Goal: Task Accomplishment & Management: Manage account settings

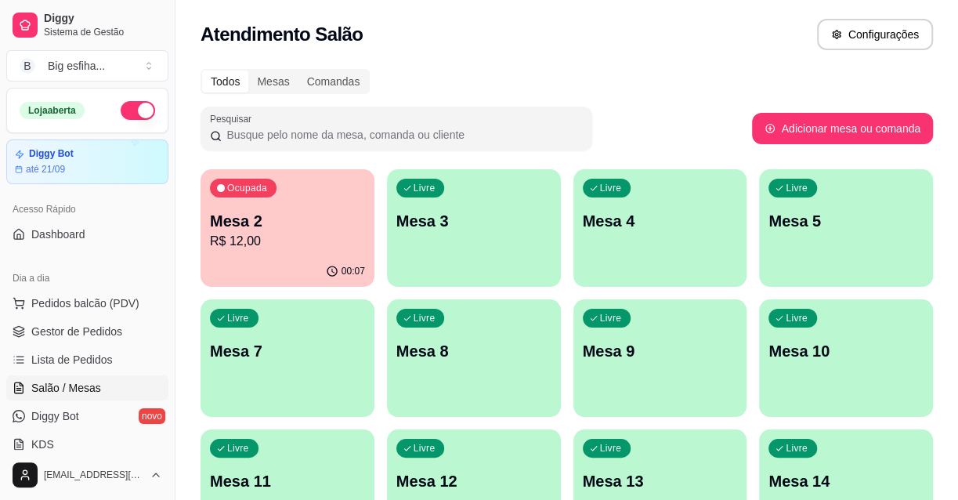
click at [486, 243] on div "Livre Mesa 3" at bounding box center [474, 218] width 174 height 99
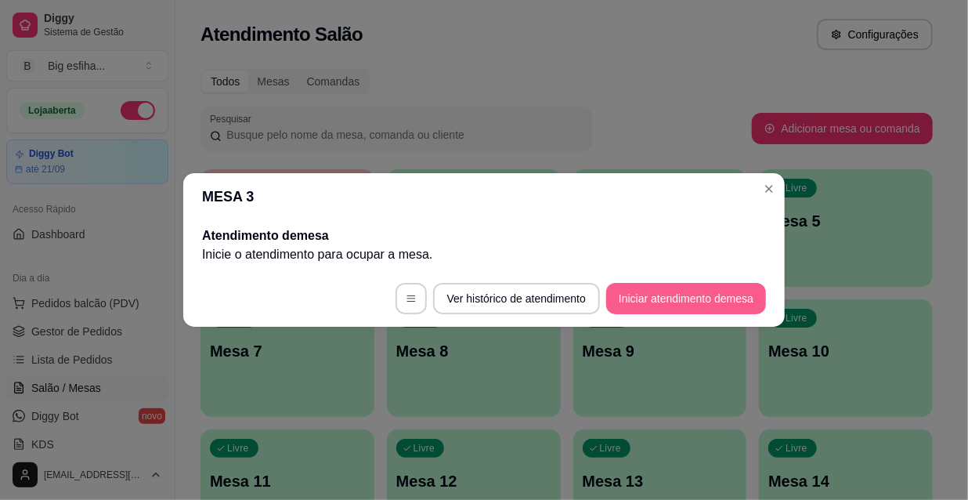
click at [632, 305] on button "Iniciar atendimento de mesa" at bounding box center [686, 298] width 160 height 31
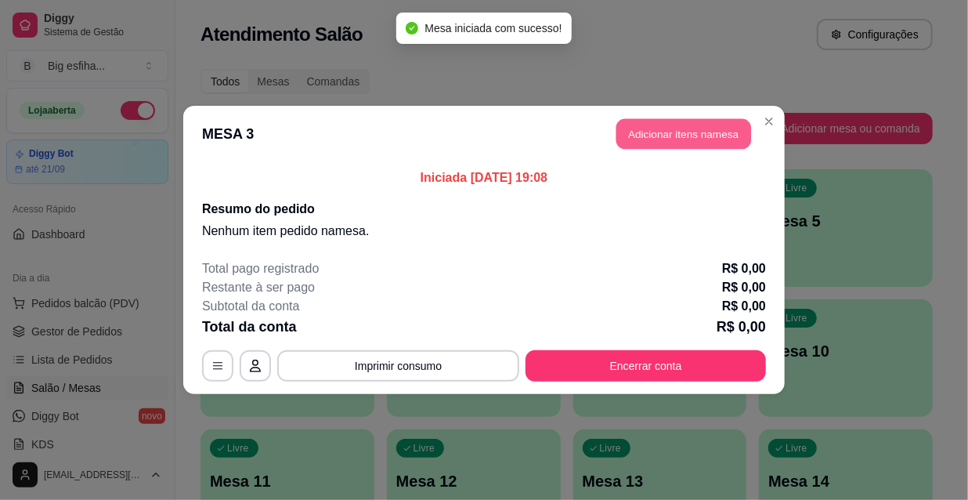
click at [650, 146] on button "Adicionar itens na mesa" at bounding box center [683, 134] width 135 height 31
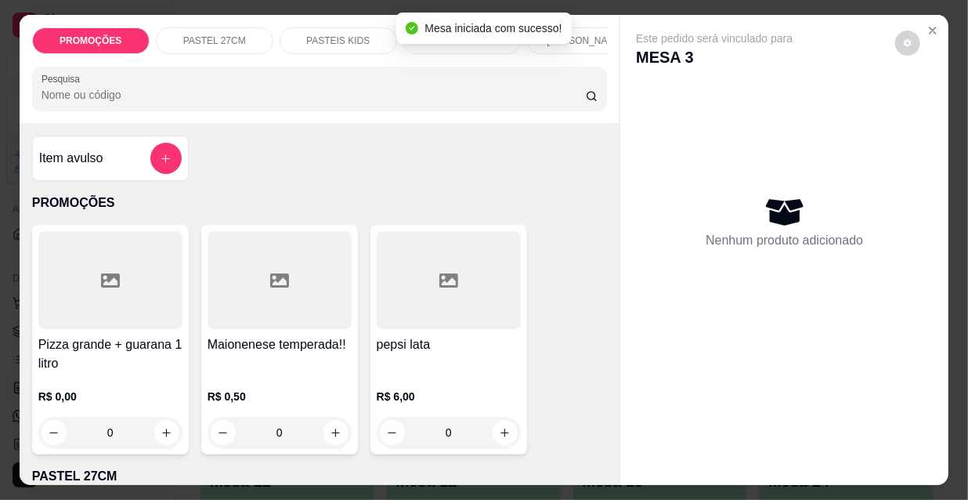
scroll to position [0, 504]
click at [320, 27] on div "Kibes" at bounding box center [329, 40] width 117 height 27
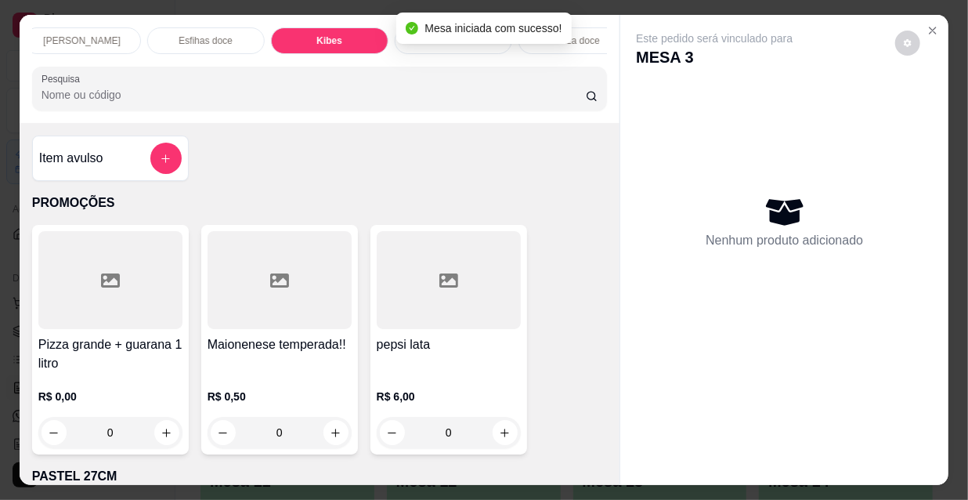
scroll to position [40, 0]
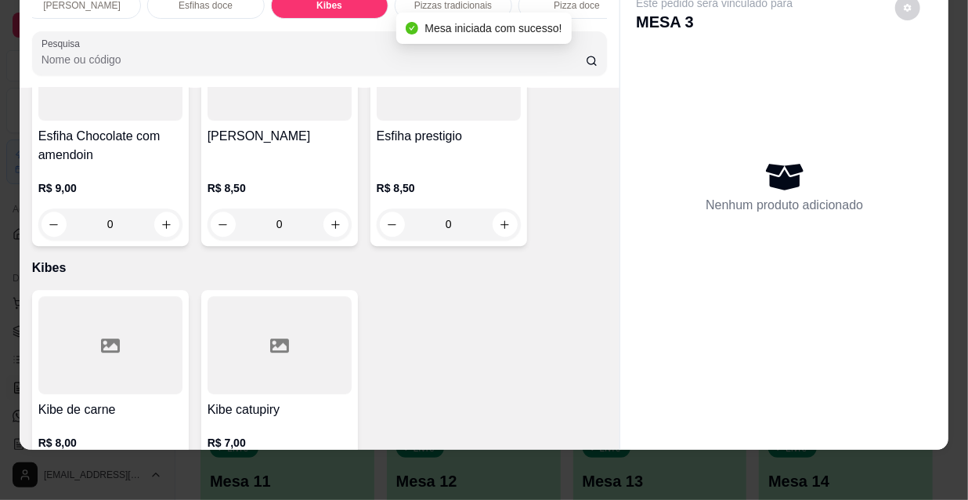
click at [166, 466] on button "increase-product-quantity" at bounding box center [166, 478] width 25 height 25
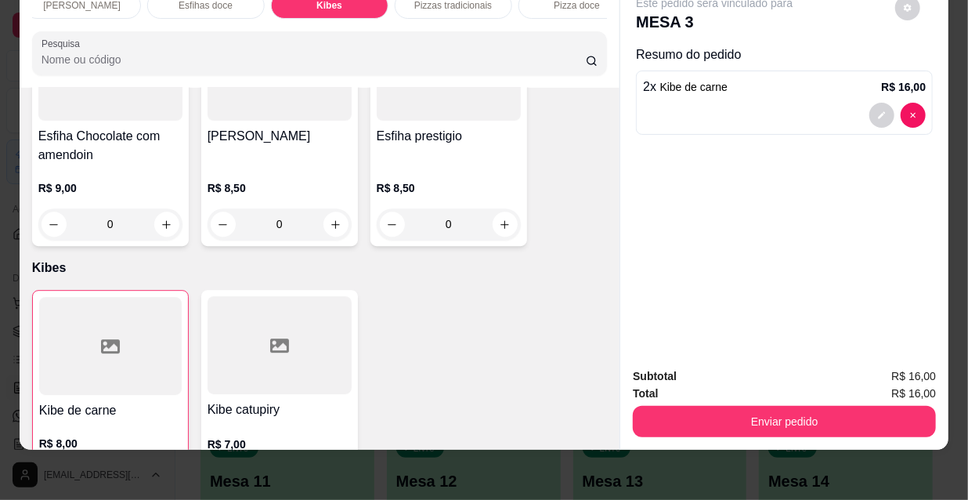
type input "2"
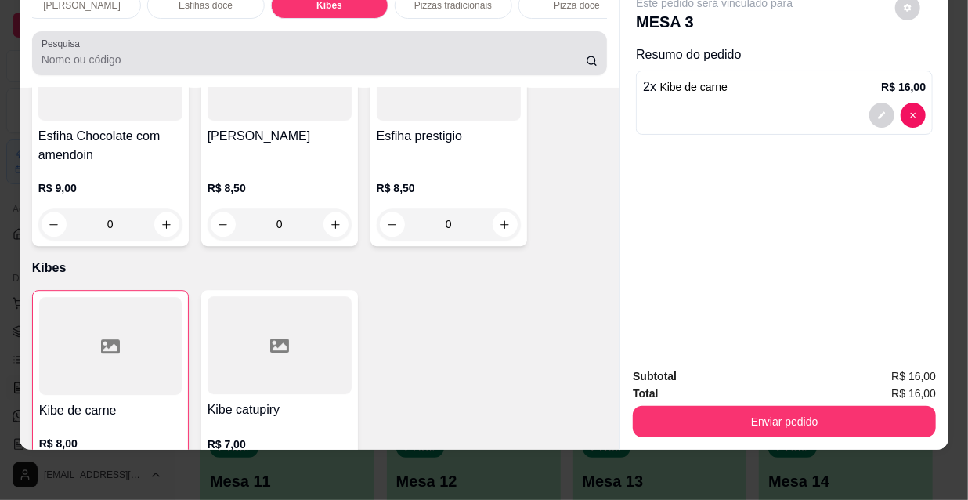
scroll to position [0, 0]
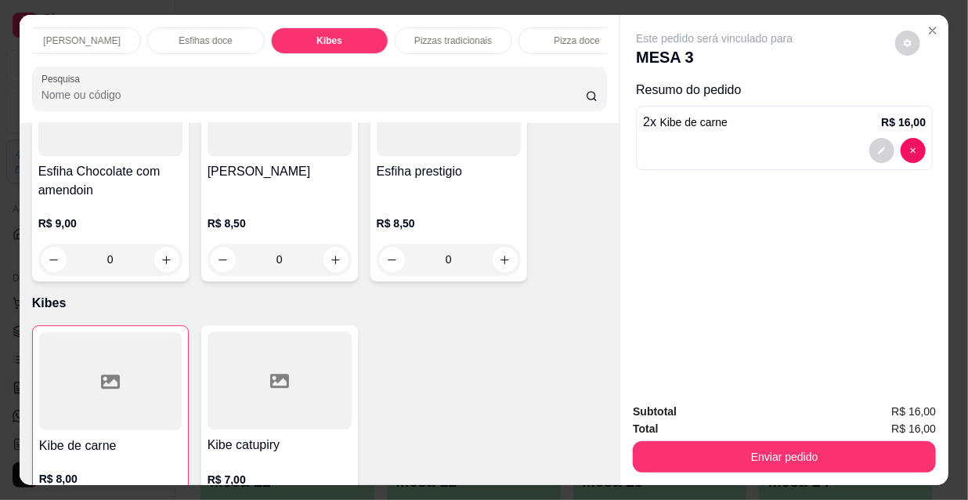
click at [555, 54] on div "PROMOÇÕES PASTEL 27CM PASTEIS KIDS Pastel Doce 27cm Esfihas Salgadas Esfihas do…" at bounding box center [320, 40] width 576 height 27
click at [533, 46] on div "Pizza doce" at bounding box center [576, 40] width 117 height 27
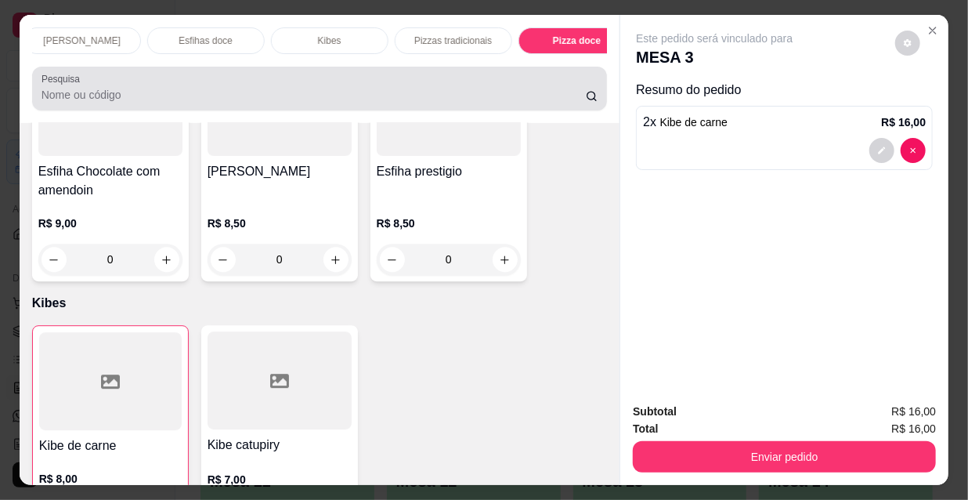
scroll to position [13170, 0]
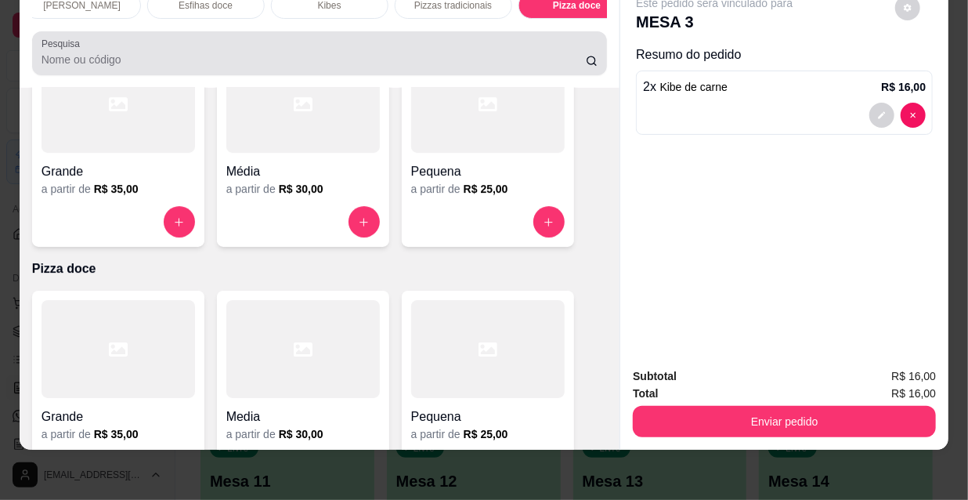
click at [536, 52] on input "Pesquisa" at bounding box center [314, 60] width 544 height 16
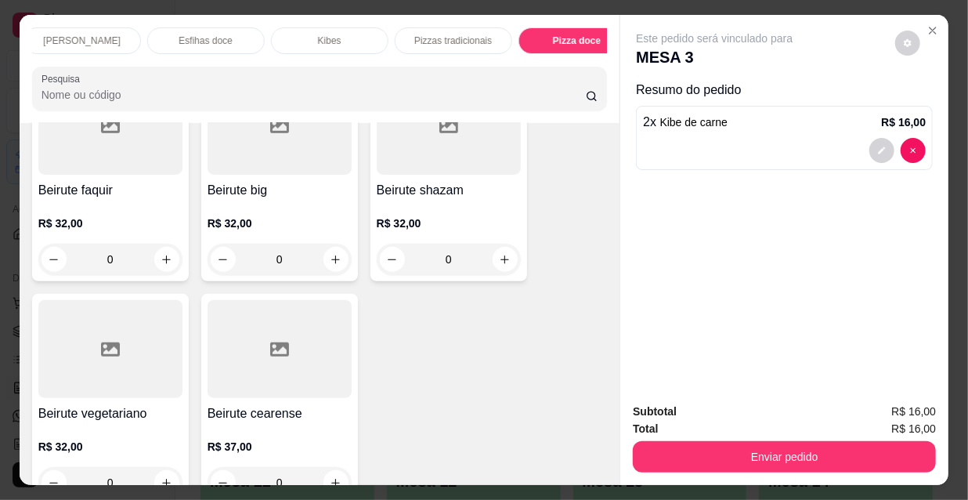
scroll to position [13811, 0]
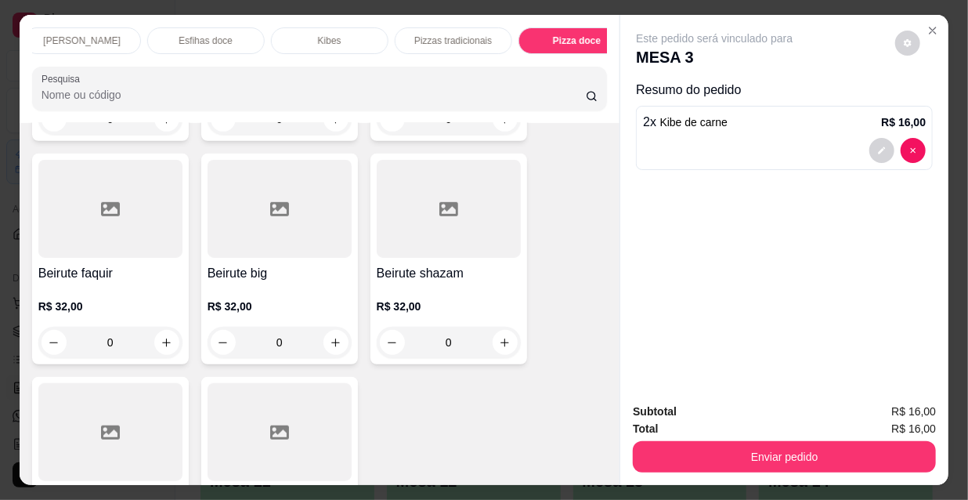
click at [308, 487] on h4 "Beirute cearense" at bounding box center [280, 496] width 144 height 19
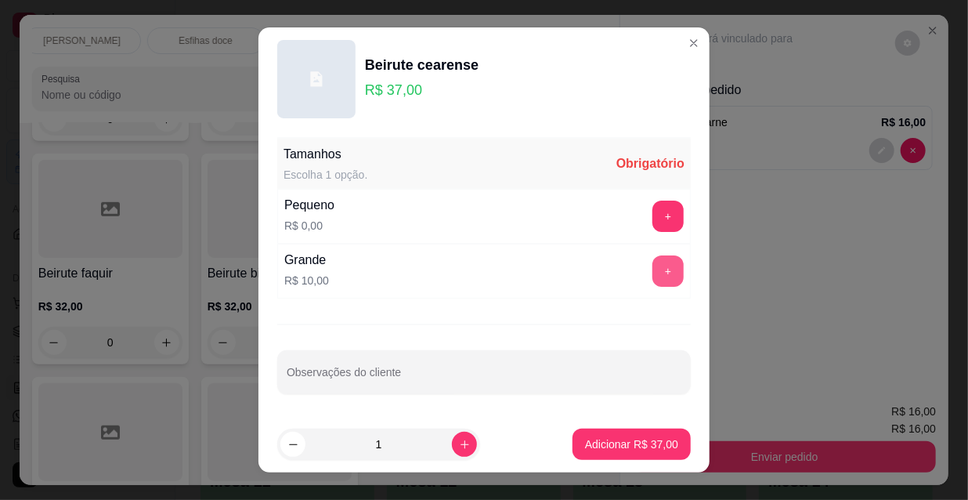
click at [655, 276] on button "+" at bounding box center [667, 270] width 31 height 31
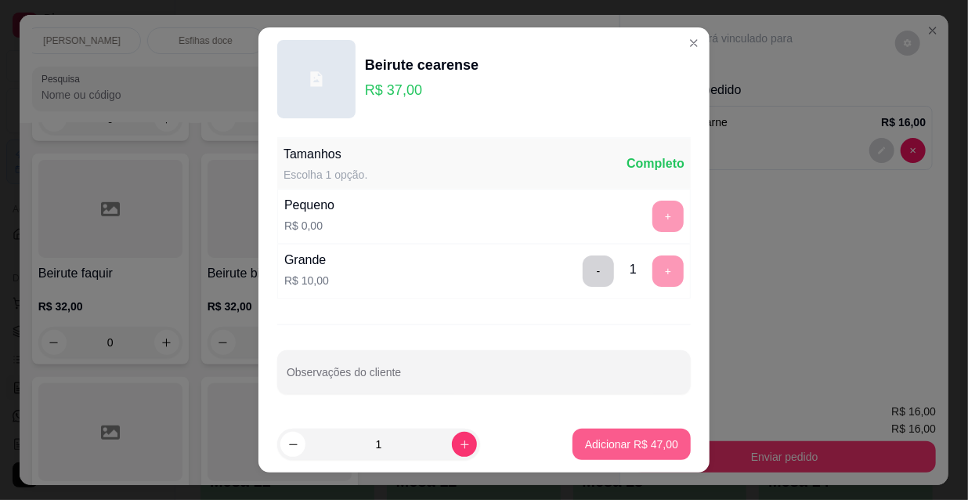
click at [641, 443] on p "Adicionar R$ 47,00" at bounding box center [631, 444] width 93 height 16
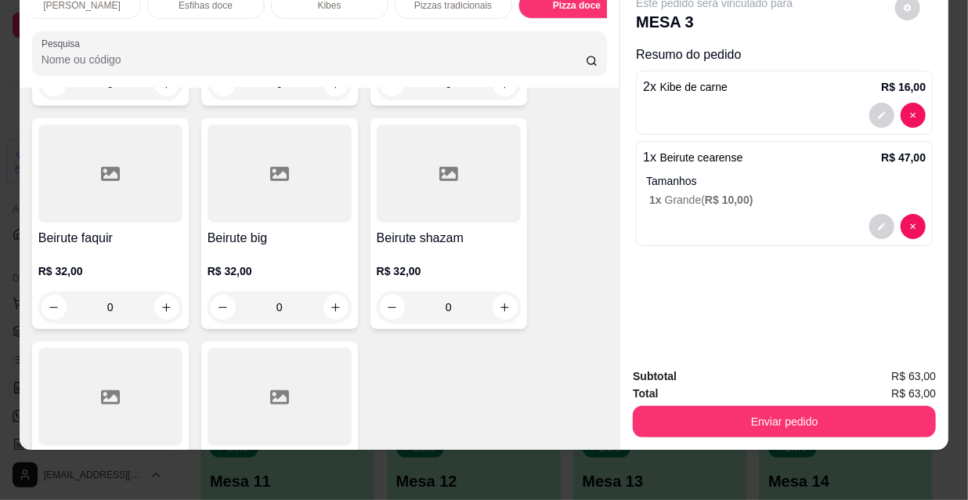
scroll to position [40, 0]
click at [739, 427] on div "Subtotal R$ 63,00 Total R$ 63,00 Enviar pedido" at bounding box center [784, 402] width 328 height 95
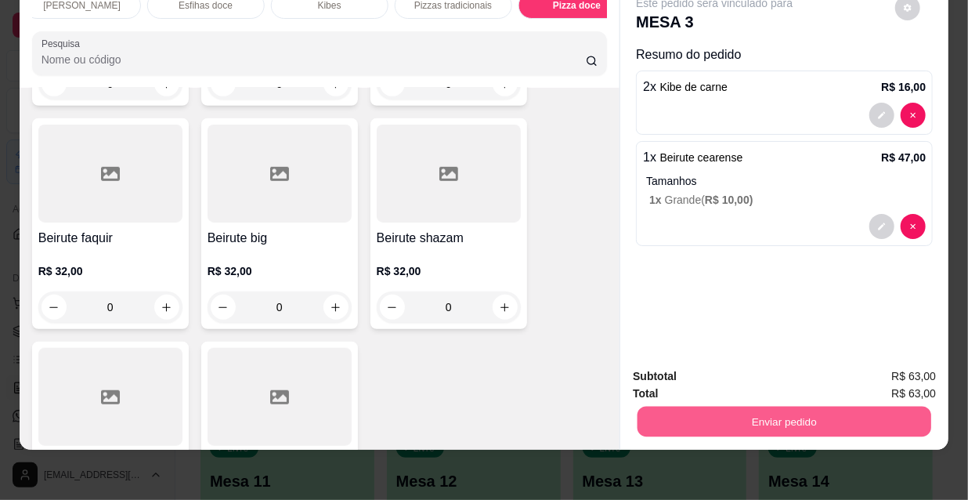
click at [740, 409] on button "Enviar pedido" at bounding box center [785, 421] width 294 height 31
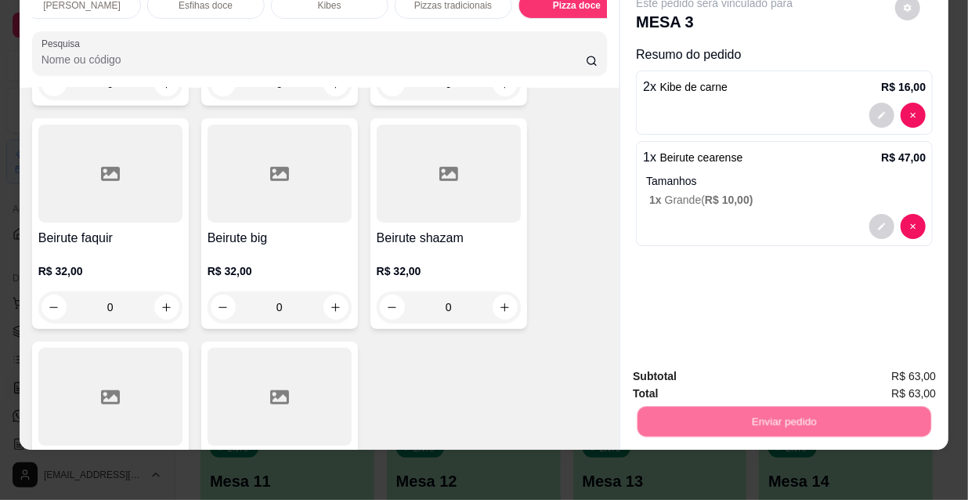
click at [717, 381] on button "Não registrar e enviar pedido" at bounding box center [733, 373] width 163 height 30
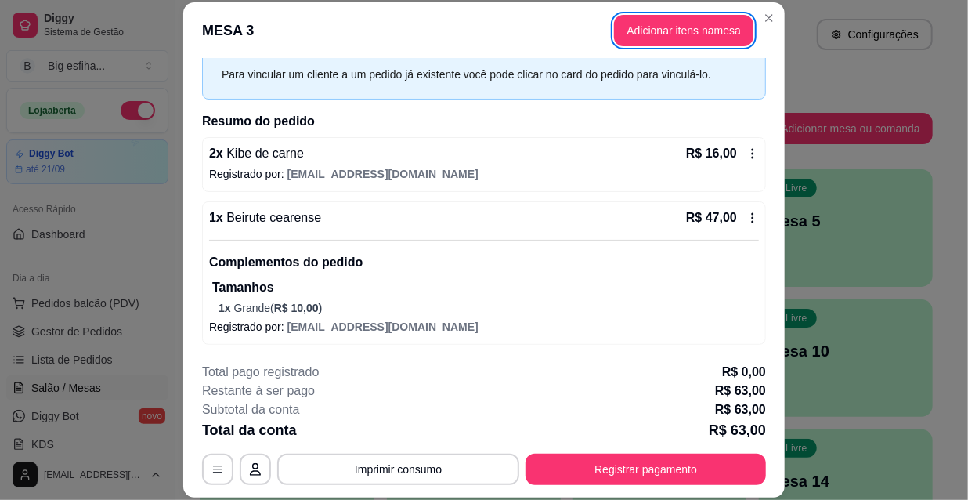
scroll to position [47, 0]
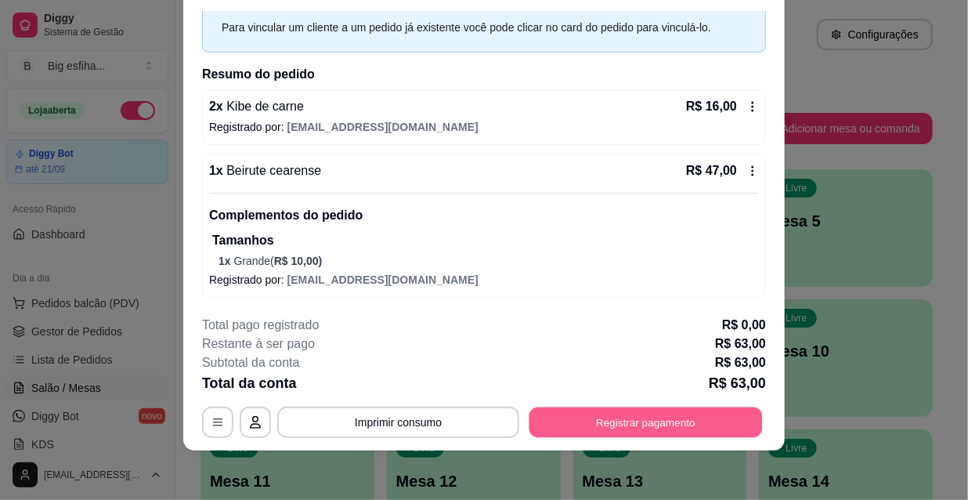
click at [603, 432] on button "Registrar pagamento" at bounding box center [645, 421] width 233 height 31
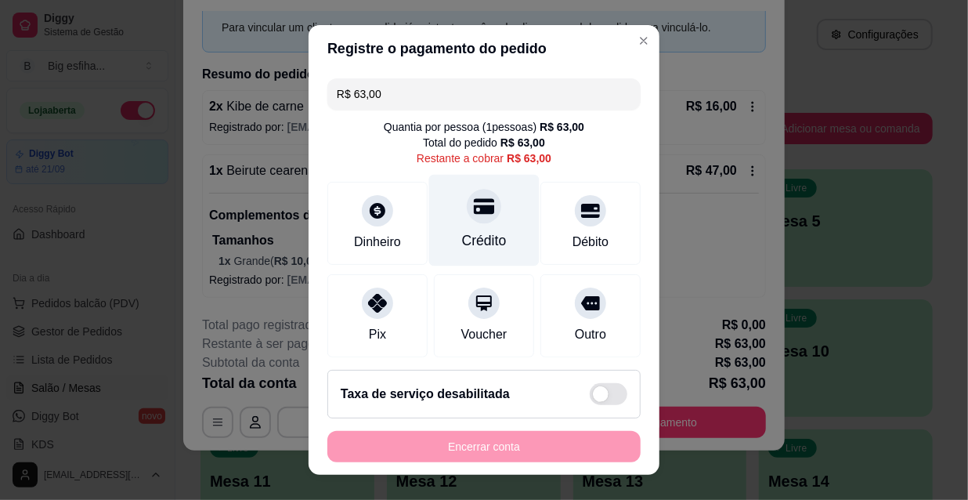
click at [444, 187] on div "Crédito" at bounding box center [484, 221] width 110 height 92
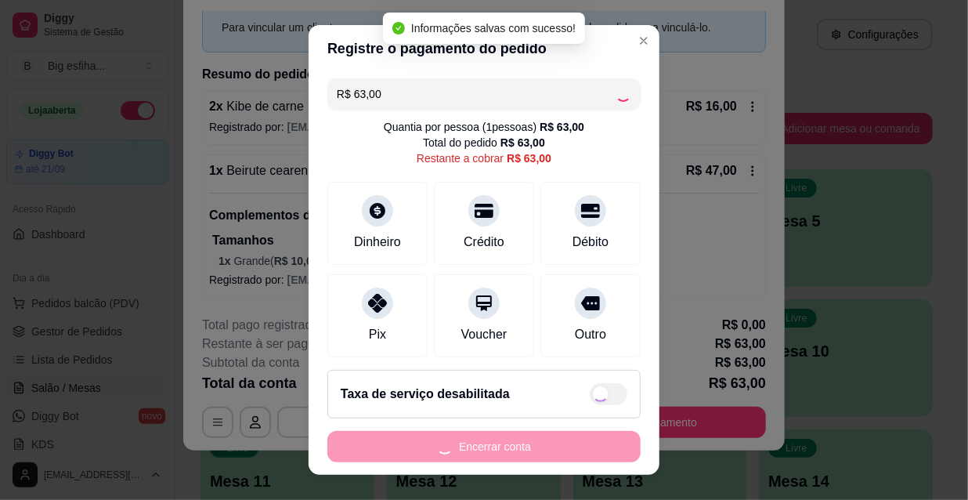
type input "R$ 0,00"
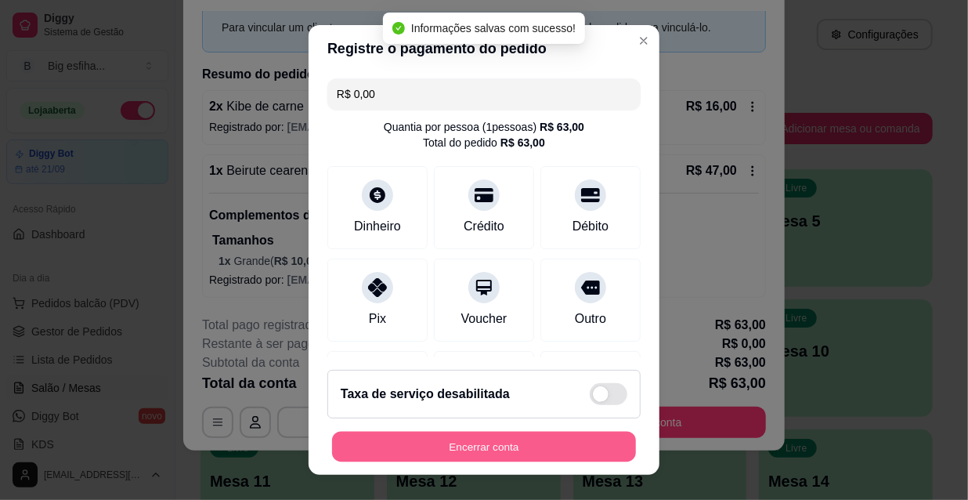
click at [466, 446] on button "Encerrar conta" at bounding box center [484, 447] width 304 height 31
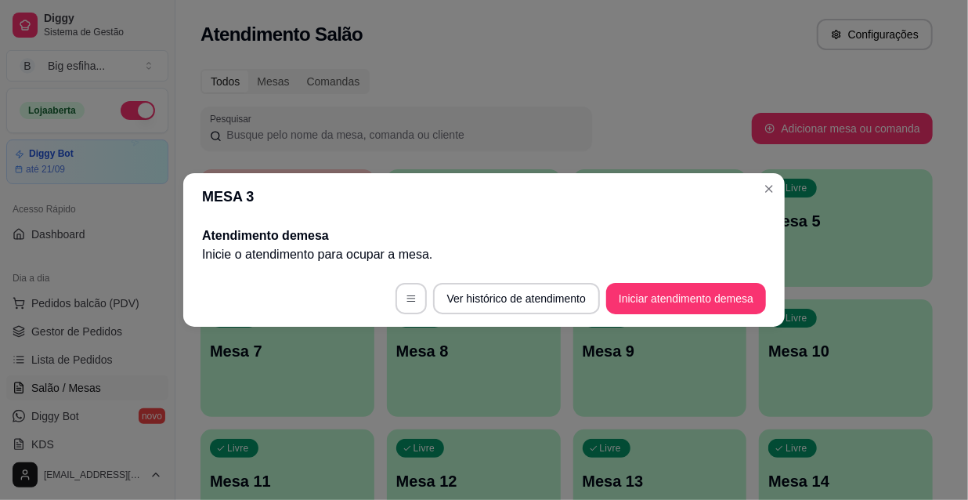
scroll to position [0, 0]
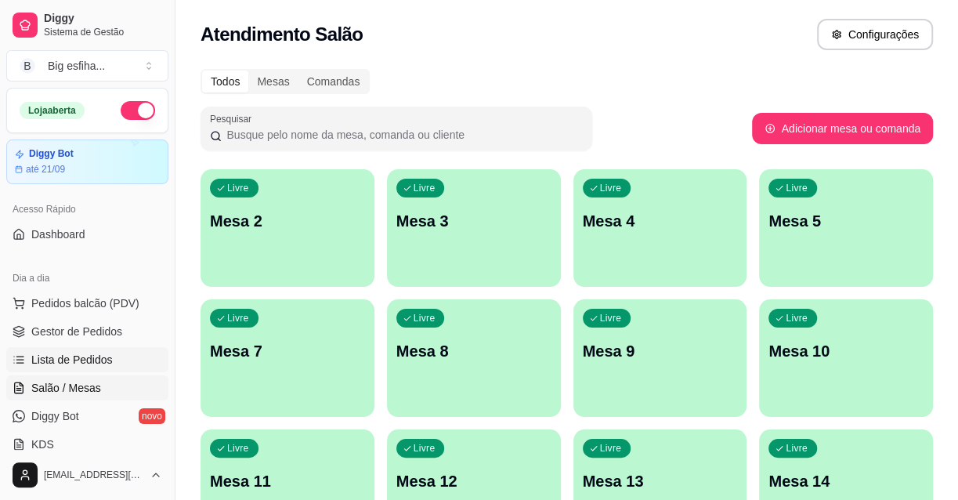
click at [110, 367] on link "Lista de Pedidos" at bounding box center [87, 359] width 162 height 25
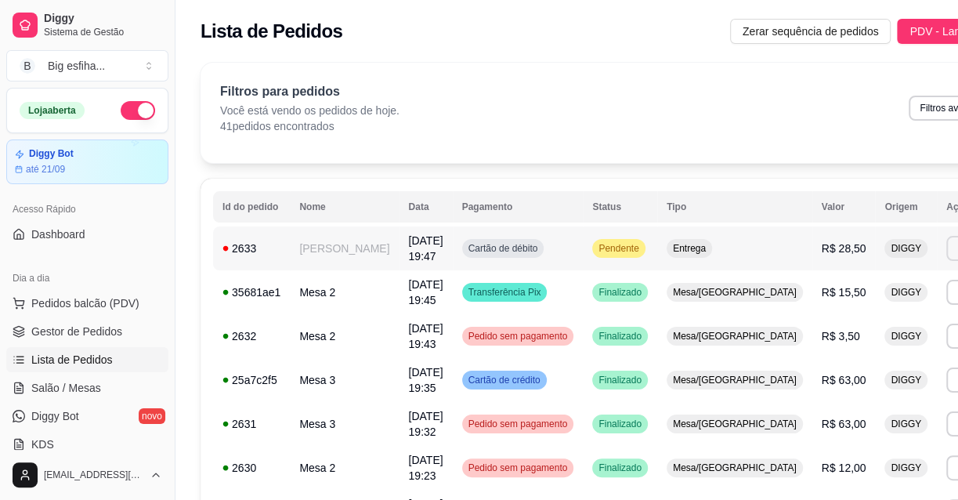
click at [946, 251] on button "Imprimir" at bounding box center [974, 248] width 56 height 25
click at [870, 302] on button "IMPRESSORA" at bounding box center [855, 310] width 110 height 24
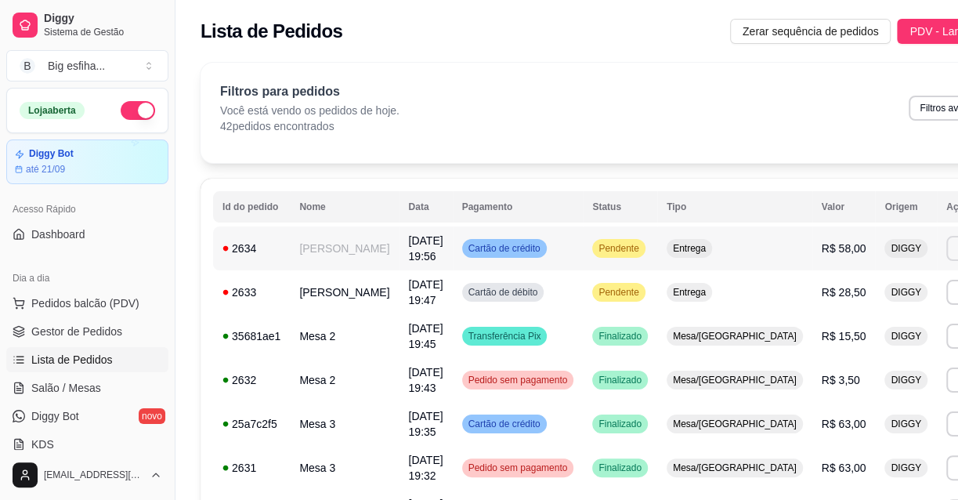
click at [946, 242] on button "Imprimir" at bounding box center [974, 248] width 56 height 25
click at [862, 310] on button "IMPRESSORA" at bounding box center [855, 303] width 110 height 24
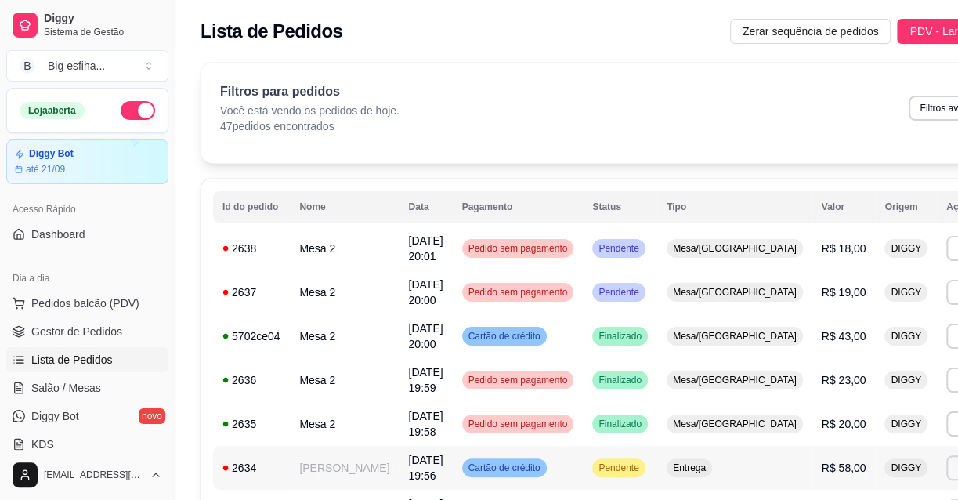
click at [117, 367] on link "Lista de Pedidos" at bounding box center [87, 359] width 162 height 25
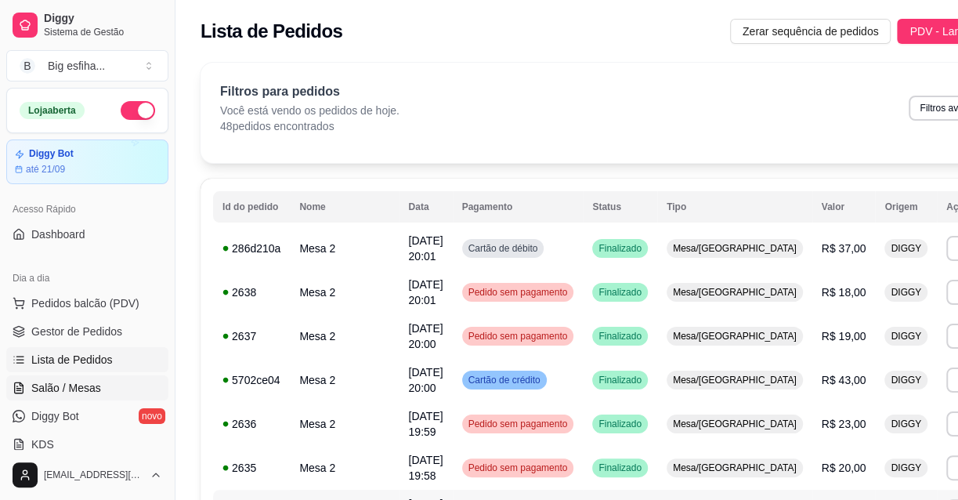
click at [119, 376] on link "Salão / Mesas" at bounding box center [87, 387] width 162 height 25
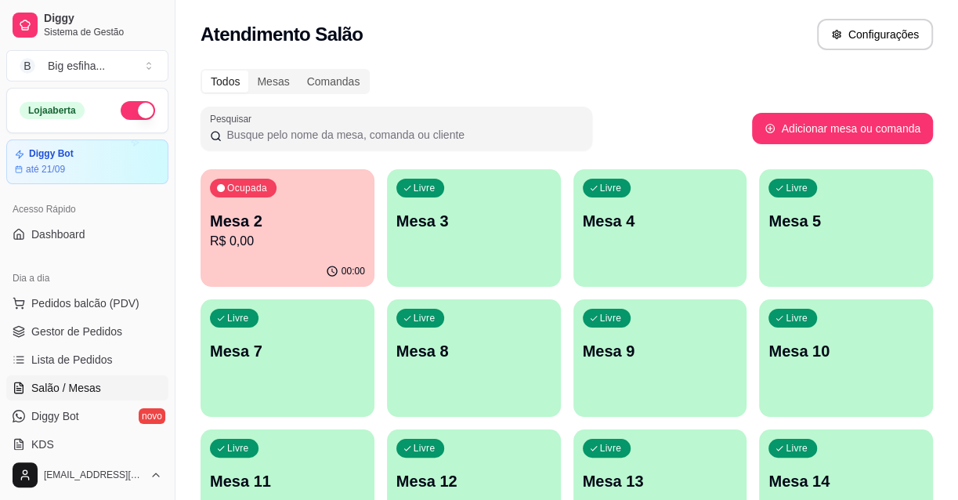
click at [318, 247] on p "R$ 0,00" at bounding box center [287, 241] width 155 height 19
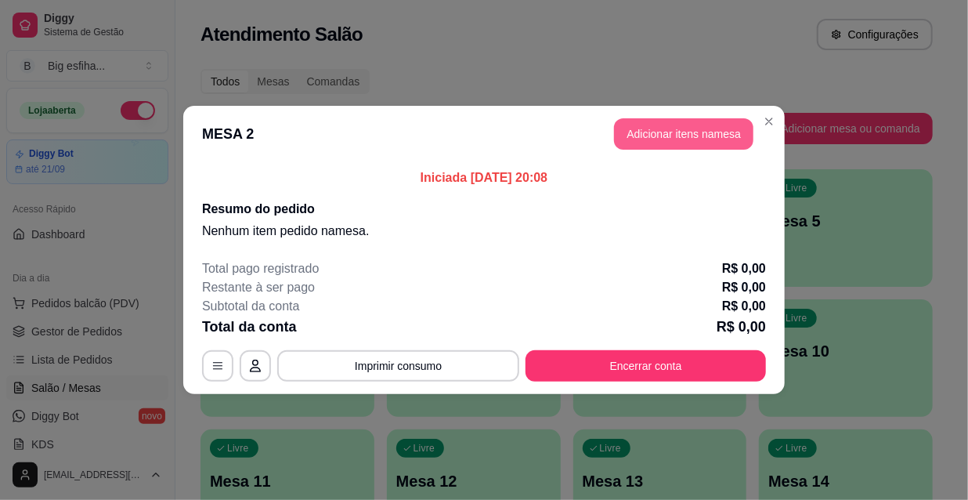
click at [674, 133] on button "Adicionar itens na mesa" at bounding box center [683, 133] width 139 height 31
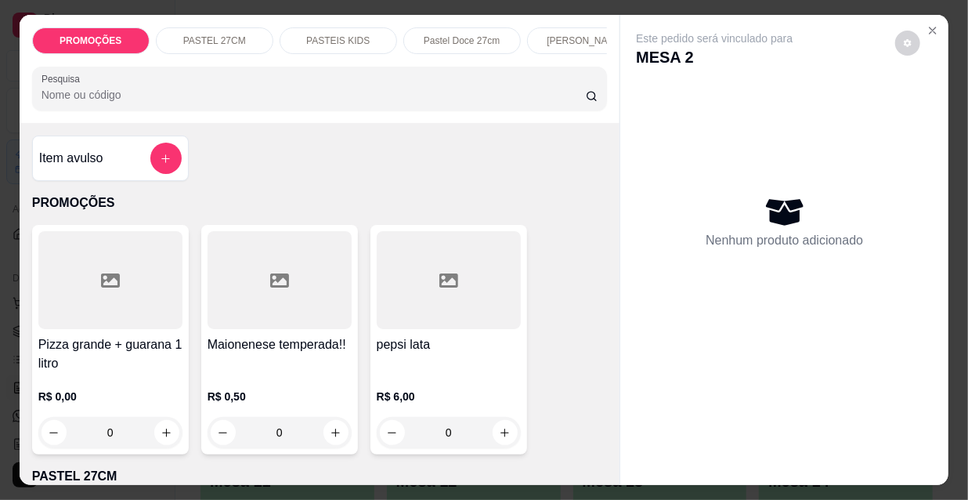
scroll to position [0, 504]
click at [424, 34] on p "Pizzas tradicionais" at bounding box center [453, 40] width 78 height 13
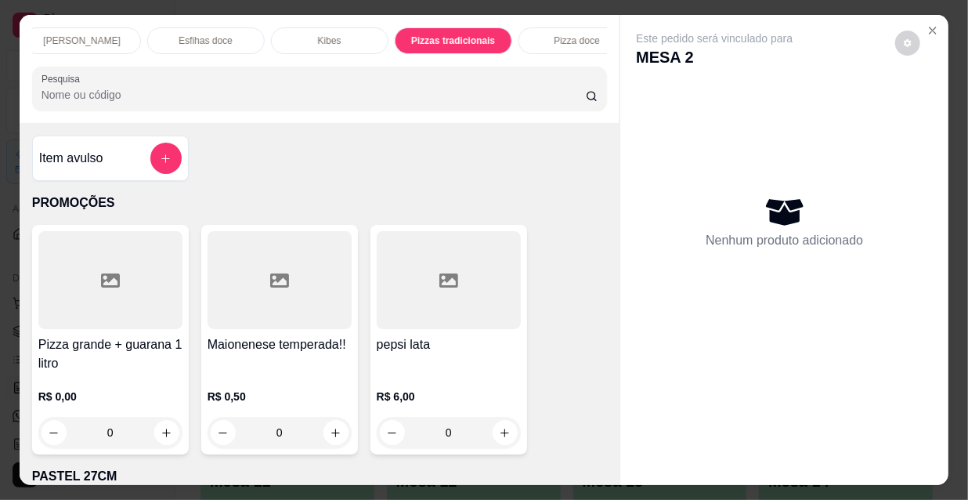
scroll to position [40, 0]
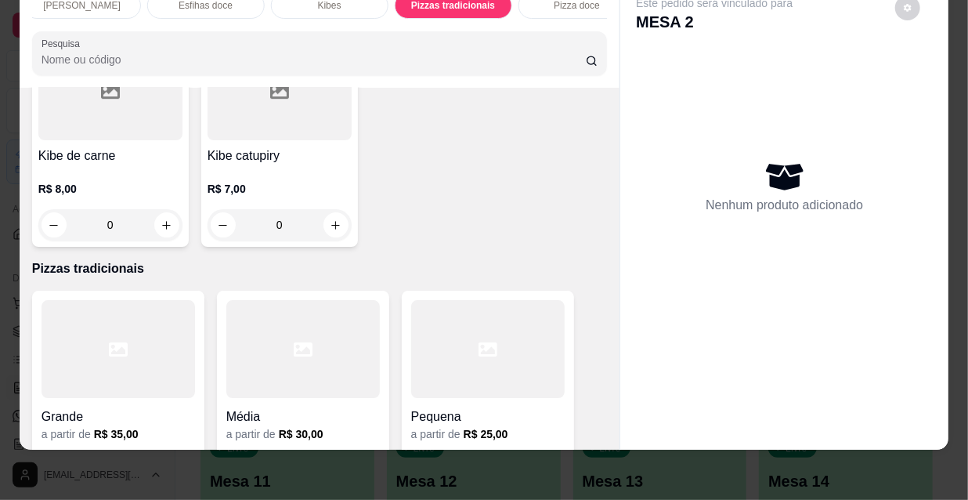
click at [133, 300] on div at bounding box center [119, 349] width 154 height 98
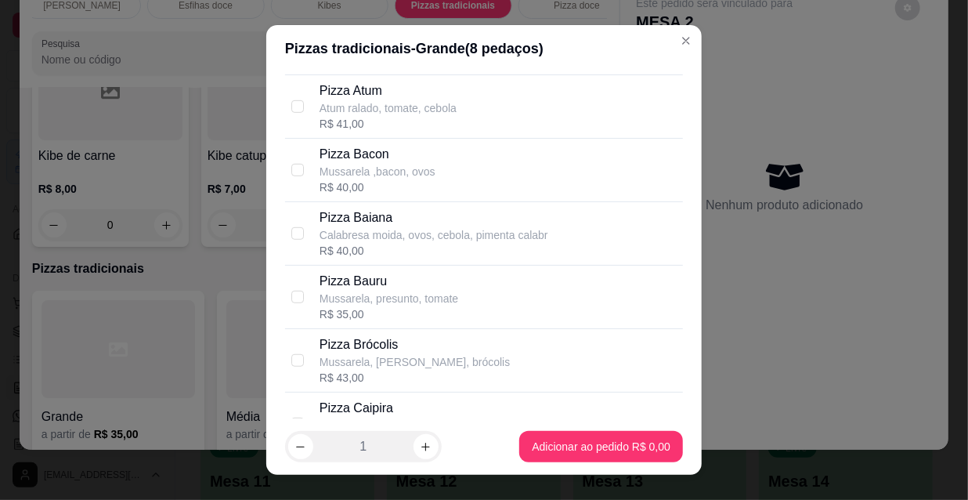
scroll to position [712, 0]
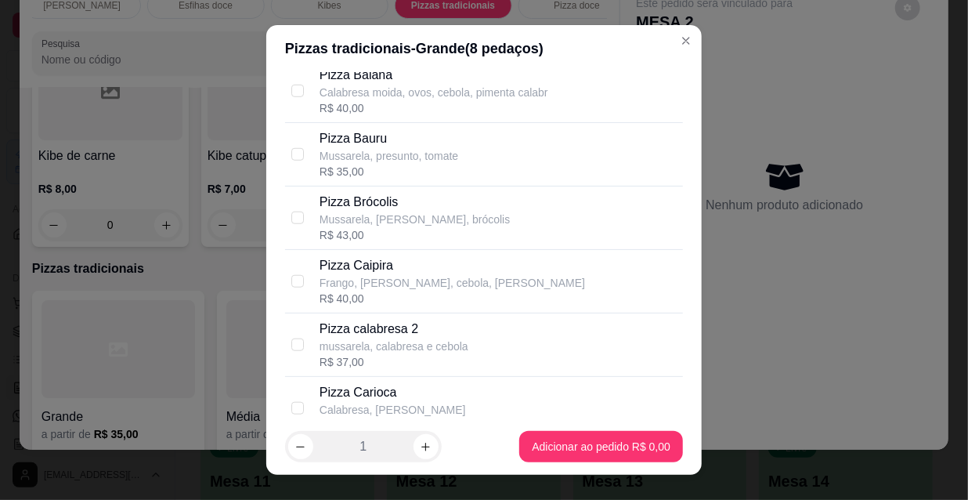
click at [406, 399] on p "Pizza Carioca" at bounding box center [393, 392] width 146 height 19
checkbox input "true"
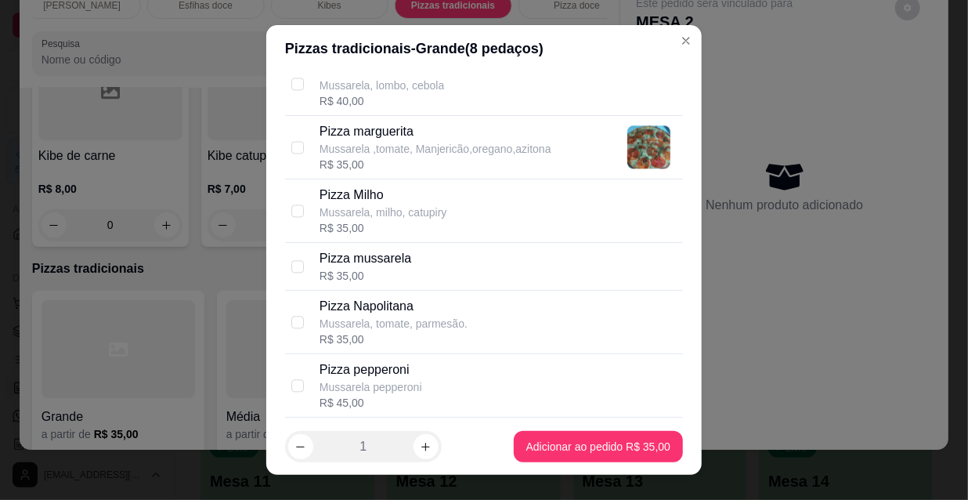
scroll to position [1708, 0]
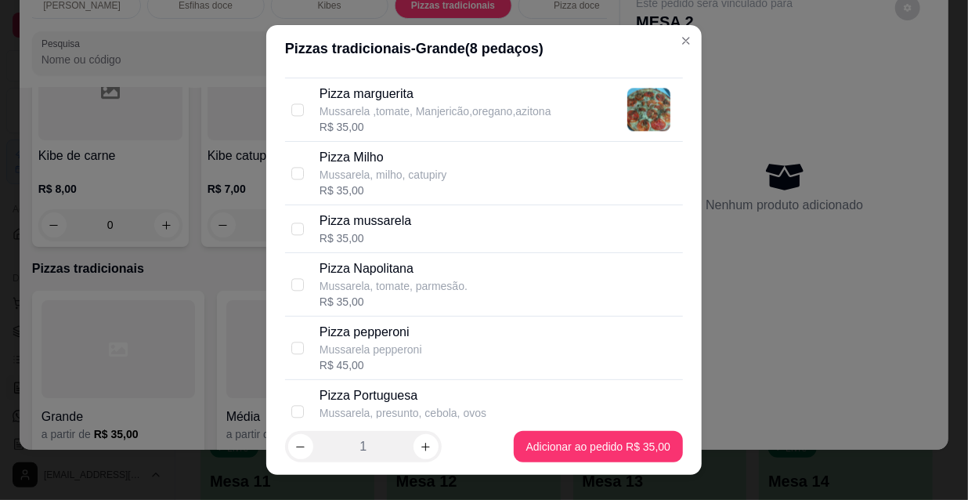
click at [468, 108] on p "Mussarela ,tomate, Manjericão,oregano,azitona" at bounding box center [436, 111] width 232 height 16
checkbox input "true"
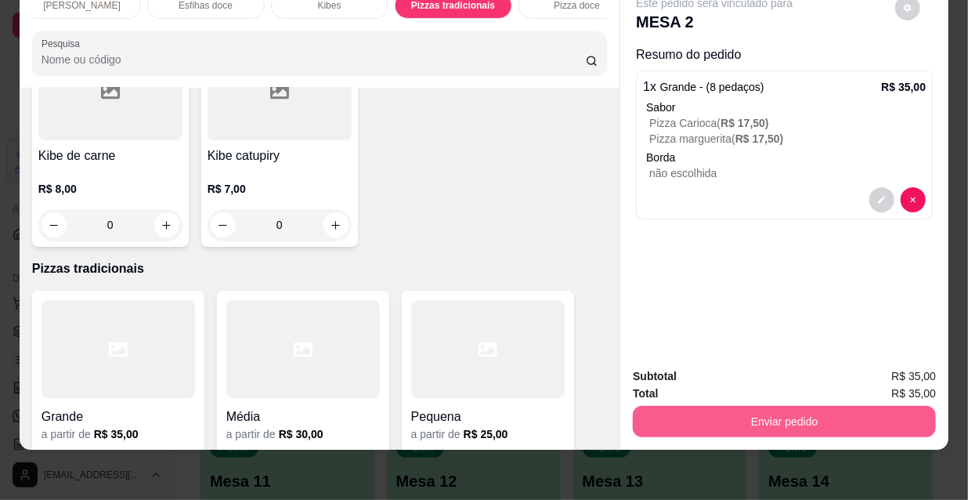
click at [703, 410] on button "Enviar pedido" at bounding box center [784, 421] width 303 height 31
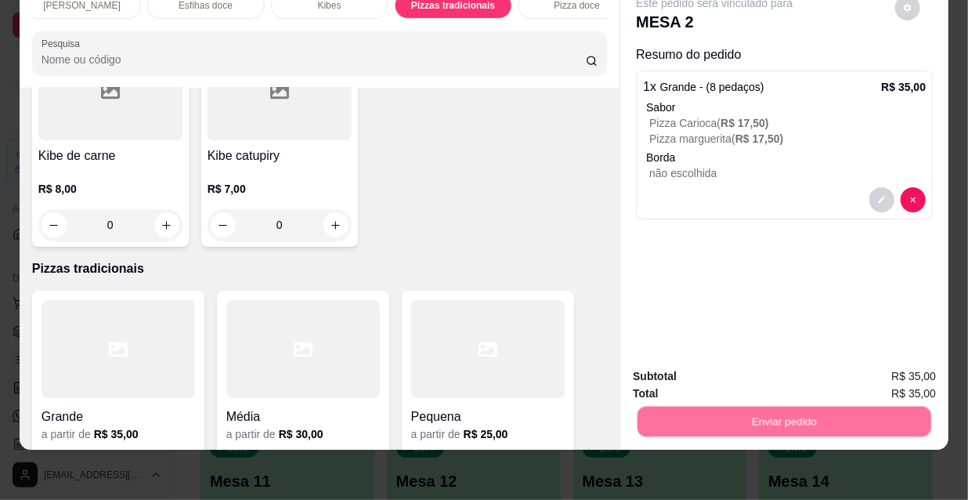
click at [695, 374] on button "Não registrar e enviar pedido" at bounding box center [733, 372] width 163 height 30
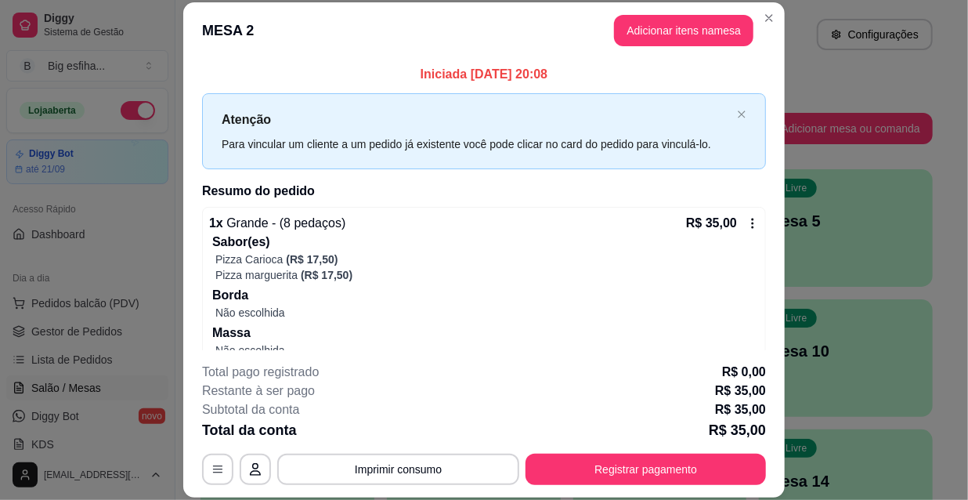
drag, startPoint x: 580, startPoint y: 436, endPoint x: 591, endPoint y: 462, distance: 27.8
click at [584, 447] on div "**********" at bounding box center [484, 424] width 564 height 122
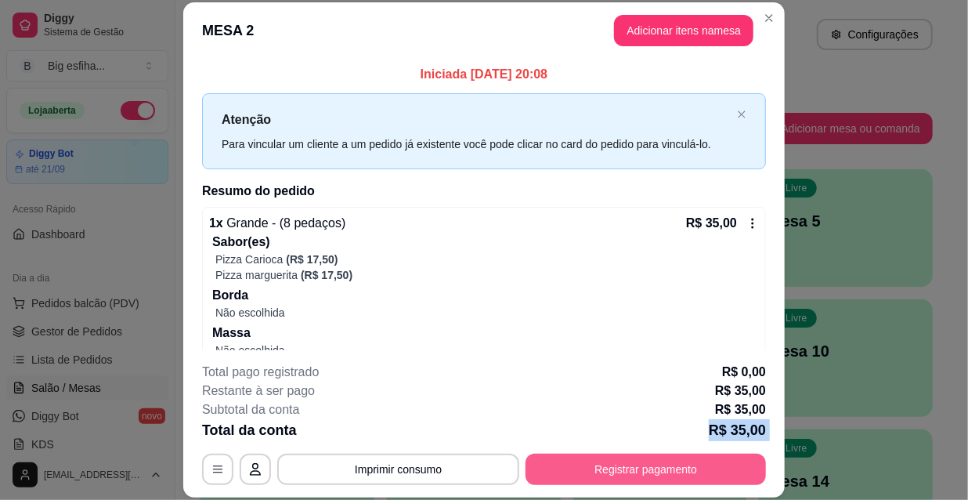
click at [609, 483] on button "Registrar pagamento" at bounding box center [646, 468] width 240 height 31
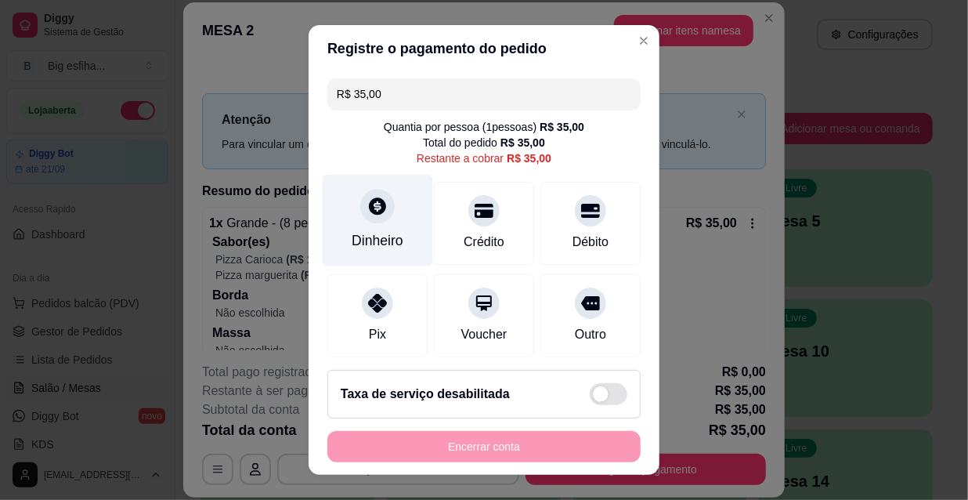
click at [371, 220] on div at bounding box center [377, 206] width 34 height 34
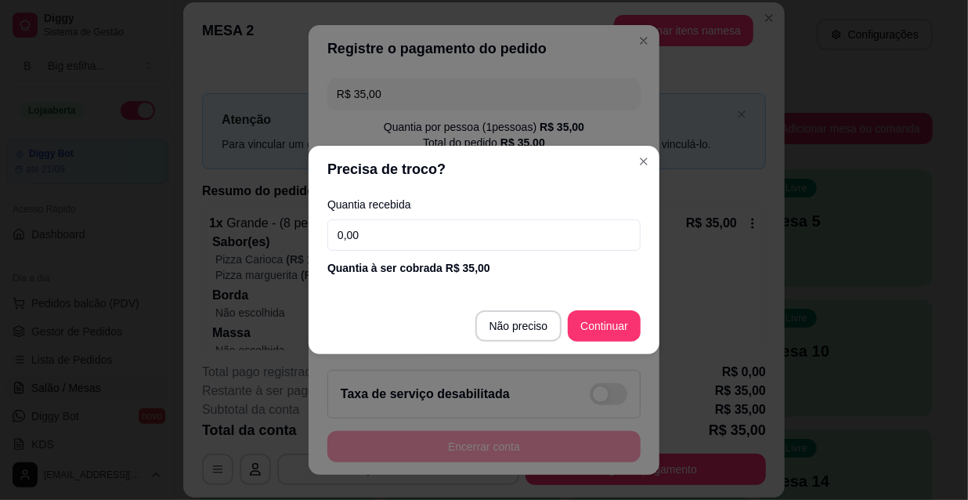
click at [383, 232] on input "0,00" at bounding box center [483, 234] width 313 height 31
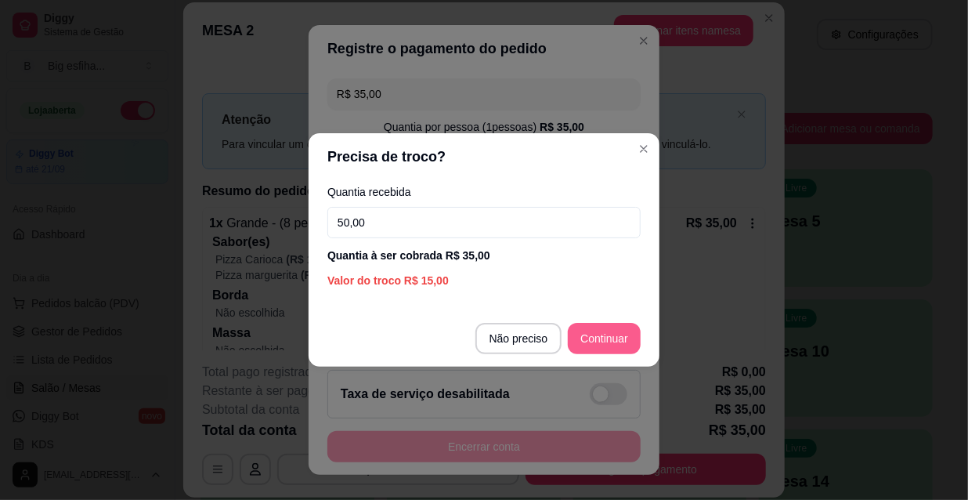
type input "50,00"
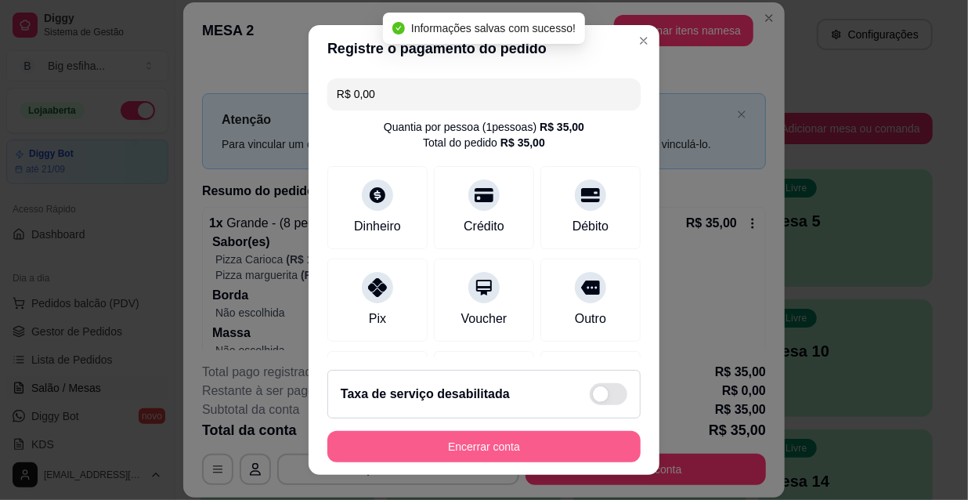
type input "R$ 0,00"
click at [486, 441] on button "Encerrar conta" at bounding box center [483, 446] width 313 height 31
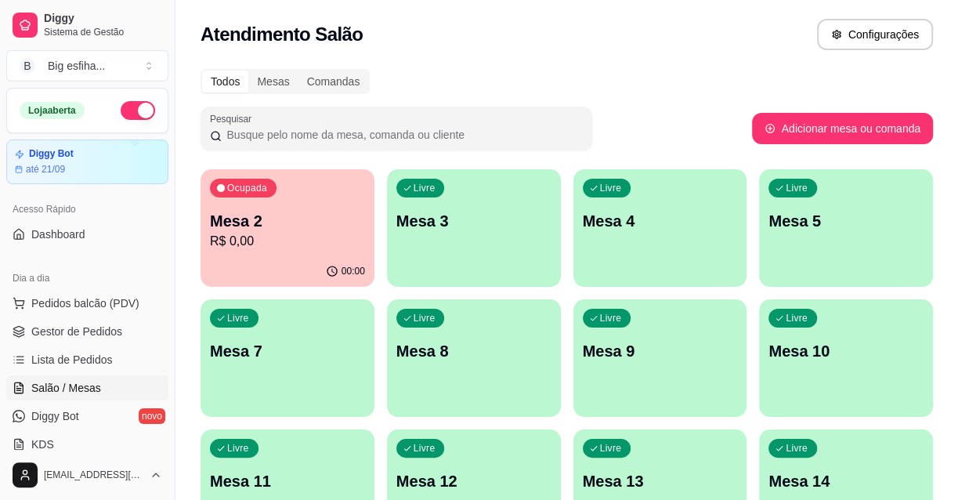
click at [298, 226] on p "Mesa 2" at bounding box center [287, 221] width 155 height 22
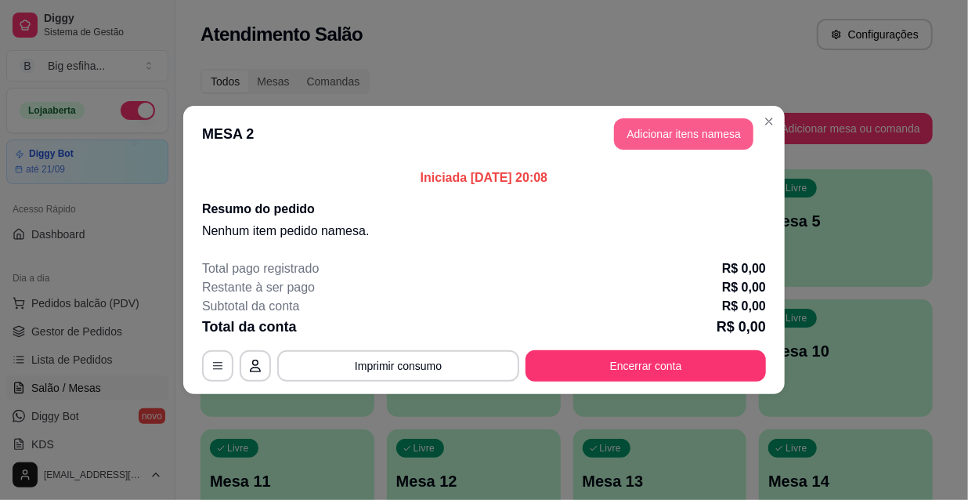
click at [690, 128] on button "Adicionar itens na mesa" at bounding box center [683, 133] width 139 height 31
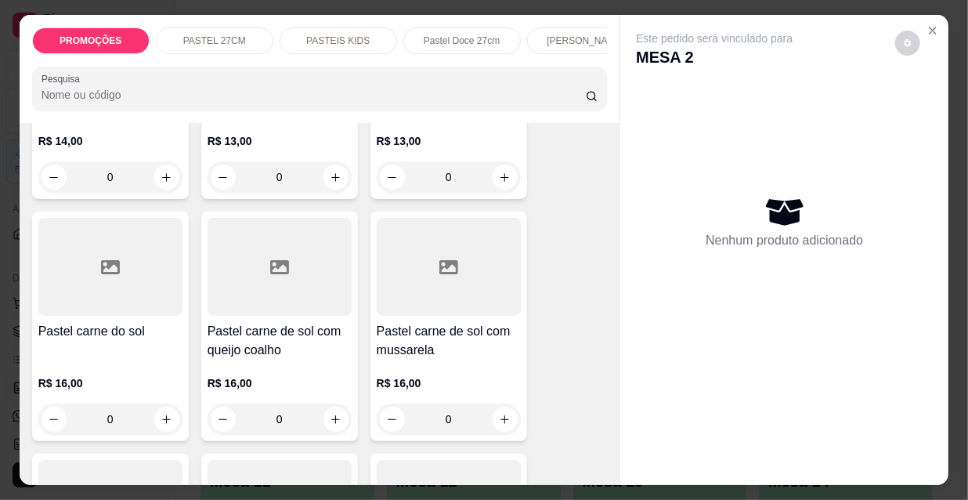
scroll to position [1922, 0]
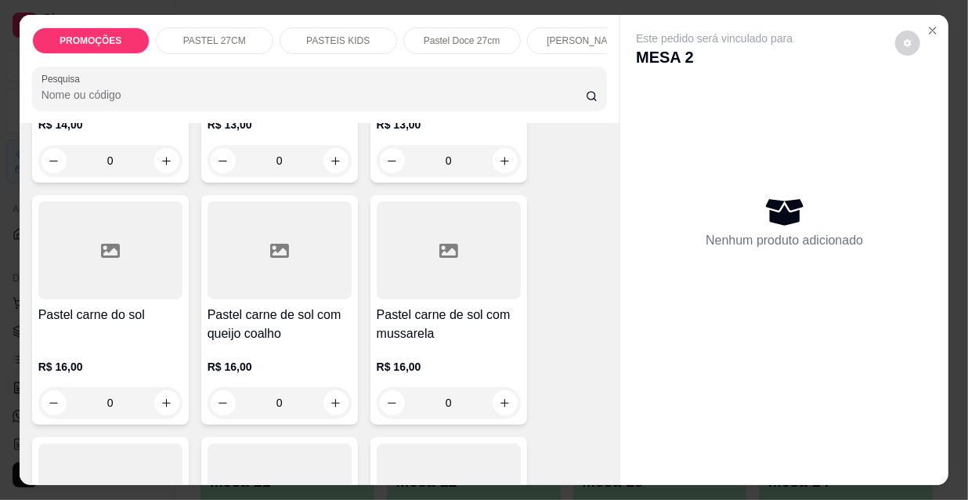
click at [407, 343] on div "R$ 16,00 0" at bounding box center [449, 380] width 144 height 75
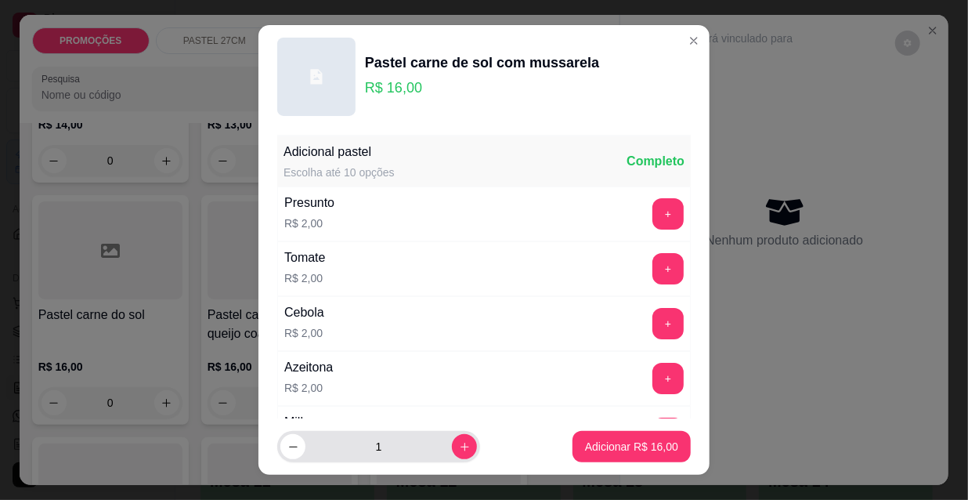
click at [458, 439] on div "1" at bounding box center [378, 446] width 197 height 31
click at [461, 446] on icon "increase-product-quantity" at bounding box center [465, 447] width 9 height 9
type input "2"
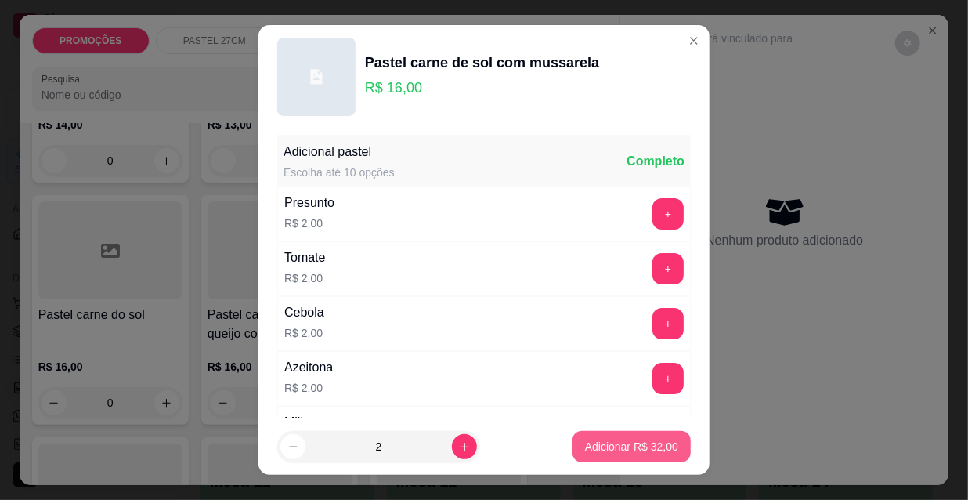
click at [598, 454] on button "Adicionar R$ 32,00" at bounding box center [632, 446] width 118 height 31
type input "2"
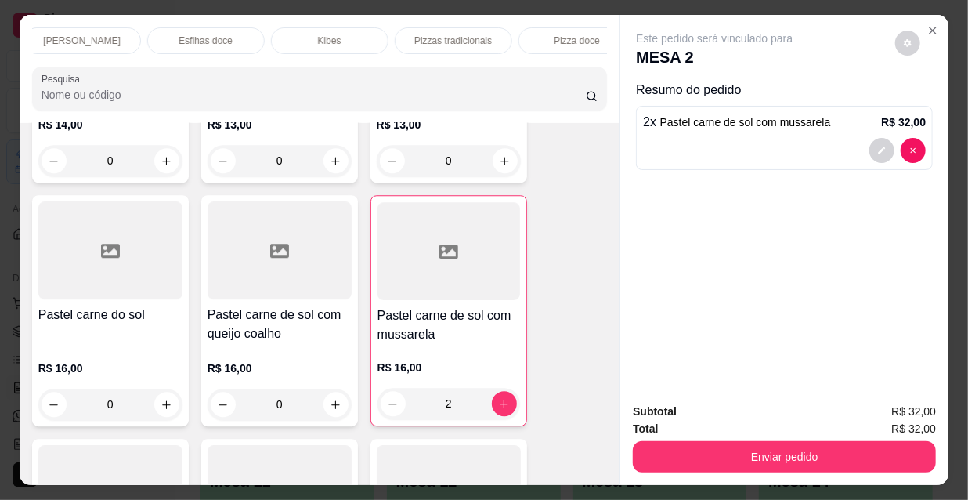
scroll to position [0, 902]
click at [463, 39] on div "Refrigerante" at bounding box center [425, 40] width 117 height 27
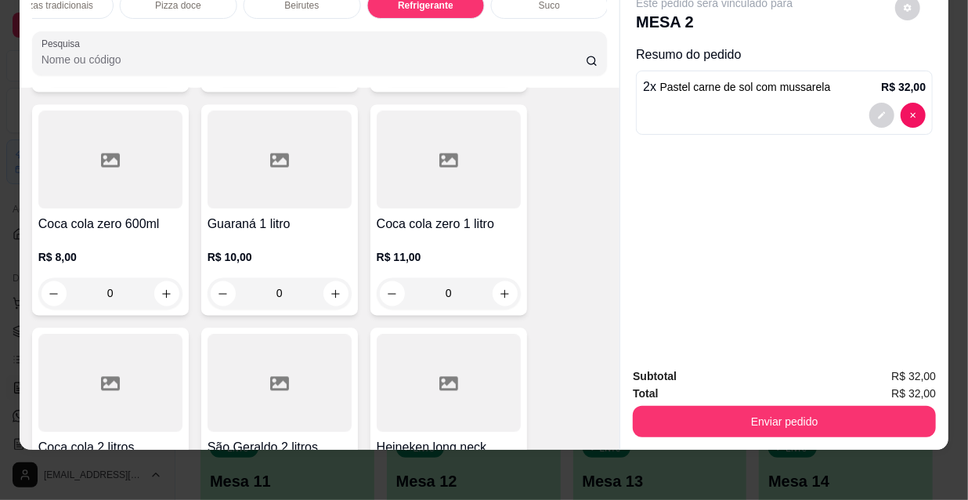
scroll to position [14757, 0]
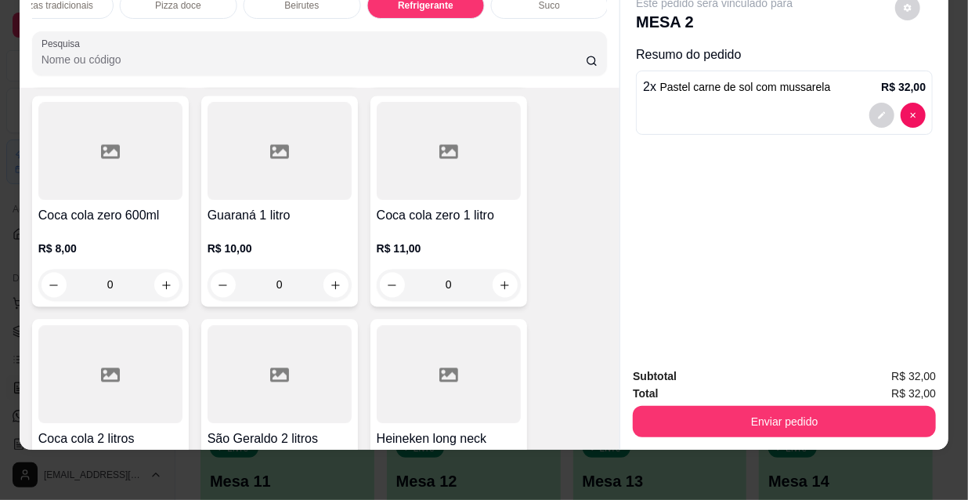
click at [162, 499] on icon "increase-product-quantity" at bounding box center [166, 508] width 9 height 9
type input "1"
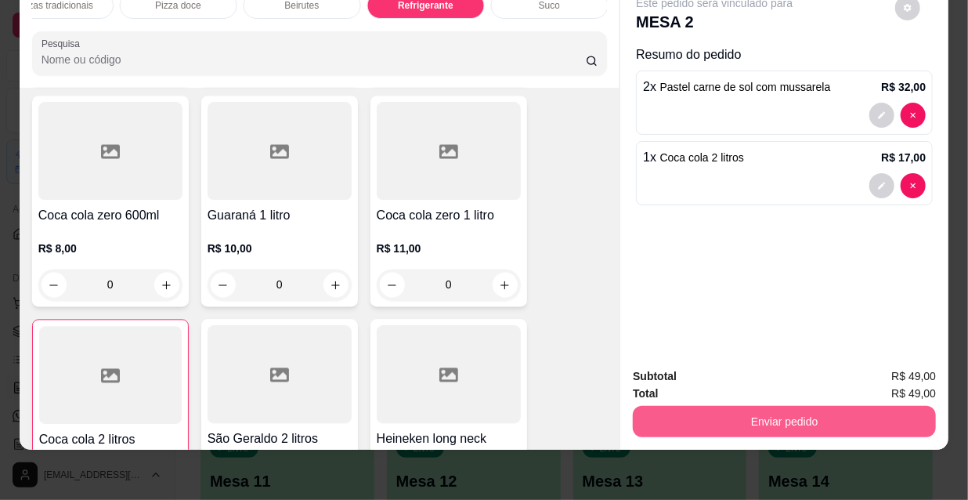
click at [800, 414] on button "Enviar pedido" at bounding box center [784, 421] width 303 height 31
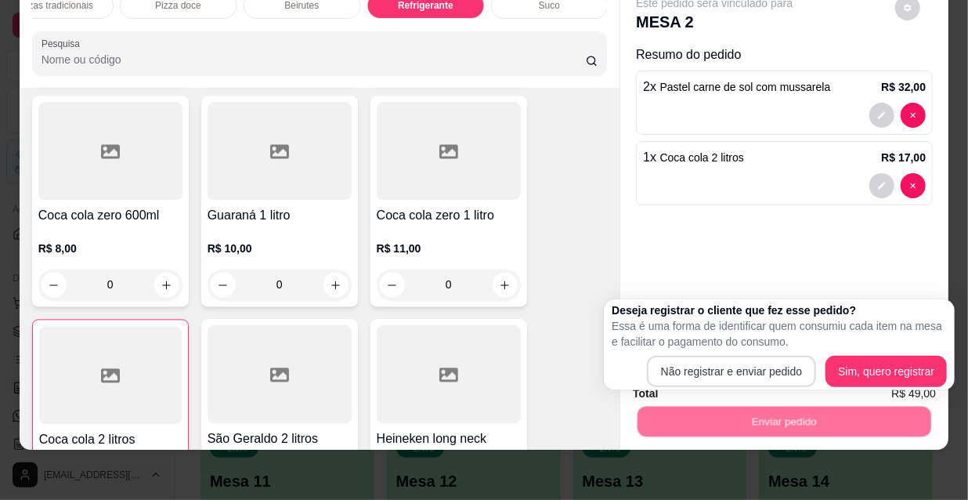
drag, startPoint x: 717, startPoint y: 356, endPoint x: 720, endPoint y: 369, distance: 12.7
click at [717, 360] on div "Deseja registrar o cliente que fez esse pedido? Essa é uma forma de identificar…" at bounding box center [779, 344] width 335 height 85
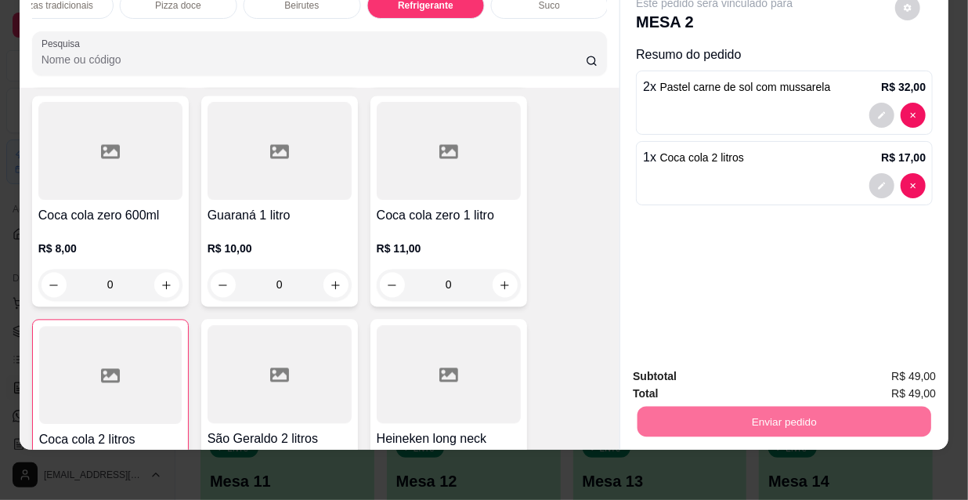
click at [721, 369] on button "Não registrar e enviar pedido" at bounding box center [734, 371] width 158 height 29
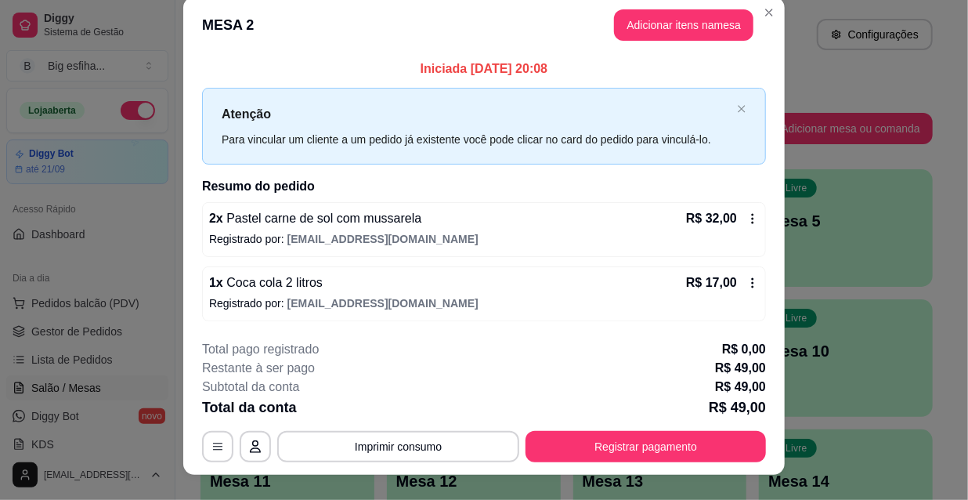
scroll to position [38, 0]
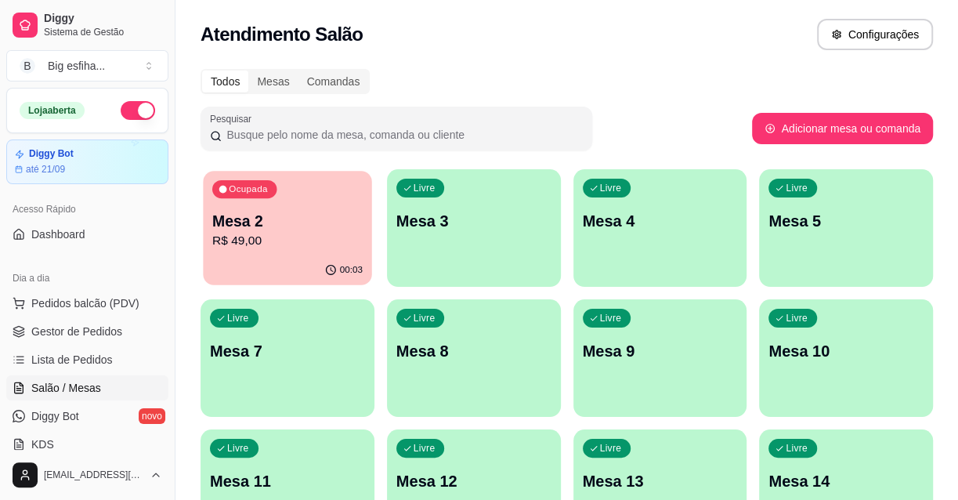
click at [338, 235] on p "R$ 49,00" at bounding box center [287, 241] width 150 height 18
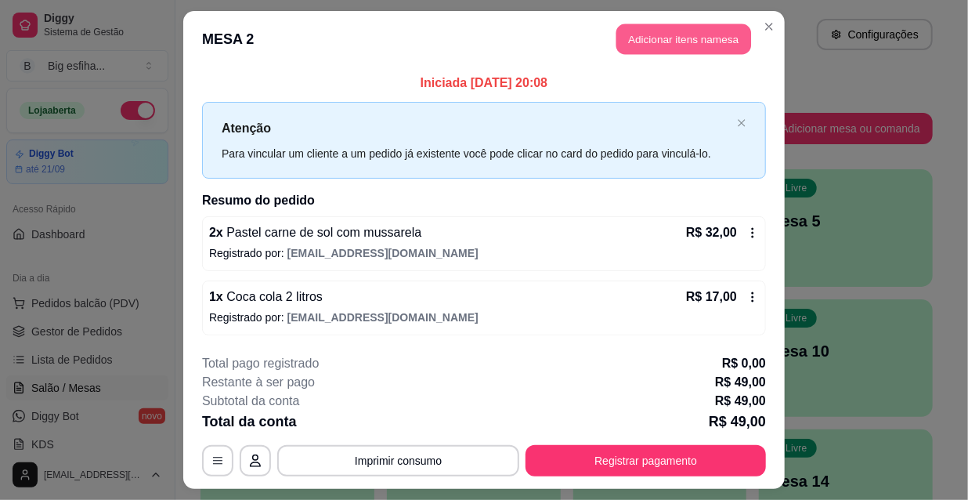
click at [650, 46] on button "Adicionar itens na mesa" at bounding box center [683, 39] width 135 height 31
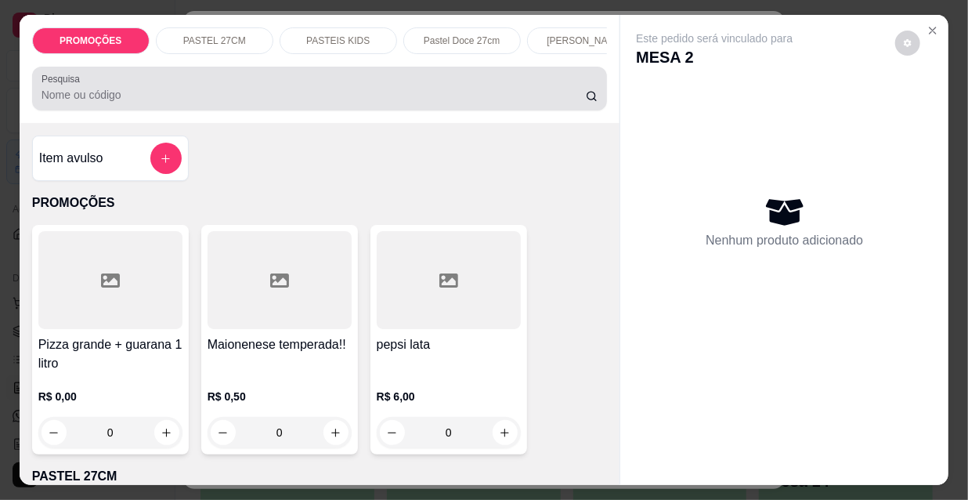
click at [269, 88] on div at bounding box center [320, 88] width 557 height 31
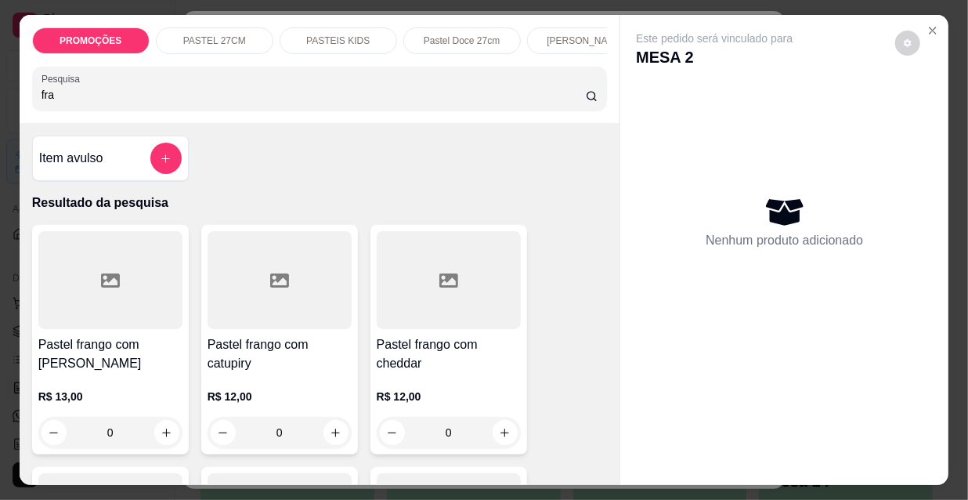
type input "fra"
click at [92, 364] on h4 "Pastel frango com [PERSON_NAME]" at bounding box center [110, 354] width 144 height 38
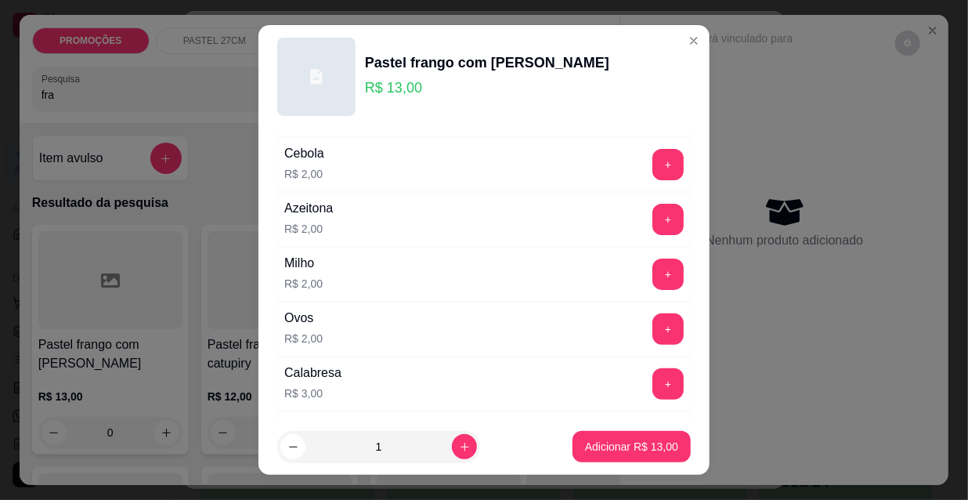
scroll to position [213, 0]
click at [653, 224] on button "+" at bounding box center [668, 220] width 31 height 31
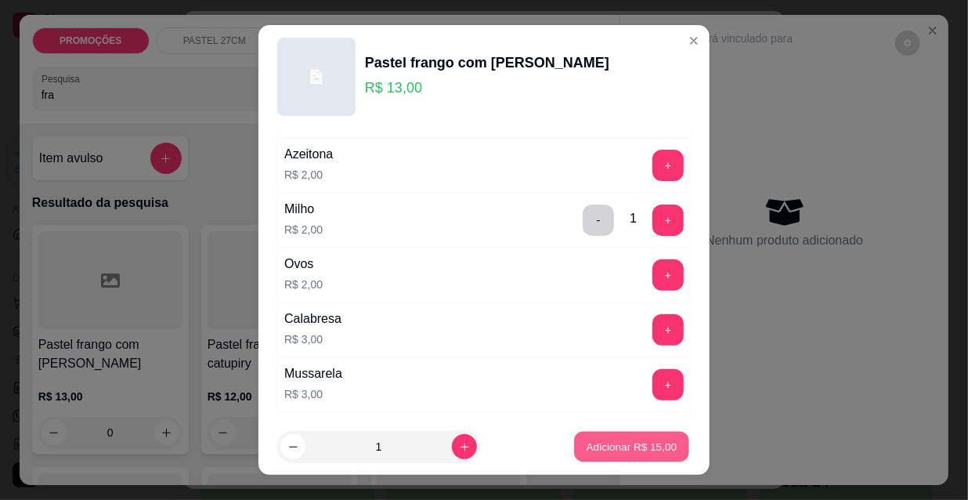
click at [602, 449] on p "Adicionar R$ 15,00" at bounding box center [632, 446] width 91 height 15
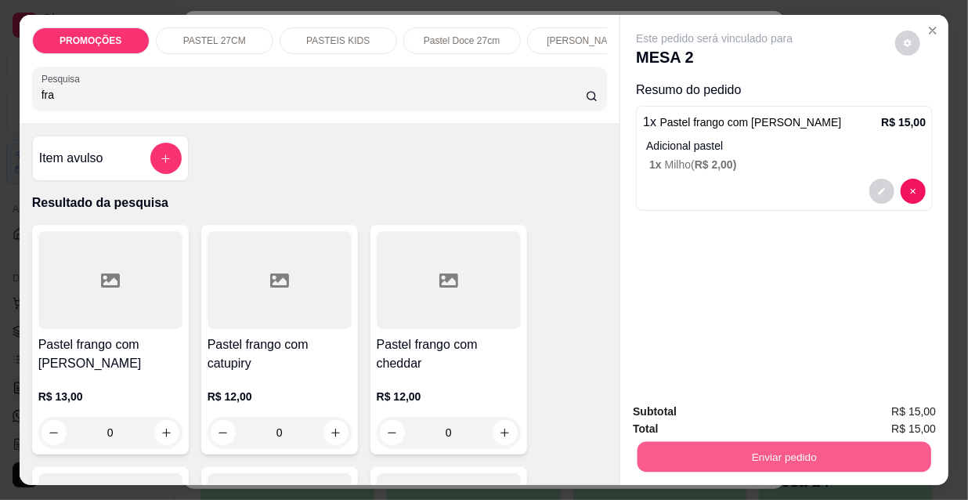
click at [699, 441] on button "Enviar pedido" at bounding box center [785, 456] width 294 height 31
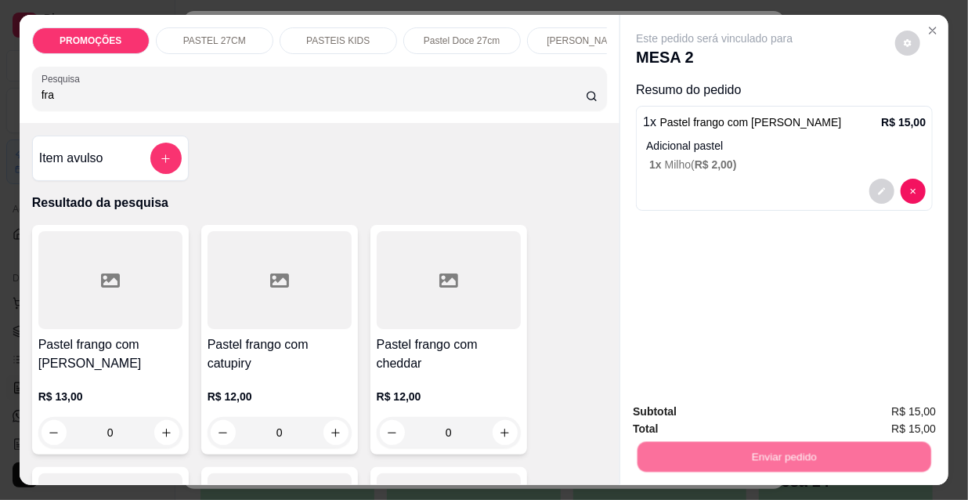
click at [696, 409] on button "Não registrar e enviar pedido" at bounding box center [733, 413] width 163 height 30
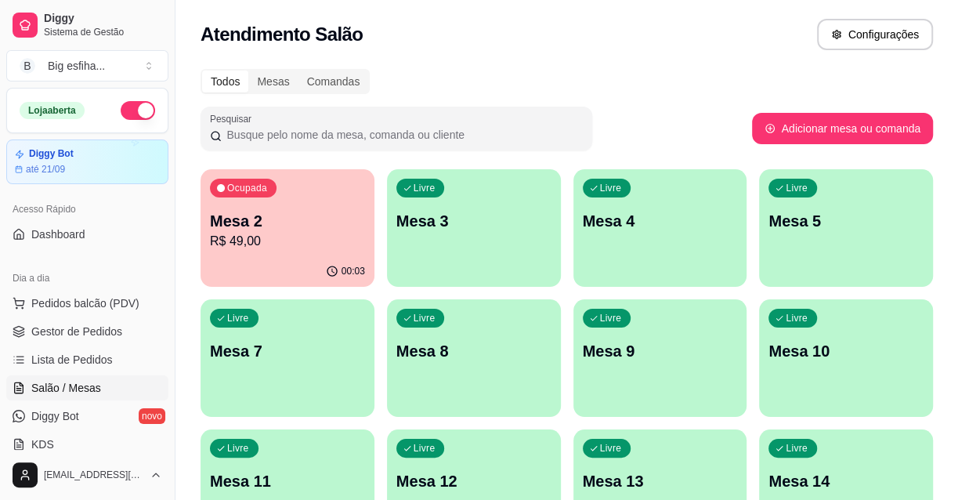
click at [486, 204] on div "Livre Mesa 3" at bounding box center [474, 218] width 174 height 99
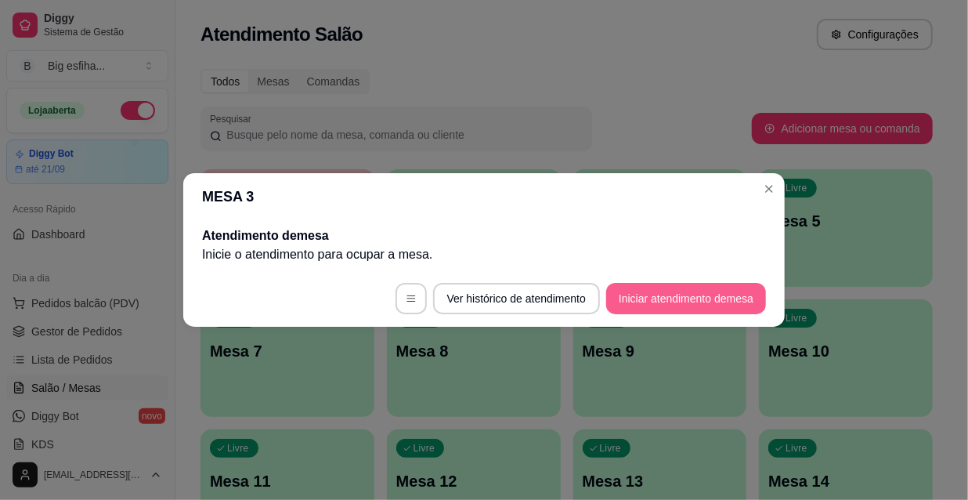
click at [682, 292] on button "Iniciar atendimento de mesa" at bounding box center [686, 298] width 160 height 31
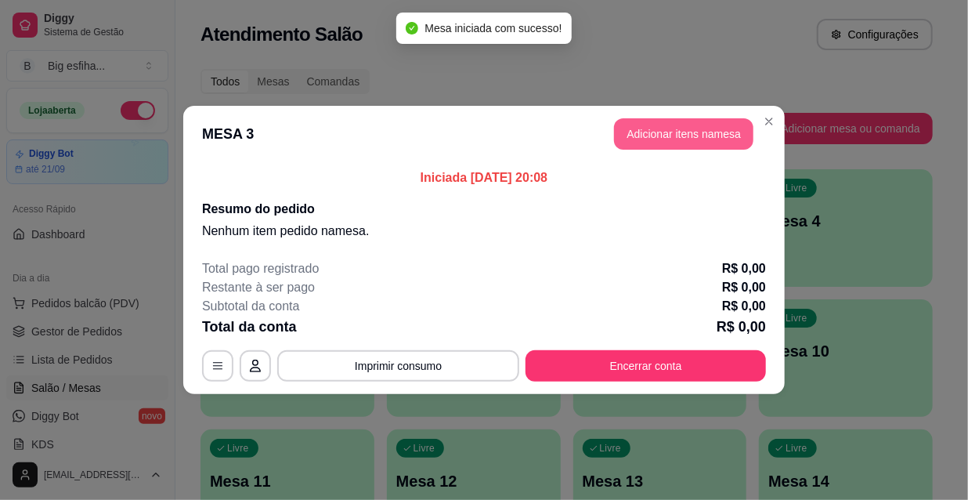
click at [658, 121] on button "Adicionar itens na mesa" at bounding box center [683, 133] width 139 height 31
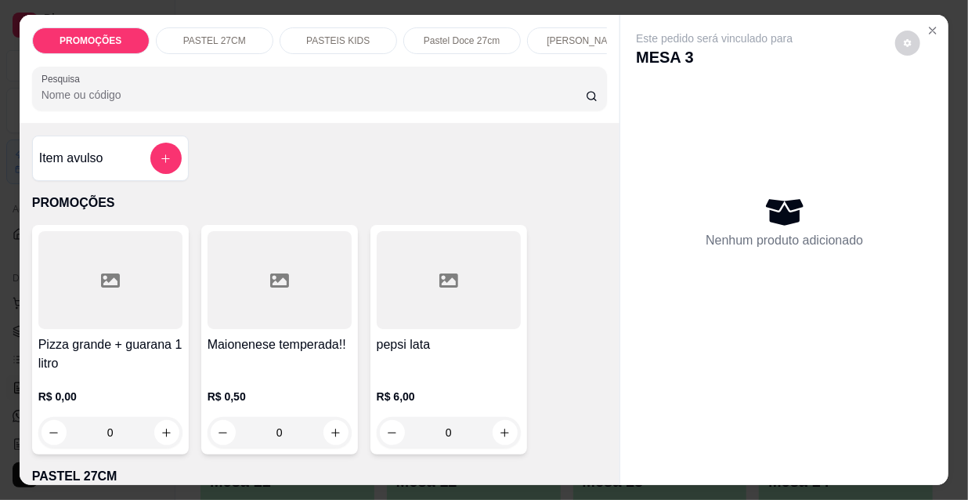
click at [84, 326] on div at bounding box center [110, 280] width 144 height 98
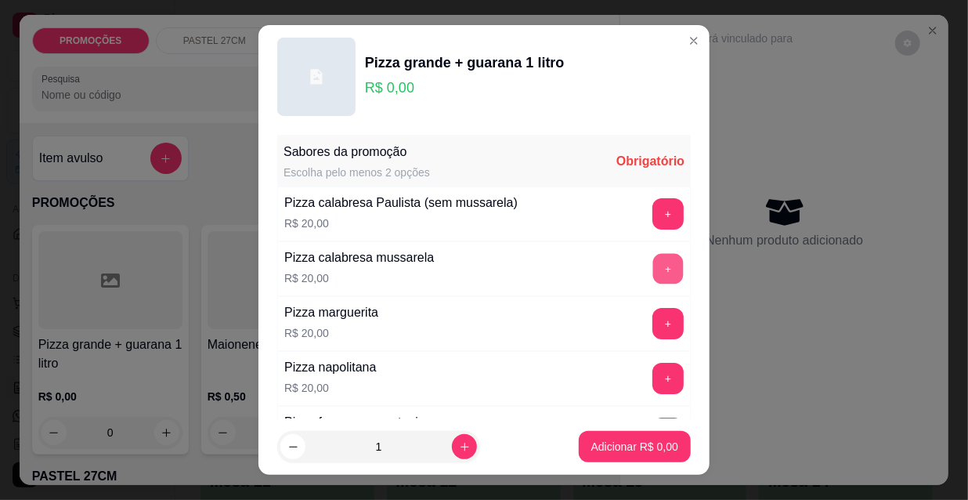
click at [653, 263] on button "+" at bounding box center [668, 269] width 31 height 31
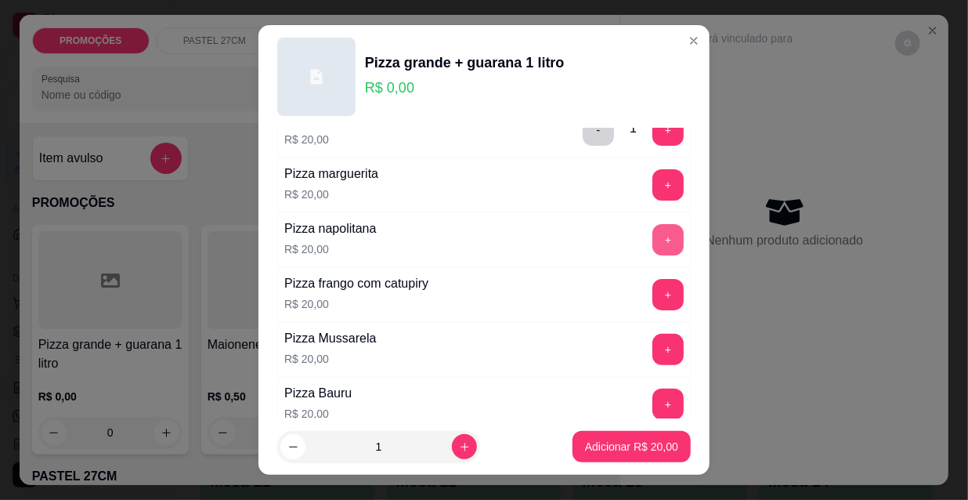
scroll to position [142, 0]
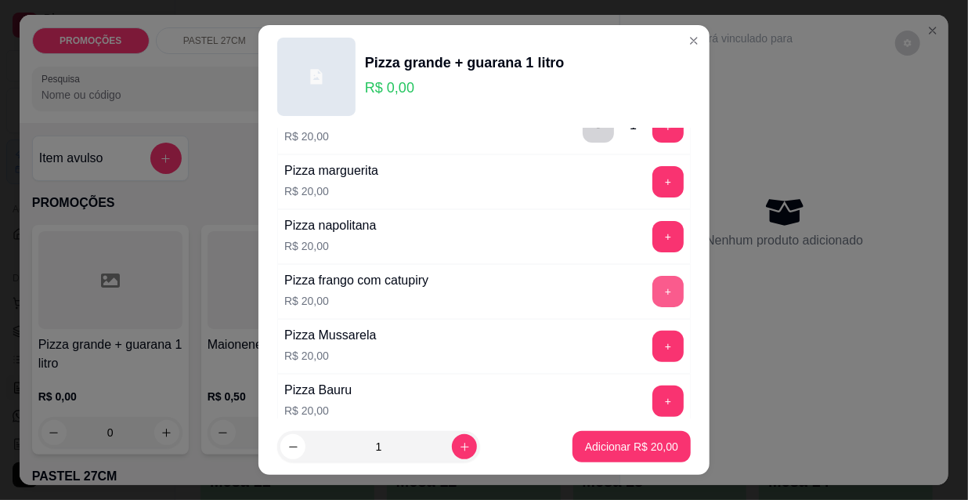
click at [652, 282] on button "+" at bounding box center [667, 291] width 31 height 31
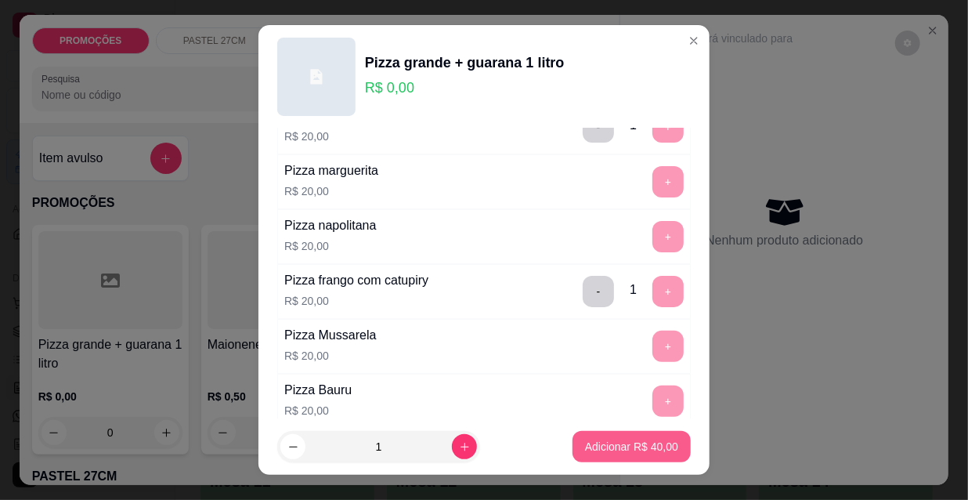
click at [609, 449] on p "Adicionar R$ 40,00" at bounding box center [631, 447] width 93 height 16
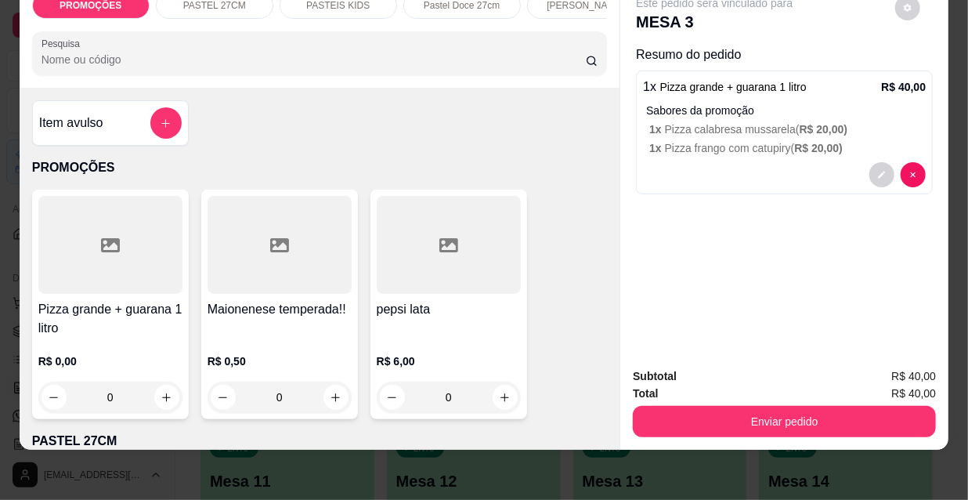
scroll to position [40, 0]
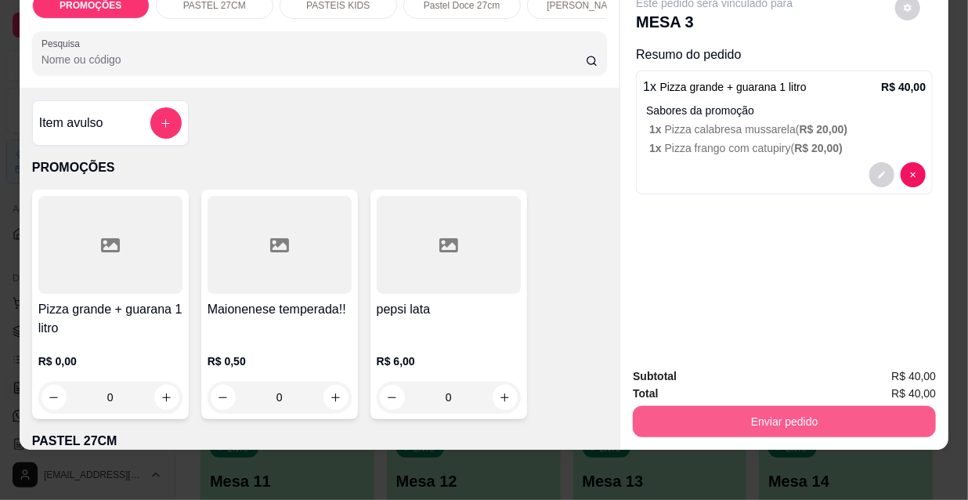
click at [747, 406] on button "Enviar pedido" at bounding box center [784, 421] width 303 height 31
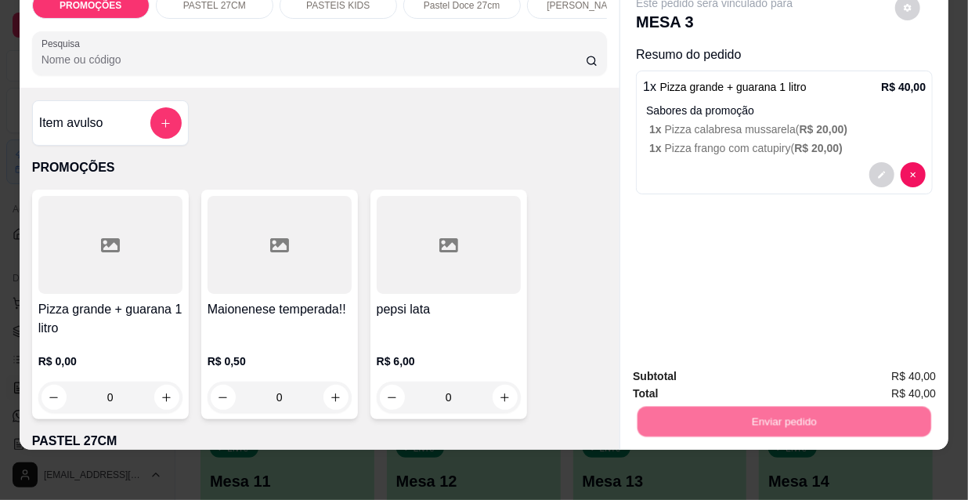
click at [741, 370] on button "Não registrar e enviar pedido" at bounding box center [734, 371] width 158 height 29
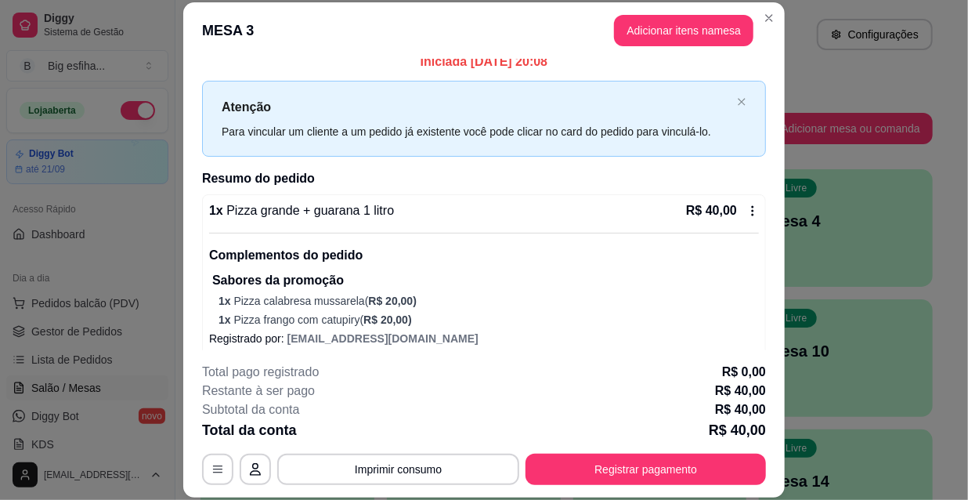
scroll to position [24, 0]
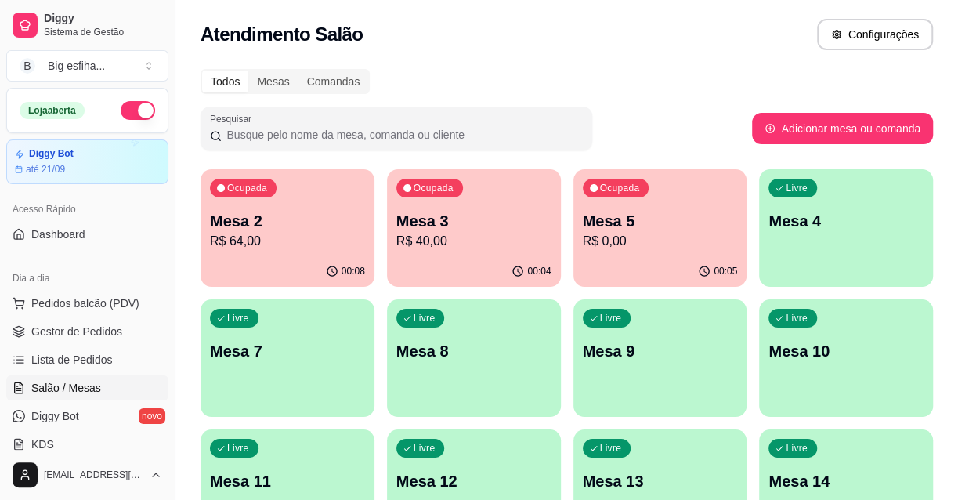
click at [493, 247] on p "R$ 40,00" at bounding box center [473, 241] width 155 height 19
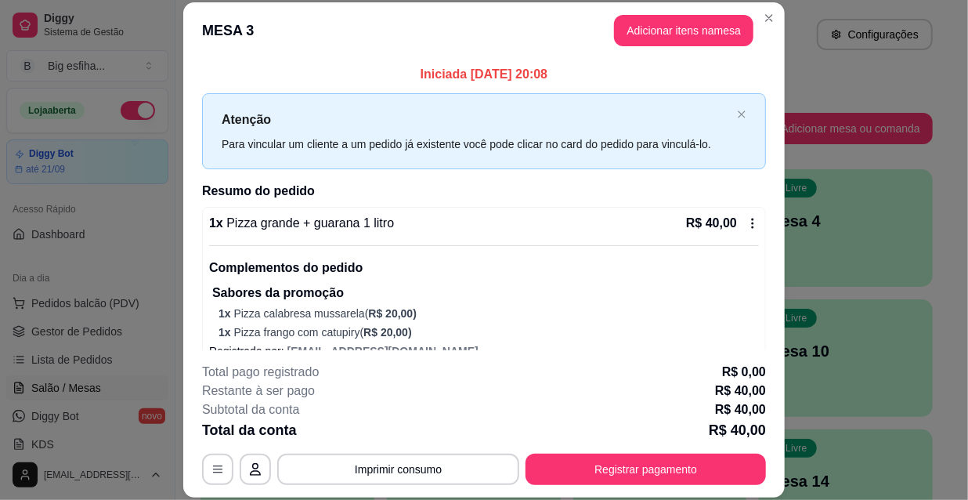
click at [665, 6] on header "MESA 3 Adicionar itens na mesa" at bounding box center [483, 30] width 601 height 56
click at [666, 22] on button "Adicionar itens na mesa" at bounding box center [683, 31] width 135 height 31
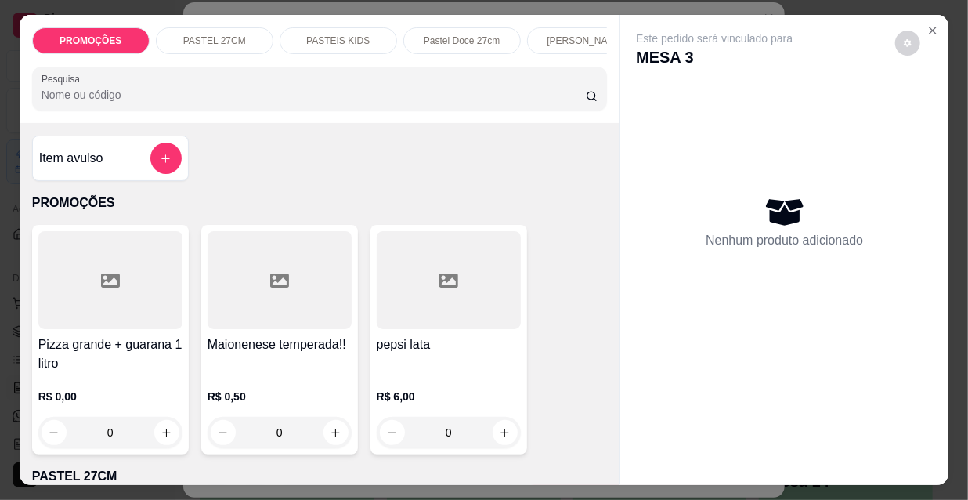
scroll to position [0, 504]
click at [414, 34] on p "Pizzas tradicionais" at bounding box center [453, 40] width 78 height 13
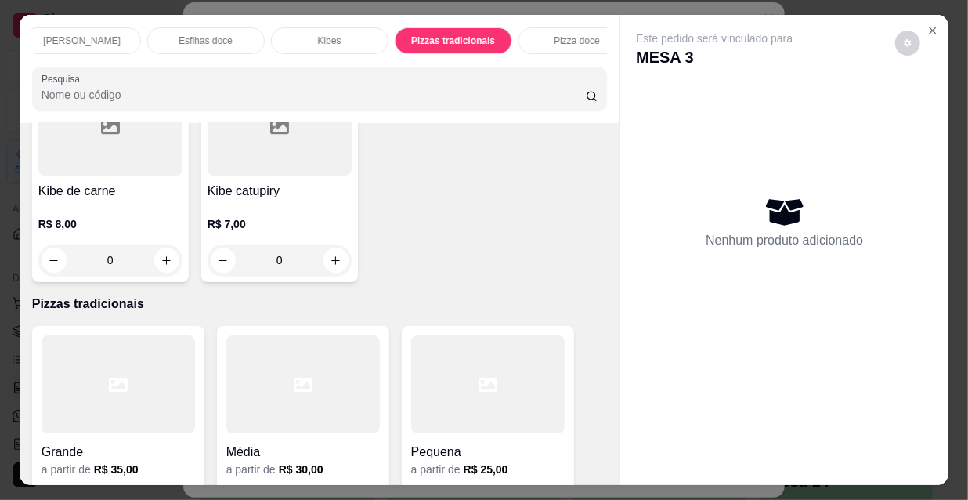
scroll to position [40, 0]
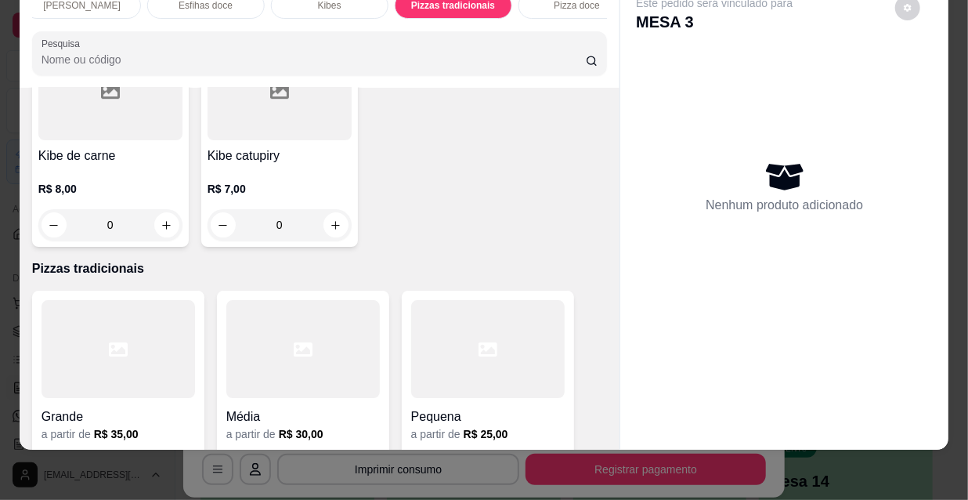
click at [140, 300] on div at bounding box center [119, 349] width 154 height 98
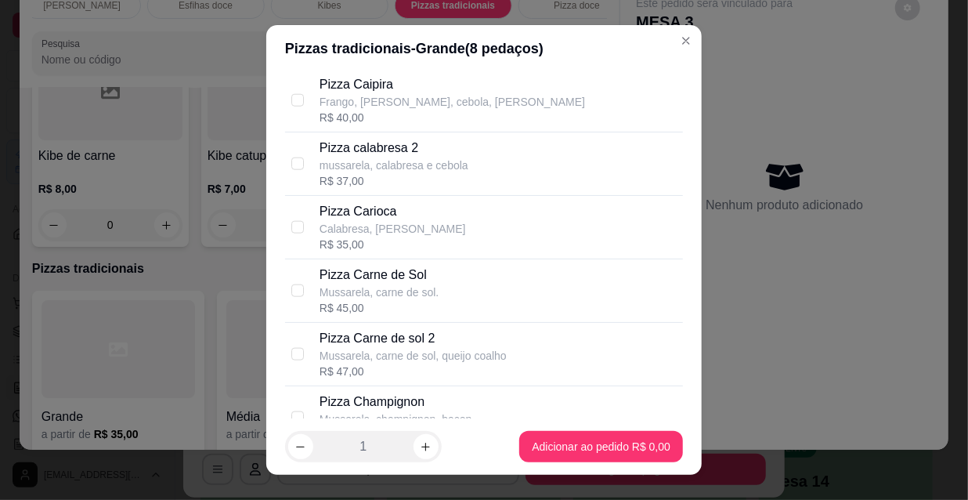
scroll to position [925, 0]
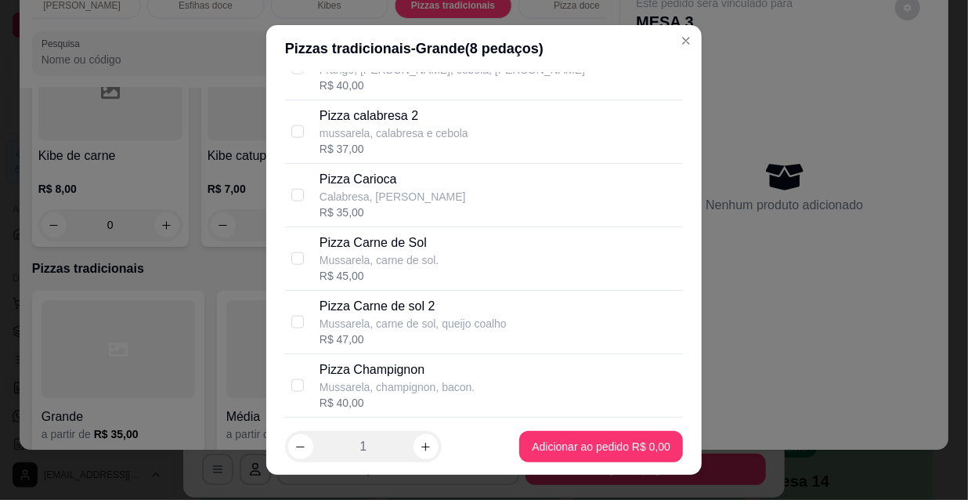
click at [469, 258] on div "Pizza Carne de Sol Mussarela, carne de sol. R$ 45,00" at bounding box center [498, 258] width 357 height 50
checkbox input "true"
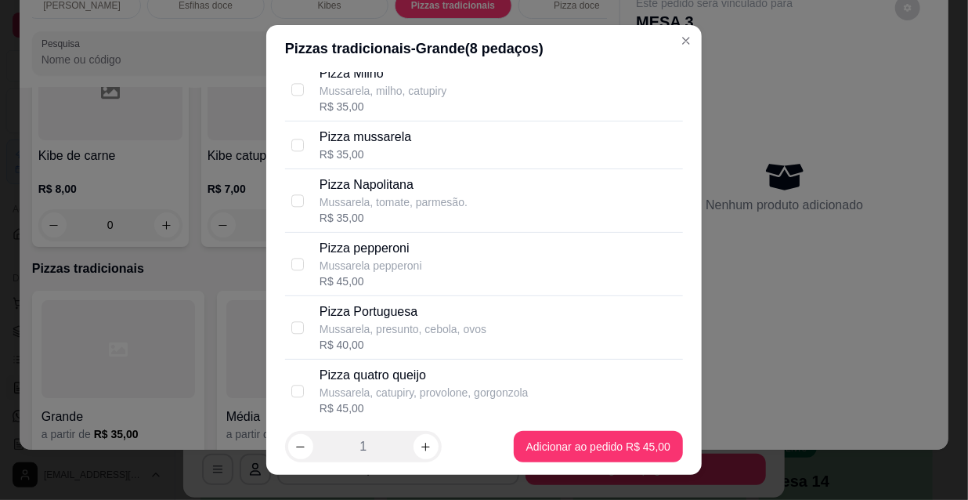
scroll to position [1708, 0]
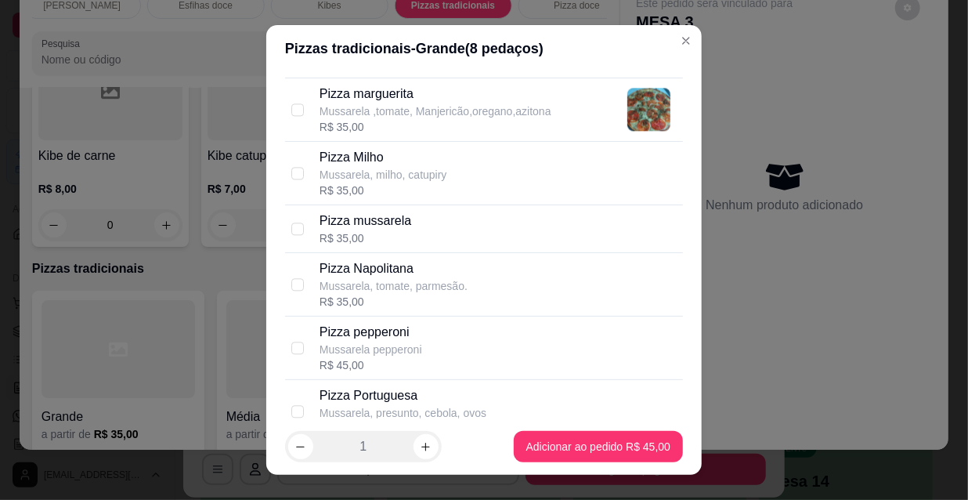
click at [450, 231] on div "Pizza mussarela R$ 35,00" at bounding box center [498, 228] width 357 height 34
checkbox input "true"
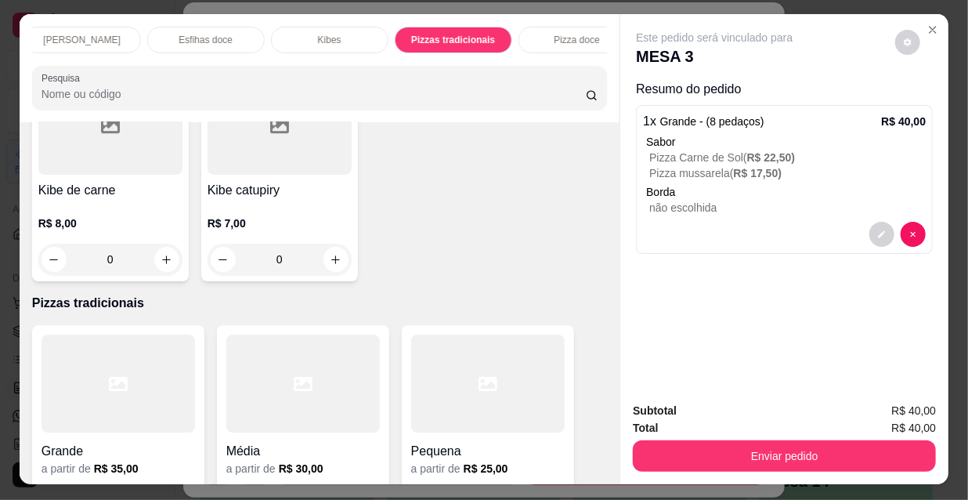
scroll to position [0, 0]
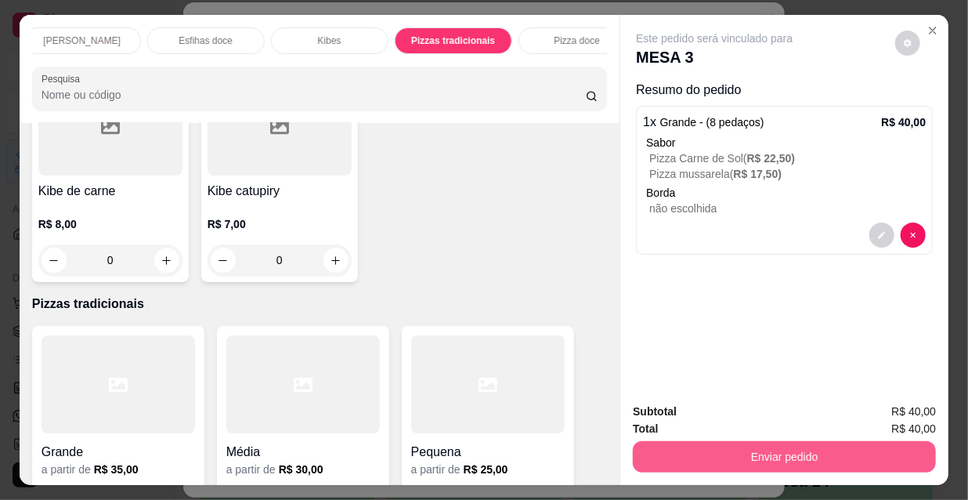
click at [726, 441] on button "Enviar pedido" at bounding box center [784, 456] width 303 height 31
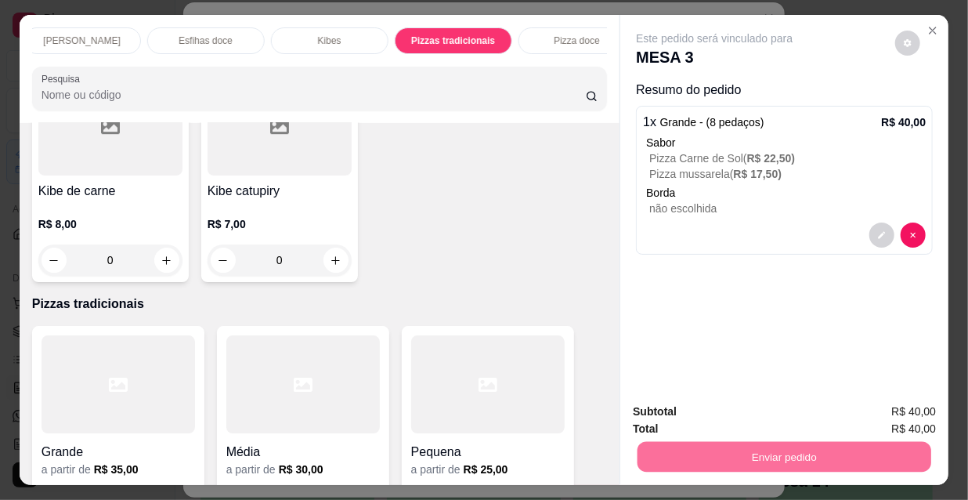
click at [706, 410] on button "Não registrar e enviar pedido" at bounding box center [733, 413] width 163 height 30
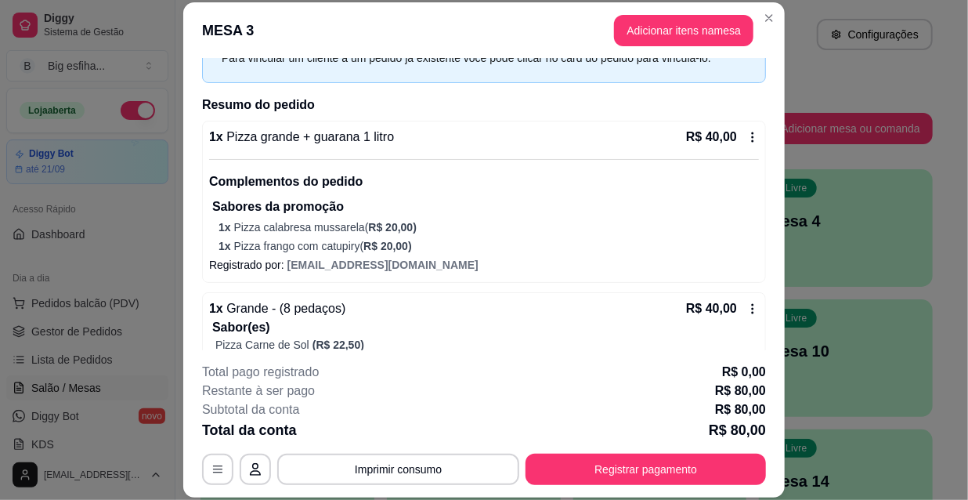
scroll to position [214, 0]
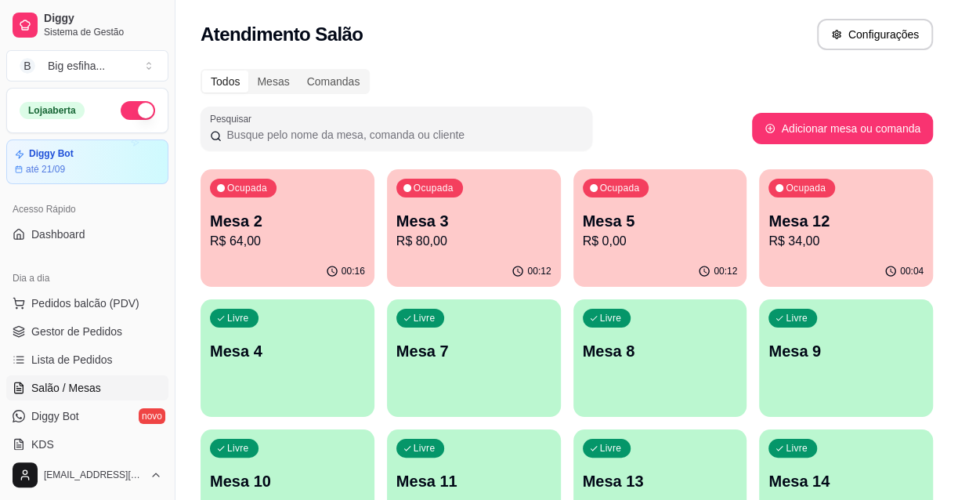
click at [663, 220] on p "Mesa 5" at bounding box center [660, 221] width 155 height 22
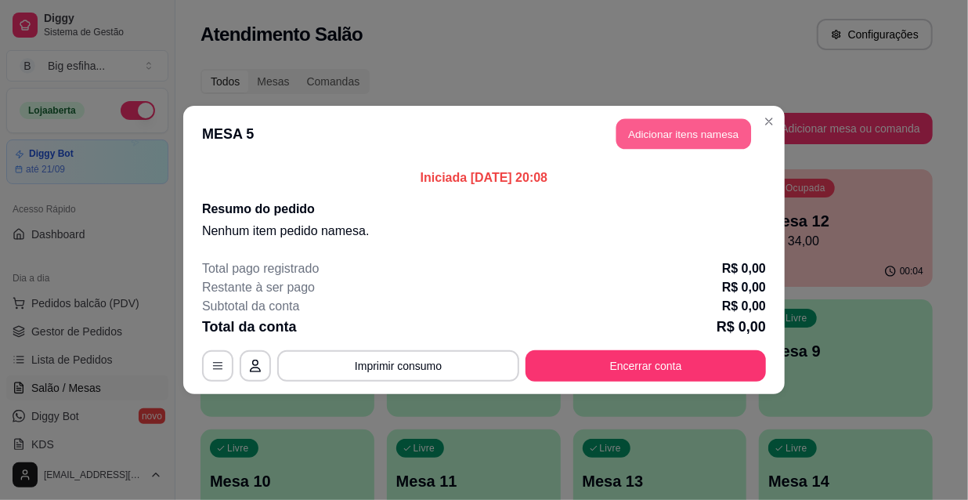
click at [650, 141] on button "Adicionar itens na mesa" at bounding box center [683, 134] width 135 height 31
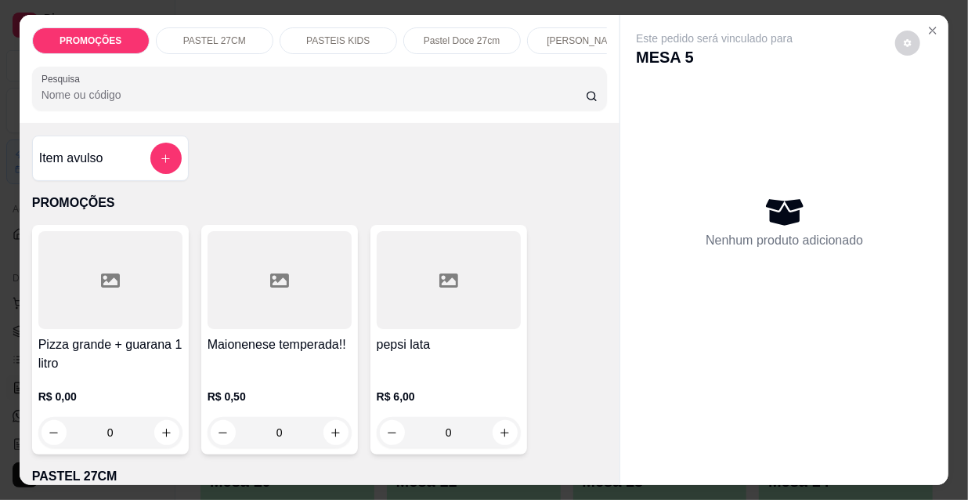
click at [145, 294] on div at bounding box center [110, 280] width 144 height 98
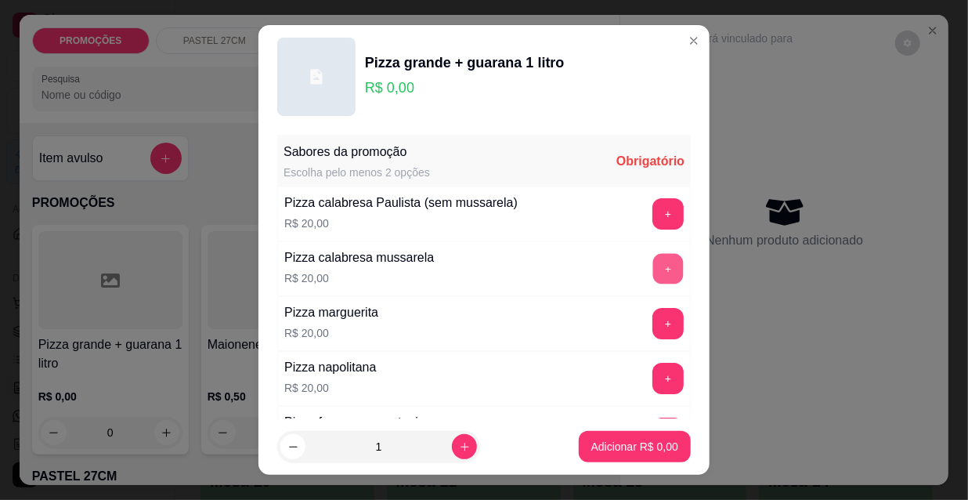
click at [653, 263] on button "+" at bounding box center [668, 269] width 31 height 31
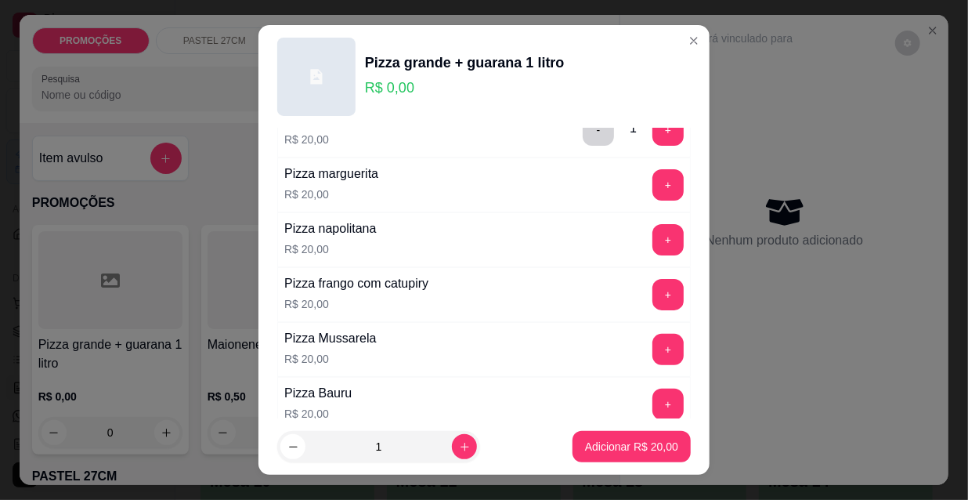
scroll to position [142, 0]
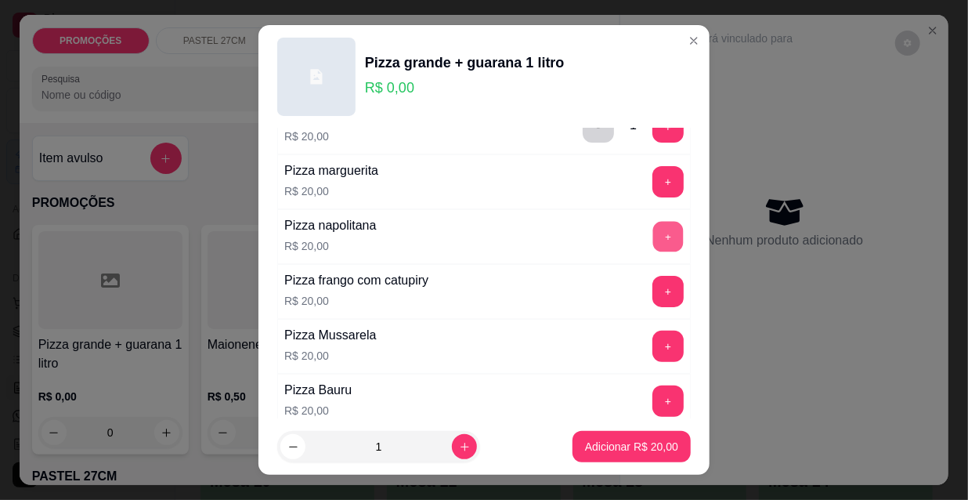
click at [653, 231] on button "+" at bounding box center [668, 237] width 31 height 31
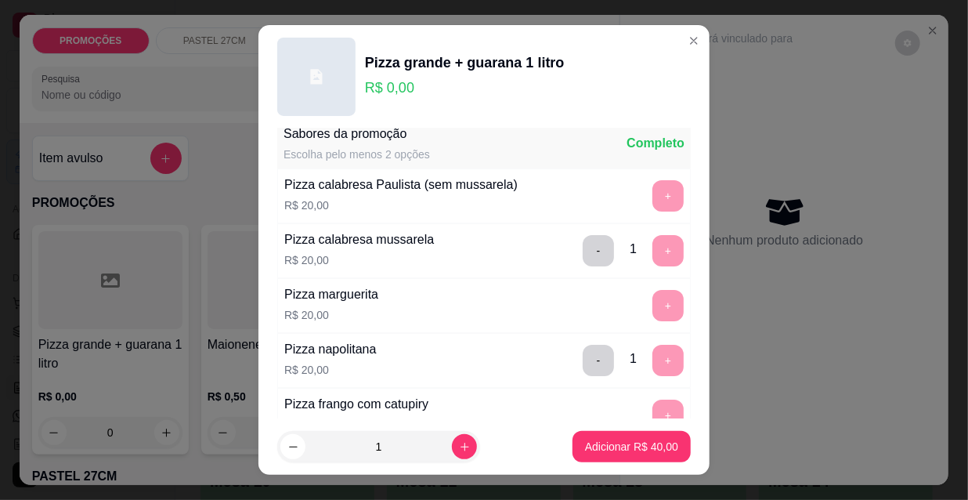
scroll to position [0, 0]
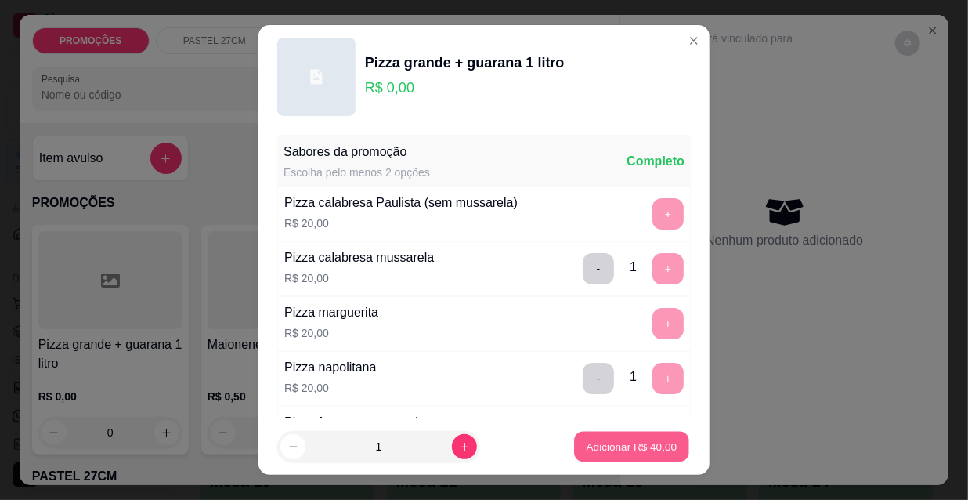
click at [603, 436] on button "Adicionar R$ 40,00" at bounding box center [631, 447] width 115 height 31
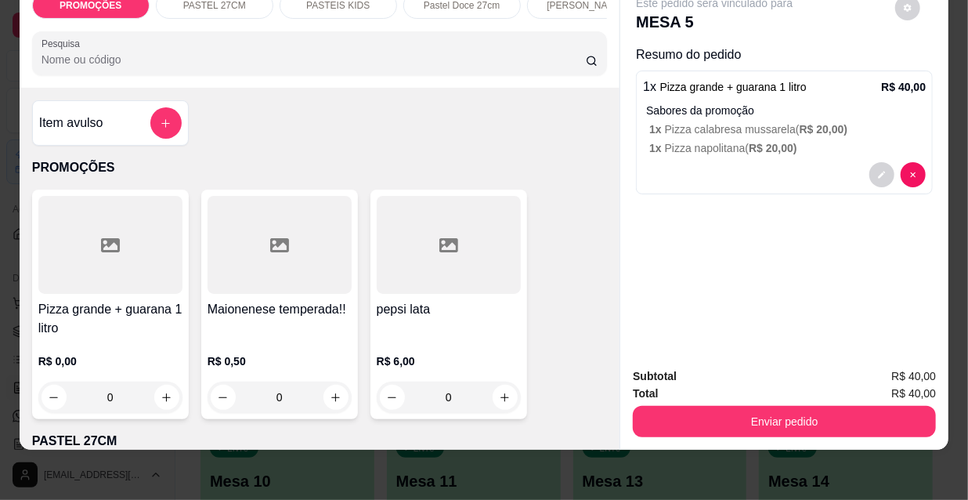
scroll to position [40, 0]
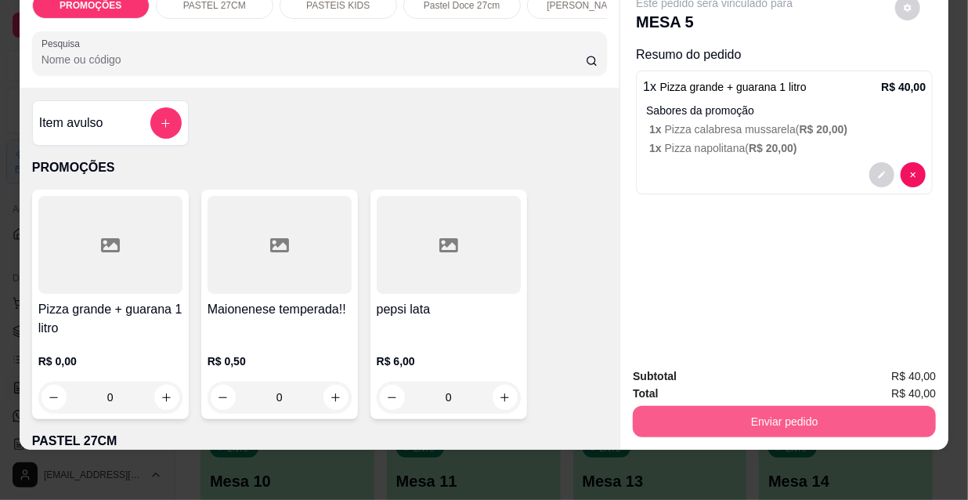
click at [779, 402] on div "Enviar pedido" at bounding box center [784, 419] width 303 height 35
click at [786, 406] on button "Enviar pedido" at bounding box center [785, 421] width 294 height 31
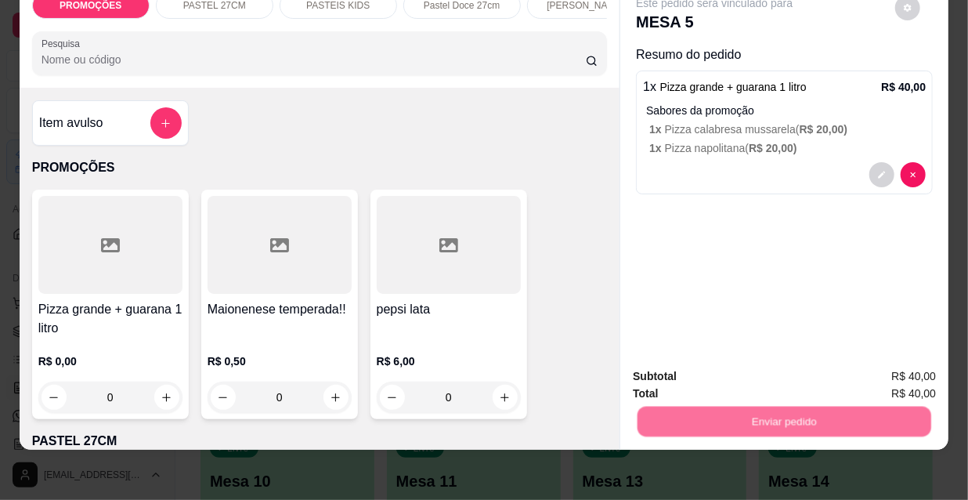
click at [749, 376] on button "Não registrar e enviar pedido" at bounding box center [733, 372] width 163 height 30
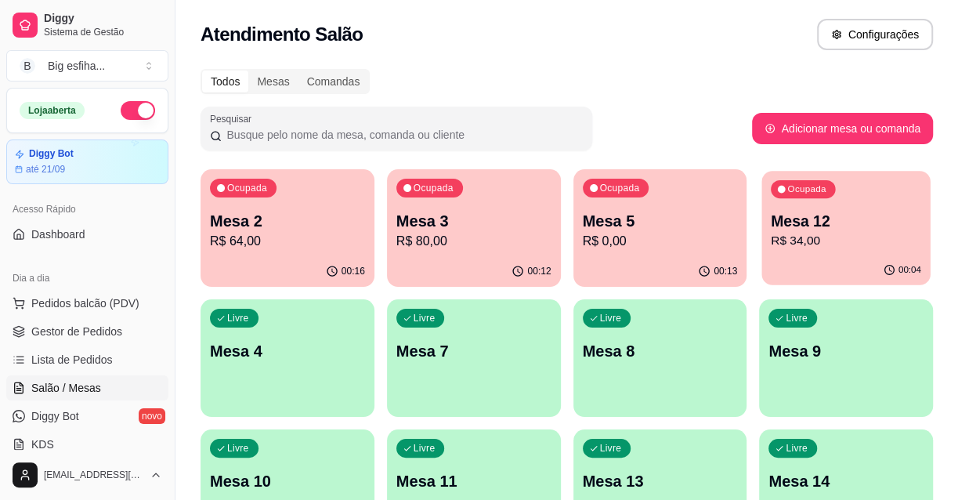
click at [829, 221] on p "Mesa 12" at bounding box center [846, 221] width 150 height 21
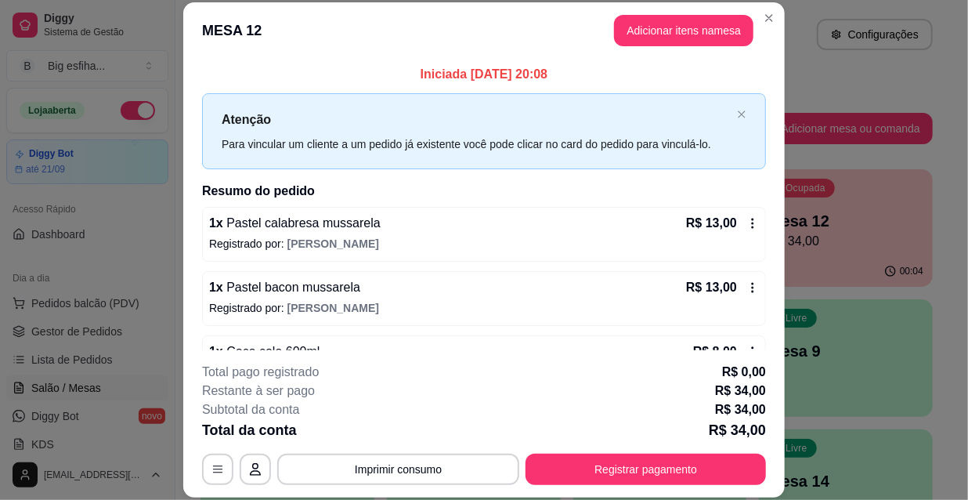
click at [330, 244] on p "Registrado por: [PERSON_NAME]" at bounding box center [484, 244] width 550 height 16
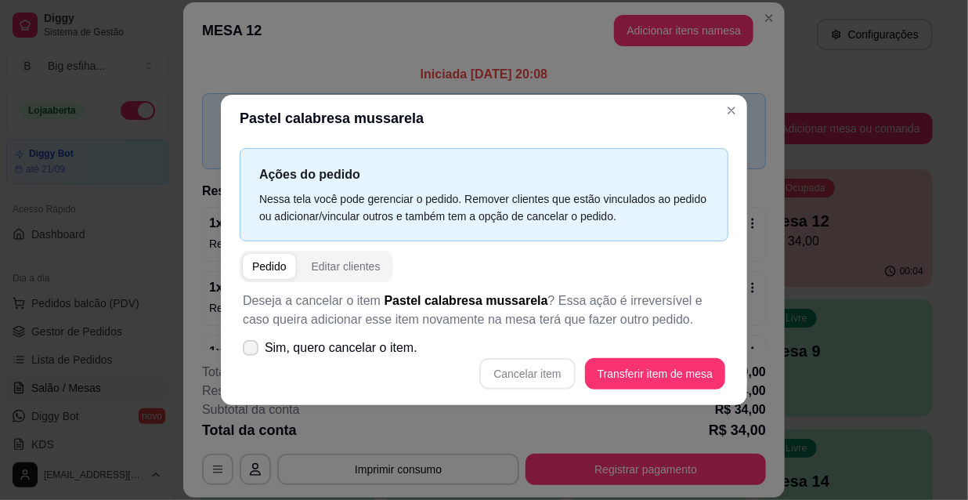
click at [399, 348] on span "Sim, quero cancelar o item." at bounding box center [341, 347] width 153 height 19
click at [252, 351] on input "Sim, quero cancelar o item." at bounding box center [247, 356] width 10 height 10
checkbox input "true"
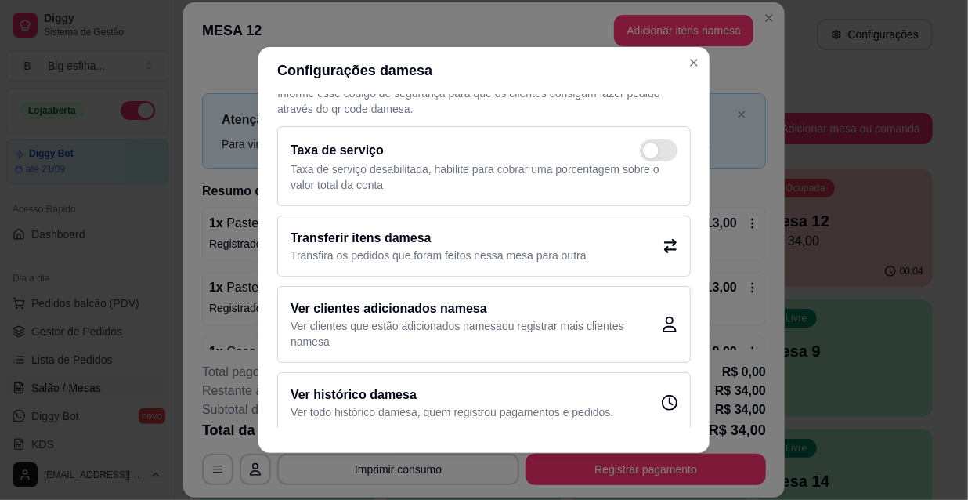
scroll to position [47, 0]
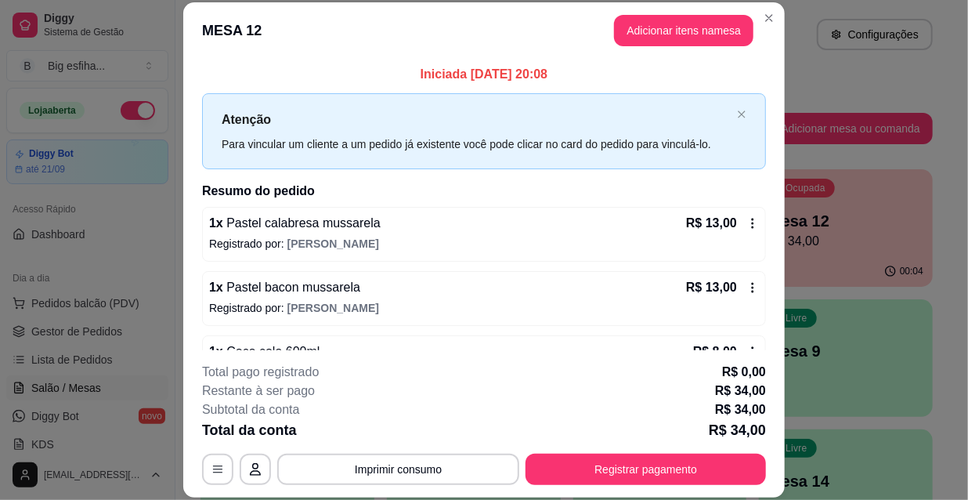
click at [644, 240] on p "Registrado por: [PERSON_NAME]" at bounding box center [484, 244] width 550 height 16
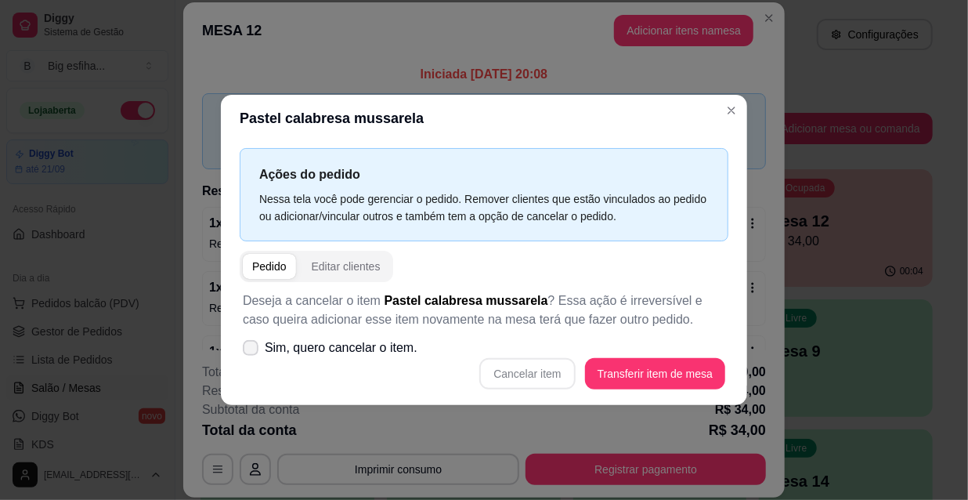
click at [309, 343] on span "Sim, quero cancelar o item." at bounding box center [341, 347] width 153 height 19
click at [252, 351] on input "Sim, quero cancelar o item." at bounding box center [247, 356] width 10 height 10
checkbox input "true"
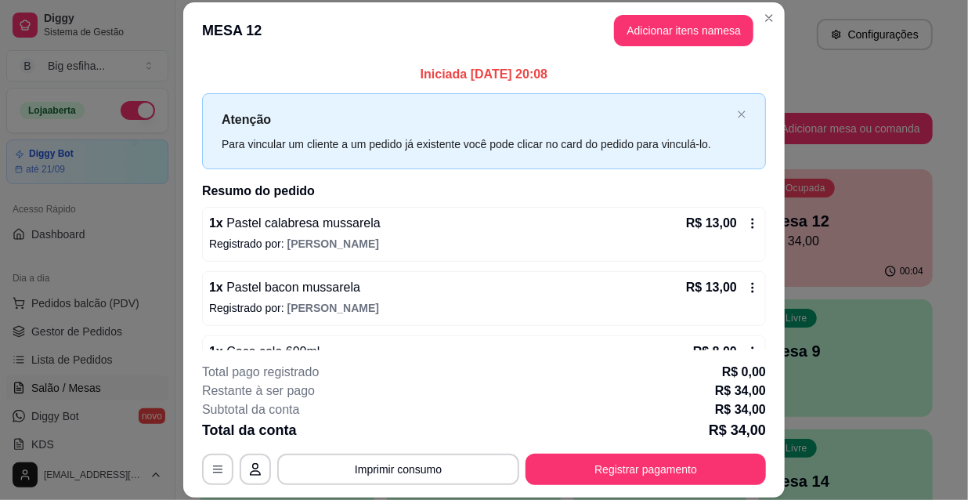
click at [580, 287] on div "1 x Pastel bacon mussarela R$ 13,00" at bounding box center [484, 287] width 550 height 19
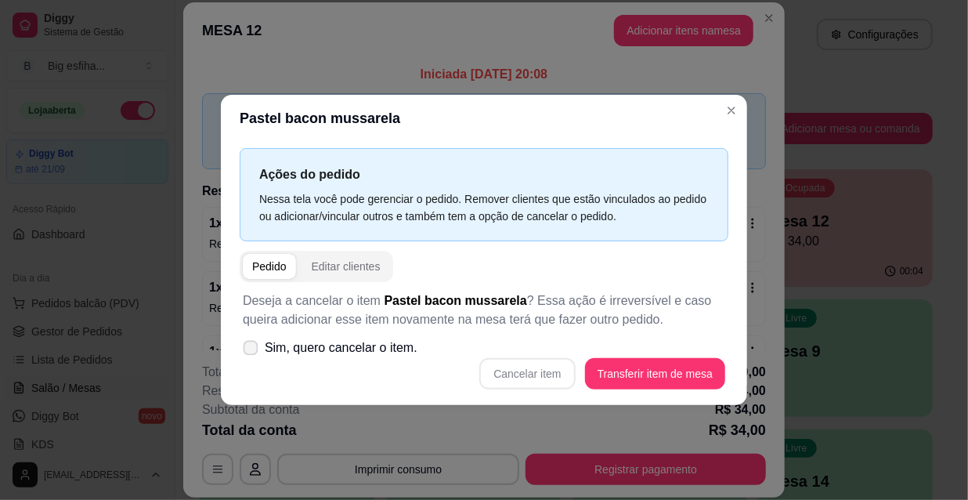
click at [286, 352] on span "Sim, quero cancelar o item." at bounding box center [341, 347] width 153 height 19
click at [252, 352] on input "Sim, quero cancelar o item." at bounding box center [247, 356] width 10 height 10
checkbox input "true"
click at [519, 377] on button "Cancelar item" at bounding box center [527, 373] width 96 height 31
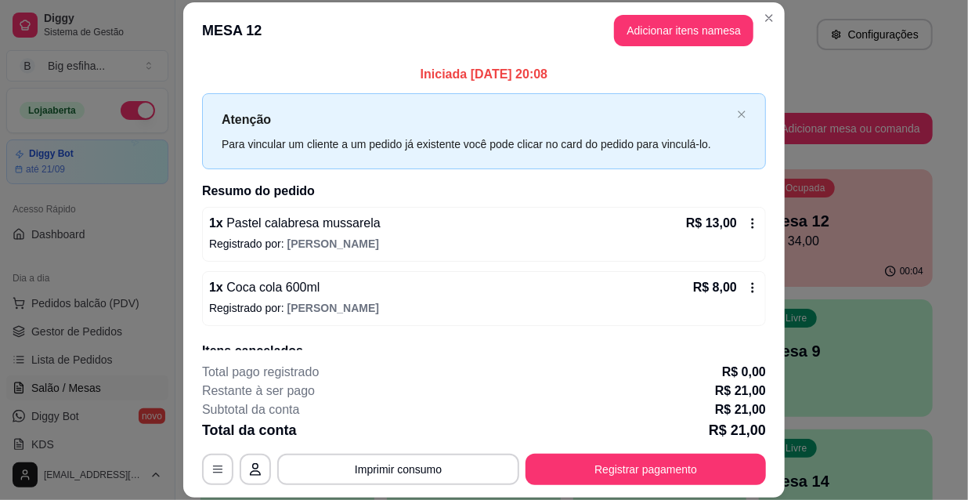
click at [396, 219] on div "1 x Pastel calabresa mussarela R$ 13,00" at bounding box center [484, 223] width 550 height 19
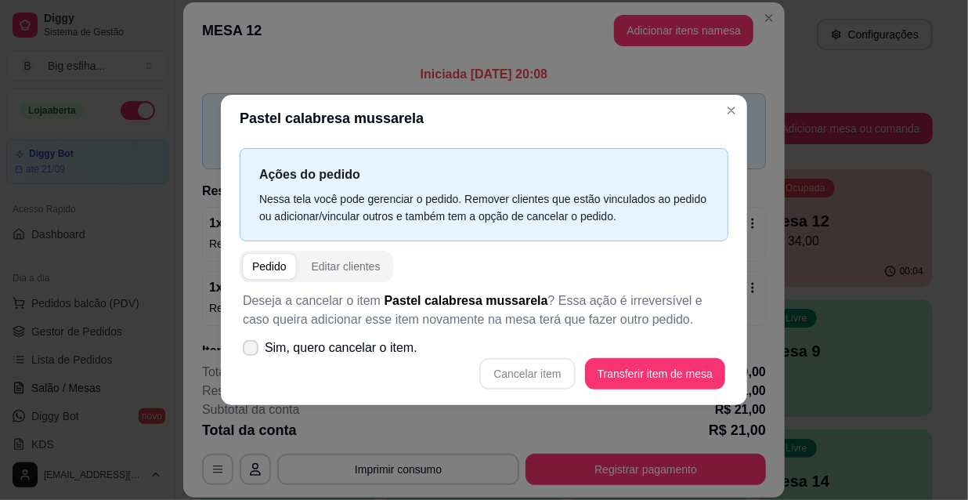
click at [349, 349] on span "Sim, quero cancelar o item." at bounding box center [341, 347] width 153 height 19
click at [252, 351] on input "Sim, quero cancelar o item." at bounding box center [247, 356] width 10 height 10
checkbox input "true"
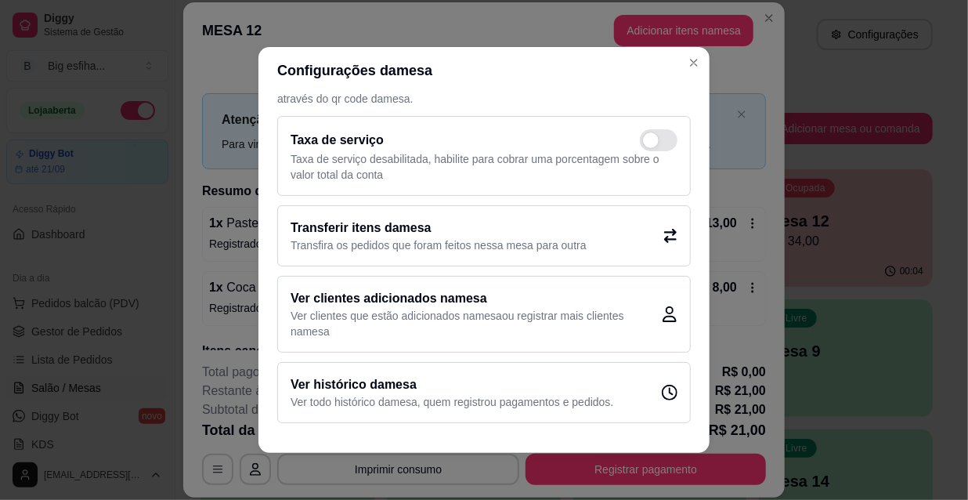
click at [493, 244] on p "Transfira os pedidos que foram feitos nessa mesa para outra" at bounding box center [439, 245] width 296 height 16
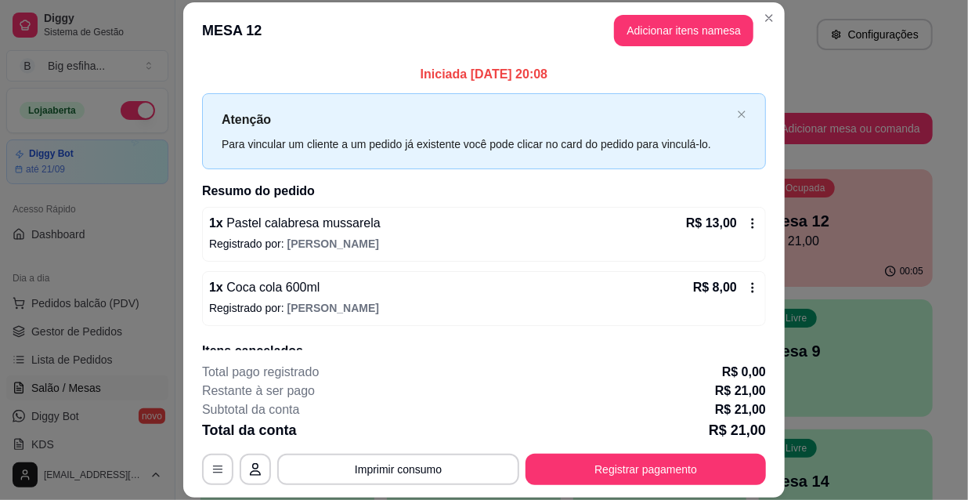
click at [609, 210] on div "Iniciada [DATE] 20:08 Atenção Para vincular um cliente a um pedido já existente…" at bounding box center [484, 240] width 564 height 350
click at [609, 226] on div "1 x Pastel calabresa mussarela R$ 13,00" at bounding box center [484, 223] width 550 height 19
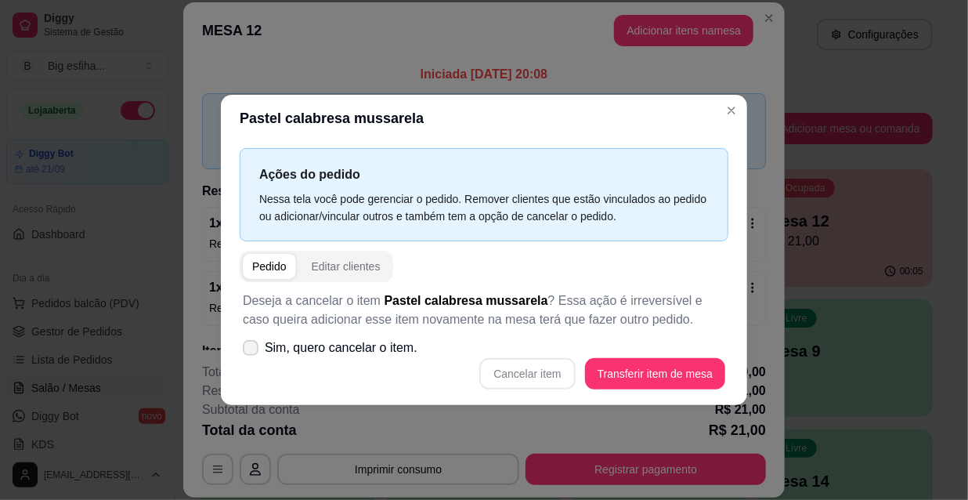
click at [372, 345] on span "Sim, quero cancelar o item." at bounding box center [341, 347] width 153 height 19
click at [252, 351] on input "Sim, quero cancelar o item." at bounding box center [247, 356] width 10 height 10
checkbox input "true"
click at [518, 373] on button "Cancelar item" at bounding box center [527, 374] width 93 height 31
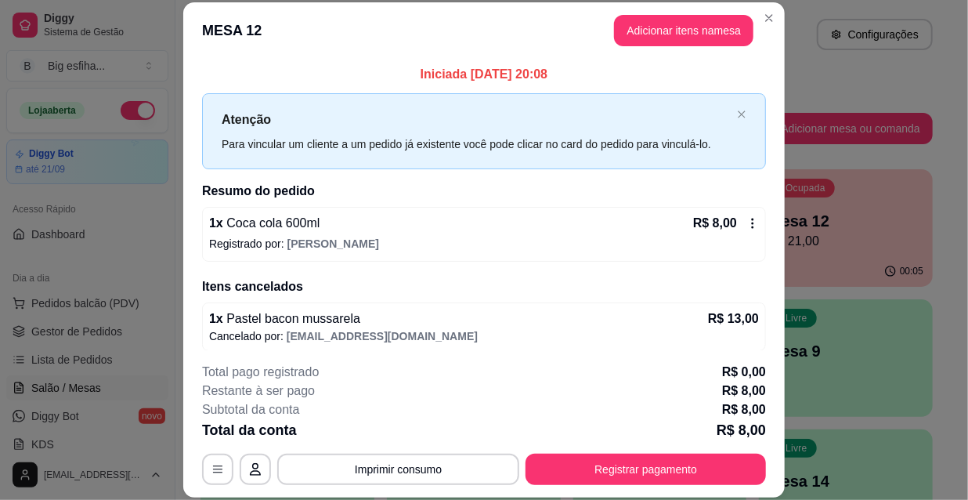
click at [553, 248] on p "Registrado por: [PERSON_NAME]" at bounding box center [484, 244] width 550 height 16
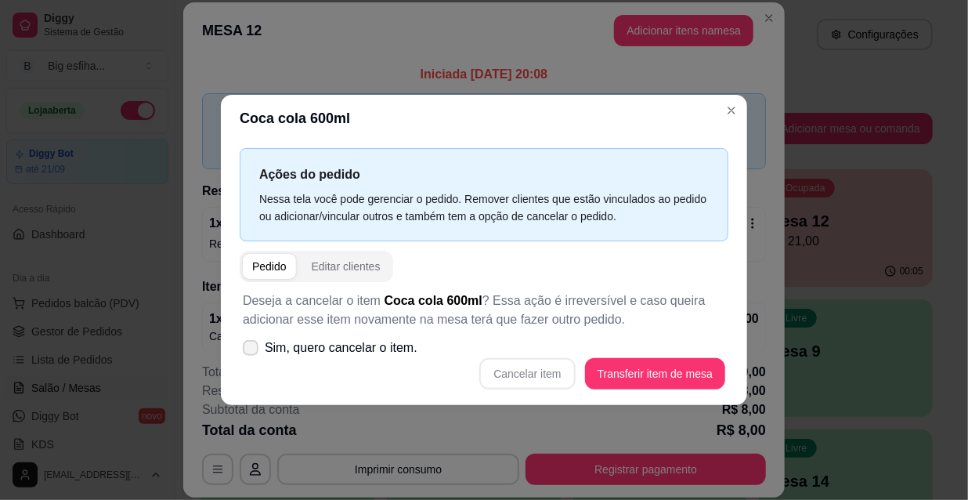
click at [350, 351] on span "Sim, quero cancelar o item." at bounding box center [341, 347] width 153 height 19
click at [252, 351] on input "Sim, quero cancelar o item." at bounding box center [247, 356] width 10 height 10
checkbox input "true"
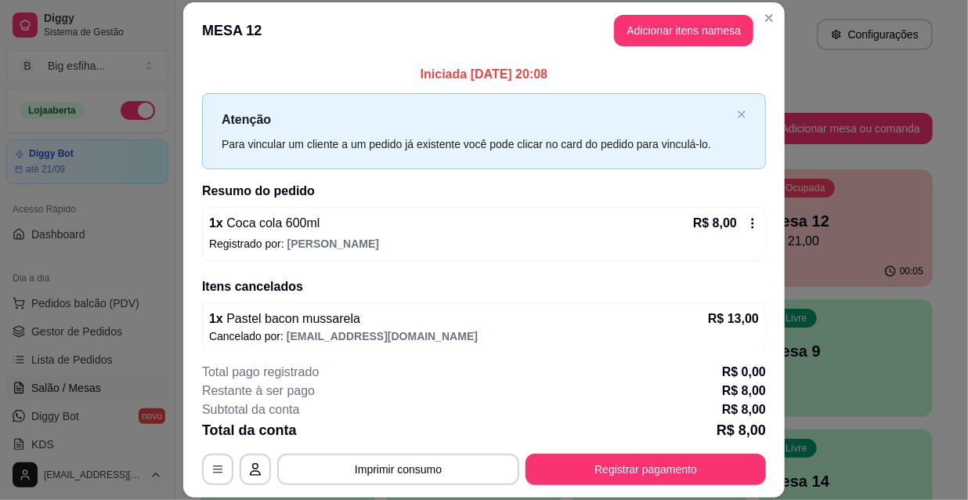
click at [566, 303] on div "1 x Pastel bacon mussarela R$ 13,00 Cancelado por: [EMAIL_ADDRESS][DOMAIN_NAME]" at bounding box center [484, 326] width 564 height 49
click at [457, 240] on p "Registrado por: [PERSON_NAME]" at bounding box center [484, 244] width 550 height 16
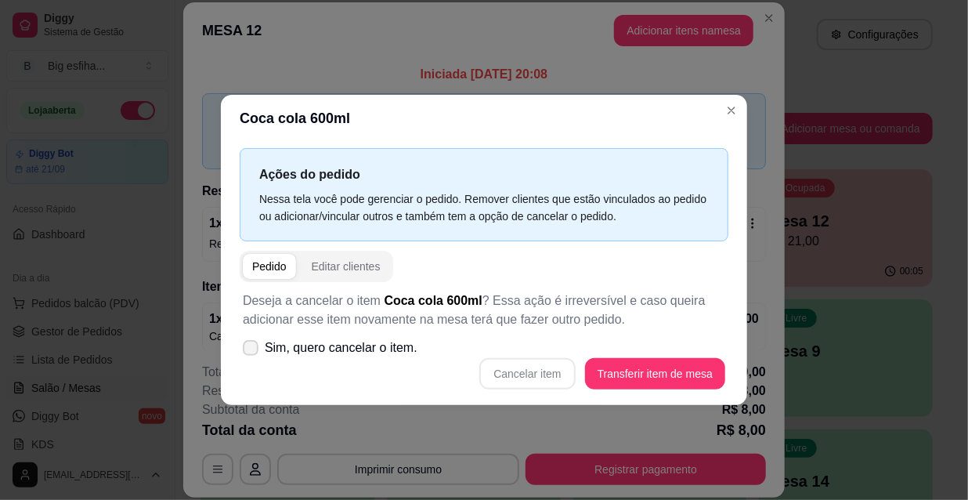
click at [406, 350] on span "Sim, quero cancelar o item." at bounding box center [341, 347] width 153 height 19
click at [252, 351] on input "Sim, quero cancelar o item." at bounding box center [247, 356] width 10 height 10
checkbox input "true"
click at [496, 375] on button "Cancelar item" at bounding box center [527, 373] width 96 height 31
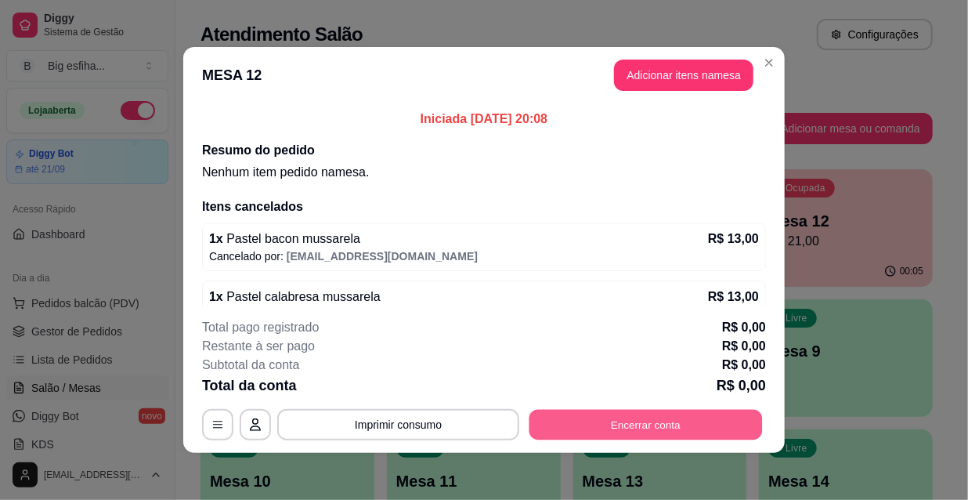
click at [660, 423] on button "Encerrar conta" at bounding box center [645, 425] width 233 height 31
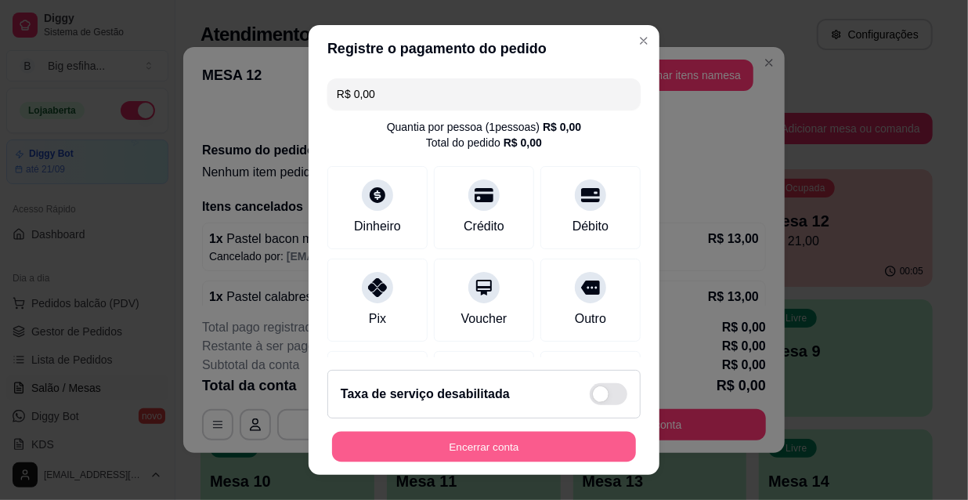
click at [565, 445] on button "Encerrar conta" at bounding box center [484, 447] width 304 height 31
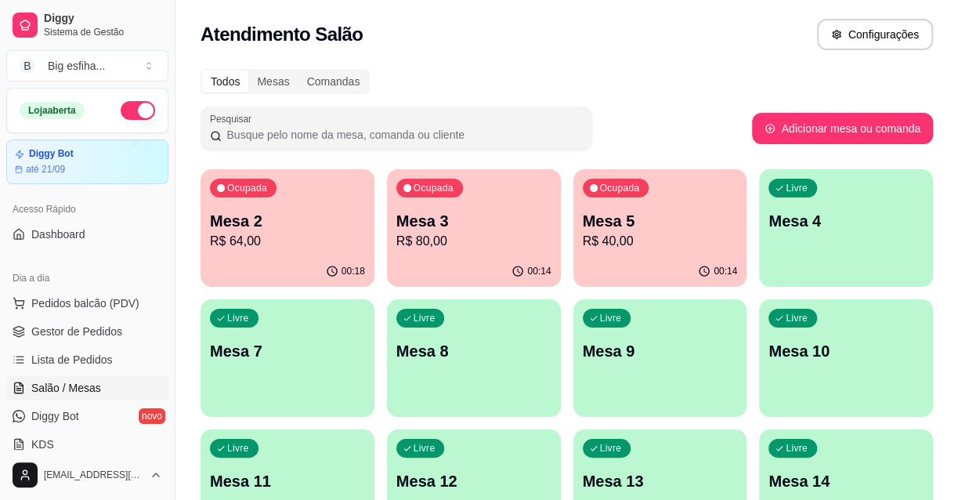
click at [857, 231] on p "Mesa 4" at bounding box center [845, 221] width 155 height 22
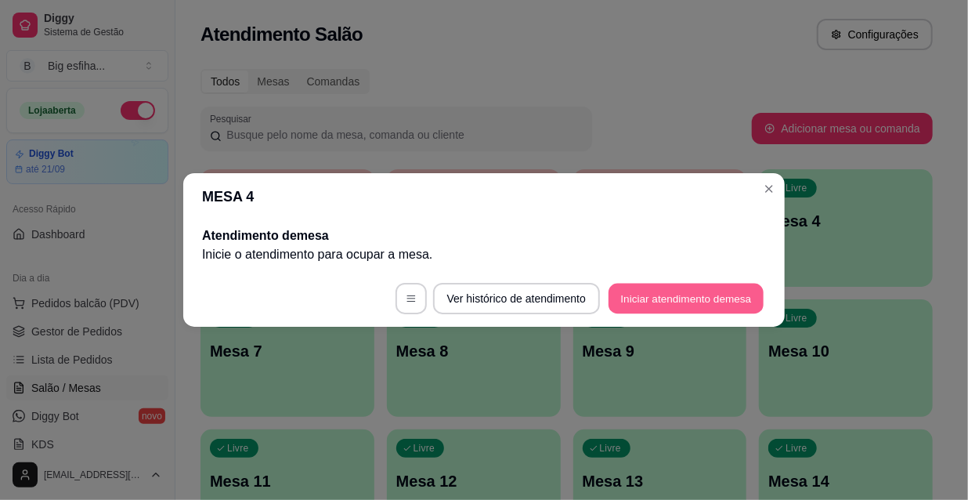
click at [673, 291] on button "Iniciar atendimento de mesa" at bounding box center [686, 299] width 155 height 31
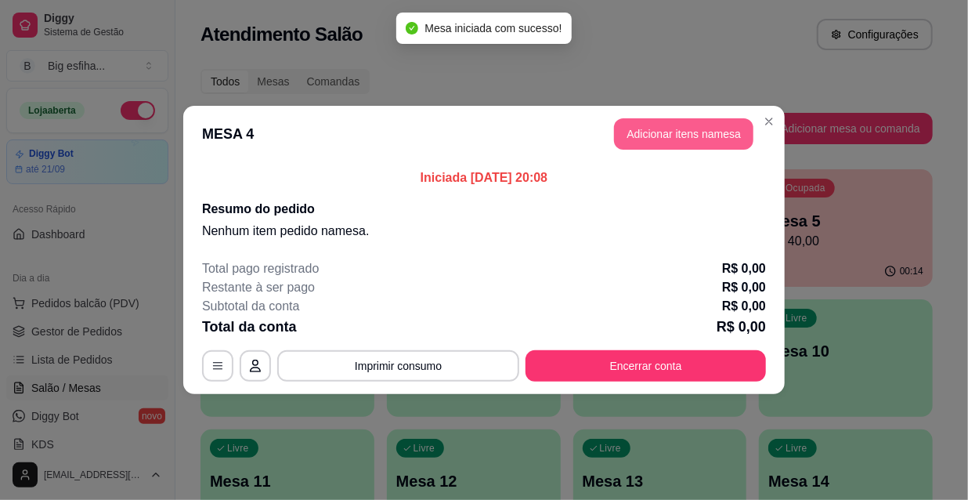
click at [665, 141] on button "Adicionar itens na mesa" at bounding box center [683, 133] width 139 height 31
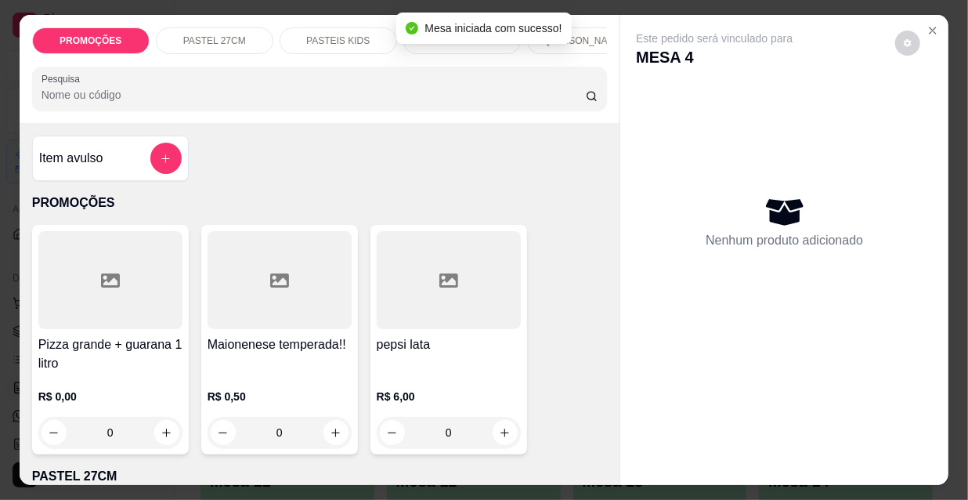
click at [590, 42] on div "[PERSON_NAME]" at bounding box center [585, 40] width 117 height 27
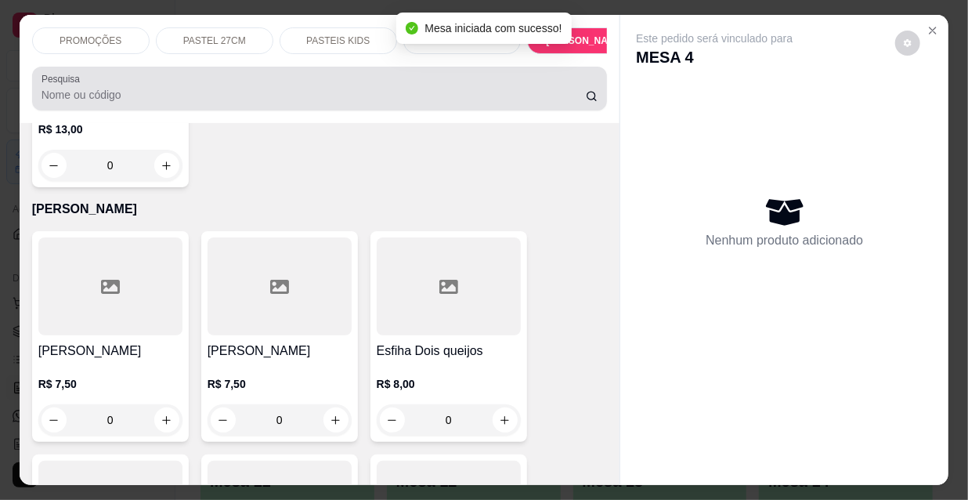
scroll to position [40, 0]
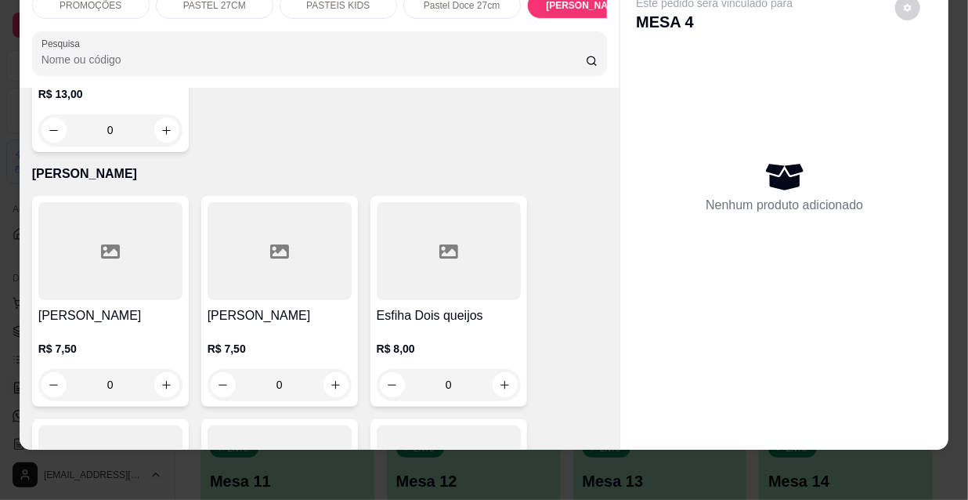
click at [77, 325] on div "R$ 7,50 0" at bounding box center [110, 362] width 144 height 75
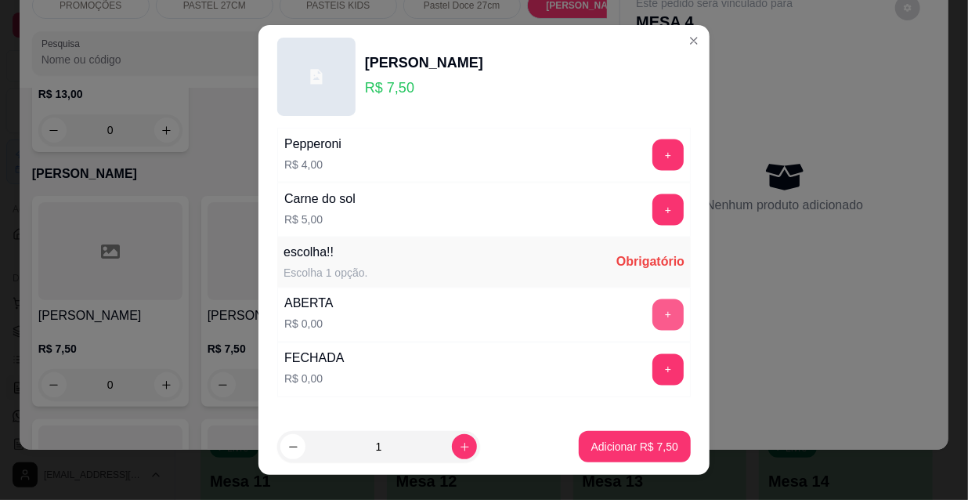
scroll to position [1301, 0]
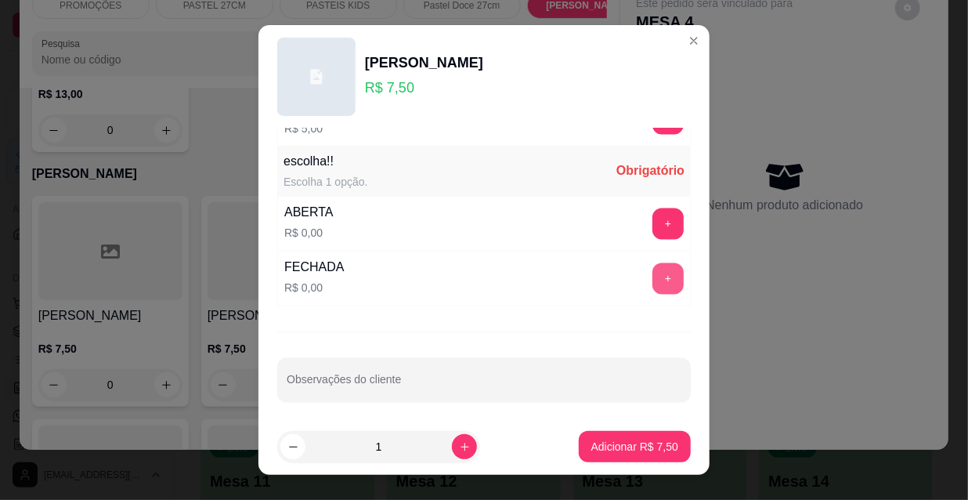
click at [652, 274] on button "+" at bounding box center [667, 278] width 31 height 31
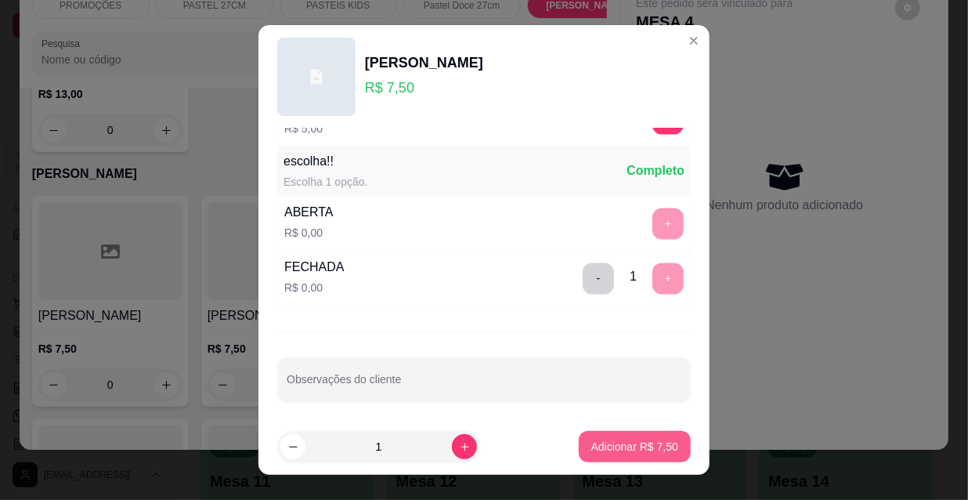
click at [614, 442] on p "Adicionar R$ 7,50" at bounding box center [634, 447] width 87 height 16
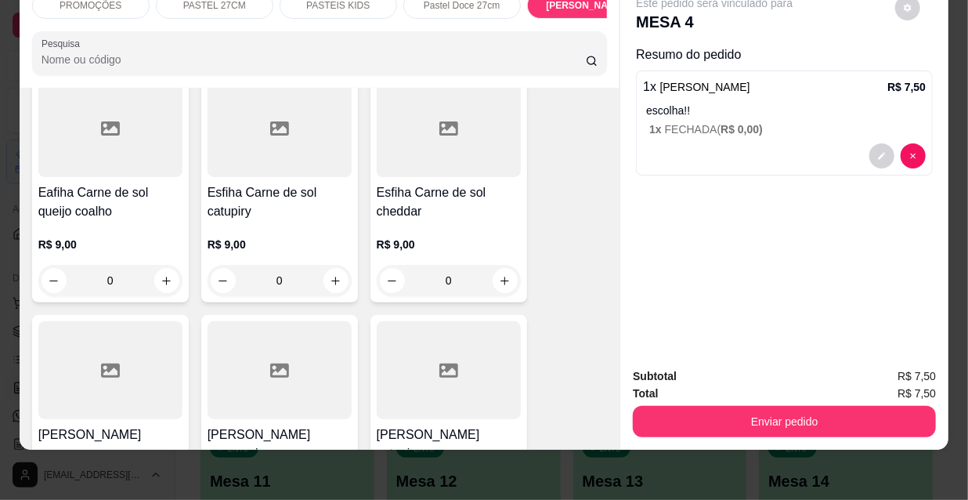
scroll to position [9294, 0]
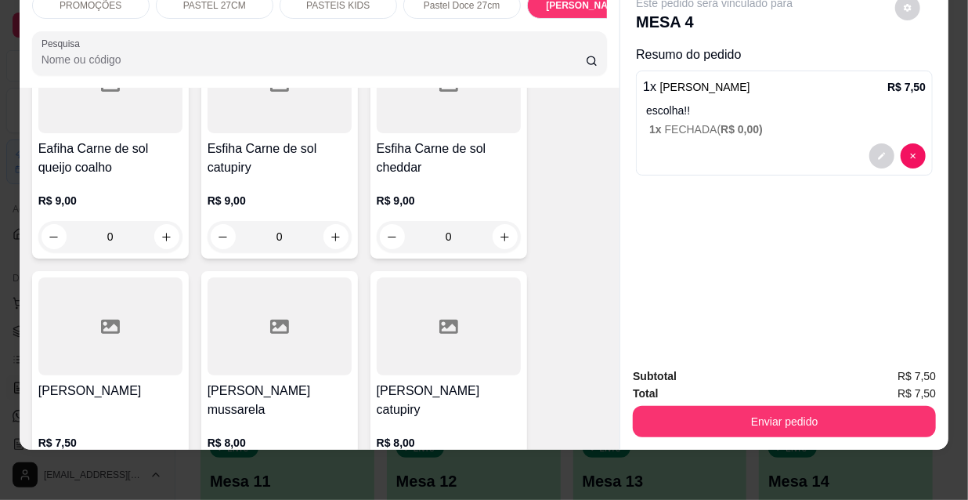
click at [279, 277] on div at bounding box center [280, 326] width 144 height 98
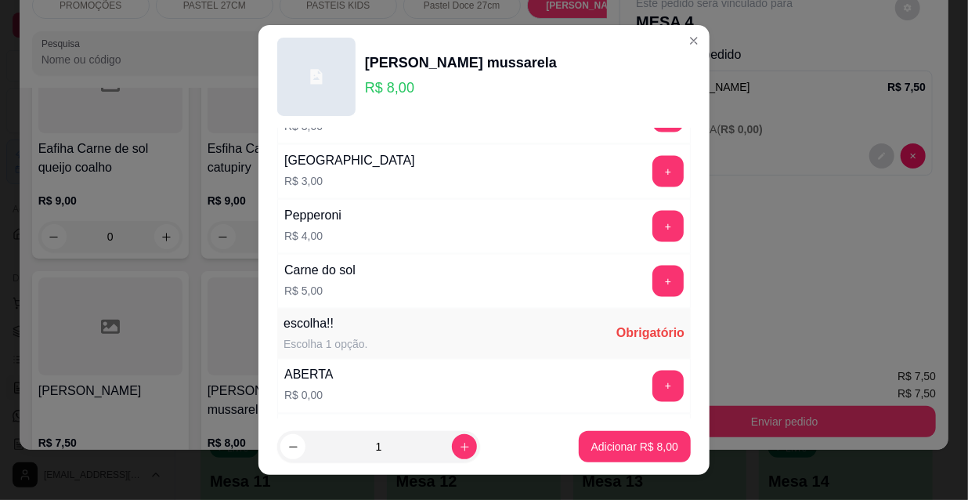
scroll to position [1301, 0]
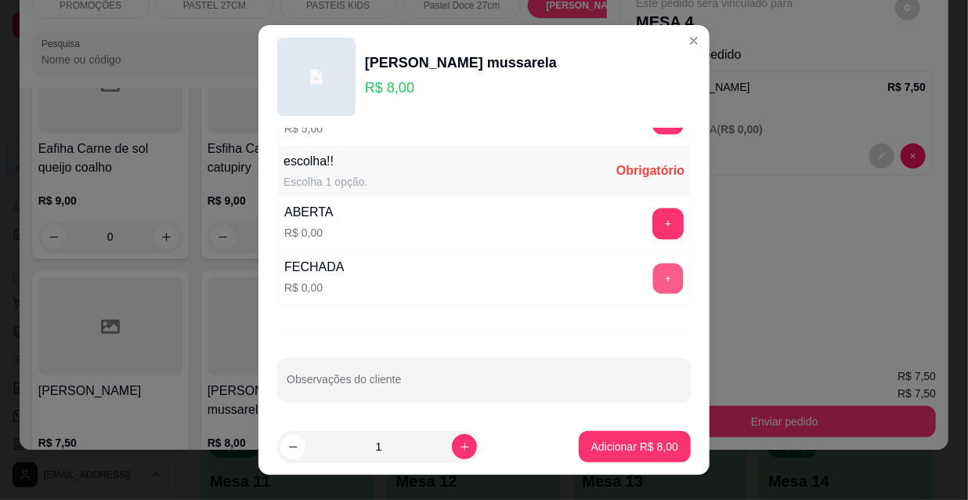
click at [653, 266] on button "+" at bounding box center [668, 279] width 31 height 31
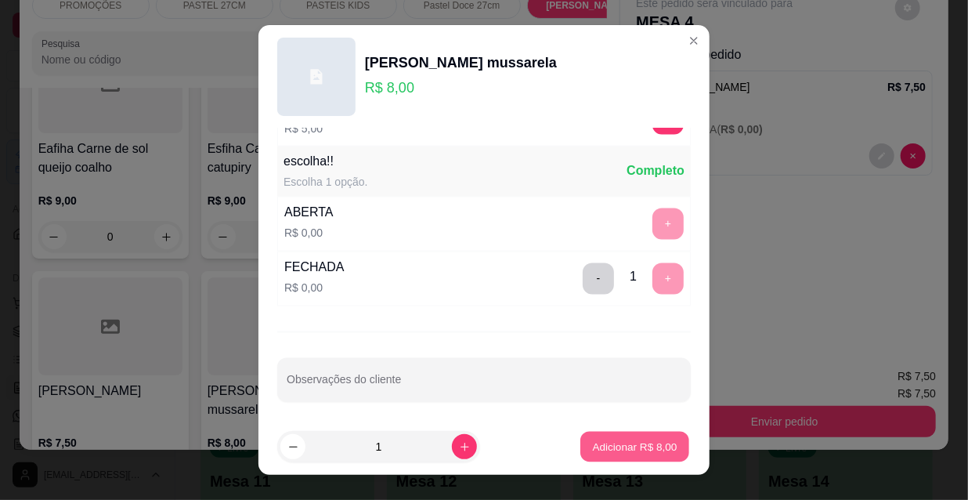
click at [610, 446] on p "Adicionar R$ 8,00" at bounding box center [634, 446] width 85 height 15
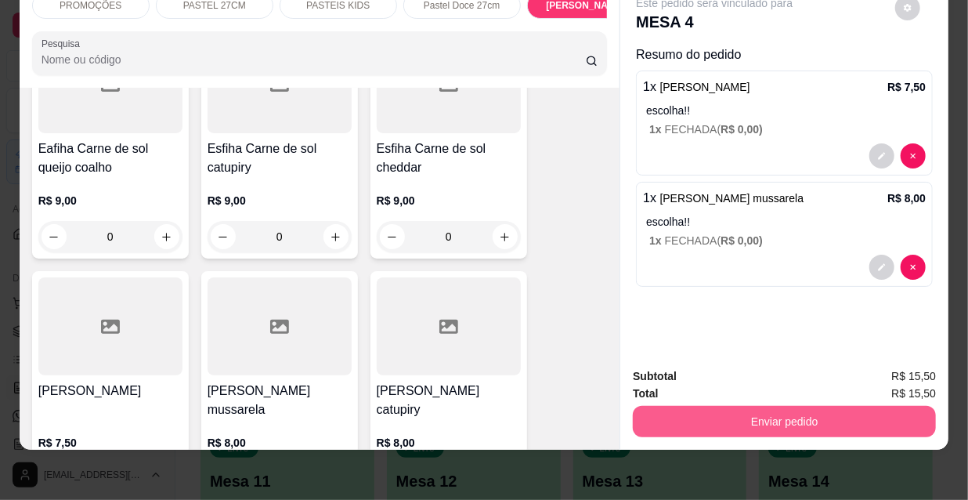
click at [812, 410] on button "Enviar pedido" at bounding box center [784, 421] width 303 height 31
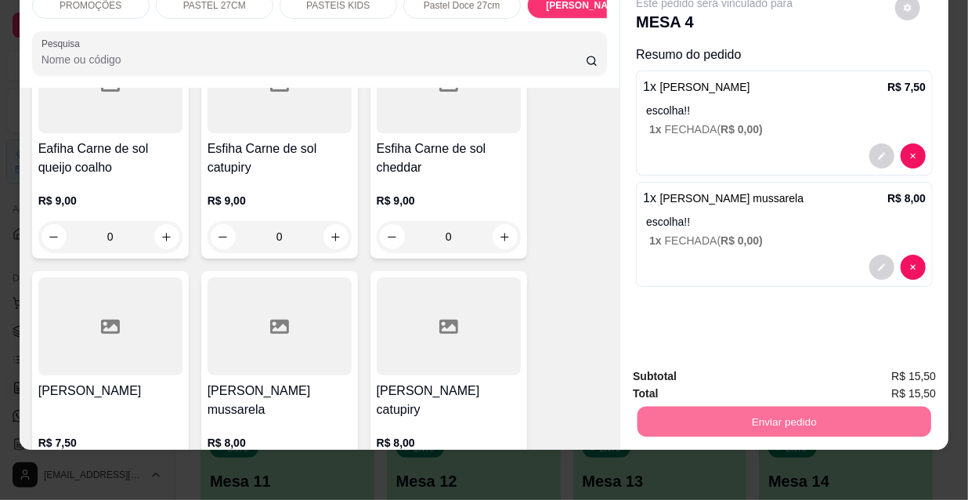
click at [762, 359] on button "Não registrar e enviar pedido" at bounding box center [734, 371] width 158 height 29
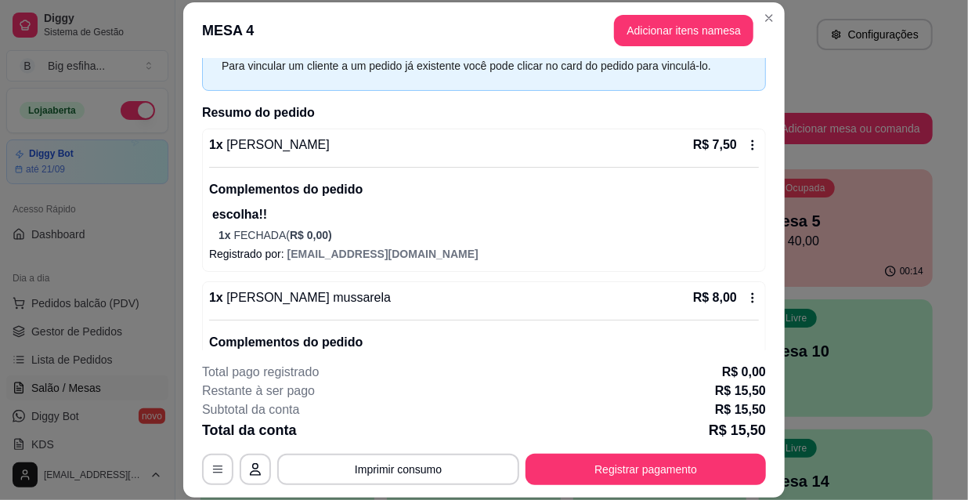
scroll to position [158, 0]
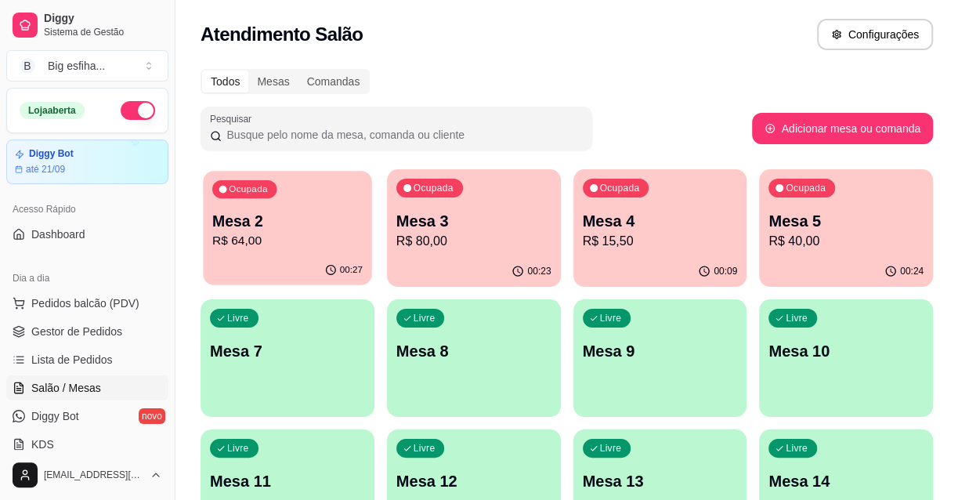
click at [290, 222] on p "Mesa 2" at bounding box center [287, 221] width 150 height 21
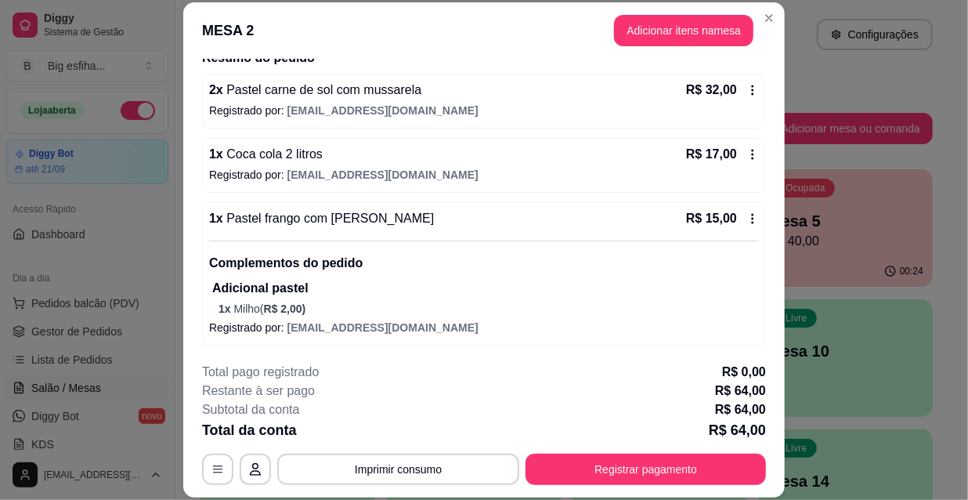
scroll to position [47, 0]
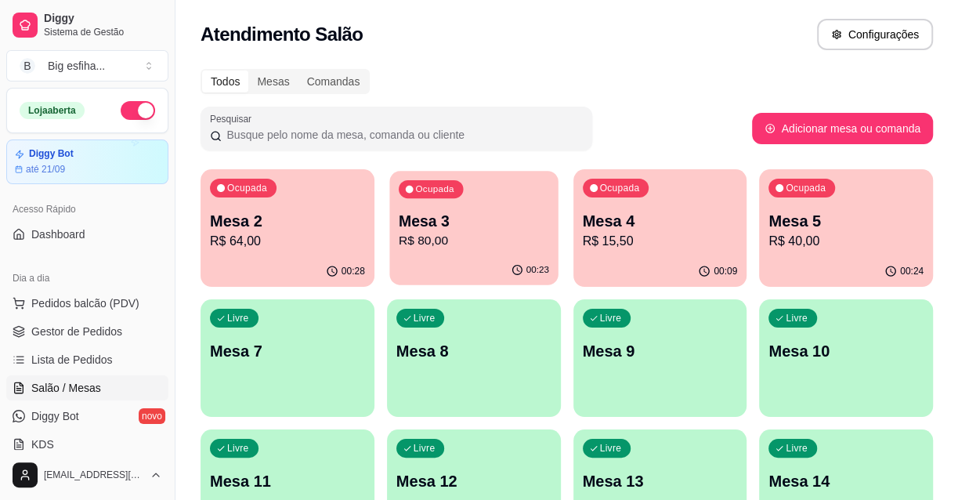
click at [471, 239] on p "R$ 80,00" at bounding box center [474, 241] width 150 height 18
click at [637, 208] on div "Ocupada Mesa 4 R$ 15,50" at bounding box center [660, 212] width 174 height 87
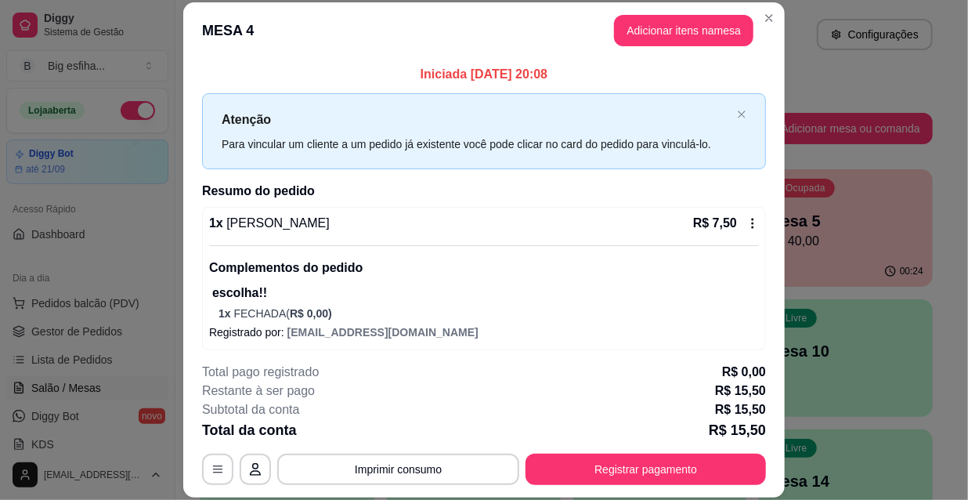
scroll to position [158, 0]
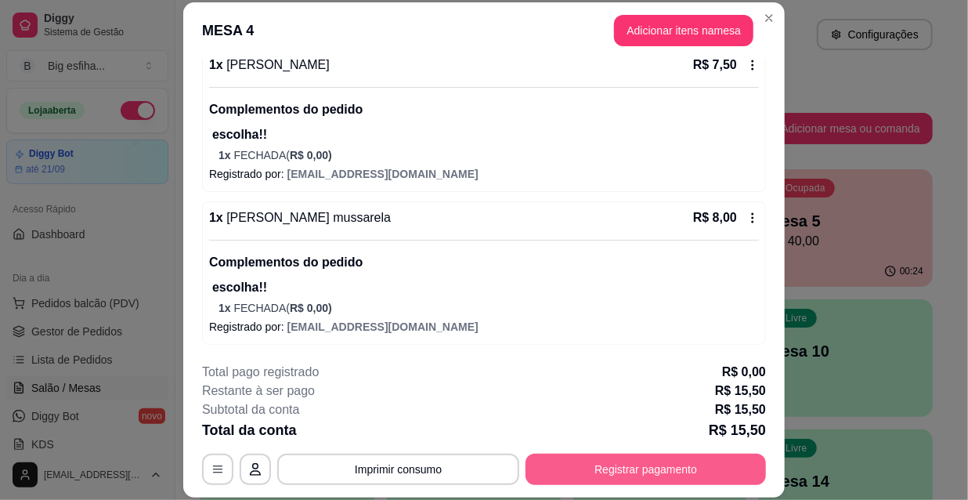
click at [670, 478] on button "Registrar pagamento" at bounding box center [646, 468] width 240 height 31
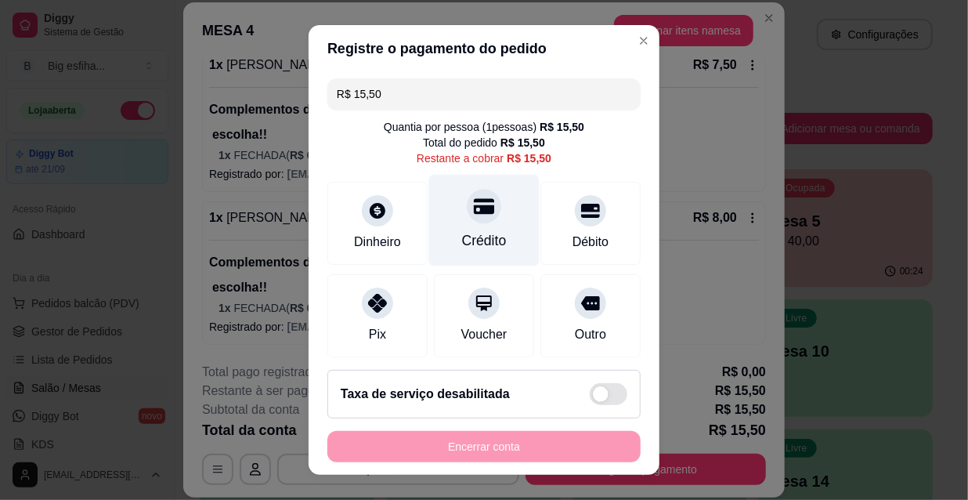
click at [449, 222] on div "Crédito" at bounding box center [484, 221] width 110 height 92
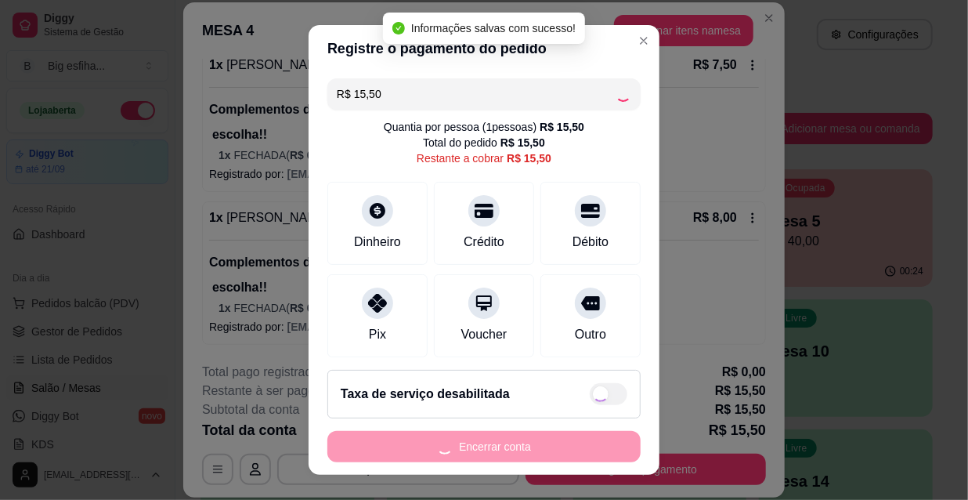
type input "R$ 0,00"
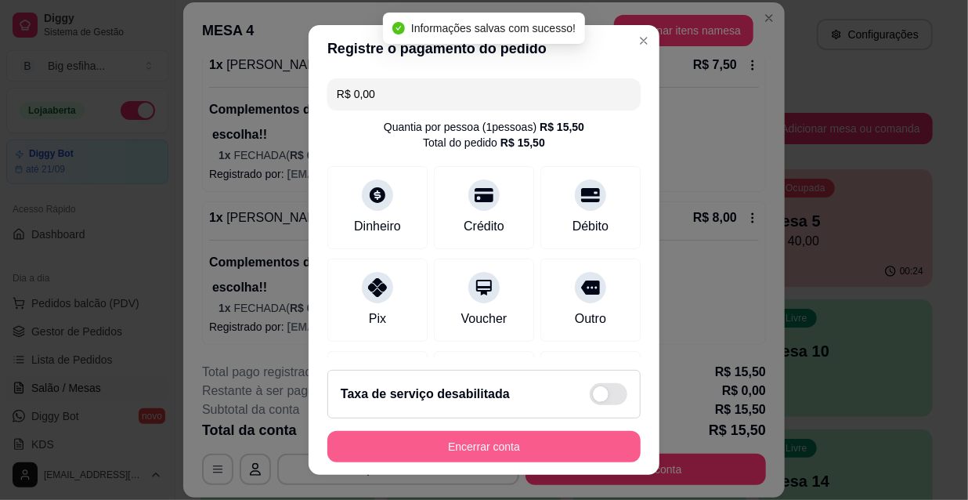
click at [504, 443] on button "Encerrar conta" at bounding box center [483, 446] width 313 height 31
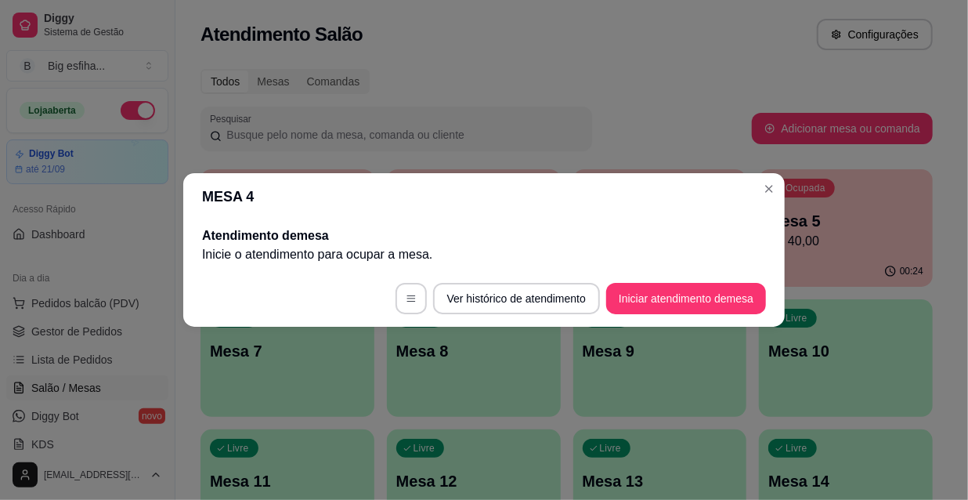
scroll to position [0, 0]
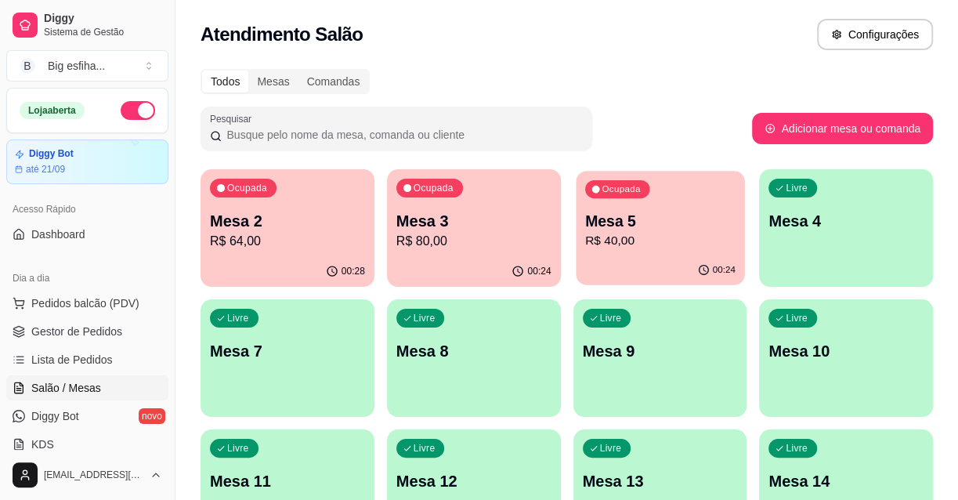
click at [658, 232] on p "R$ 40,00" at bounding box center [659, 241] width 150 height 18
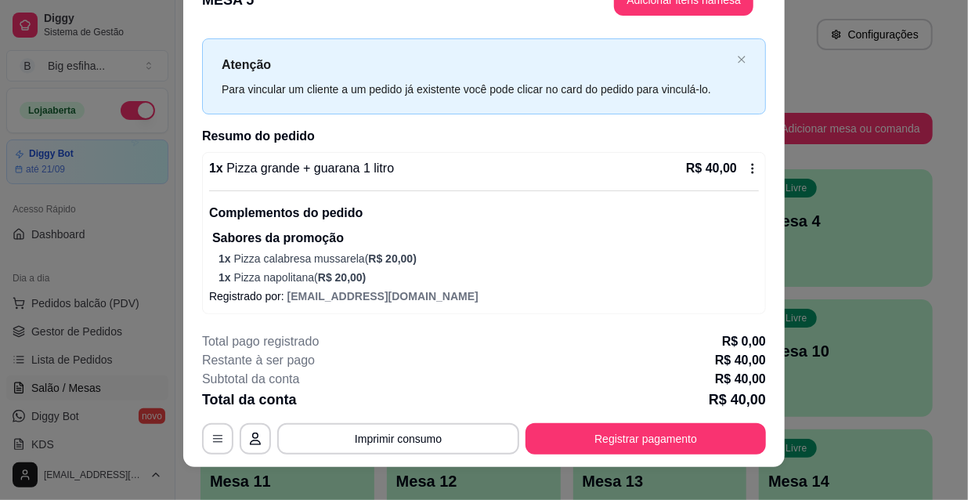
scroll to position [47, 0]
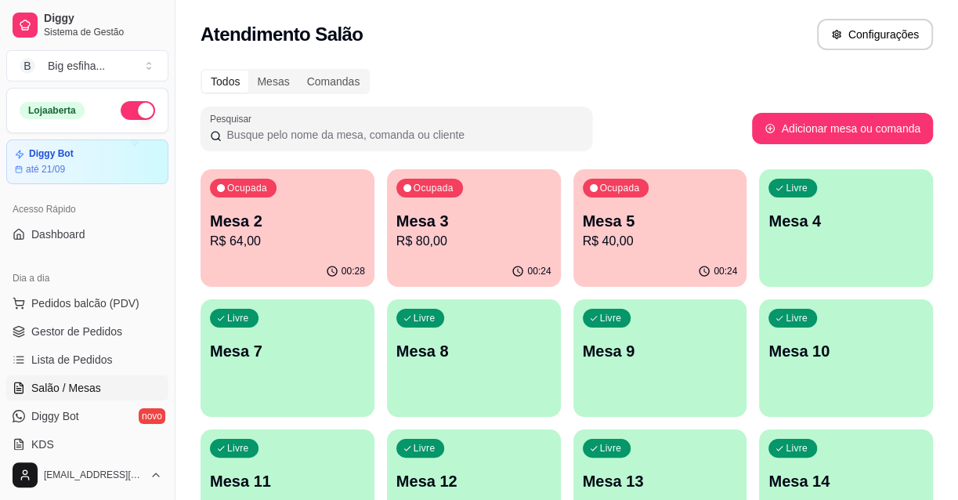
click at [321, 245] on p "R$ 64,00" at bounding box center [287, 241] width 155 height 19
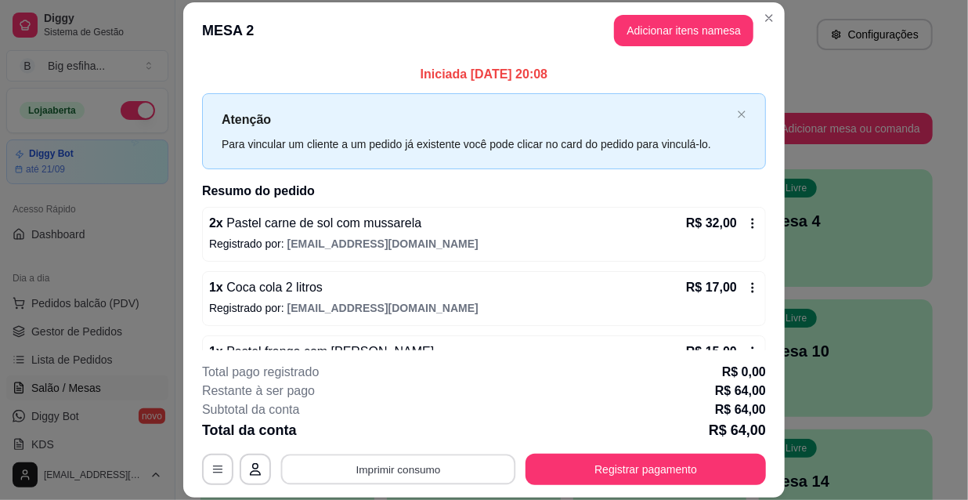
click at [396, 463] on button "Imprimir consumo" at bounding box center [398, 468] width 235 height 31
click at [365, 430] on button "IMPRESSORA" at bounding box center [398, 433] width 114 height 25
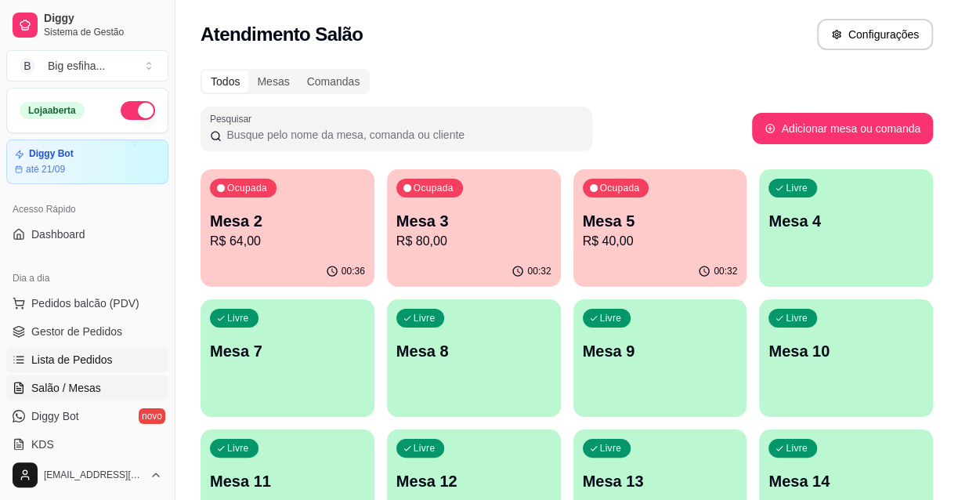
click at [112, 358] on link "Lista de Pedidos" at bounding box center [87, 359] width 162 height 25
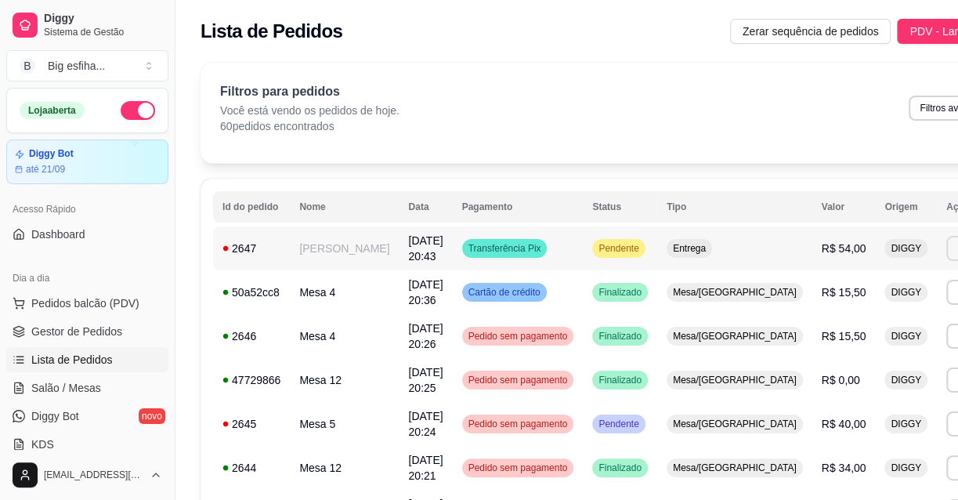
click at [946, 257] on button "Imprimir" at bounding box center [974, 248] width 56 height 25
click at [836, 306] on button "IMPRESSORA" at bounding box center [855, 303] width 110 height 24
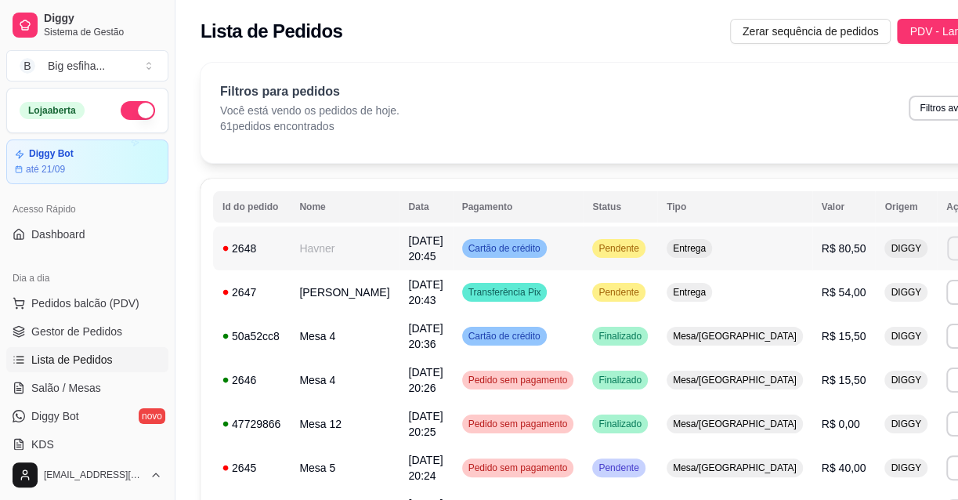
click at [947, 258] on button "Imprimir" at bounding box center [974, 248] width 54 height 24
click at [829, 307] on button "IMPRESSORA" at bounding box center [856, 303] width 114 height 25
click at [657, 284] on td "Entrega" at bounding box center [734, 292] width 155 height 44
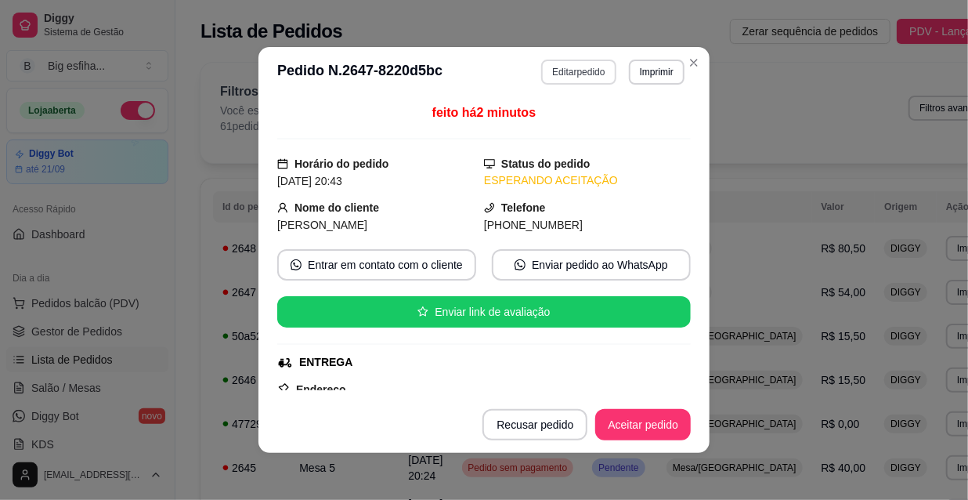
click at [550, 71] on button "Editar pedido" at bounding box center [578, 72] width 74 height 25
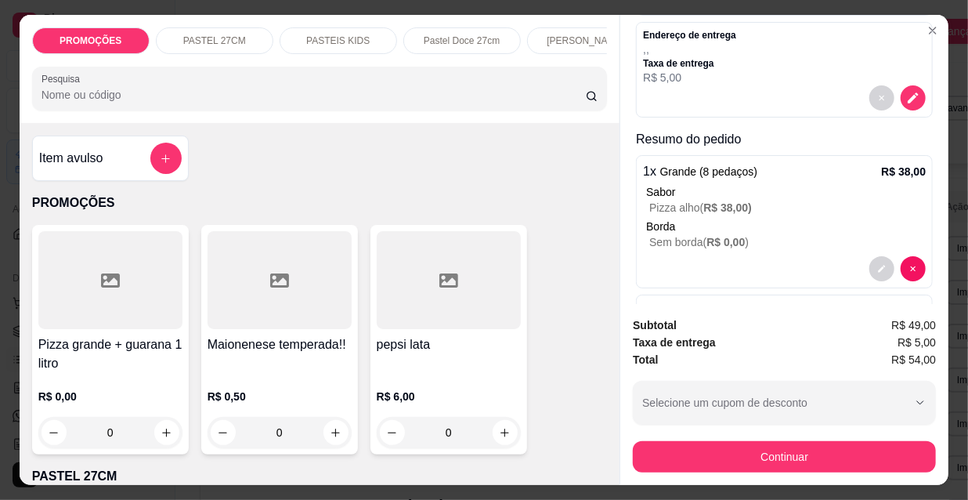
scroll to position [213, 0]
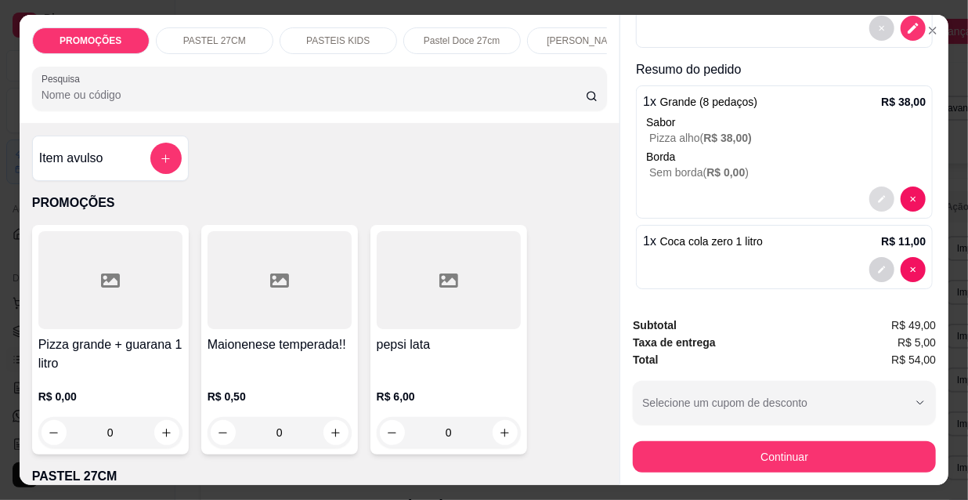
click at [869, 189] on button "decrease-product-quantity" at bounding box center [881, 198] width 25 height 25
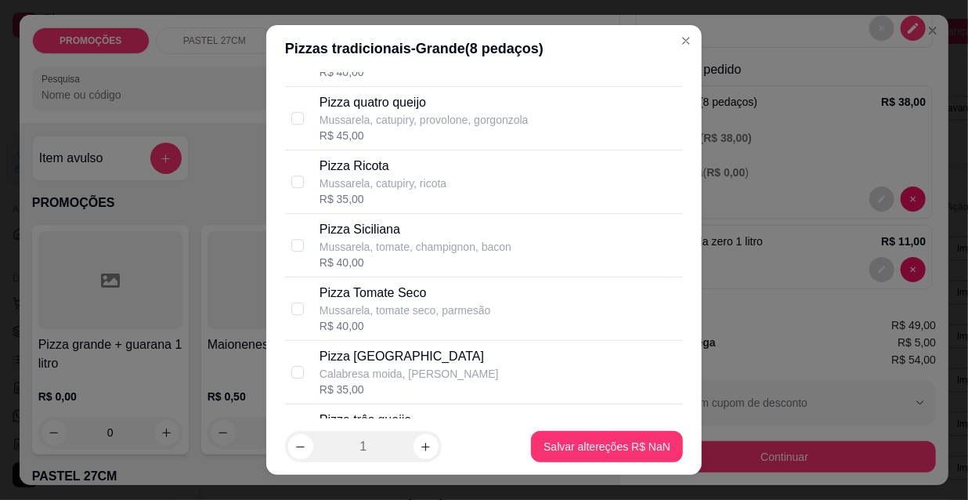
scroll to position [2537, 0]
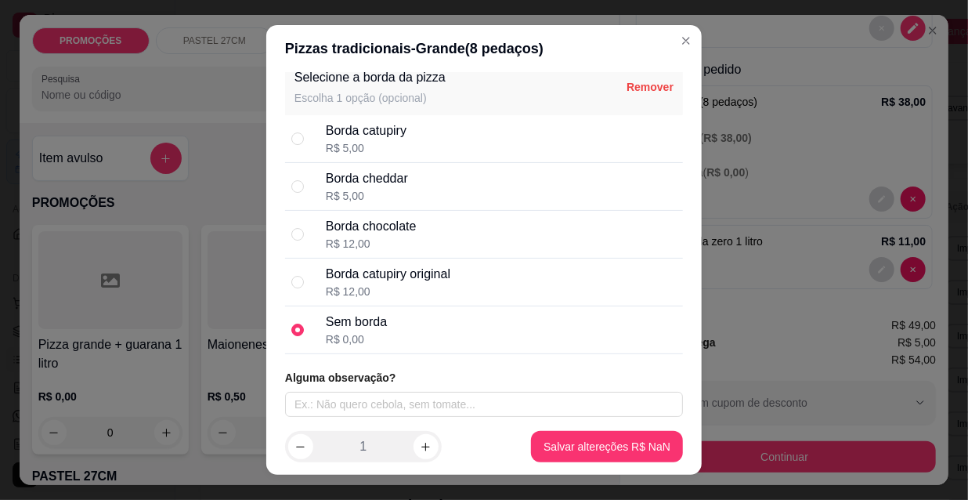
click at [422, 224] on div "Borda chocolate R$ 12,00" at bounding box center [501, 234] width 351 height 34
radio input "true"
radio input "false"
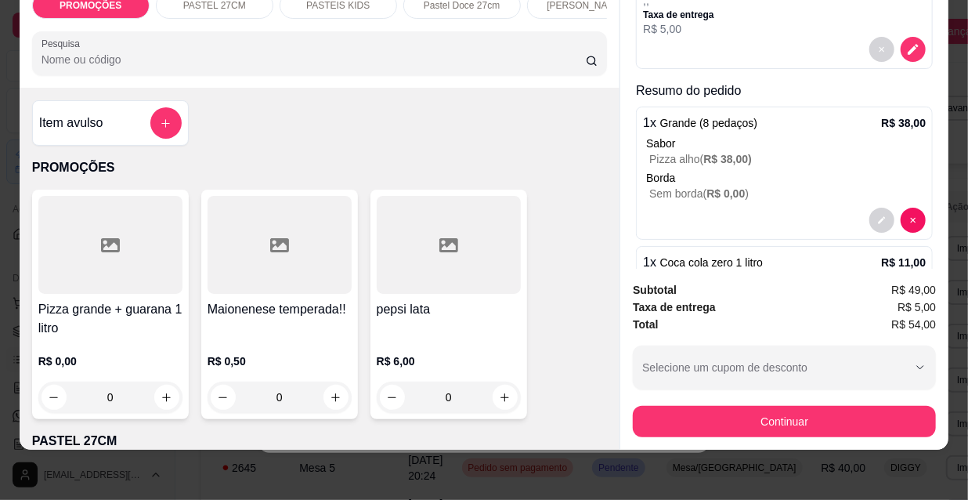
scroll to position [148, 0]
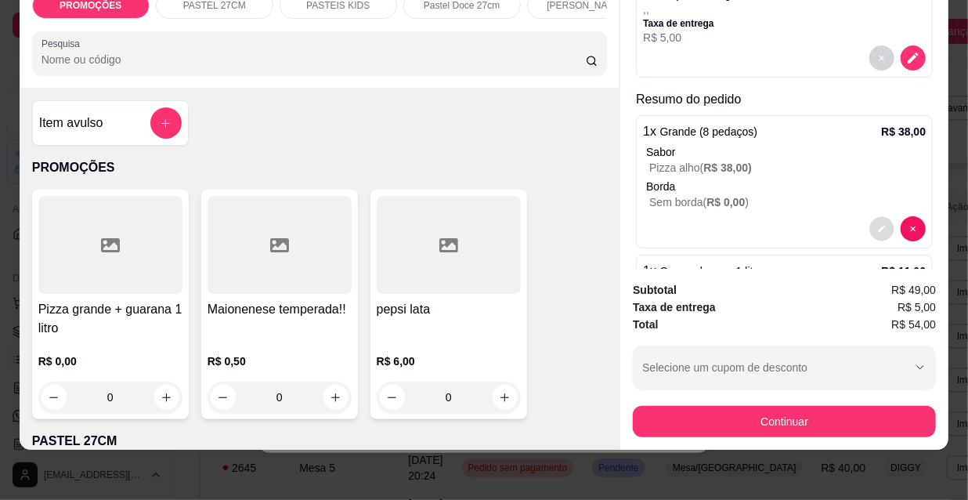
click at [870, 217] on button "decrease-product-quantity" at bounding box center [882, 229] width 24 height 24
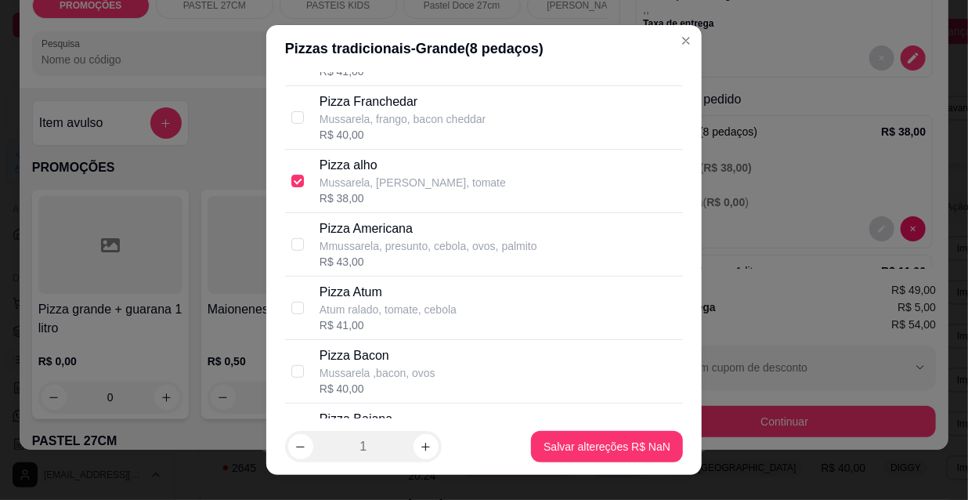
scroll to position [356, 0]
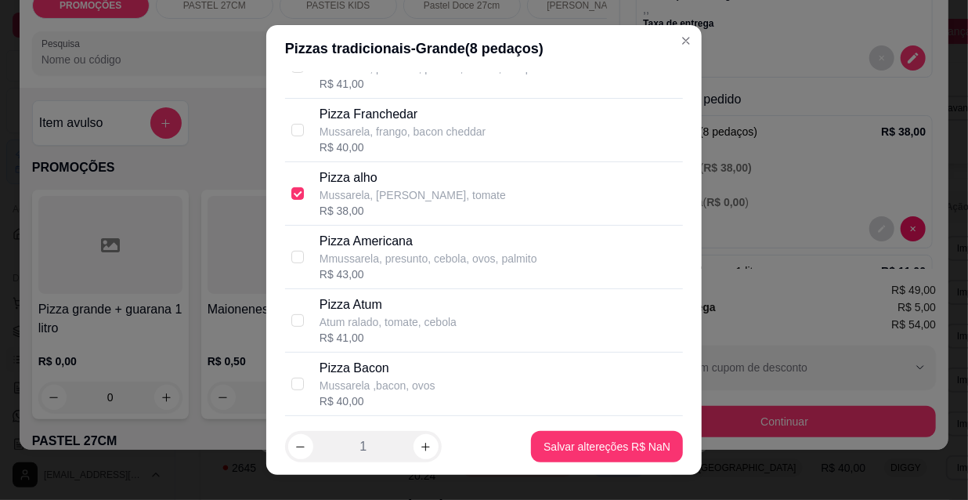
click at [414, 213] on div "R$ 38,00" at bounding box center [413, 211] width 186 height 16
click at [406, 198] on p "Mussarela, [PERSON_NAME], tomate" at bounding box center [413, 195] width 186 height 16
checkbox input "true"
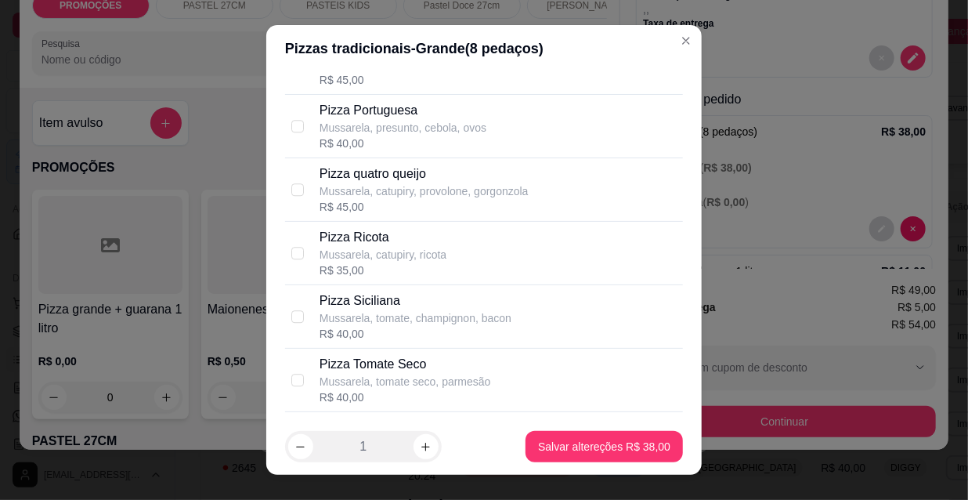
scroll to position [2537, 0]
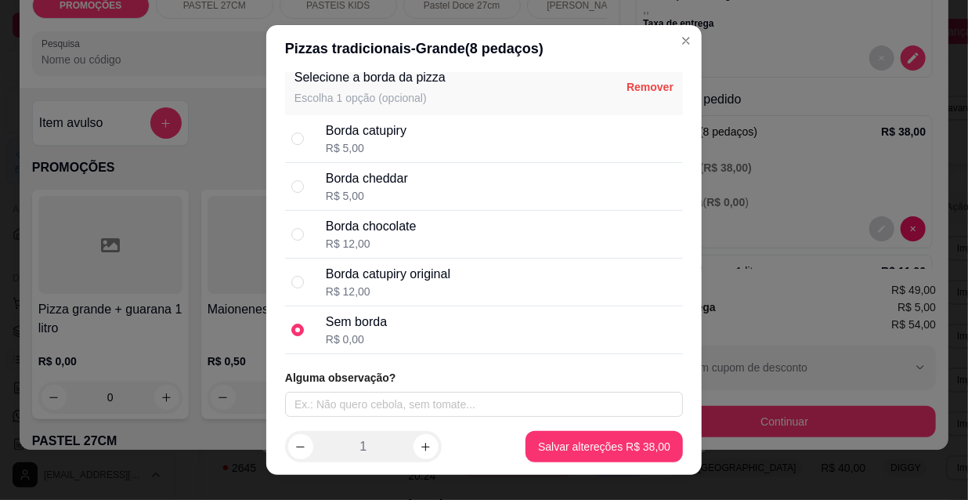
click at [413, 234] on div "Borda chocolate R$ 12,00" at bounding box center [501, 234] width 351 height 34
radio input "true"
radio input "false"
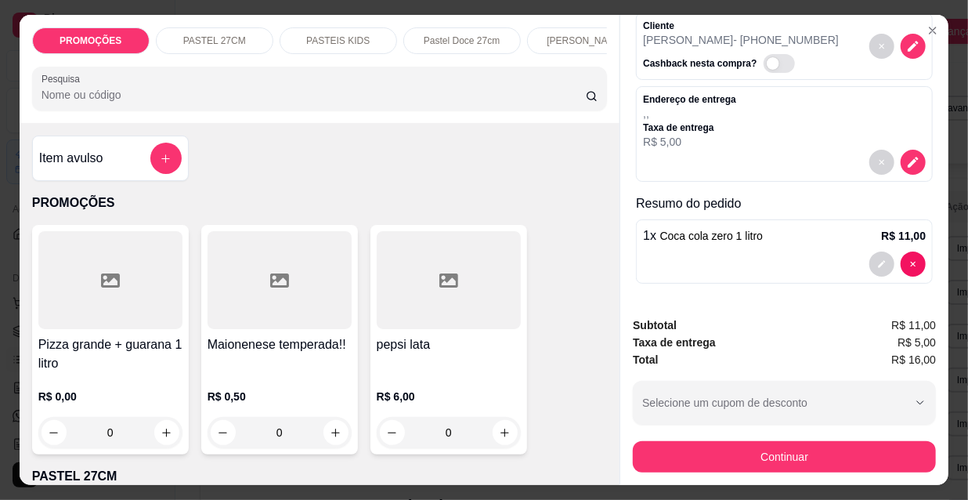
scroll to position [0, 504]
click at [417, 35] on p "Pizzas tradicionais" at bounding box center [453, 40] width 78 height 13
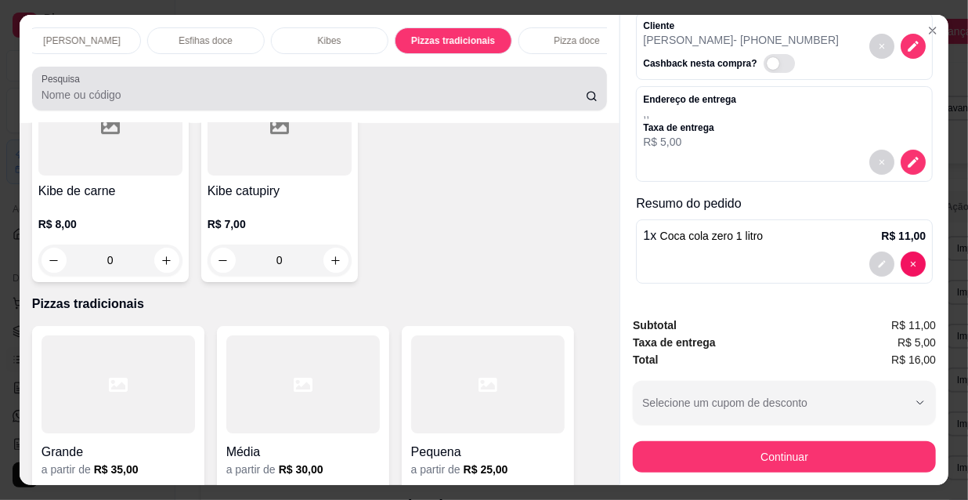
scroll to position [40, 0]
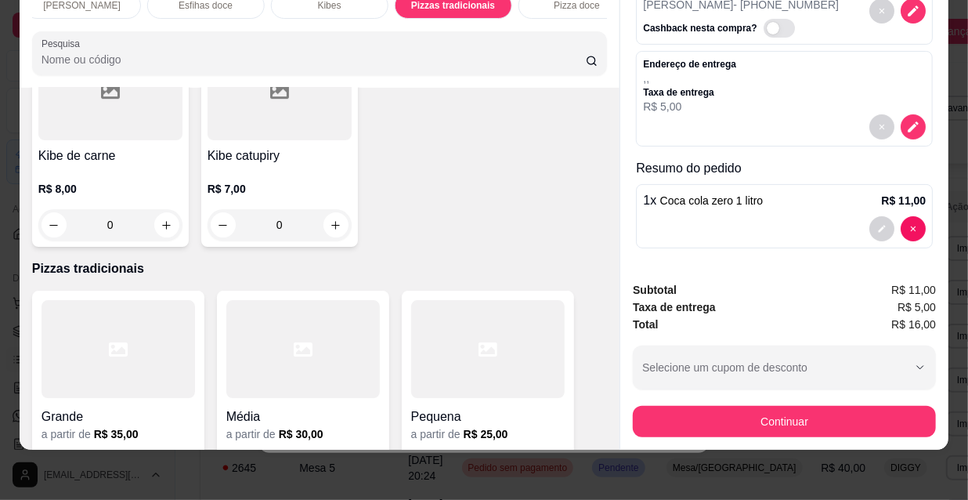
click at [103, 407] on h4 "Grande" at bounding box center [119, 416] width 154 height 19
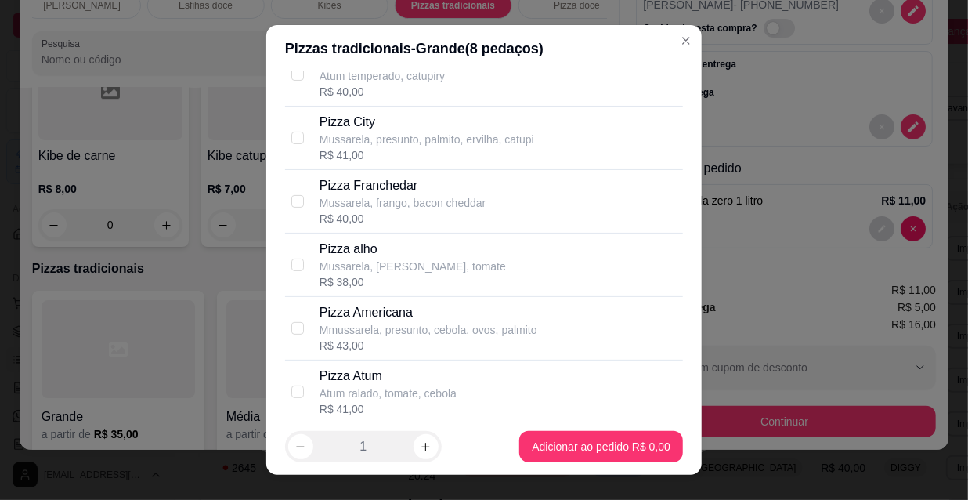
scroll to position [356, 0]
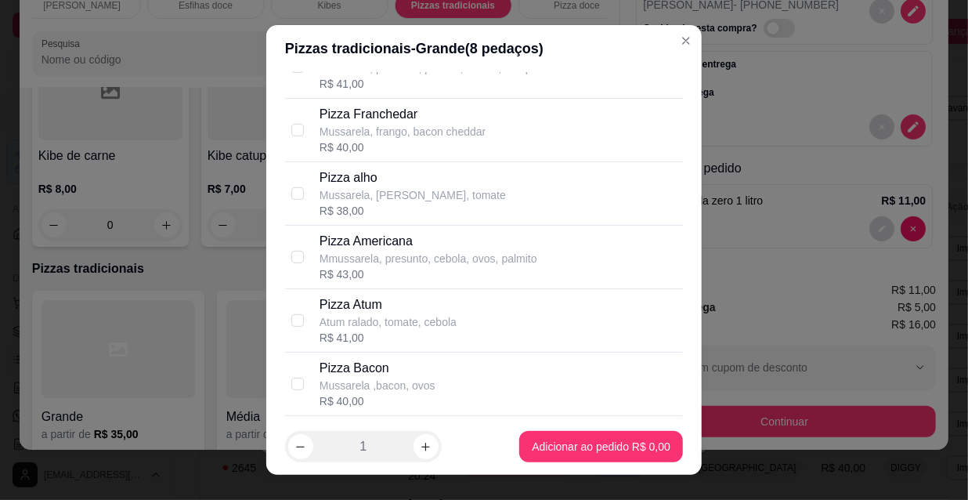
click at [398, 205] on div "R$ 38,00" at bounding box center [413, 211] width 186 height 16
checkbox input "true"
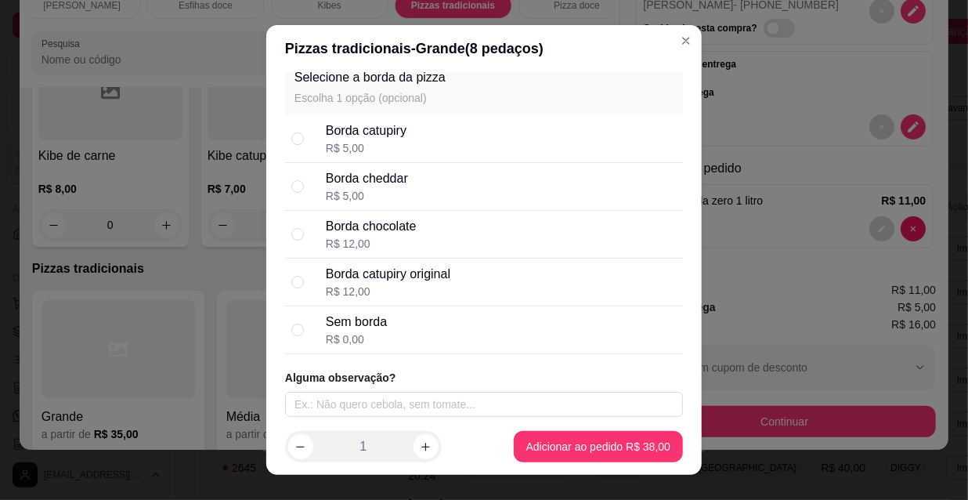
scroll to position [24, 0]
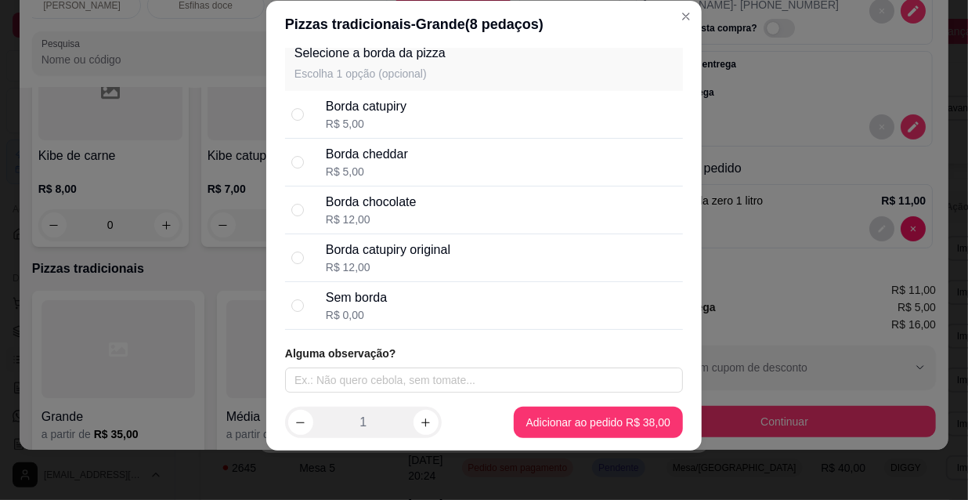
click at [386, 204] on div "Borda chocolate" at bounding box center [371, 202] width 91 height 19
radio input "true"
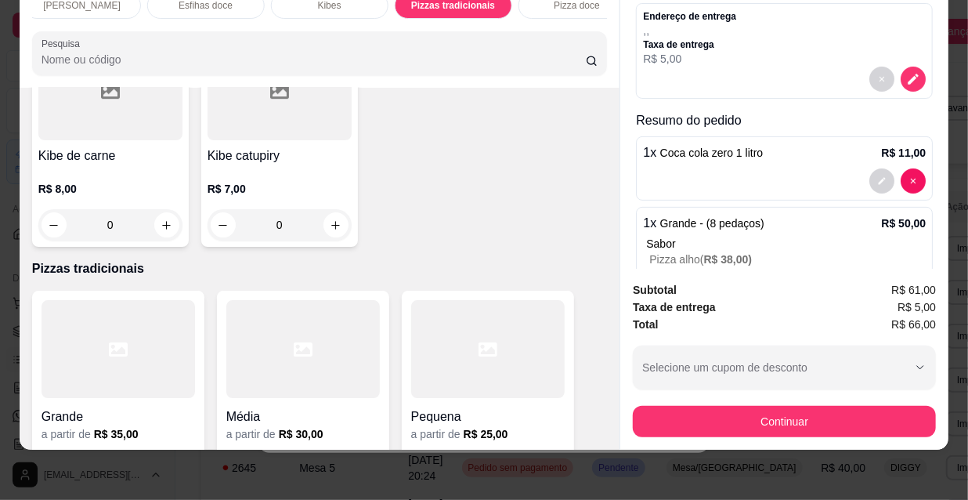
scroll to position [0, 0]
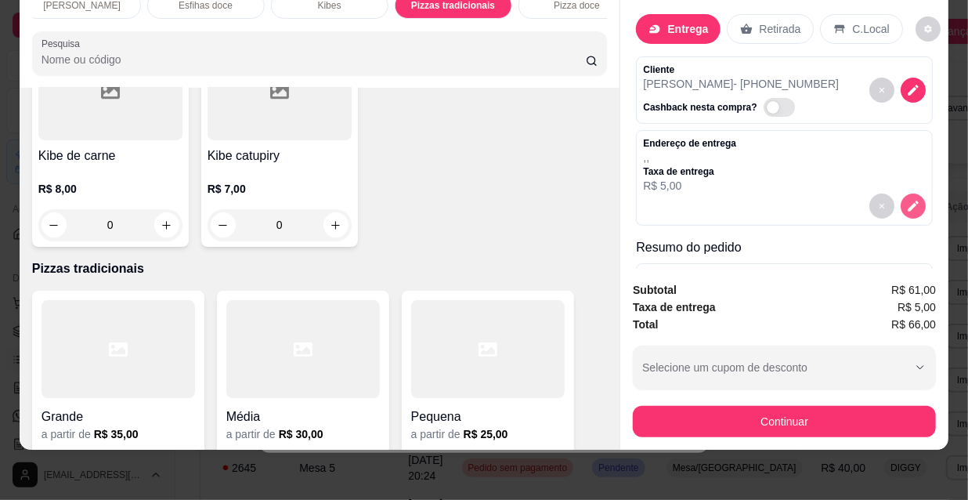
click at [906, 200] on icon "decrease-product-quantity" at bounding box center [913, 206] width 14 height 14
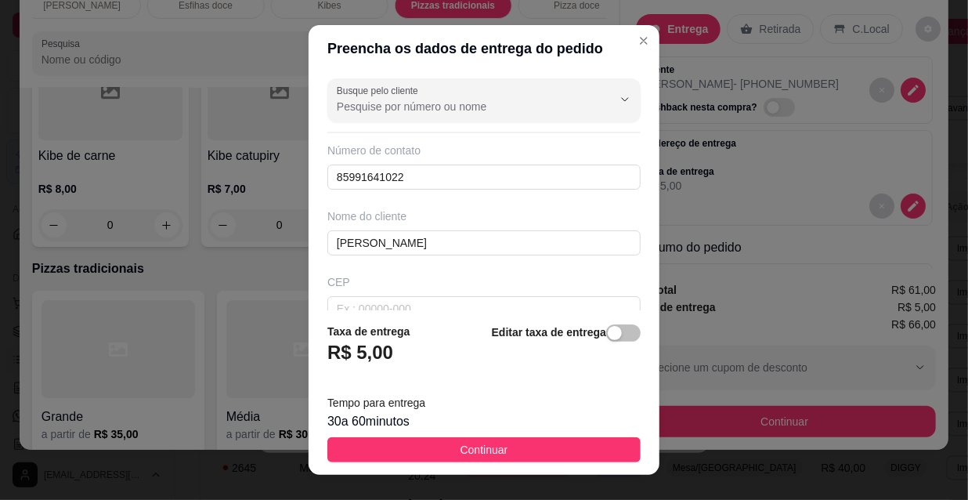
scroll to position [142, 0]
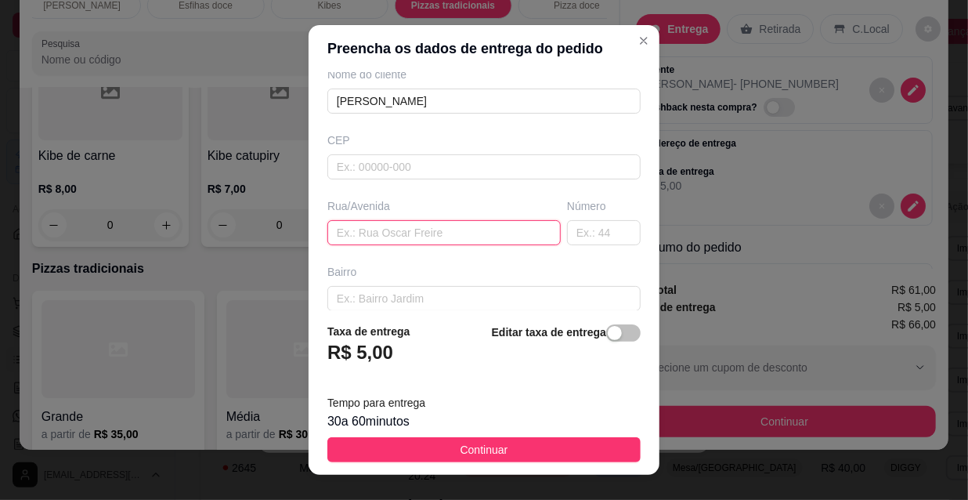
click at [411, 235] on input "text" at bounding box center [443, 232] width 233 height 25
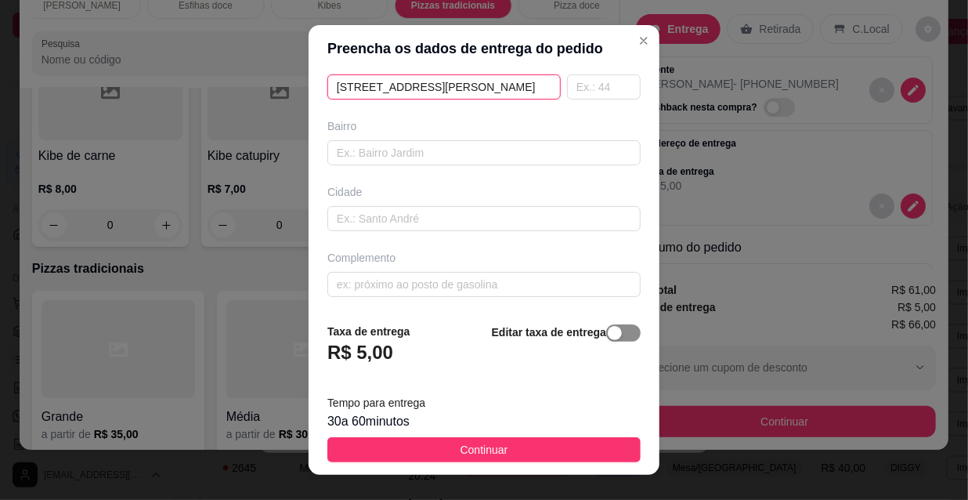
type input "[STREET_ADDRESS][PERSON_NAME]"
click at [608, 338] on div "button" at bounding box center [615, 333] width 14 height 14
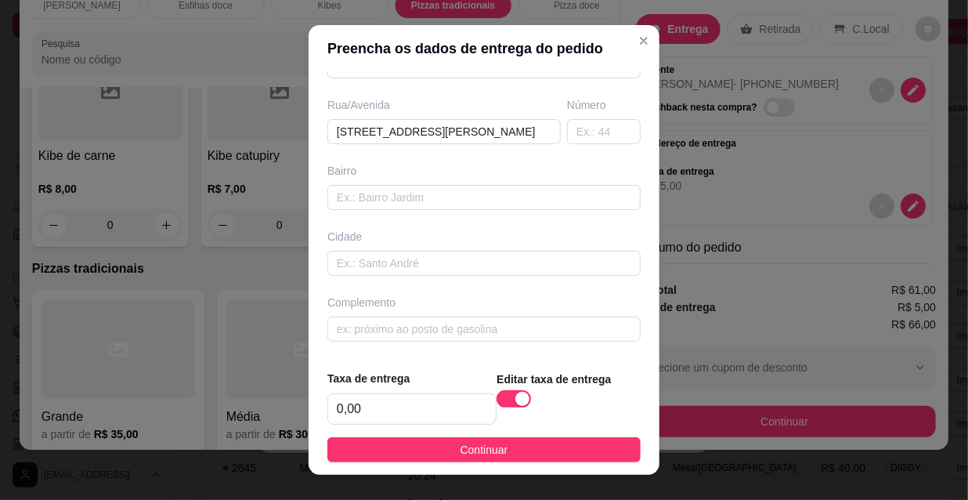
scroll to position [240, 0]
click at [419, 403] on input "0,00" at bounding box center [412, 409] width 168 height 30
type input "5,00"
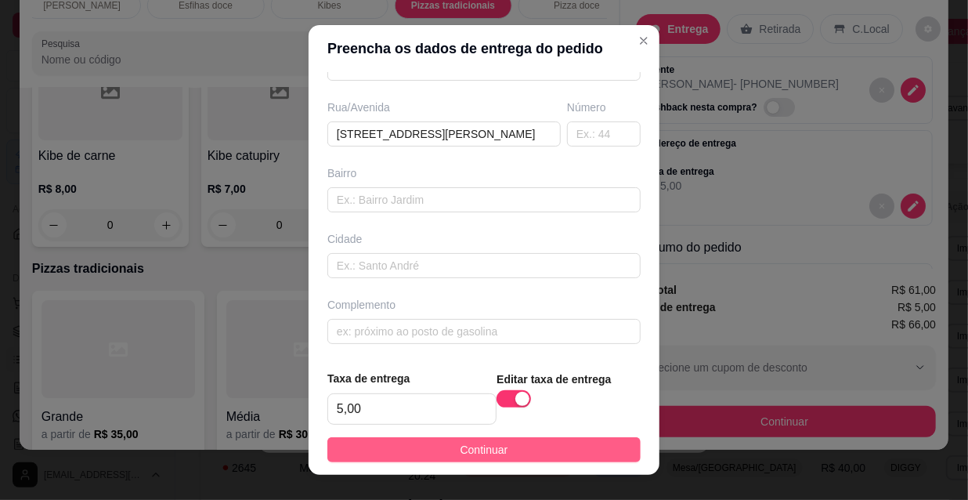
click at [491, 446] on span "Continuar" at bounding box center [485, 449] width 48 height 17
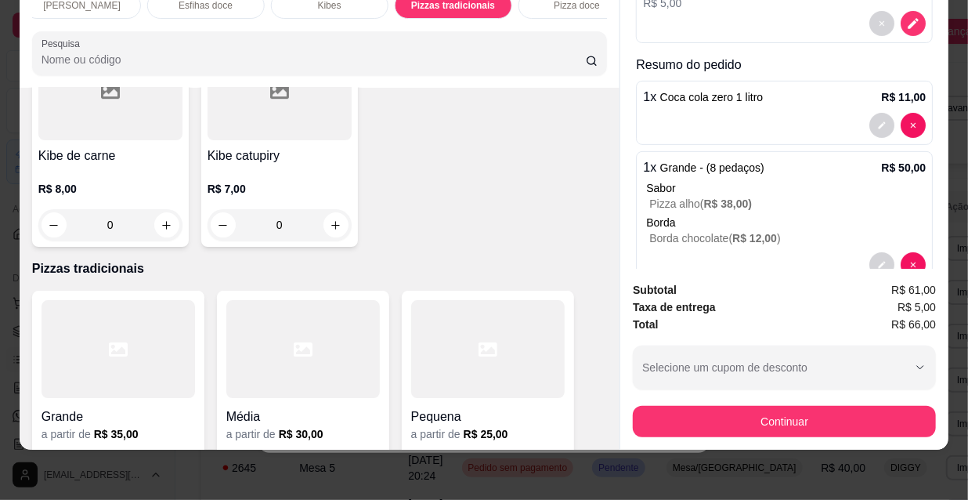
scroll to position [219, 0]
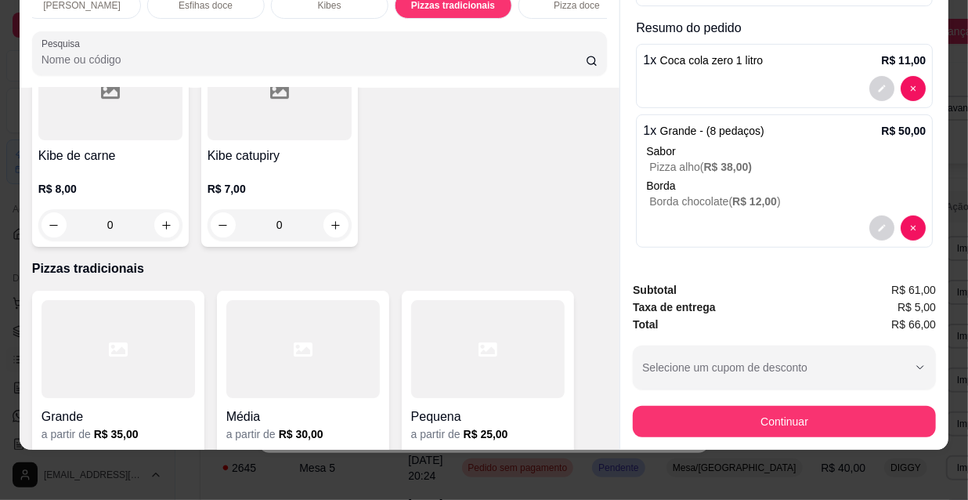
click at [750, 402] on div "Continuar" at bounding box center [784, 419] width 303 height 35
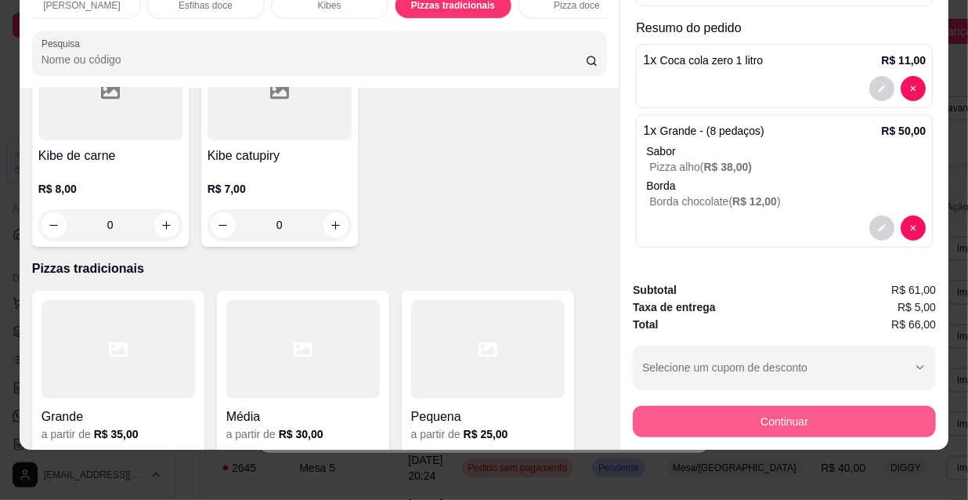
click at [732, 412] on button "Continuar" at bounding box center [784, 421] width 303 height 31
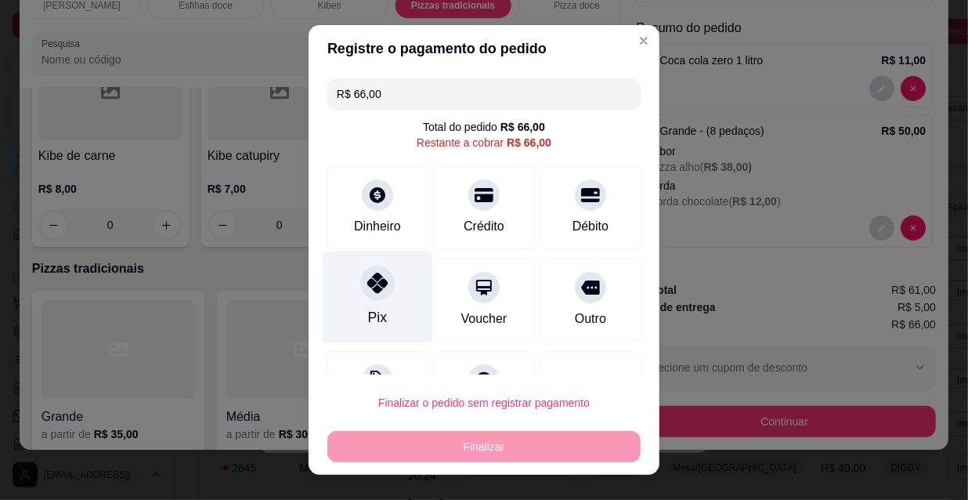
click at [391, 281] on div "Pix" at bounding box center [378, 297] width 110 height 92
type input "R$ 0,00"
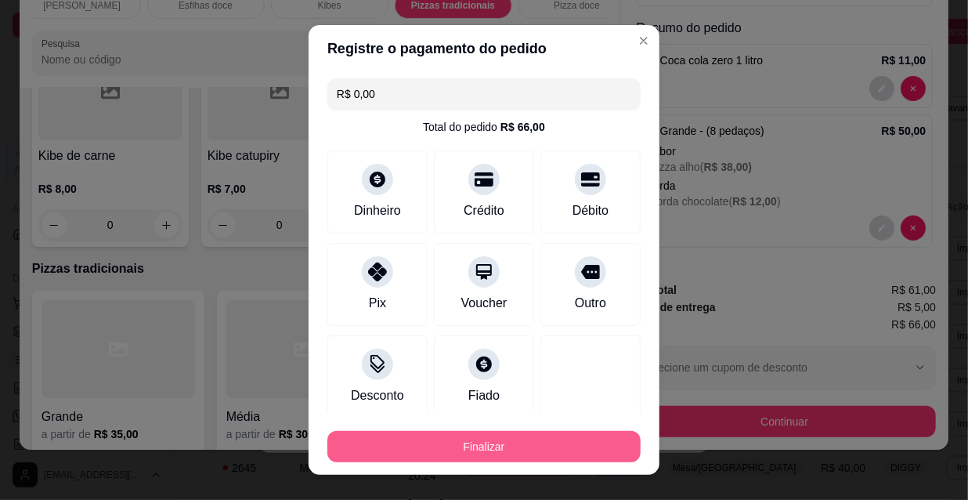
click at [455, 443] on button "Finalizar" at bounding box center [483, 446] width 313 height 31
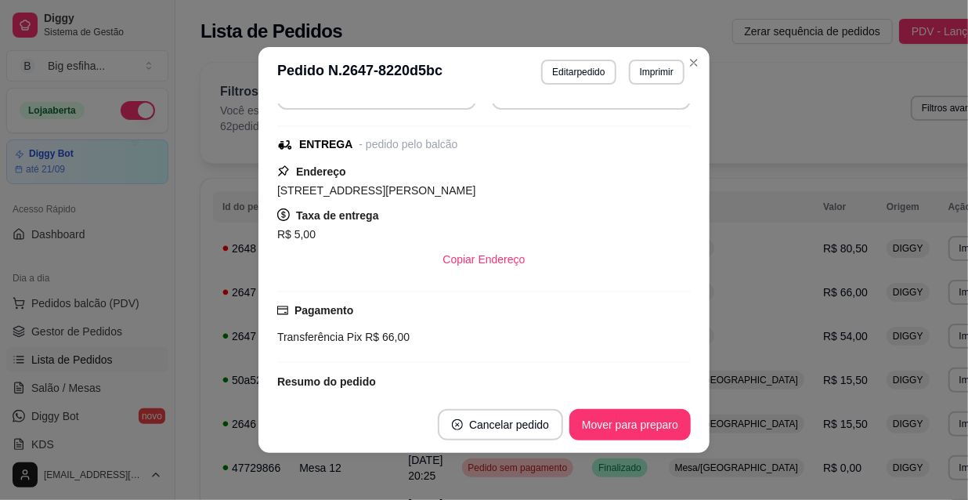
scroll to position [213, 0]
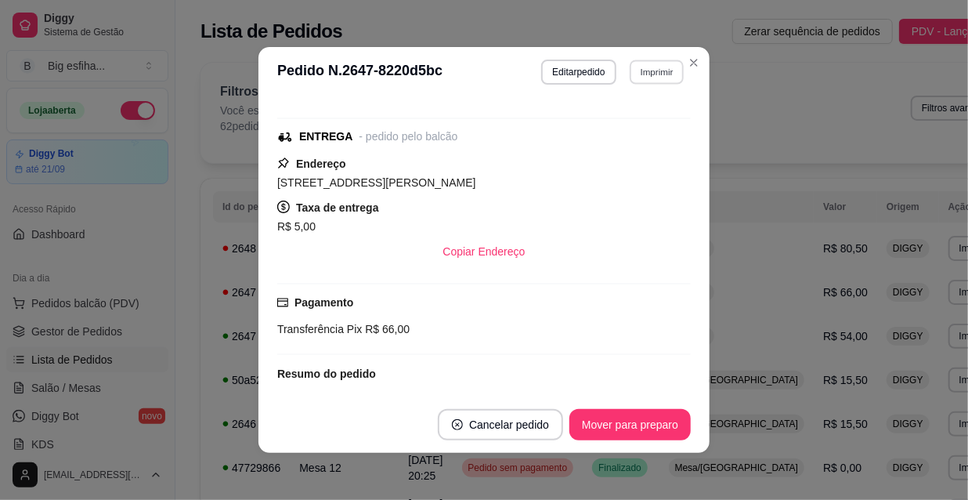
click at [644, 81] on button "Imprimir" at bounding box center [657, 72] width 54 height 24
click at [634, 138] on button "IMPRESSORA" at bounding box center [624, 126] width 114 height 25
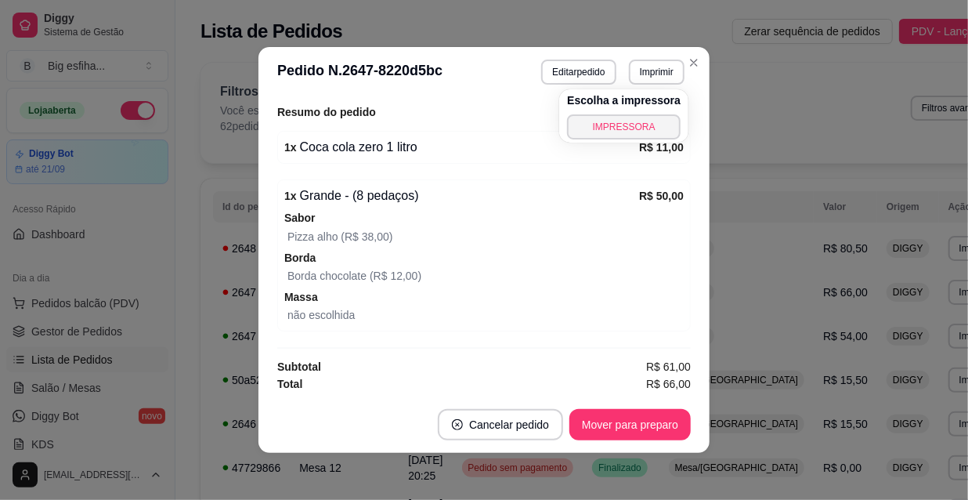
scroll to position [475, 0]
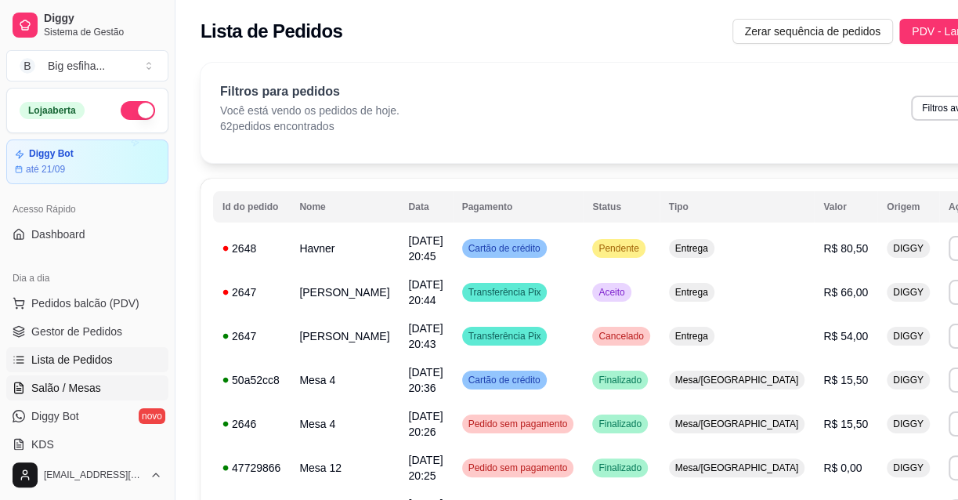
click at [119, 375] on link "Salão / Mesas" at bounding box center [87, 387] width 162 height 25
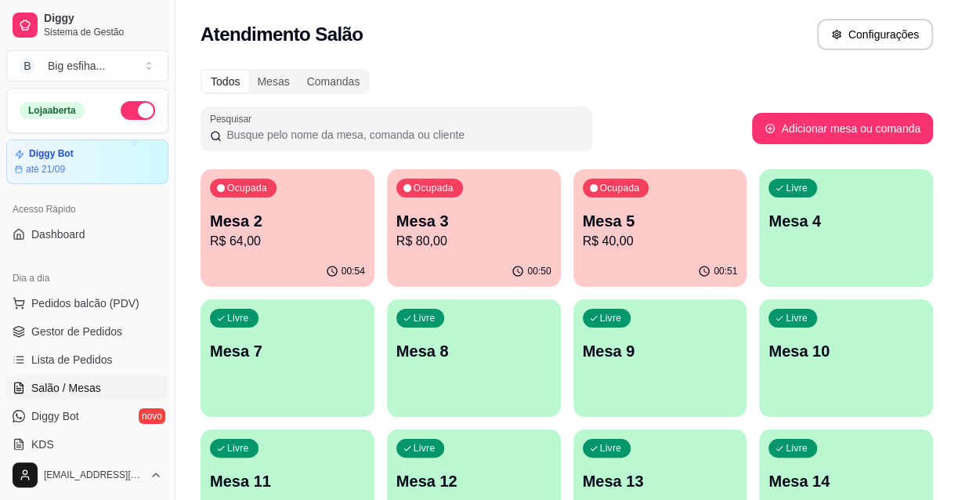
click at [459, 242] on p "R$ 80,00" at bounding box center [473, 241] width 155 height 19
click at [258, 215] on p "Mesa 2" at bounding box center [287, 221] width 150 height 21
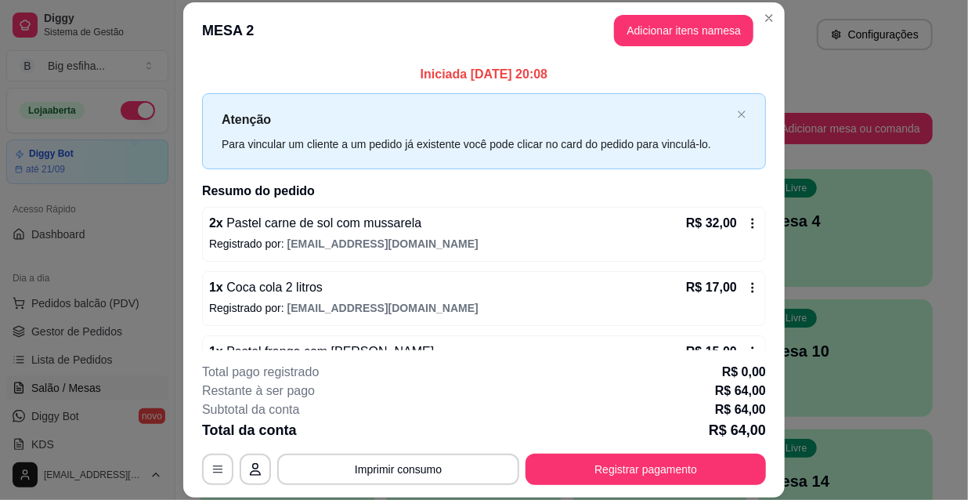
scroll to position [133, 0]
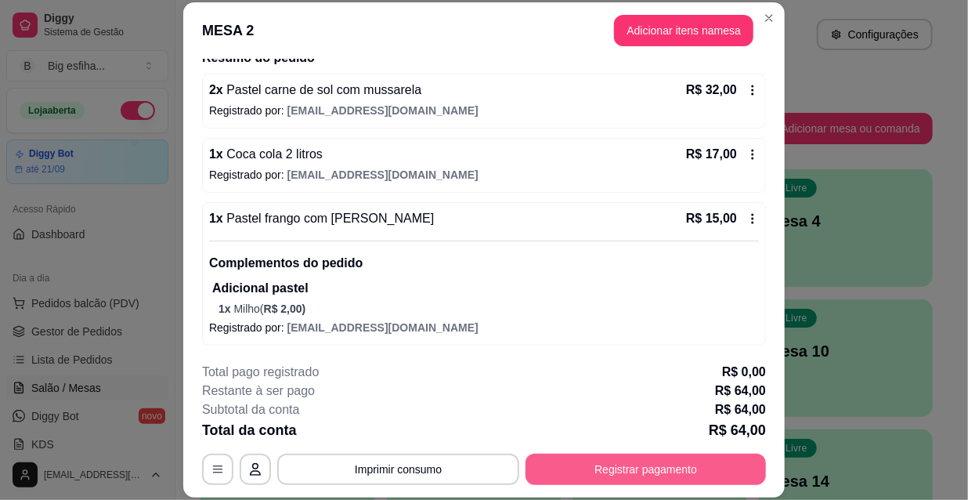
click at [627, 468] on button "Registrar pagamento" at bounding box center [646, 468] width 240 height 31
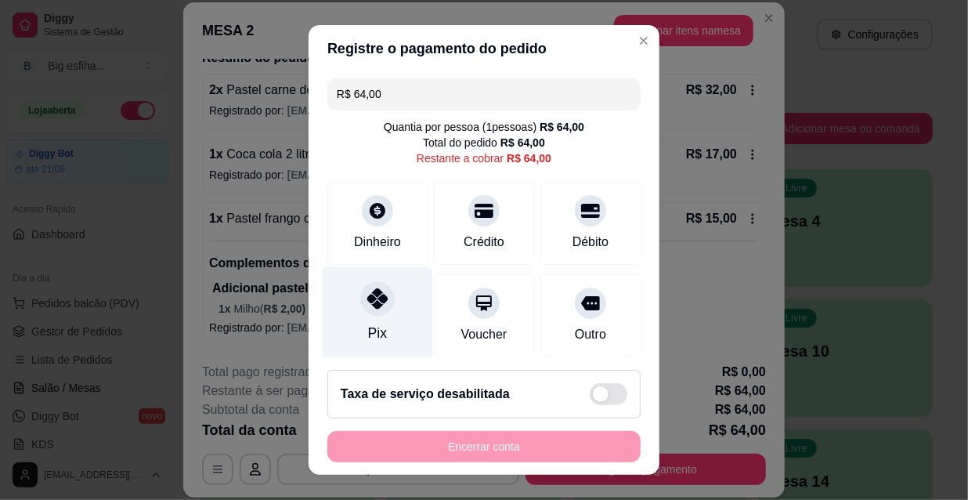
click at [380, 323] on div "Pix" at bounding box center [378, 313] width 110 height 92
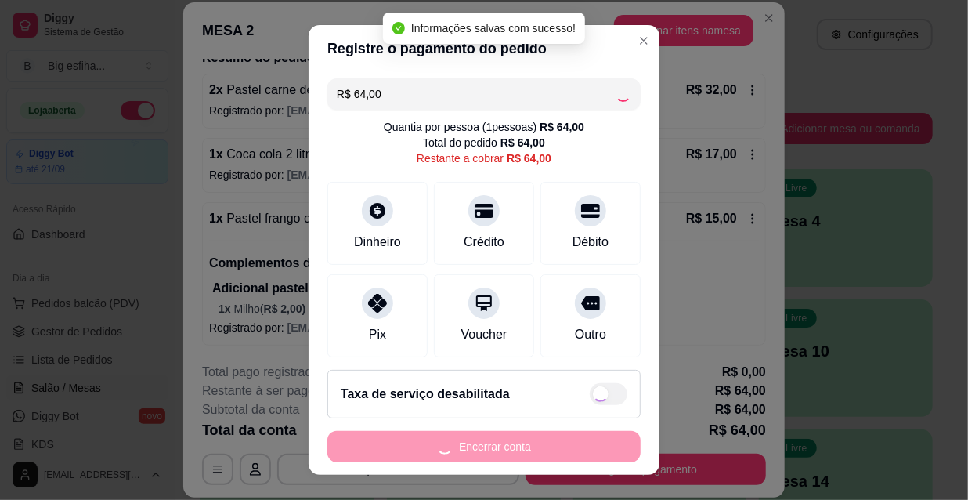
type input "R$ 0,00"
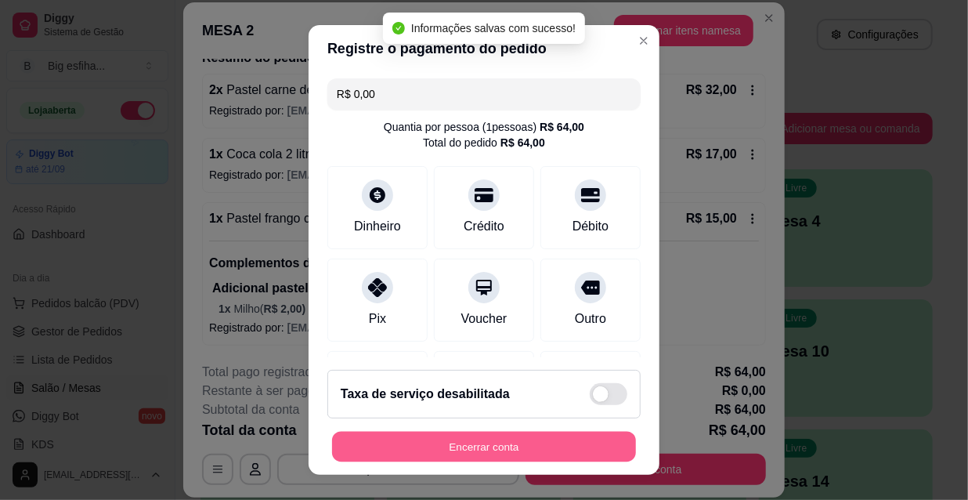
click at [445, 439] on button "Encerrar conta" at bounding box center [484, 447] width 304 height 31
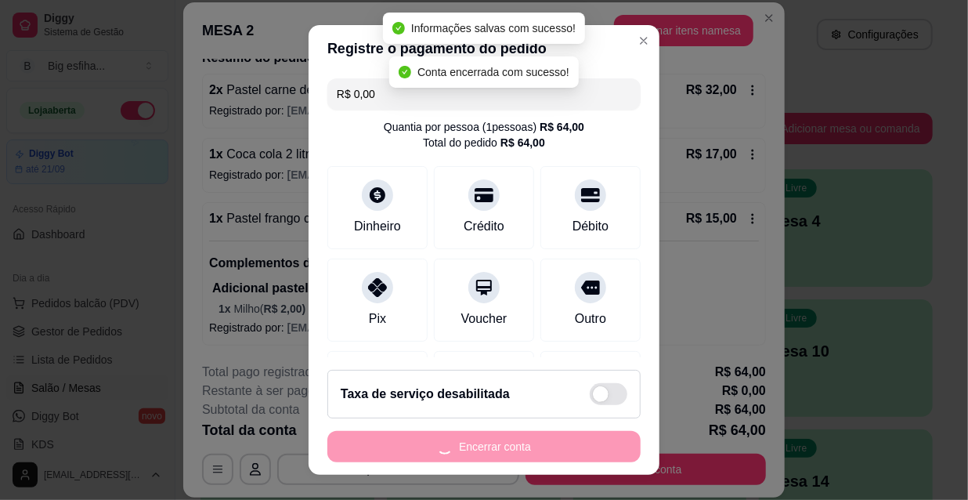
scroll to position [0, 0]
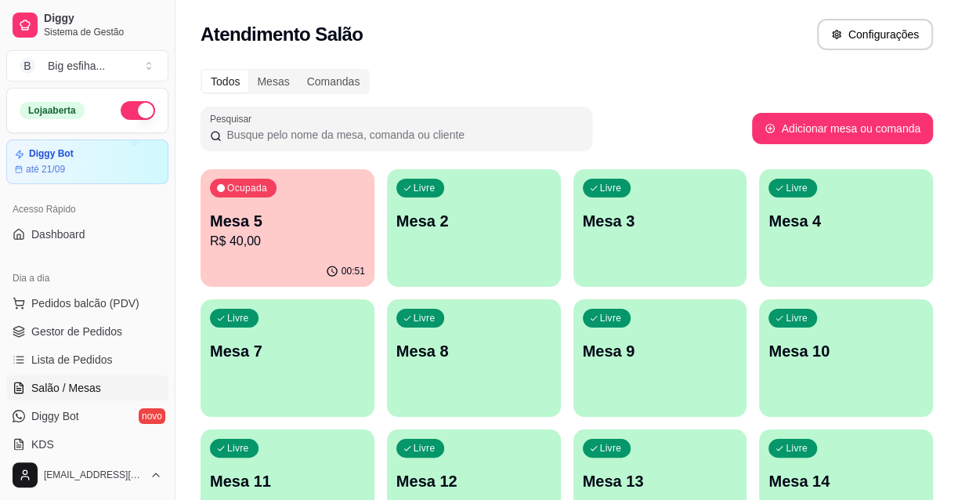
click at [267, 228] on p "Mesa 5" at bounding box center [287, 221] width 155 height 22
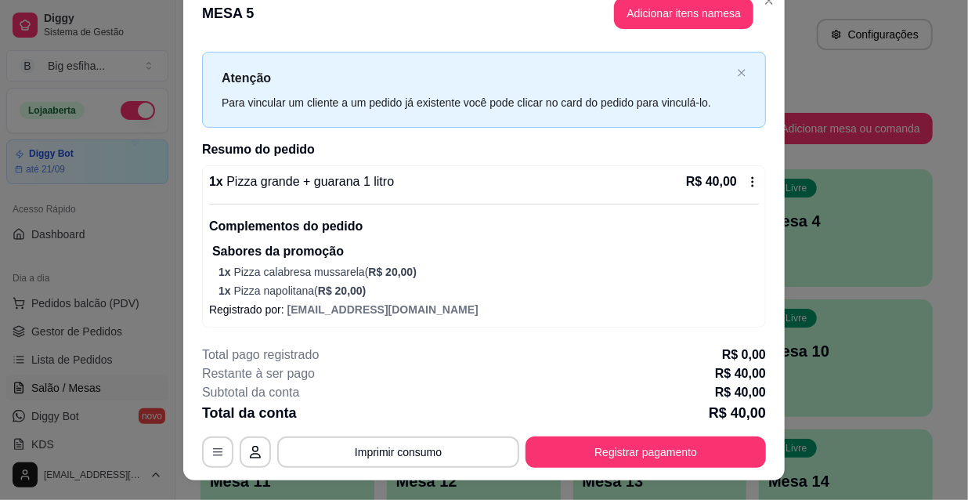
scroll to position [47, 0]
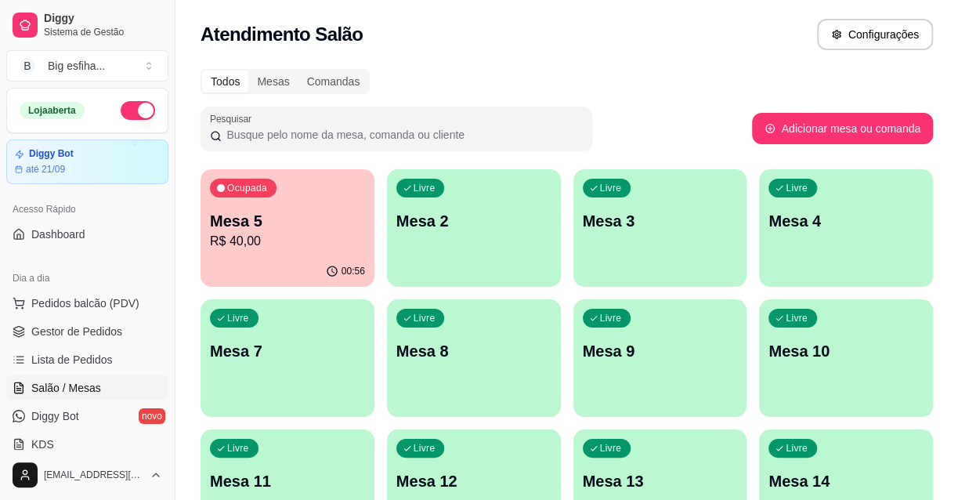
click at [491, 258] on div "Livre Mesa 2" at bounding box center [474, 218] width 174 height 99
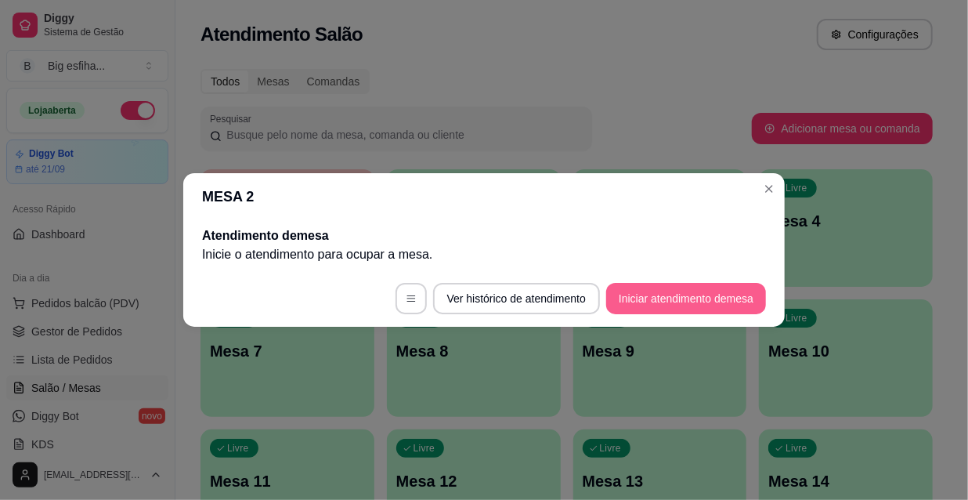
click at [695, 296] on button "Iniciar atendimento de mesa" at bounding box center [686, 298] width 160 height 31
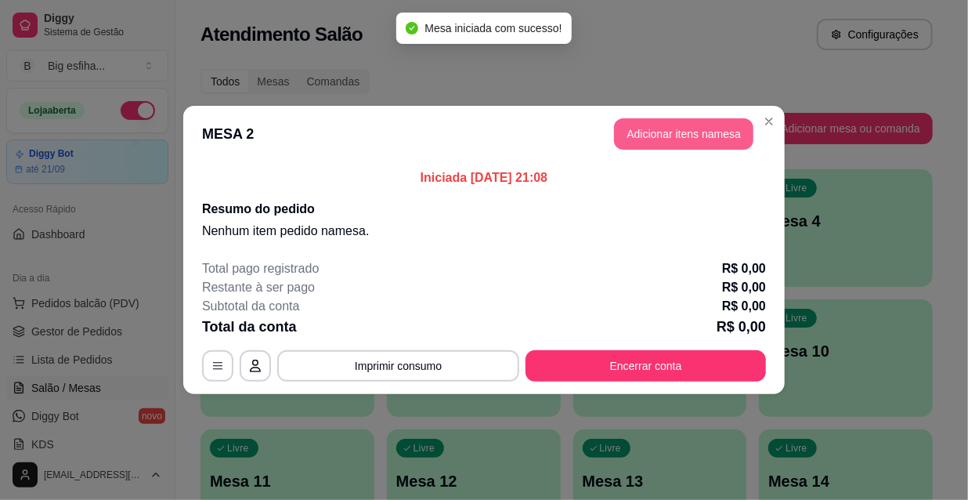
click at [680, 127] on button "Adicionar itens na mesa" at bounding box center [683, 133] width 139 height 31
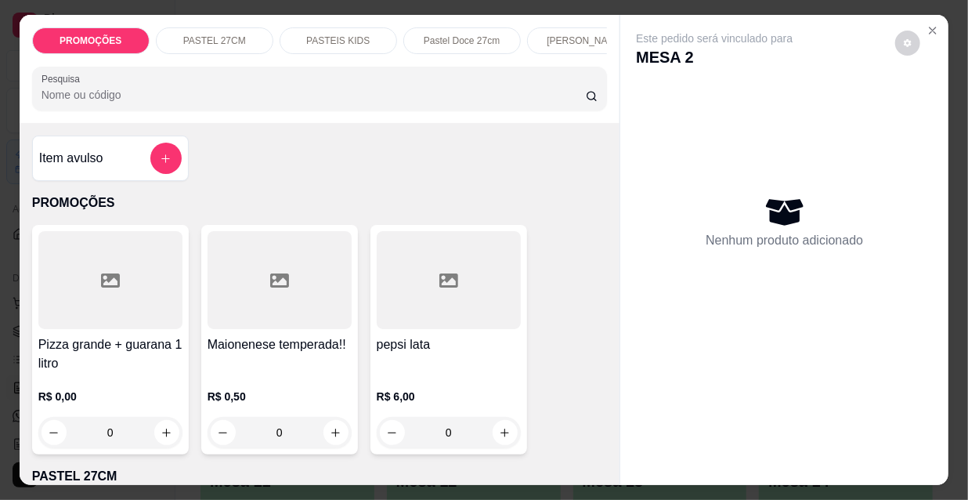
drag, startPoint x: 446, startPoint y: 32, endPoint x: 471, endPoint y: 200, distance: 169.4
click at [447, 34] on p "Pastel Doce 27cm" at bounding box center [462, 40] width 76 height 13
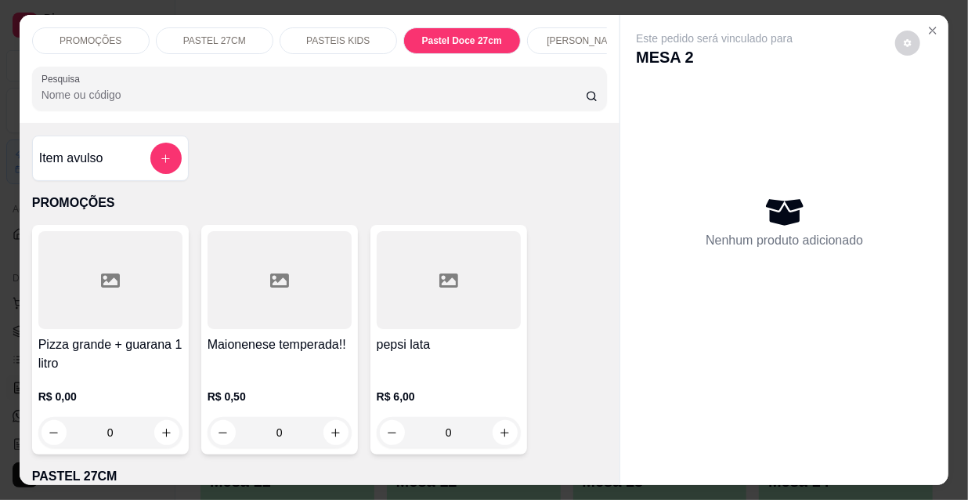
scroll to position [40, 0]
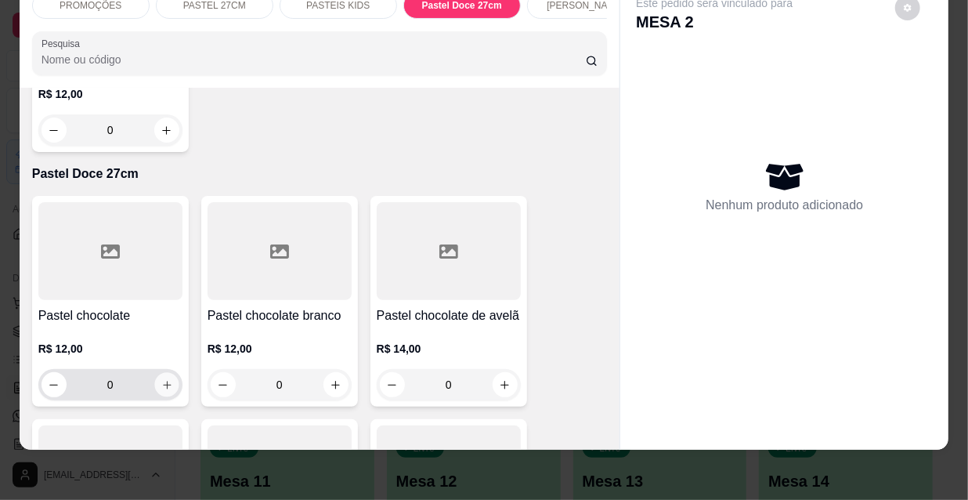
click at [161, 379] on icon "increase-product-quantity" at bounding box center [167, 385] width 12 height 12
type input "1"
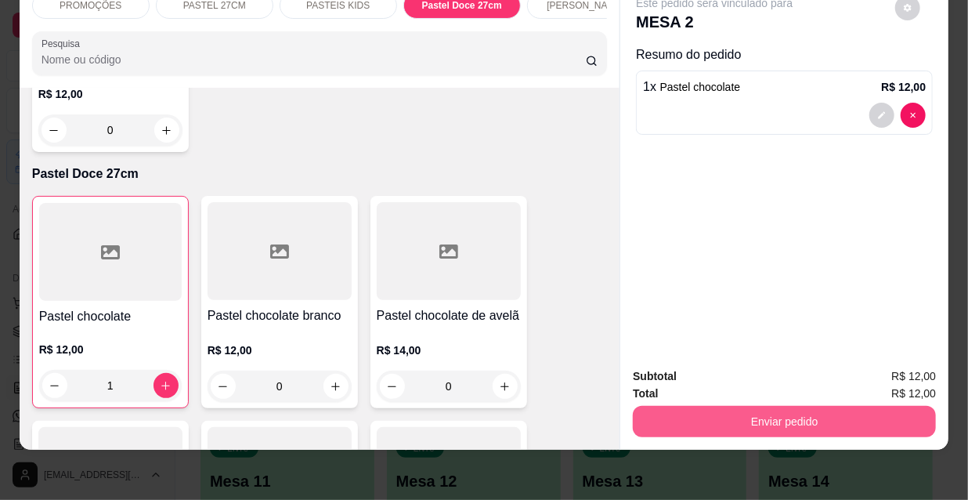
click at [784, 410] on button "Enviar pedido" at bounding box center [784, 421] width 303 height 31
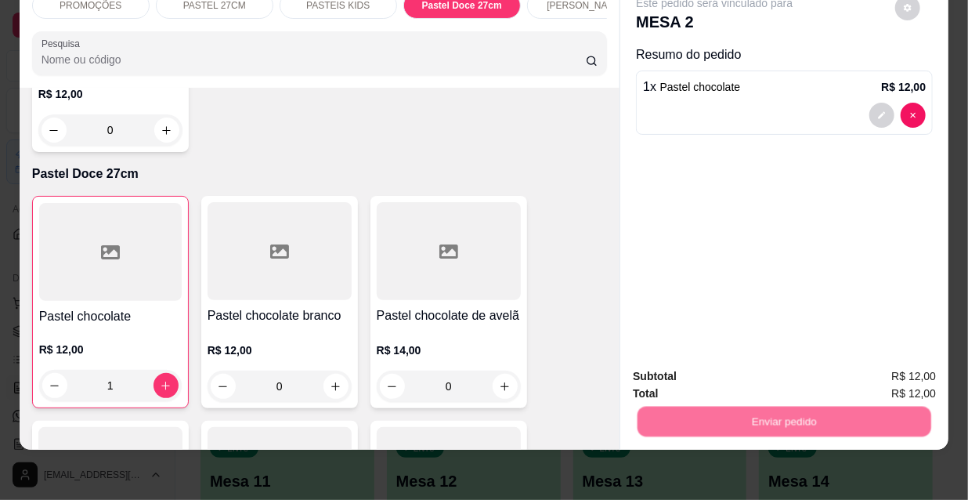
click at [702, 369] on button "Não registrar e enviar pedido" at bounding box center [733, 372] width 163 height 30
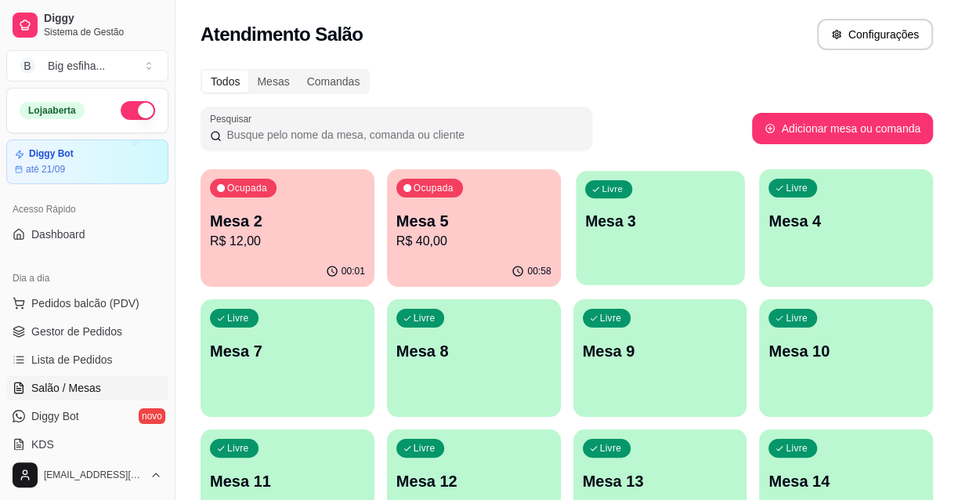
click at [682, 253] on div "Livre Mesa 3" at bounding box center [660, 219] width 168 height 96
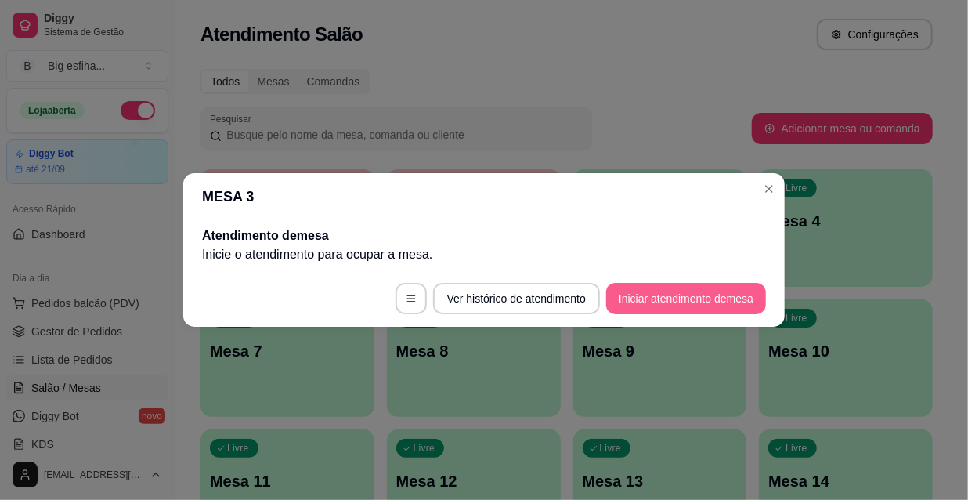
click at [664, 294] on button "Iniciar atendimento de mesa" at bounding box center [686, 298] width 160 height 31
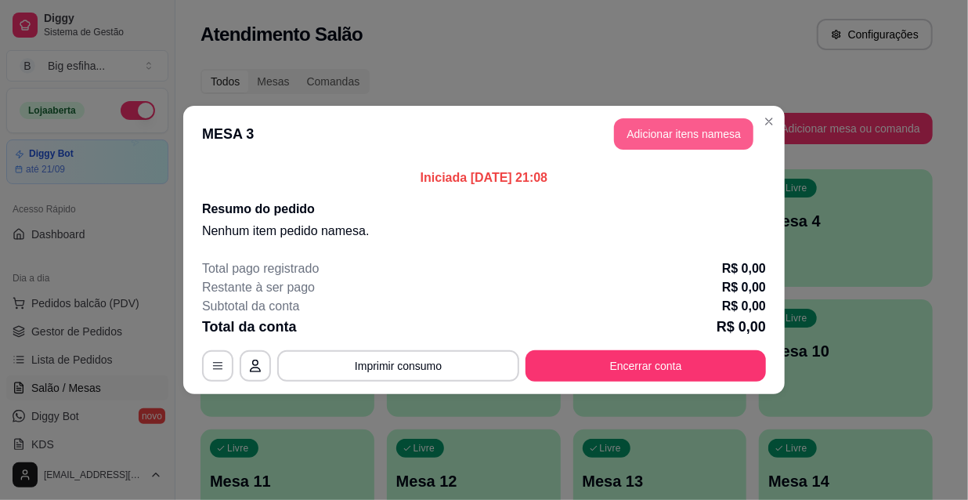
click at [690, 121] on button "Adicionar itens na mesa" at bounding box center [683, 133] width 139 height 31
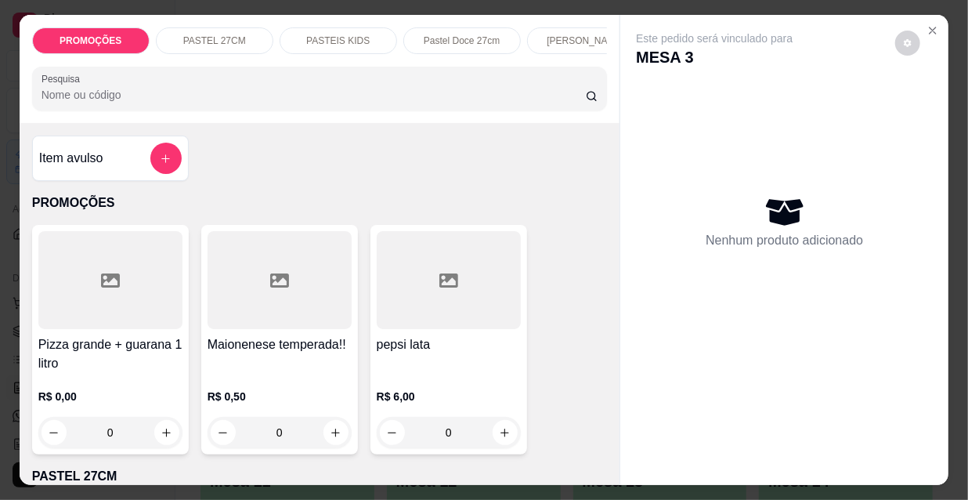
scroll to position [0, 902]
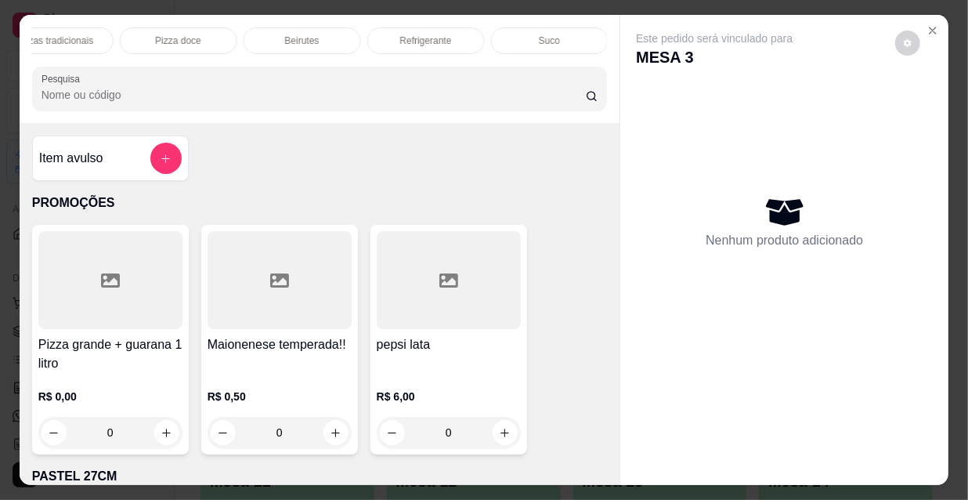
click at [429, 35] on p "Refrigerante" at bounding box center [426, 40] width 52 height 13
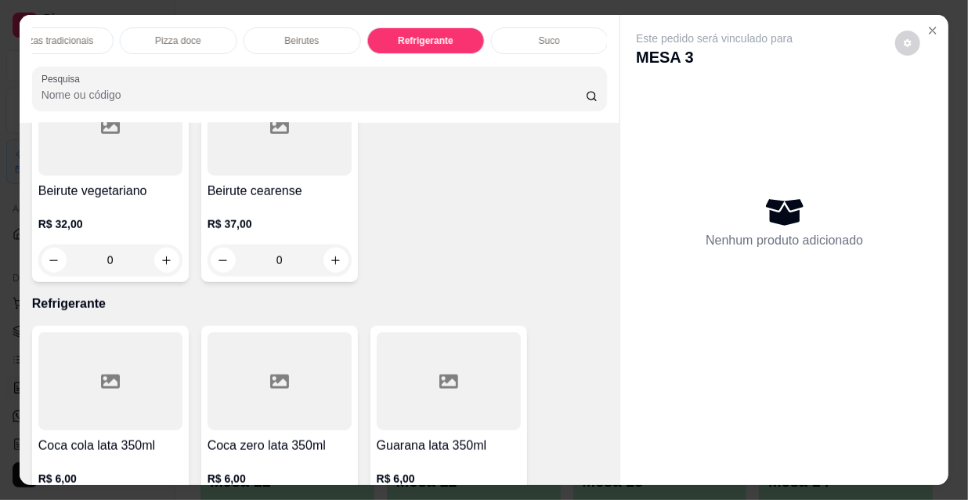
scroll to position [40, 0]
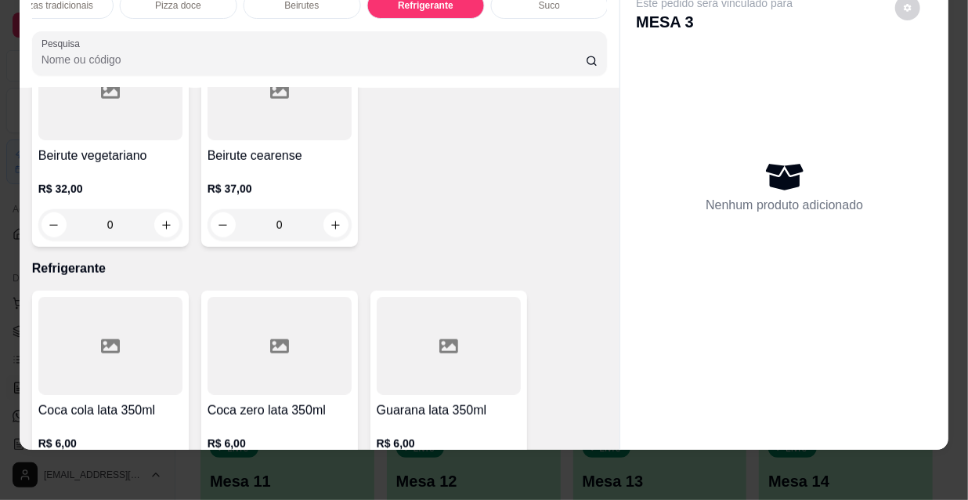
click at [161, 474] on icon "increase-product-quantity" at bounding box center [167, 480] width 12 height 12
type input "2"
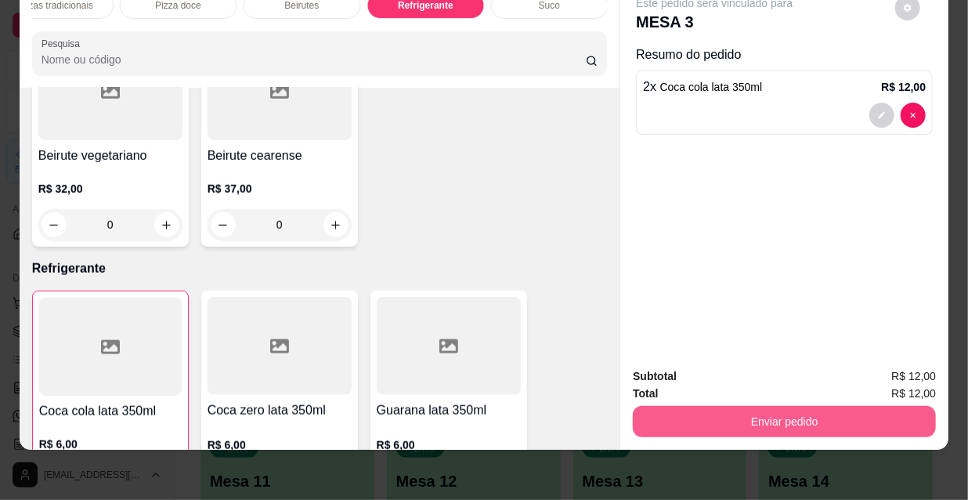
click at [664, 410] on button "Enviar pedido" at bounding box center [784, 421] width 303 height 31
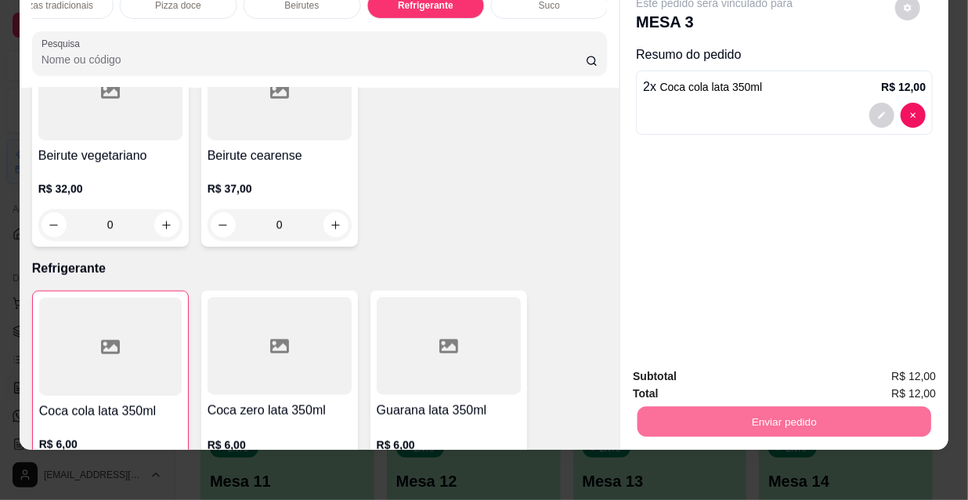
click at [685, 374] on button "Não registrar e enviar pedido" at bounding box center [734, 371] width 158 height 29
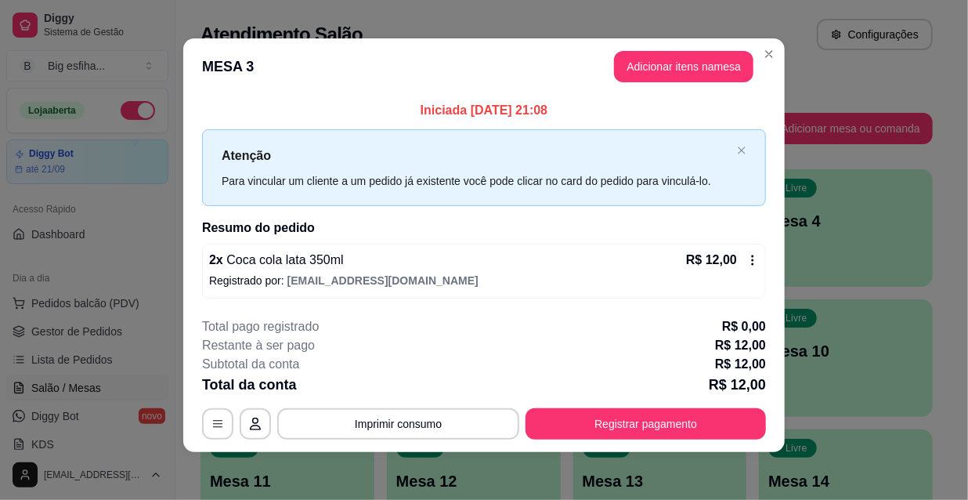
scroll to position [6, 0]
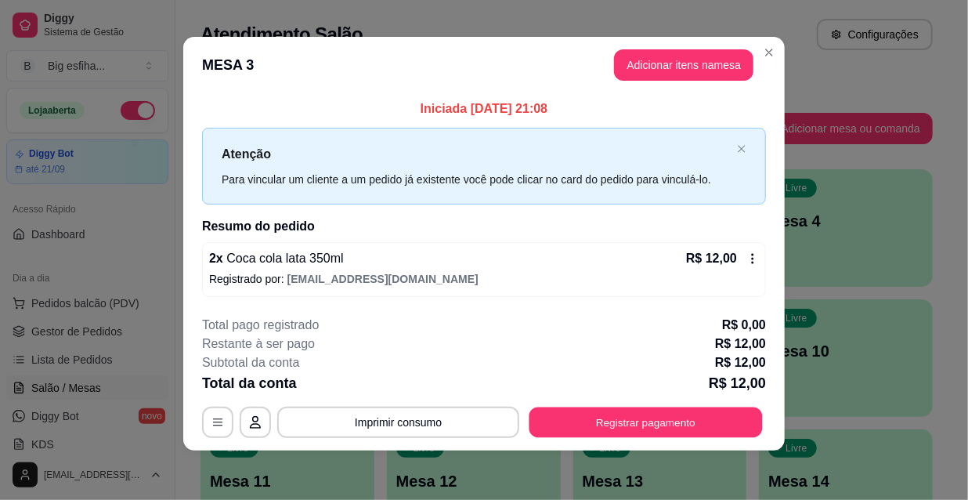
click at [615, 437] on div "**********" at bounding box center [484, 421] width 564 height 31
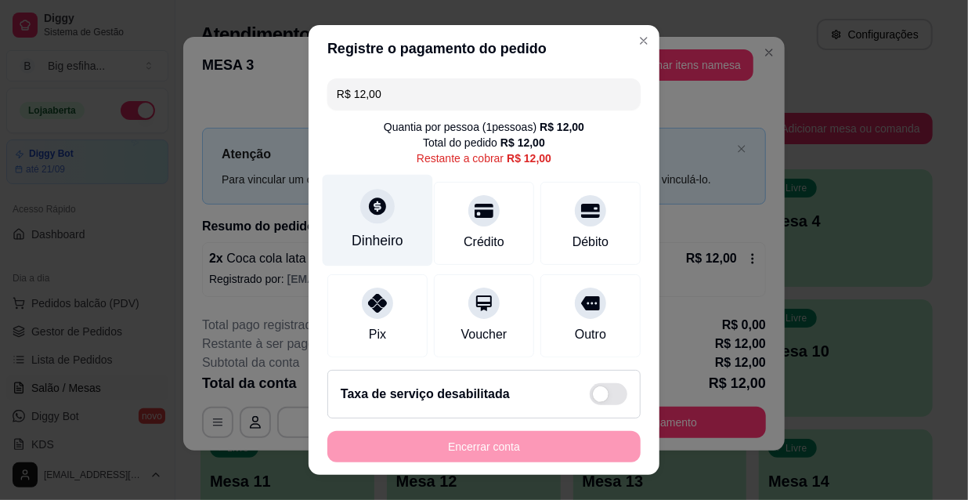
click at [364, 226] on div "Dinheiro" at bounding box center [378, 221] width 110 height 92
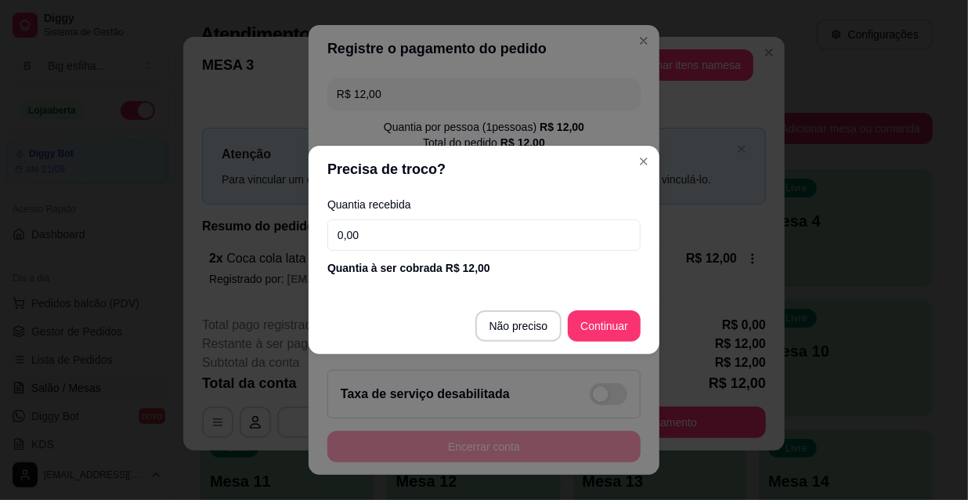
click at [389, 244] on input "0,00" at bounding box center [483, 234] width 313 height 31
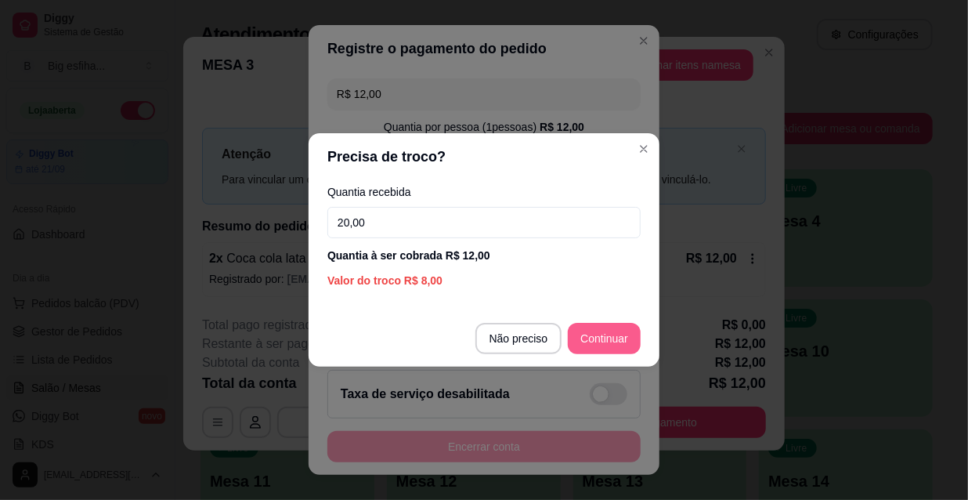
type input "20,00"
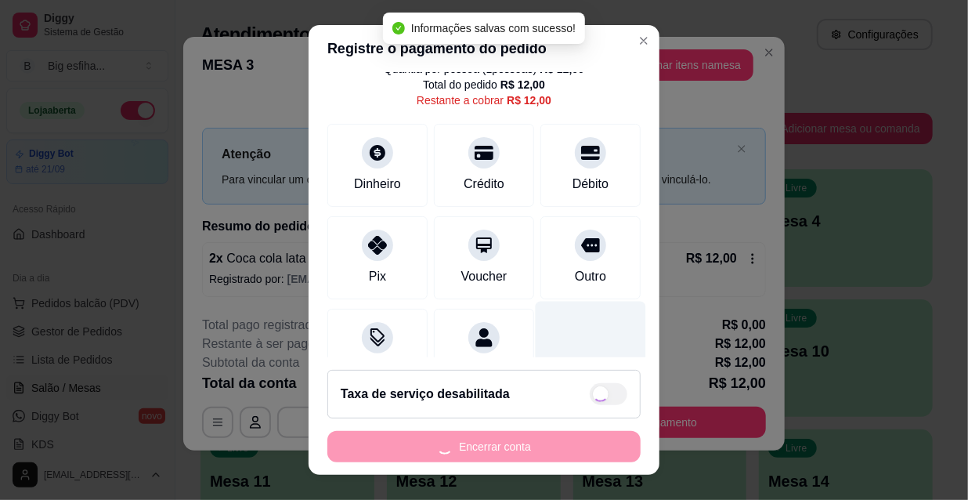
scroll to position [117, 0]
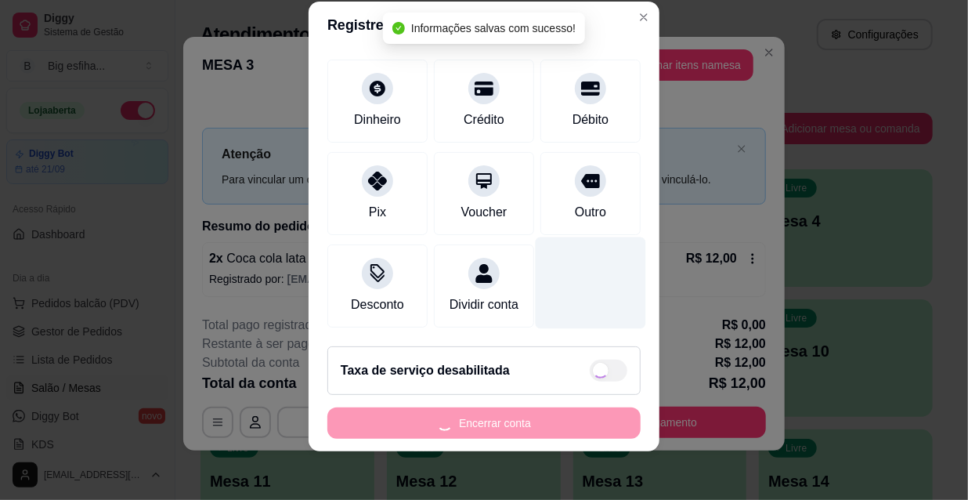
type input "R$ 0,00"
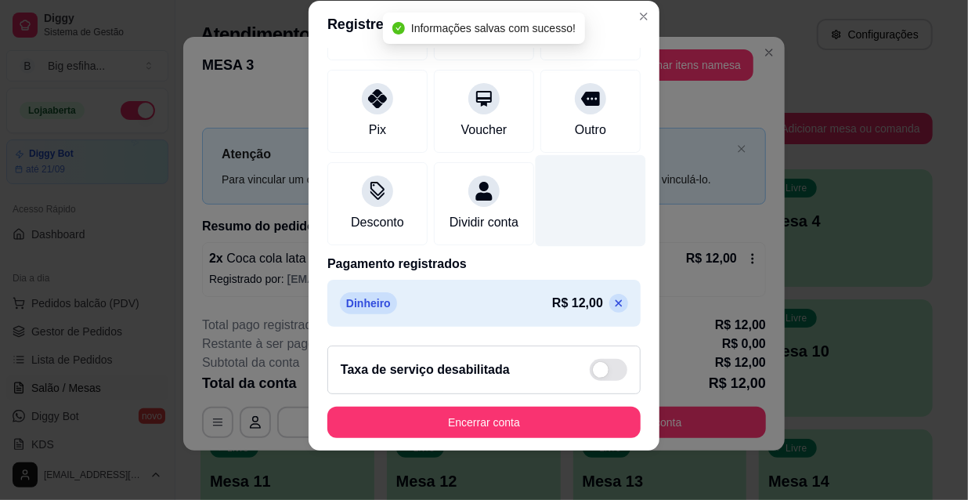
scroll to position [182, 0]
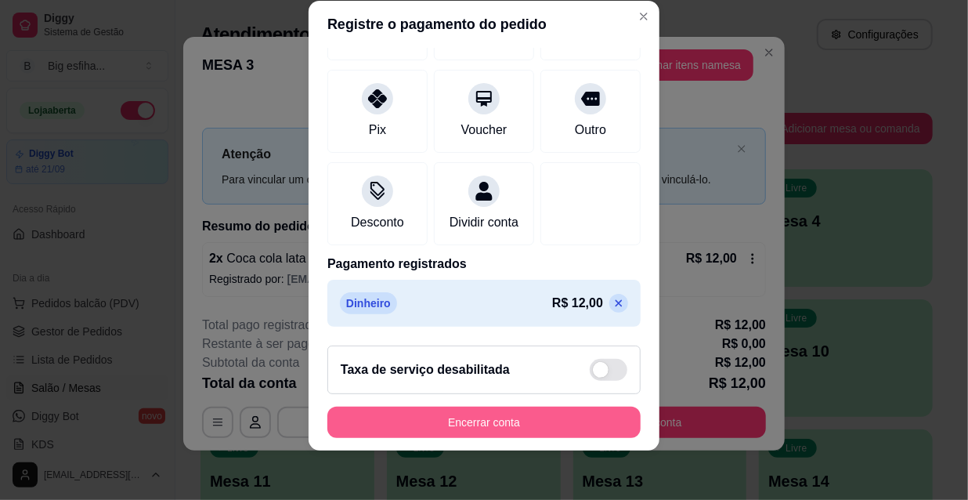
click at [398, 416] on button "Encerrar conta" at bounding box center [483, 421] width 313 height 31
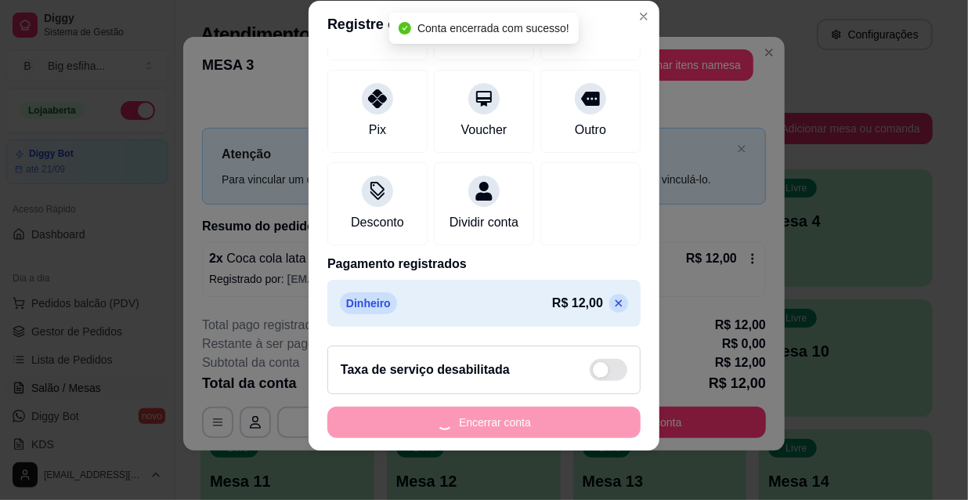
scroll to position [0, 0]
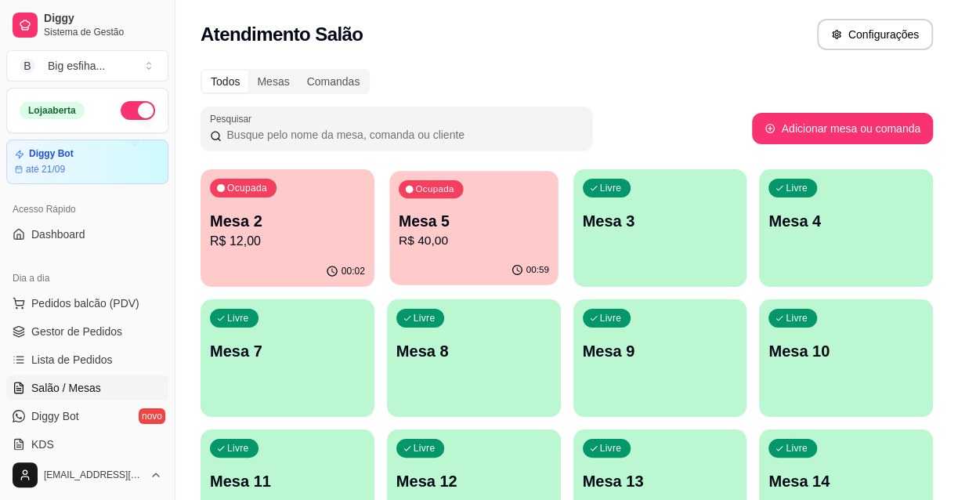
click at [431, 235] on p "R$ 40,00" at bounding box center [474, 241] width 150 height 18
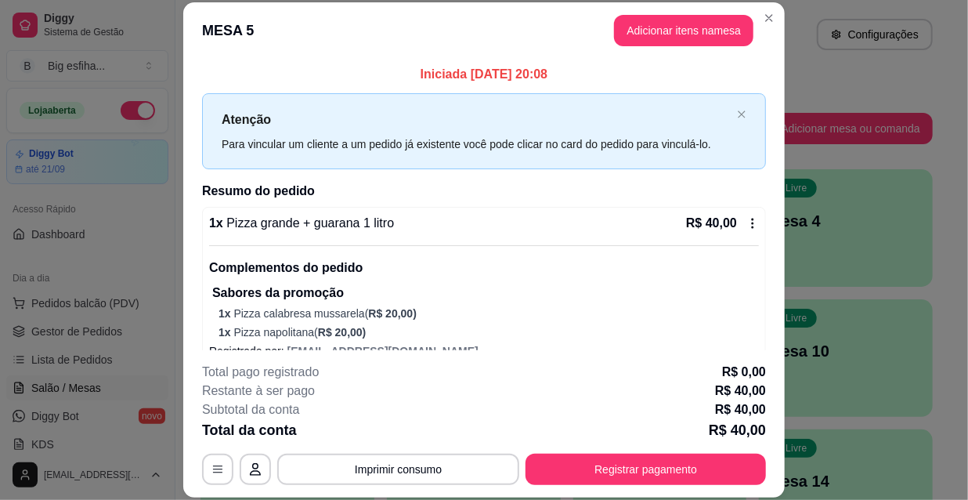
scroll to position [24, 0]
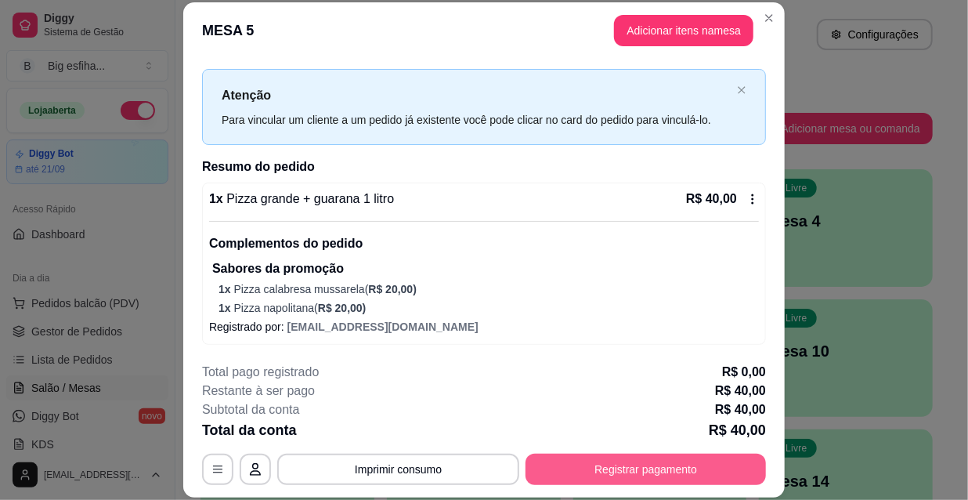
click at [613, 461] on button "Registrar pagamento" at bounding box center [646, 468] width 240 height 31
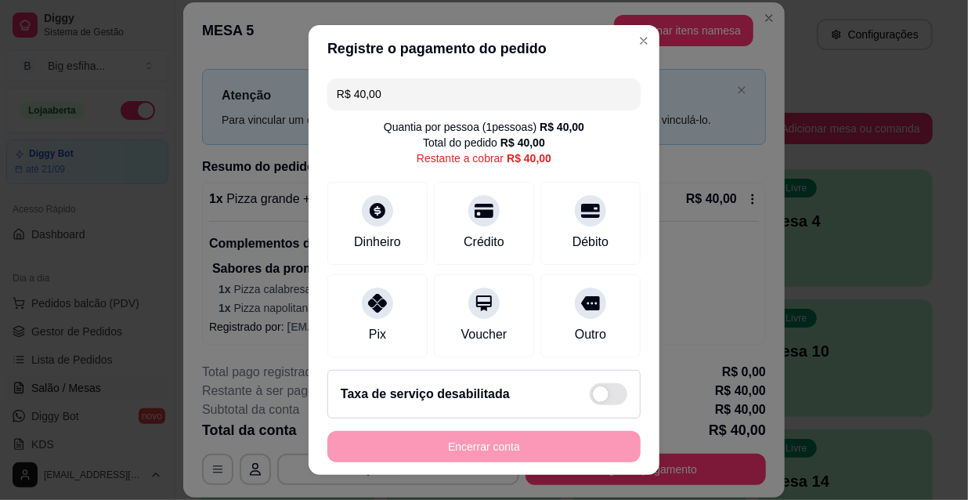
click at [383, 83] on input "R$ 40,00" at bounding box center [484, 93] width 294 height 31
click at [383, 89] on input "R$ 40,00" at bounding box center [484, 93] width 294 height 31
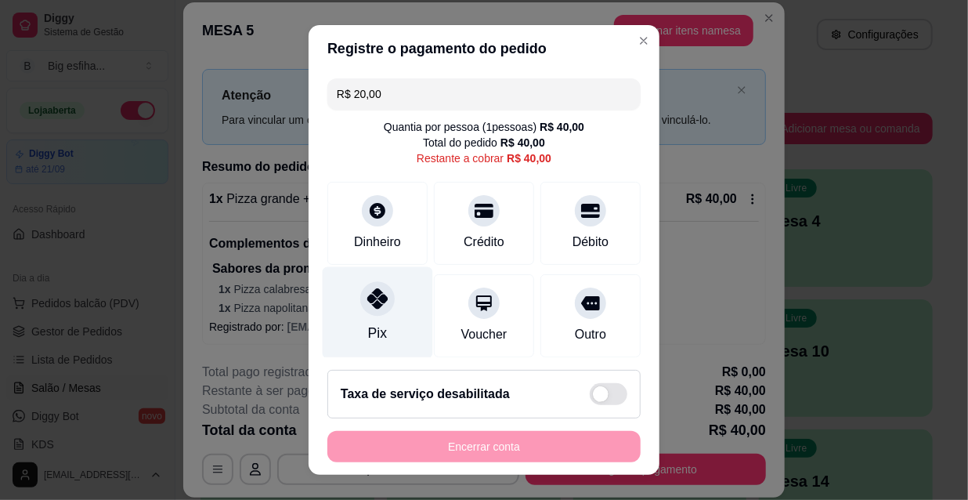
click at [351, 313] on div "Pix" at bounding box center [378, 313] width 110 height 92
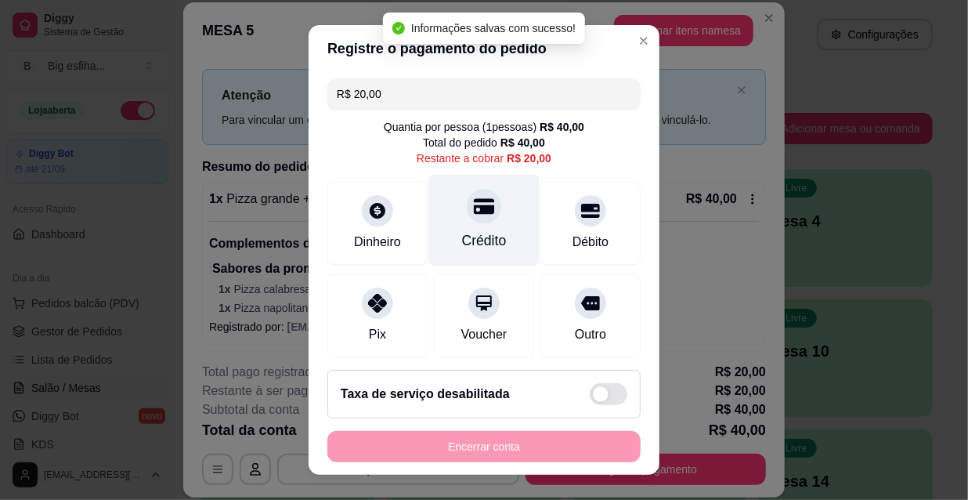
click at [479, 204] on div at bounding box center [484, 206] width 34 height 34
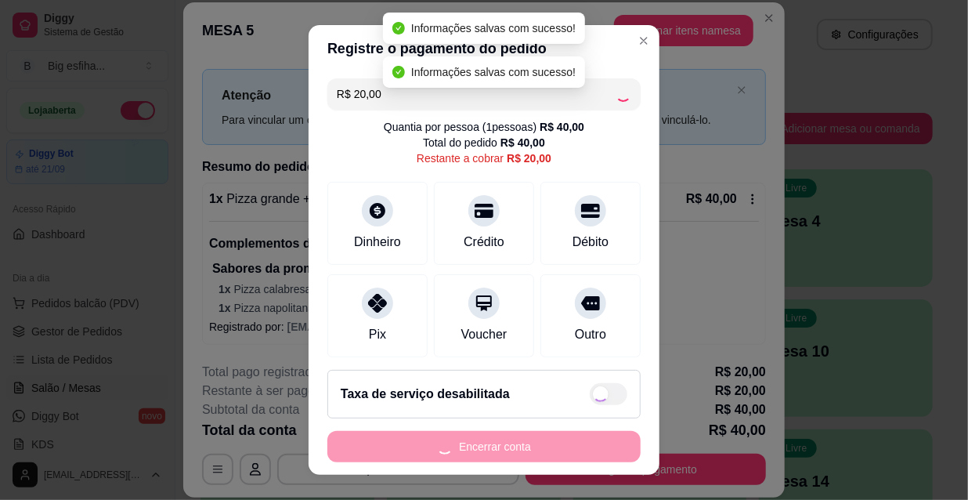
type input "R$ 0,00"
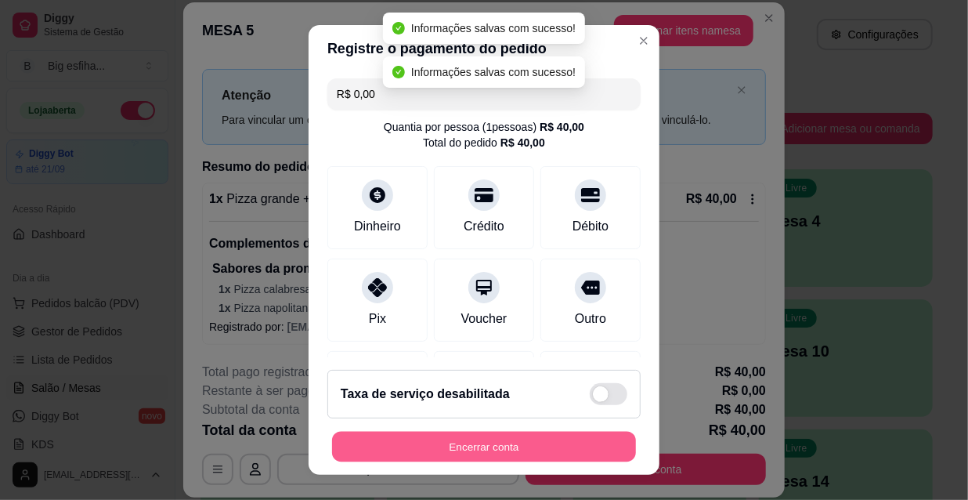
click at [479, 442] on button "Encerrar conta" at bounding box center [484, 447] width 304 height 31
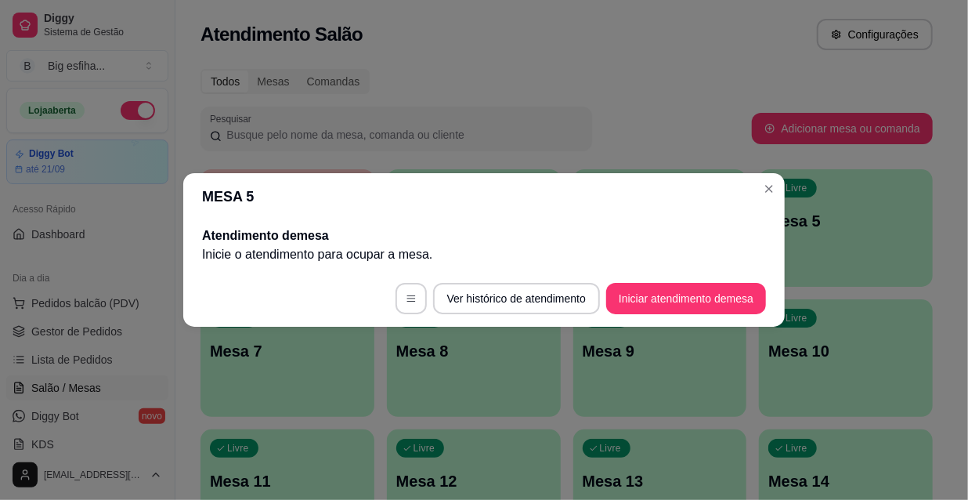
scroll to position [0, 0]
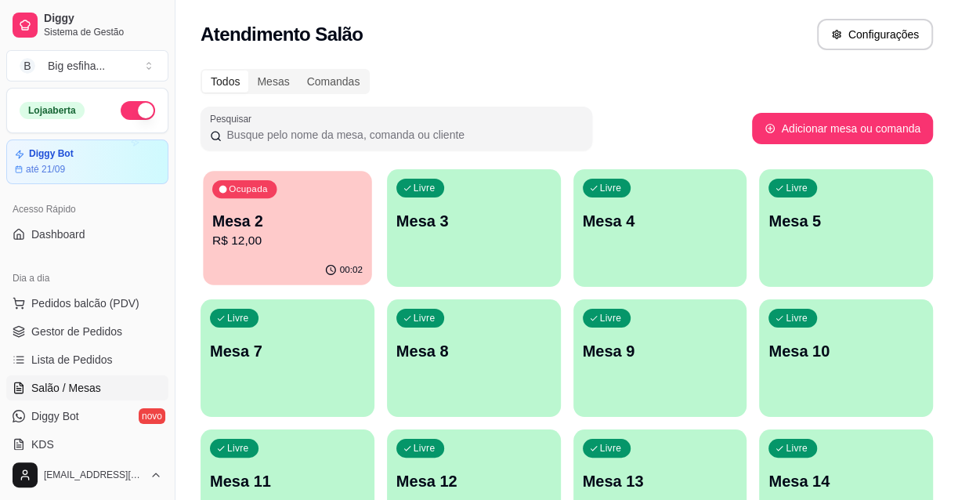
click at [339, 251] on div "Ocupada Mesa 2 R$ 12,00" at bounding box center [287, 213] width 168 height 85
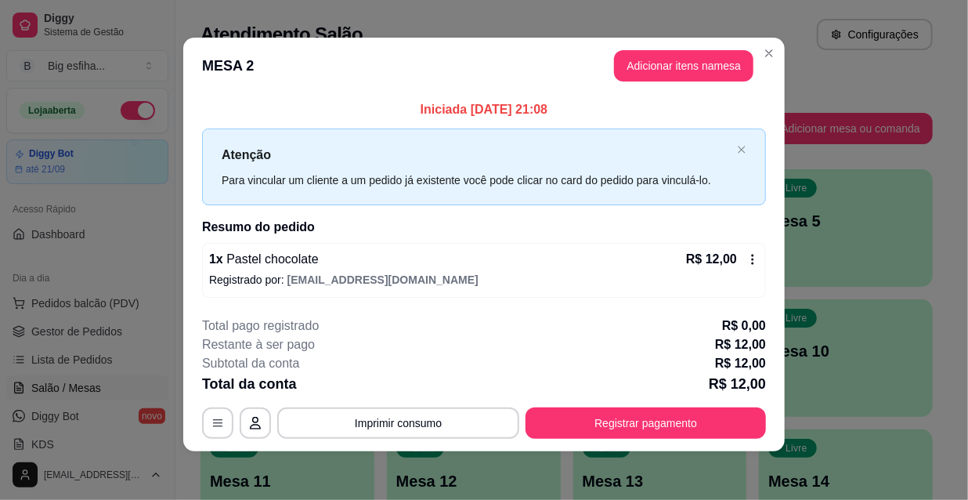
scroll to position [6, 0]
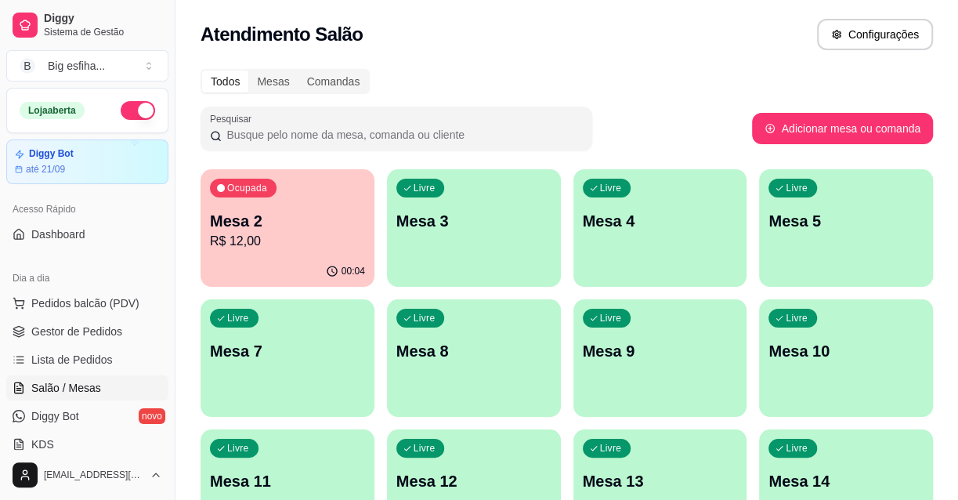
click at [509, 218] on p "Mesa 3" at bounding box center [473, 221] width 155 height 22
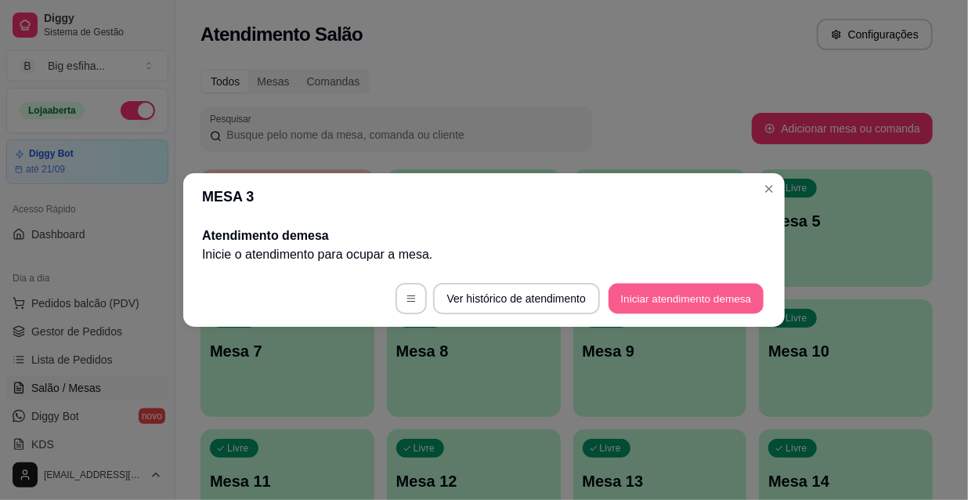
click at [742, 305] on button "Iniciar atendimento de mesa" at bounding box center [686, 299] width 155 height 31
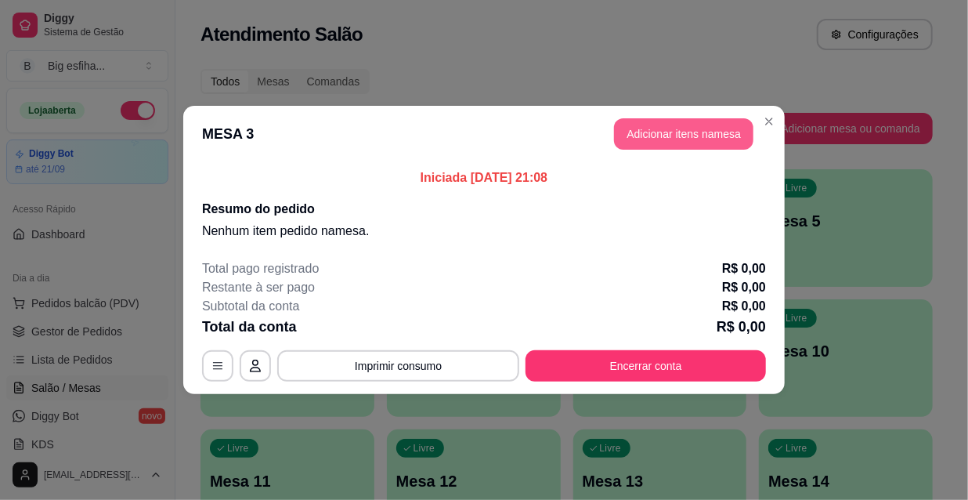
click at [673, 121] on button "Adicionar itens na mesa" at bounding box center [683, 133] width 139 height 31
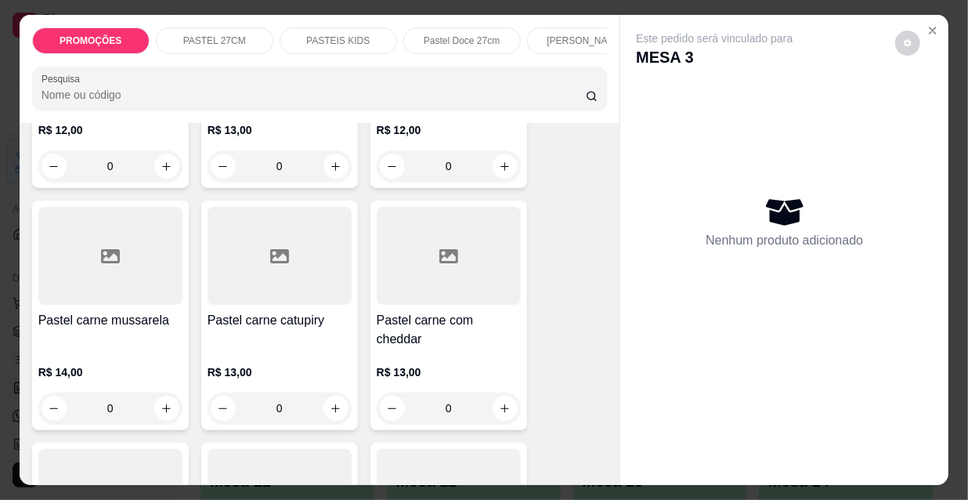
scroll to position [1708, 0]
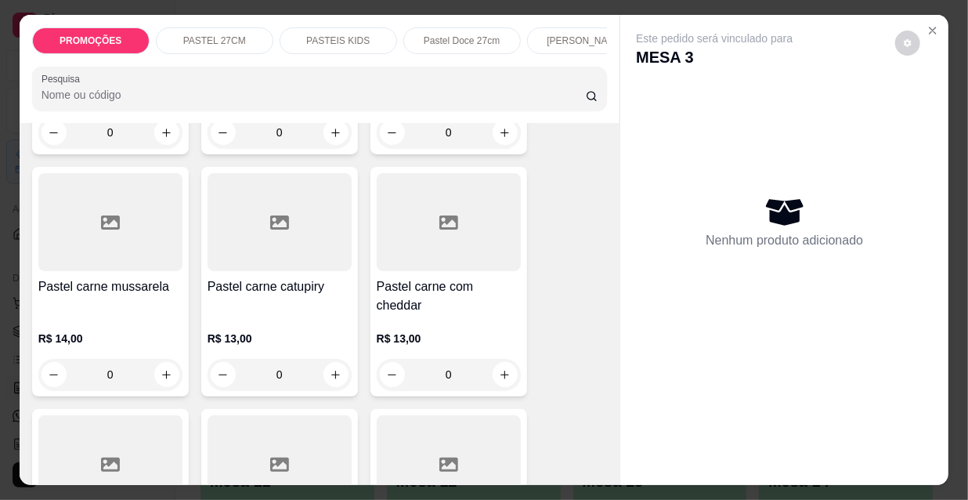
click at [147, 315] on div "R$ 14,00 0" at bounding box center [110, 352] width 144 height 75
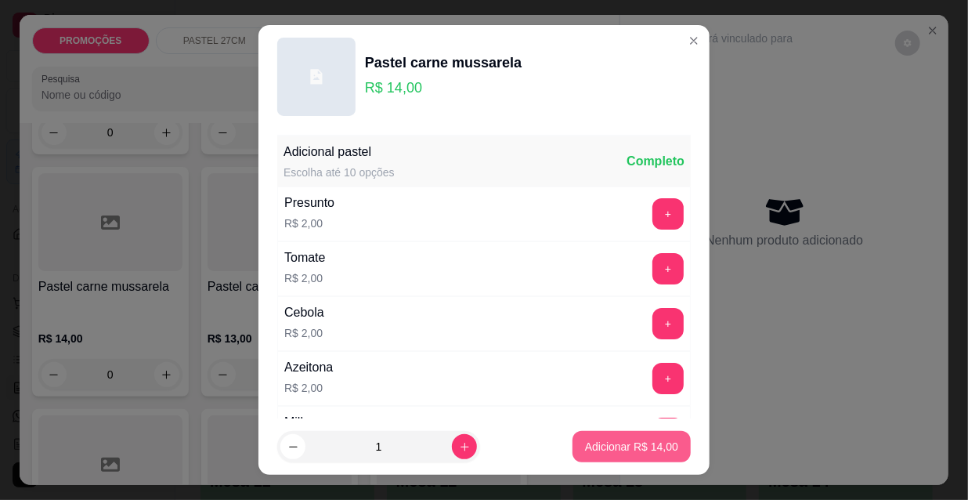
click at [617, 440] on p "Adicionar R$ 14,00" at bounding box center [631, 447] width 93 height 16
type input "1"
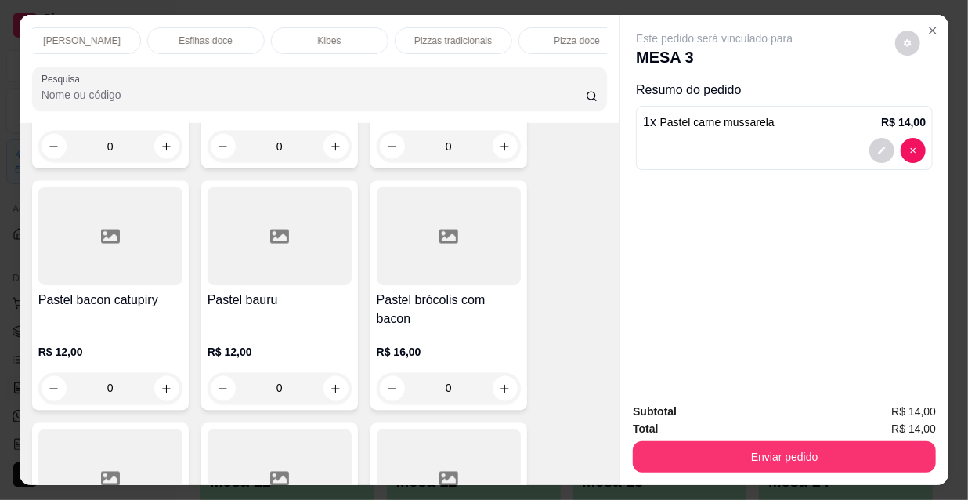
scroll to position [0, 902]
click at [423, 39] on p "Refrigerante" at bounding box center [426, 40] width 52 height 13
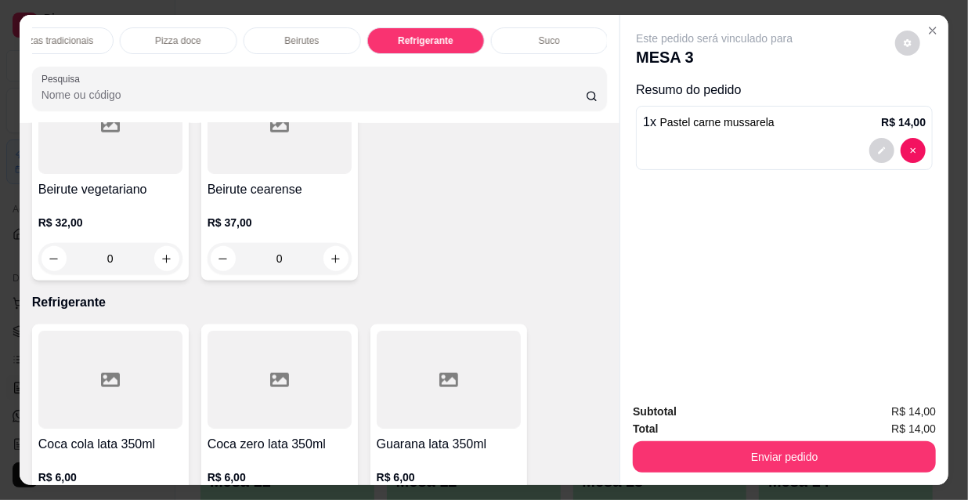
scroll to position [40, 0]
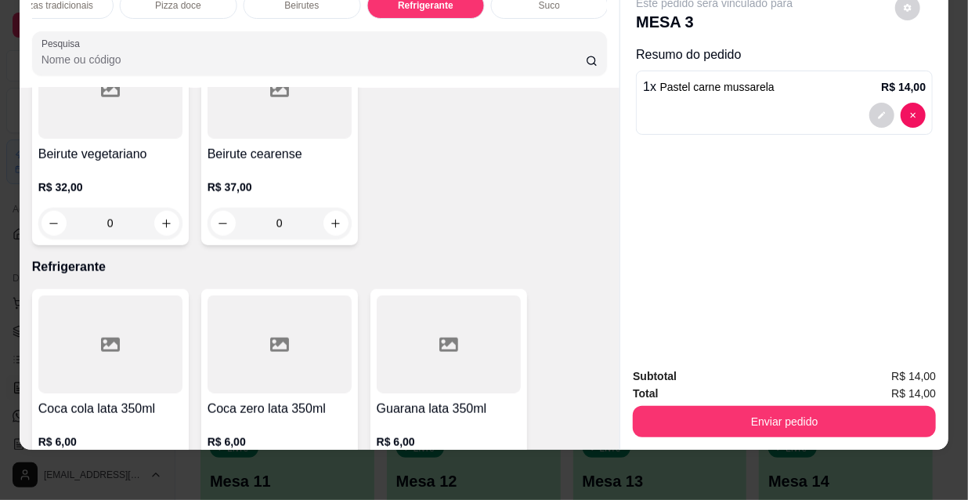
click at [323, 465] on button "increase-product-quantity" at bounding box center [335, 477] width 25 height 25
type input "1"
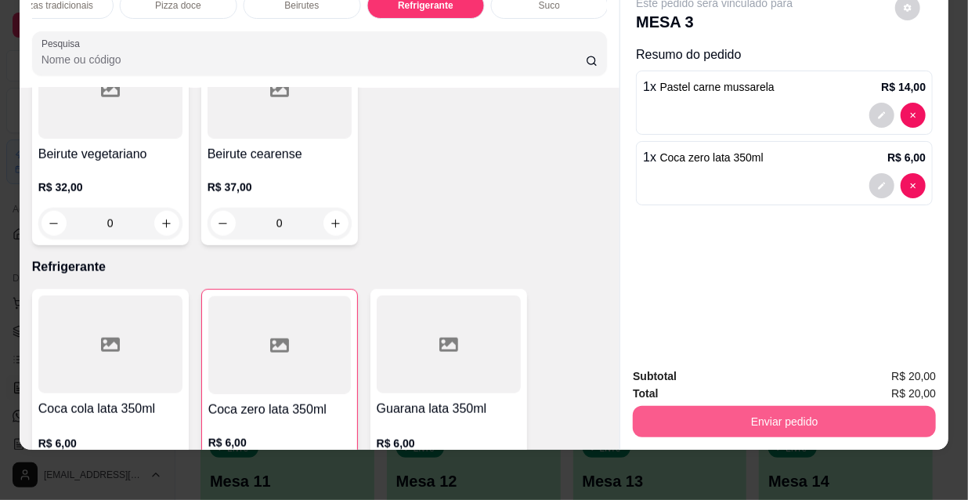
click at [704, 406] on button "Enviar pedido" at bounding box center [784, 421] width 303 height 31
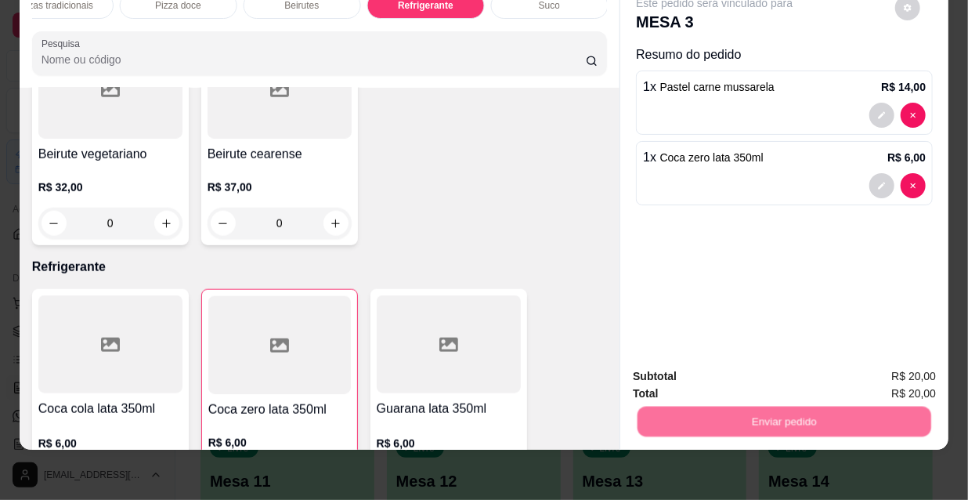
click at [696, 360] on button "Não registrar e enviar pedido" at bounding box center [733, 372] width 163 height 30
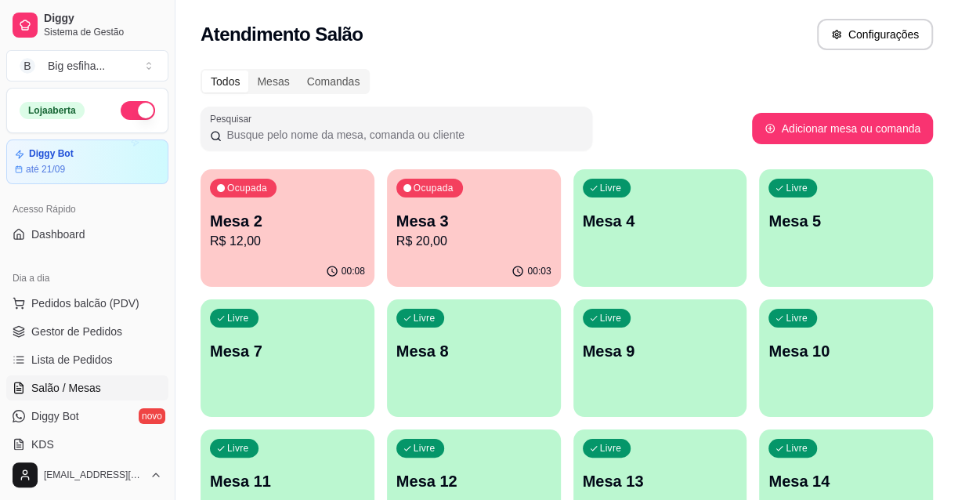
click at [324, 208] on div "Ocupada Mesa 2 R$ 12,00" at bounding box center [287, 212] width 174 height 87
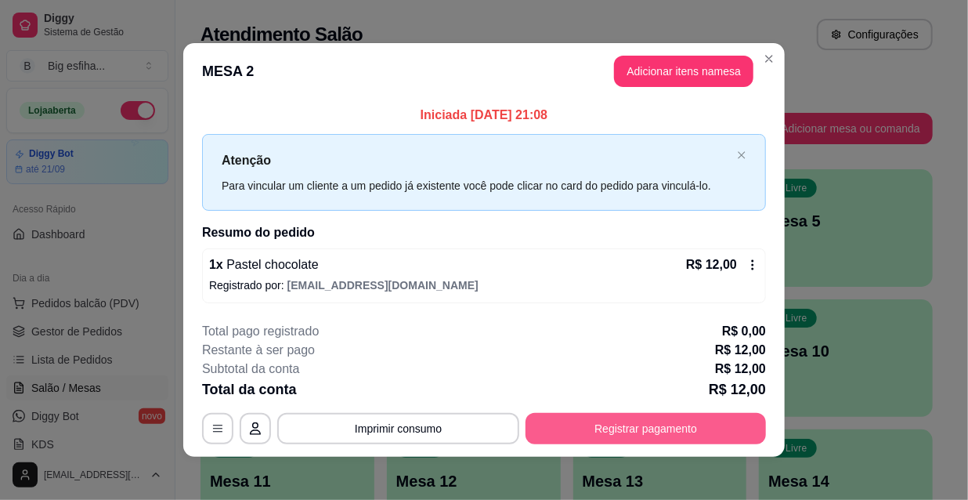
click at [596, 414] on button "Registrar pagamento" at bounding box center [646, 428] width 240 height 31
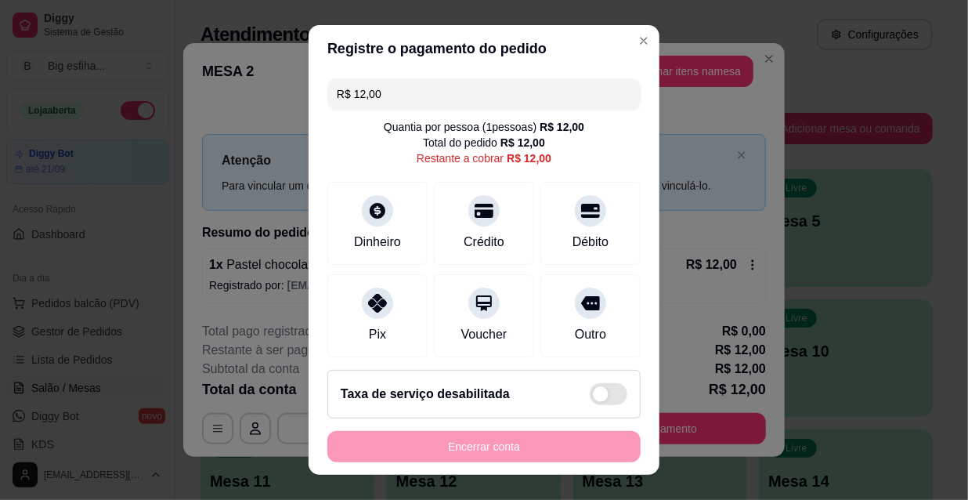
drag, startPoint x: 288, startPoint y: 89, endPoint x: 265, endPoint y: 89, distance: 23.5
click at [265, 89] on div "Registre o pagamento do pedido R$ 12,00 Quantia por pessoa ( 1 pessoas) R$ 12,0…" at bounding box center [484, 250] width 968 height 500
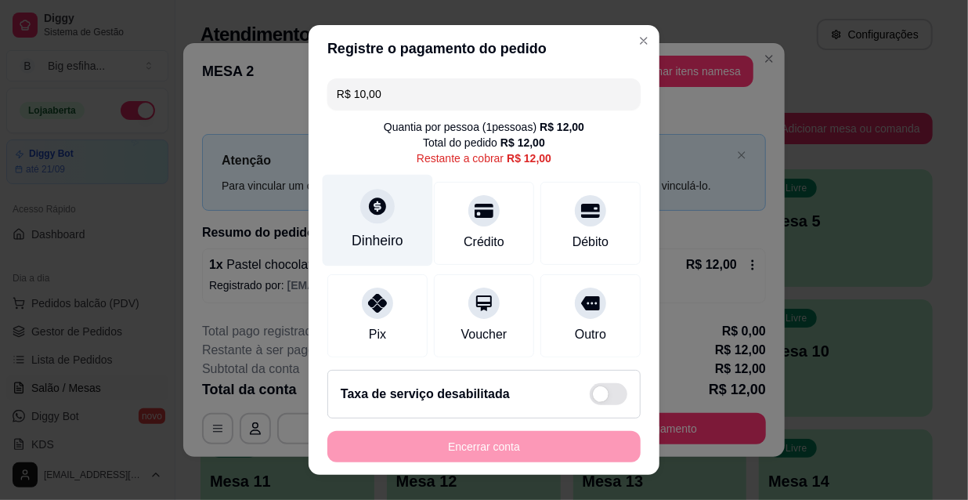
drag, startPoint x: 365, startPoint y: 204, endPoint x: 366, endPoint y: 194, distance: 10.2
click at [366, 194] on div at bounding box center [377, 206] width 34 height 34
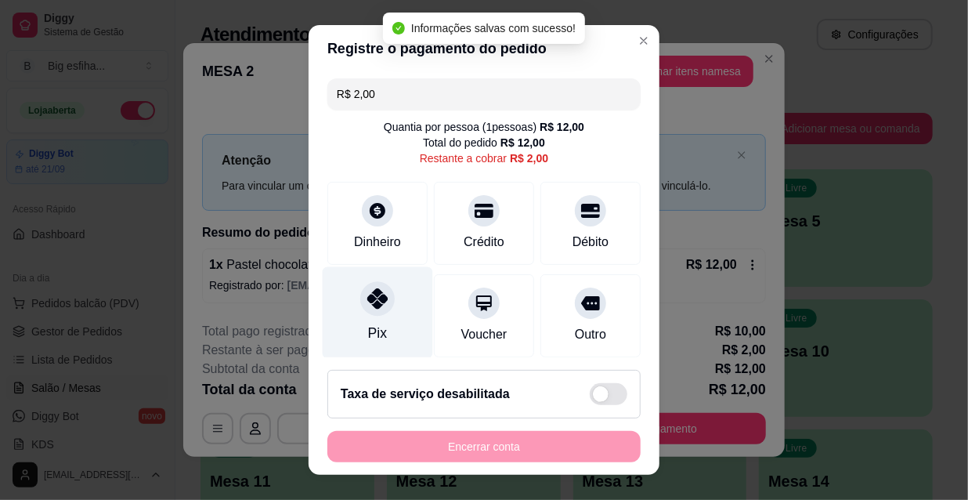
click at [367, 307] on icon at bounding box center [377, 298] width 20 height 20
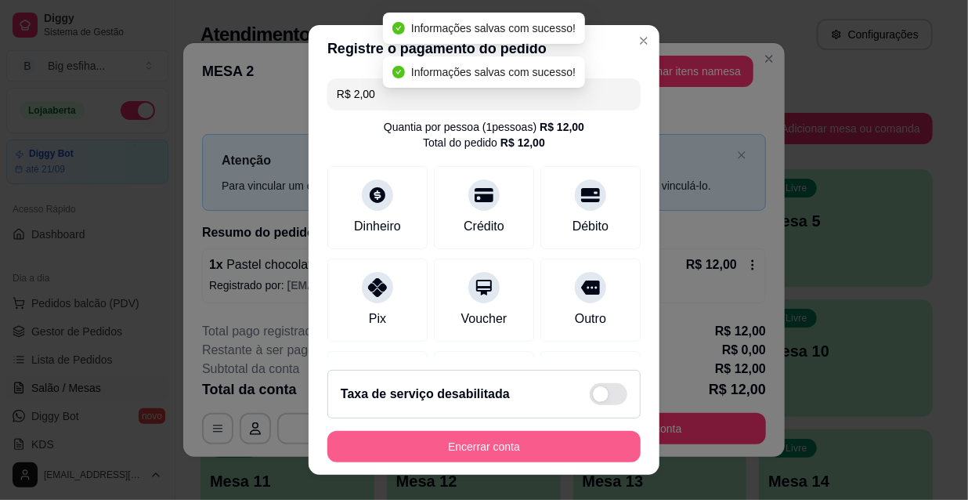
type input "R$ 0,00"
click at [395, 453] on button "Encerrar conta" at bounding box center [484, 447] width 304 height 31
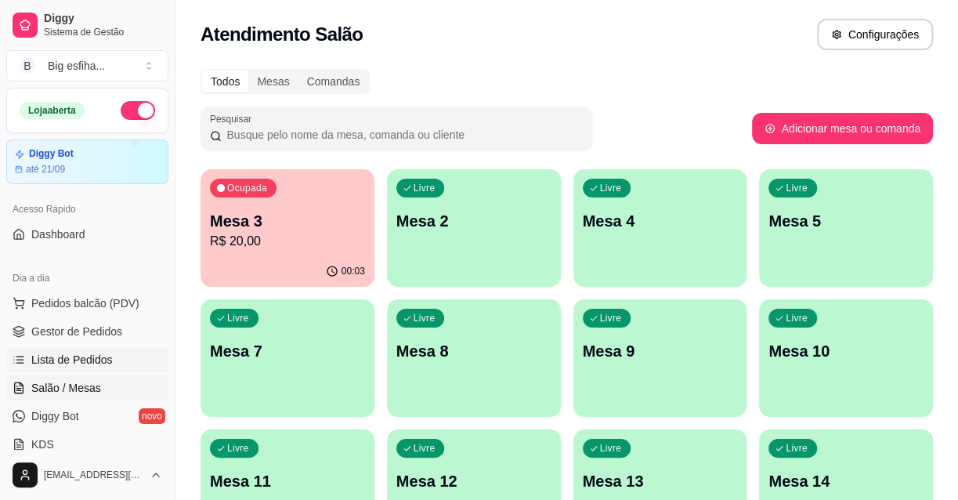
click at [72, 361] on span "Lista de Pedidos" at bounding box center [71, 360] width 81 height 16
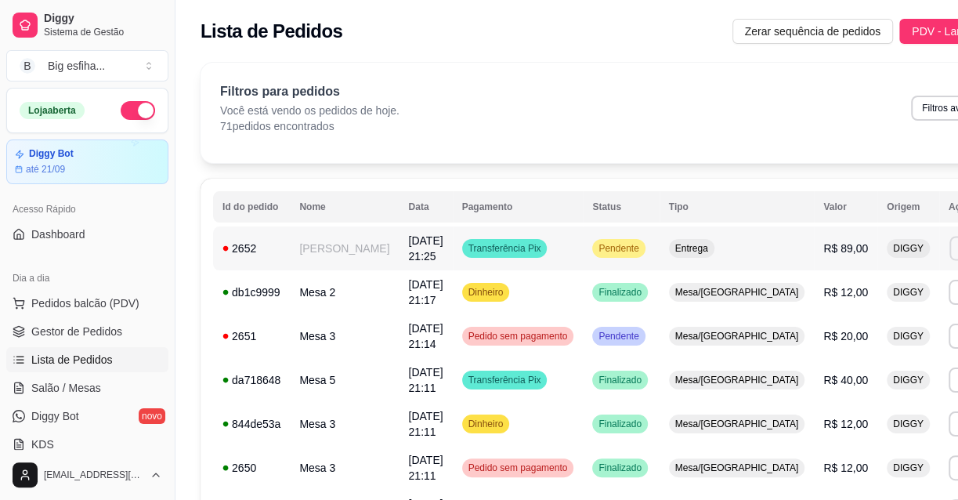
click at [949, 239] on button "Imprimir" at bounding box center [976, 248] width 54 height 24
click at [841, 298] on button "IMPRESSORA" at bounding box center [855, 303] width 114 height 25
click at [105, 390] on link "Salão / Mesas" at bounding box center [87, 387] width 162 height 25
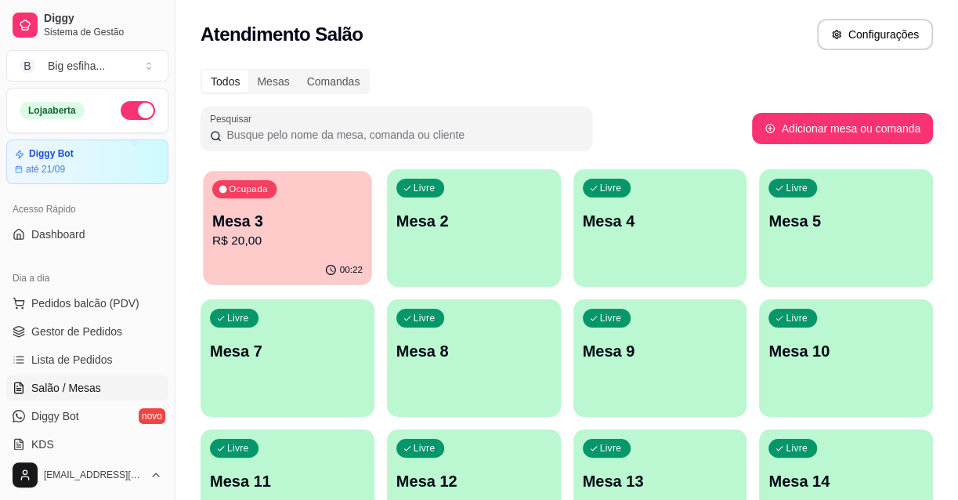
click at [342, 243] on p "R$ 20,00" at bounding box center [287, 241] width 150 height 18
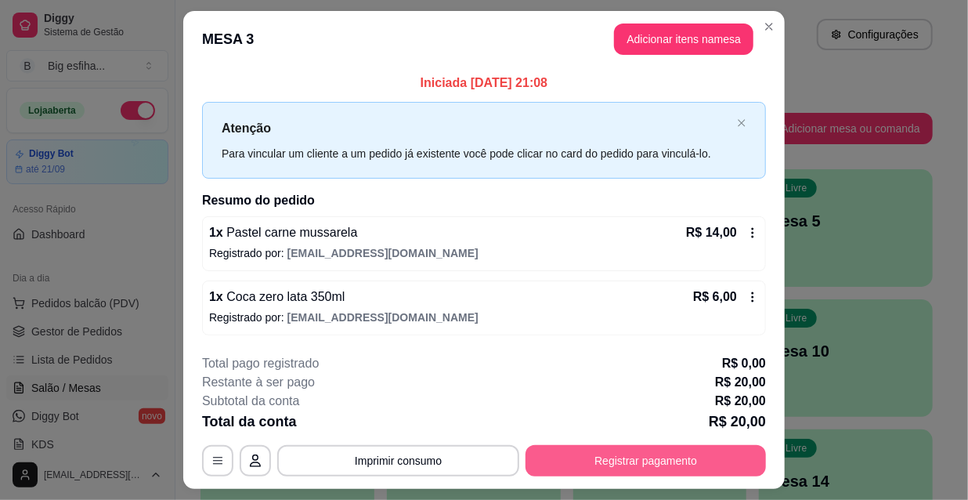
click at [656, 462] on button "Registrar pagamento" at bounding box center [646, 460] width 240 height 31
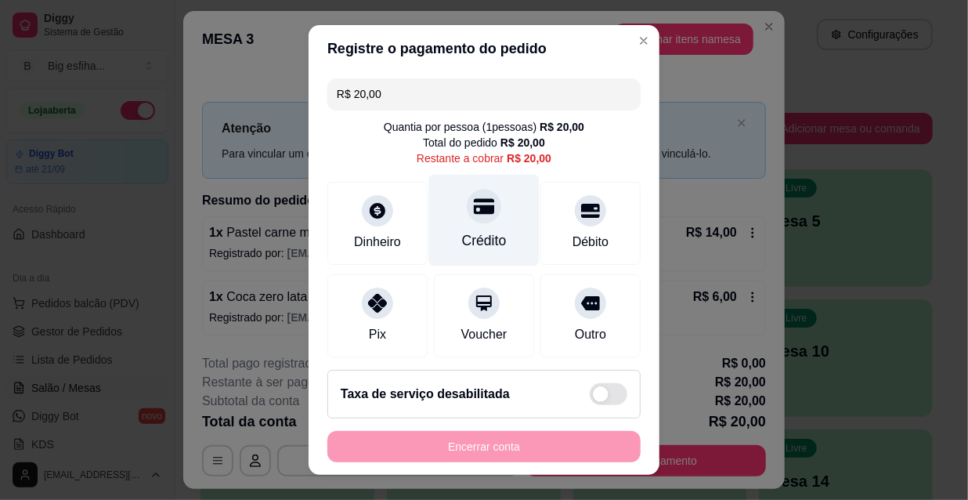
click at [452, 228] on div "Crédito" at bounding box center [484, 221] width 110 height 92
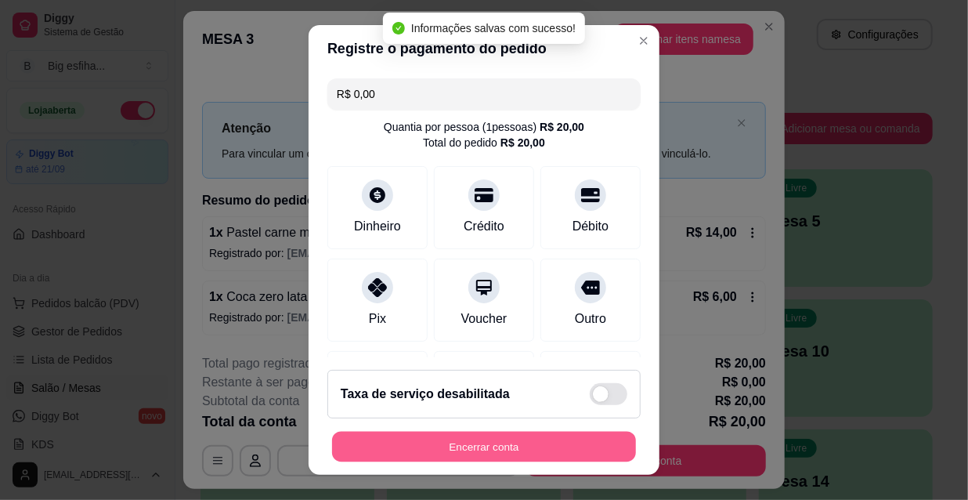
type input "R$ 0,00"
click at [461, 449] on button "Encerrar conta" at bounding box center [484, 447] width 304 height 31
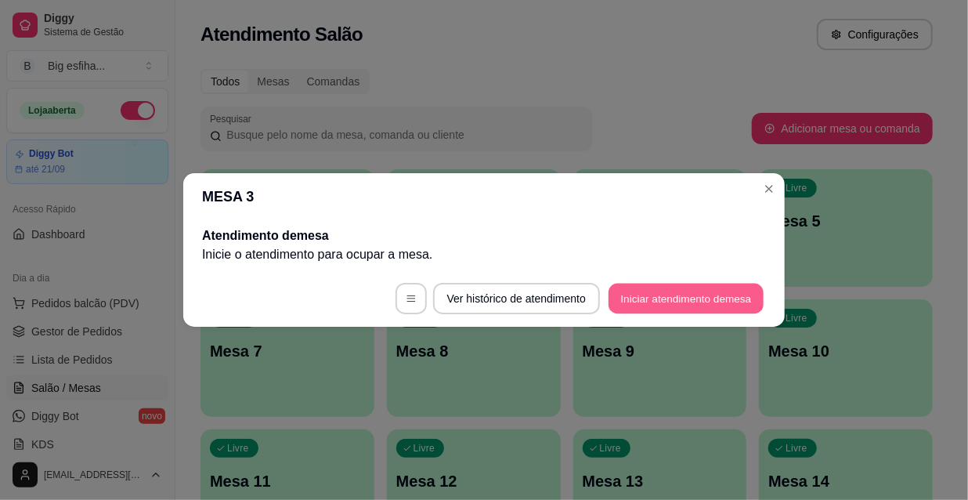
click at [710, 291] on button "Iniciar atendimento de mesa" at bounding box center [686, 299] width 155 height 31
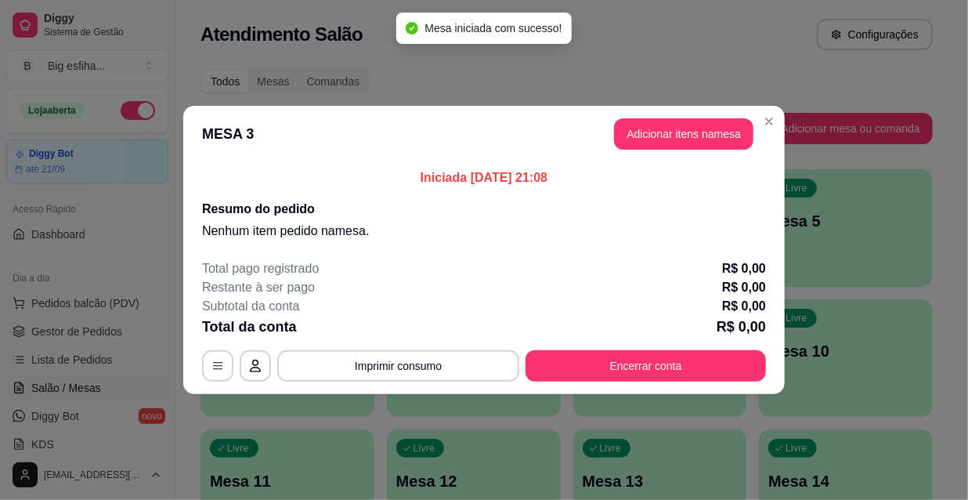
click at [712, 150] on header "MESA 3 Adicionar itens na mesa" at bounding box center [483, 134] width 601 height 56
click at [699, 138] on button "Adicionar itens na mesa" at bounding box center [683, 133] width 139 height 31
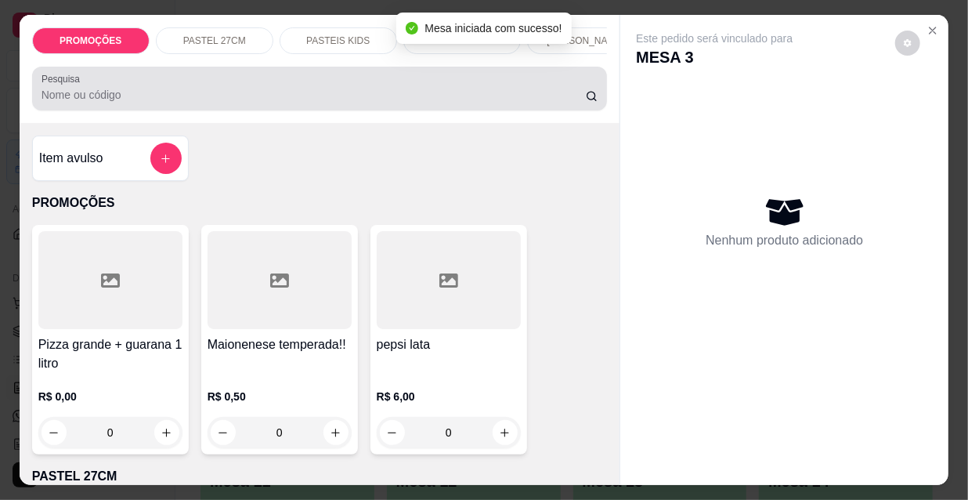
click at [67, 97] on input "Pesquisa" at bounding box center [314, 95] width 544 height 16
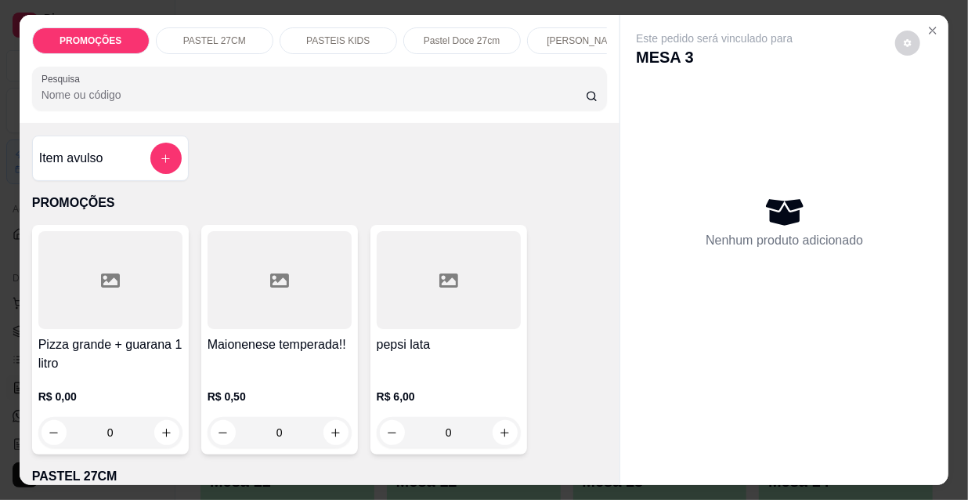
scroll to position [0, 504]
click at [155, 37] on div "Esfihas doce" at bounding box center [205, 40] width 117 height 27
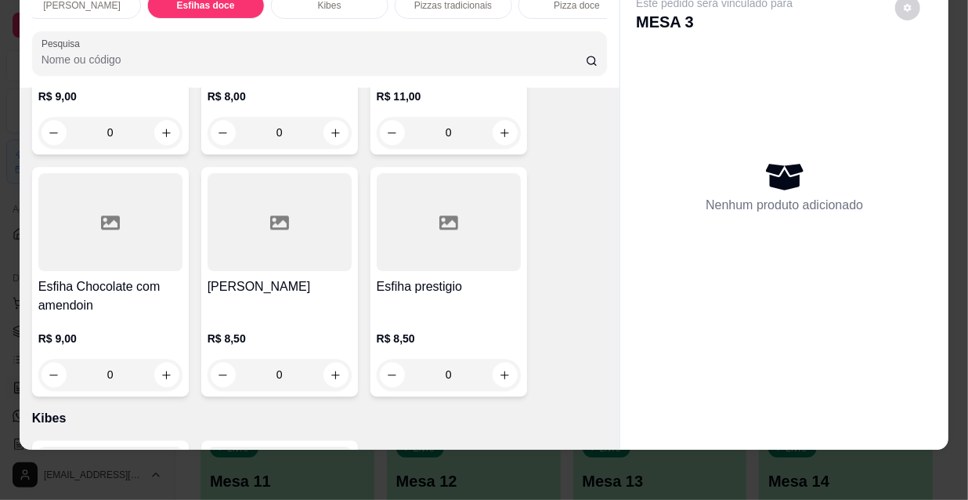
scroll to position [12448, 0]
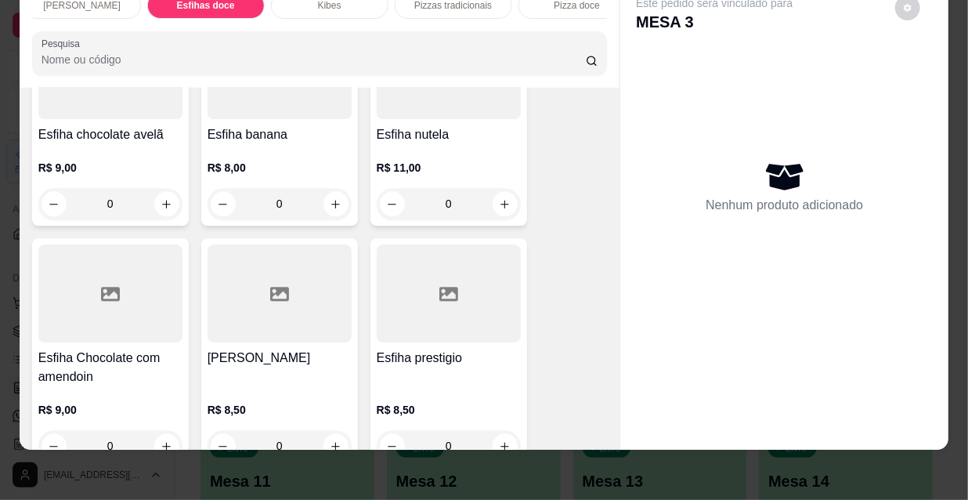
click at [101, 430] on div "0" at bounding box center [110, 445] width 144 height 31
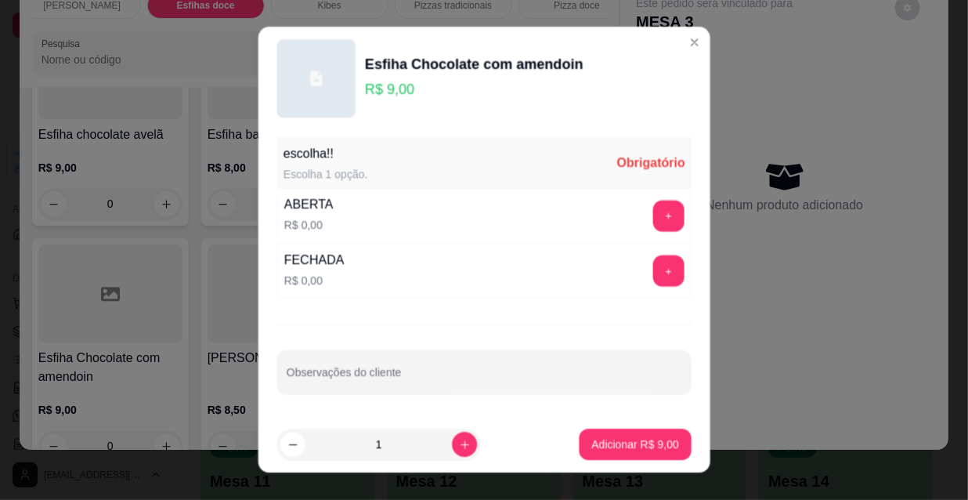
scroll to position [22, 0]
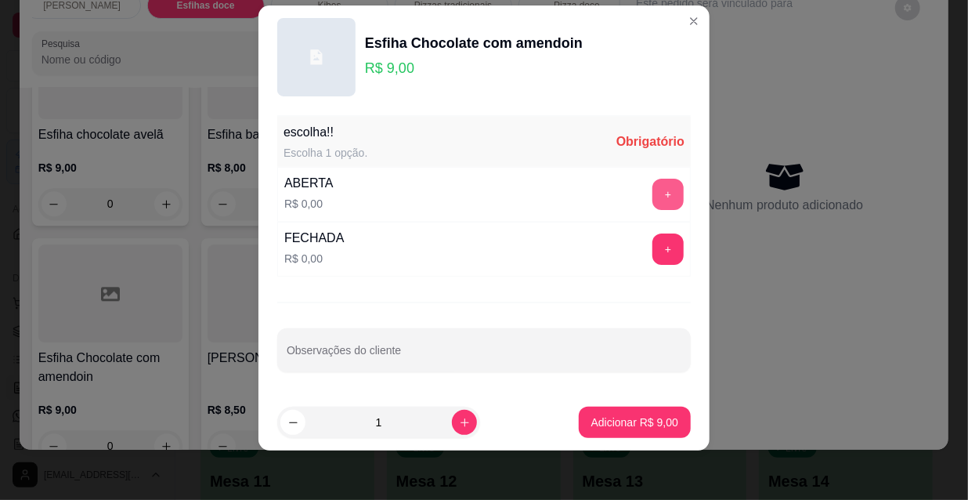
click at [652, 190] on button "+" at bounding box center [667, 194] width 31 height 31
click at [658, 403] on footer "1 Adicionar R$ 9,00" at bounding box center [483, 422] width 451 height 56
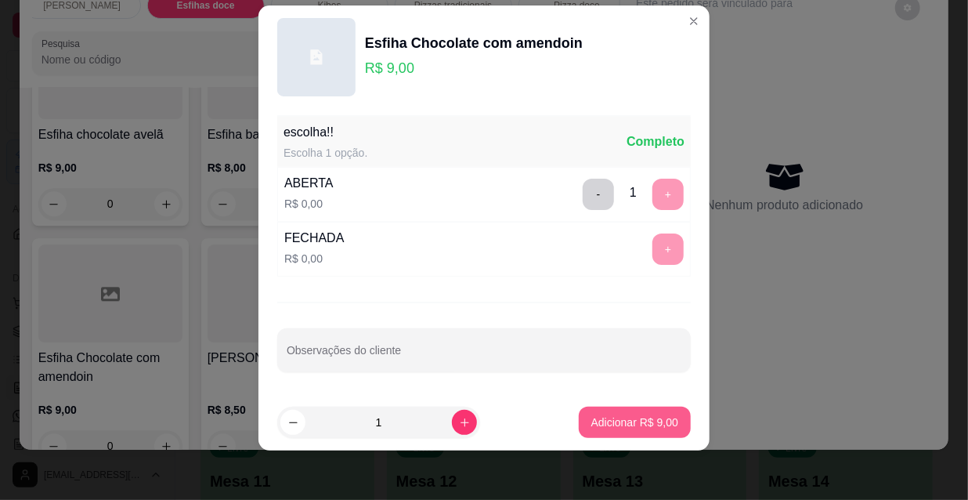
click at [650, 417] on p "Adicionar R$ 9,00" at bounding box center [634, 422] width 87 height 16
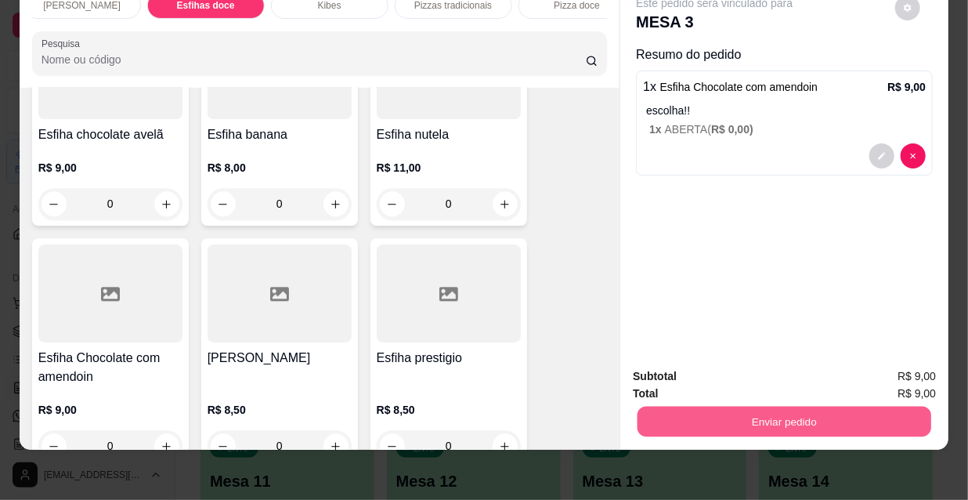
click at [754, 415] on button "Enviar pedido" at bounding box center [785, 421] width 294 height 31
click at [729, 406] on button "Enviar pedido" at bounding box center [785, 421] width 294 height 31
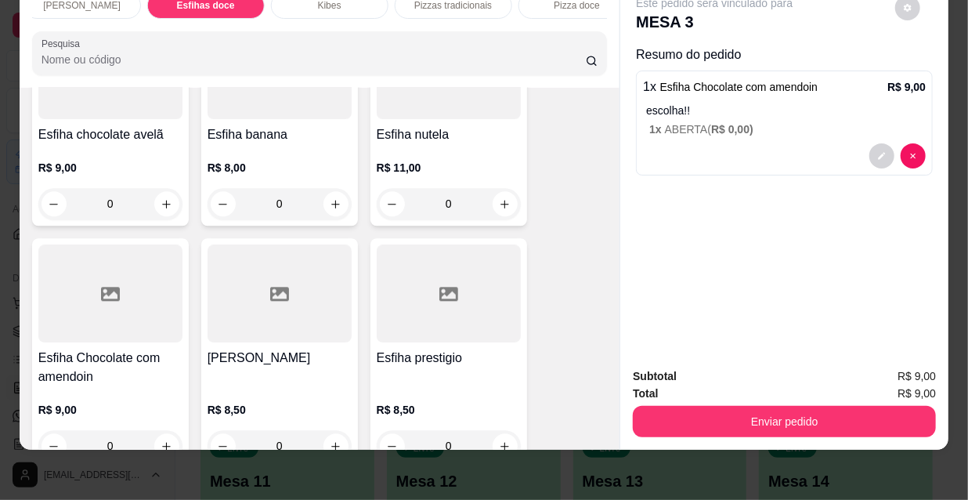
click at [721, 385] on button "Não registrar e enviar pedido" at bounding box center [734, 371] width 158 height 29
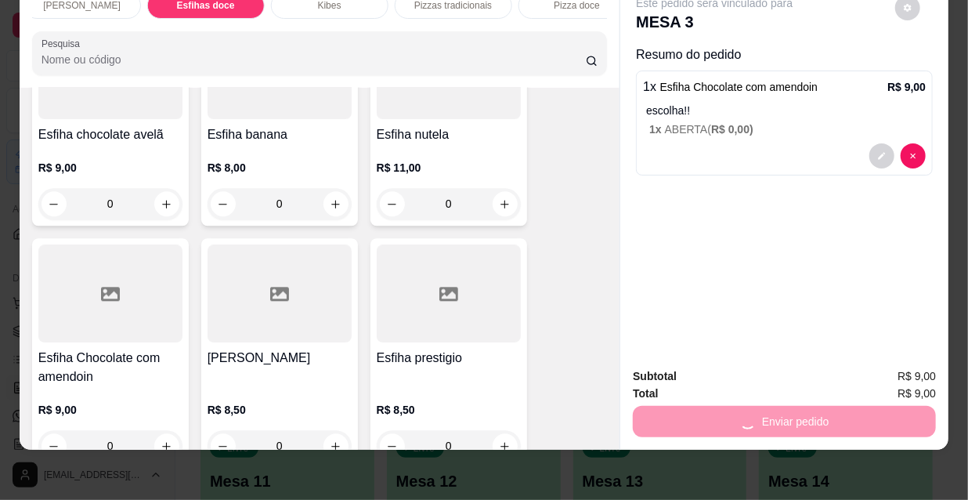
click at [722, 404] on div "Enviar pedido" at bounding box center [784, 419] width 303 height 35
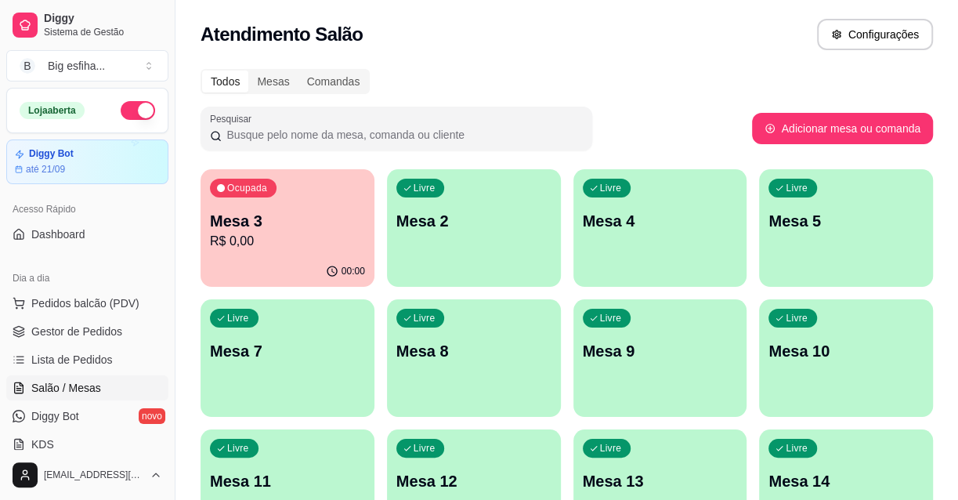
click at [415, 272] on div "button" at bounding box center [474, 277] width 174 height 19
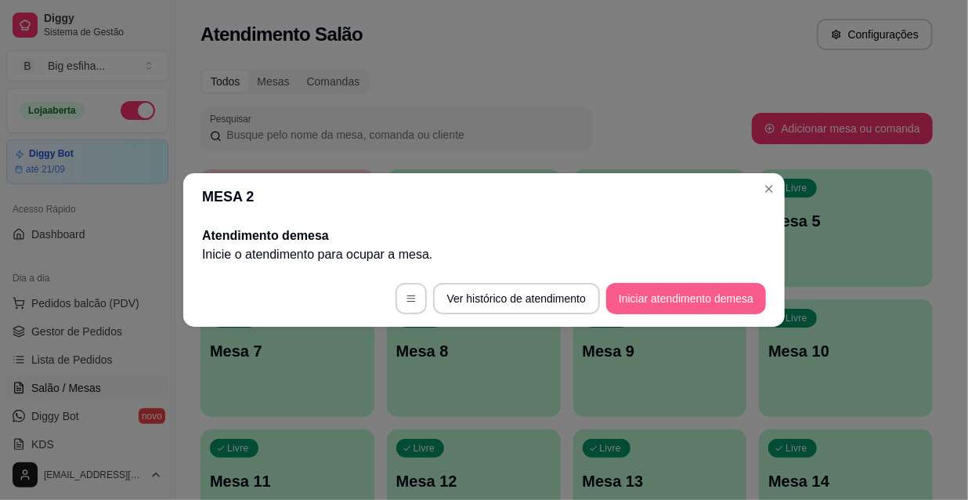
click at [666, 298] on button "Iniciar atendimento de mesa" at bounding box center [686, 298] width 160 height 31
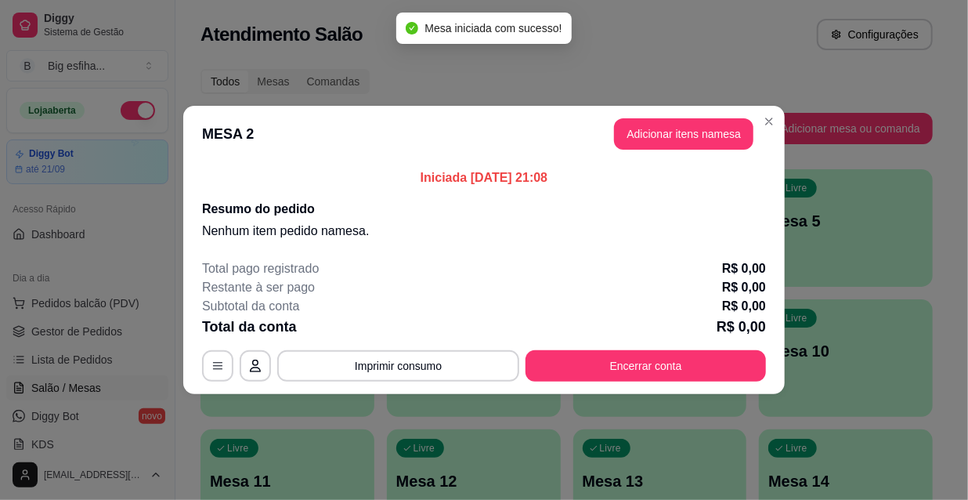
drag, startPoint x: 638, startPoint y: 112, endPoint x: 646, endPoint y: 119, distance: 10.5
click at [646, 119] on header "MESA 2 Adicionar itens na mesa" at bounding box center [483, 134] width 601 height 56
click at [666, 130] on button "Adicionar itens na mesa" at bounding box center [683, 134] width 135 height 31
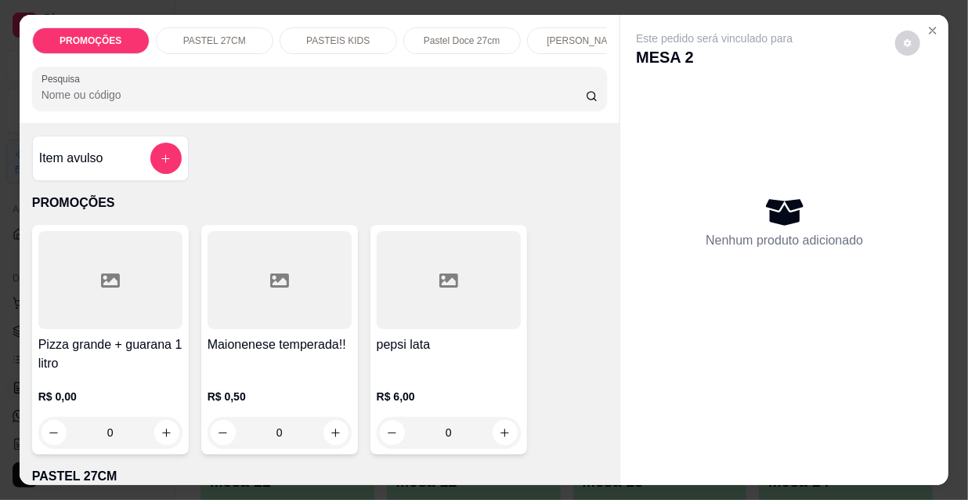
scroll to position [0, 902]
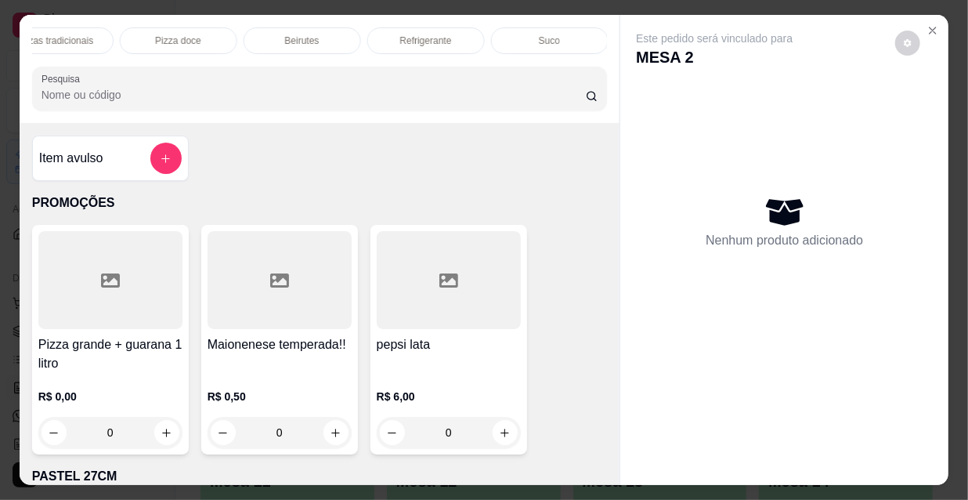
click at [385, 31] on div "Refrigerante" at bounding box center [425, 40] width 117 height 27
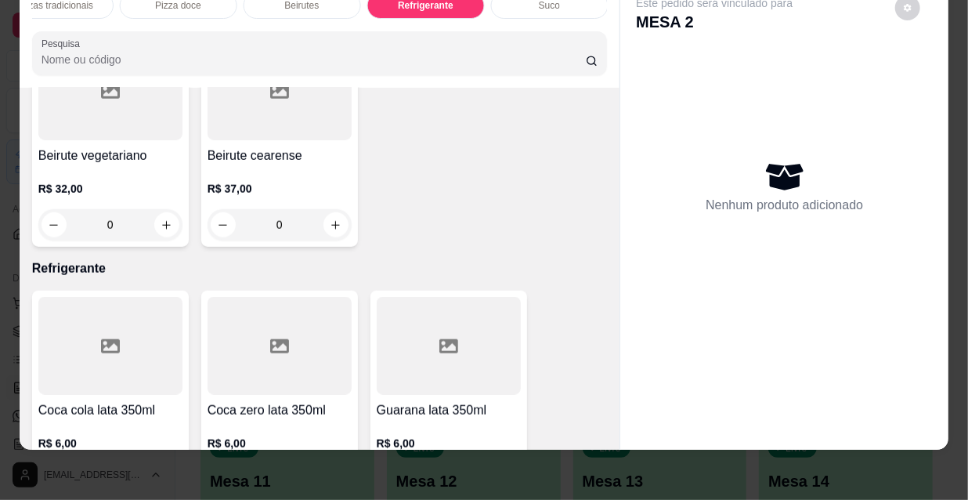
click at [161, 474] on icon "increase-product-quantity" at bounding box center [167, 480] width 12 height 12
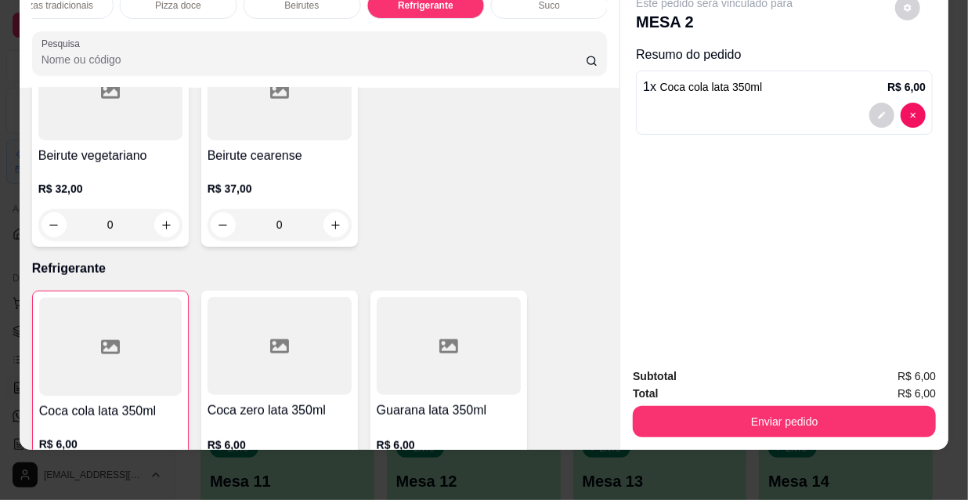
click at [161, 476] on icon "increase-product-quantity" at bounding box center [165, 480] width 9 height 9
type input "2"
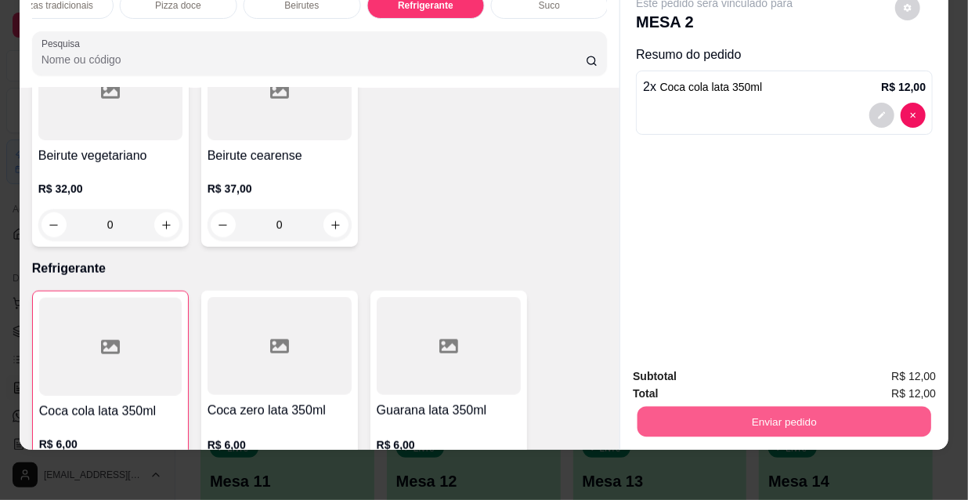
click at [789, 406] on button "Enviar pedido" at bounding box center [785, 421] width 294 height 31
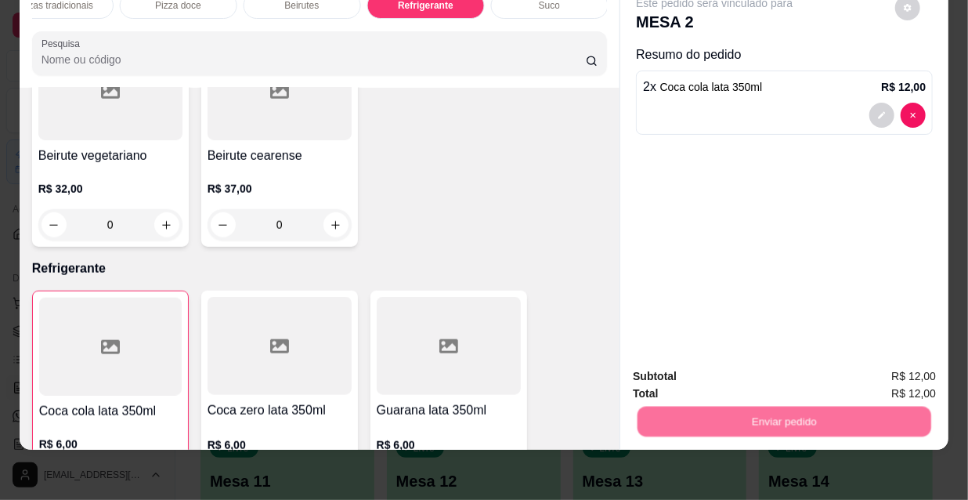
click at [757, 359] on button "Não registrar e enviar pedido" at bounding box center [733, 372] width 163 height 30
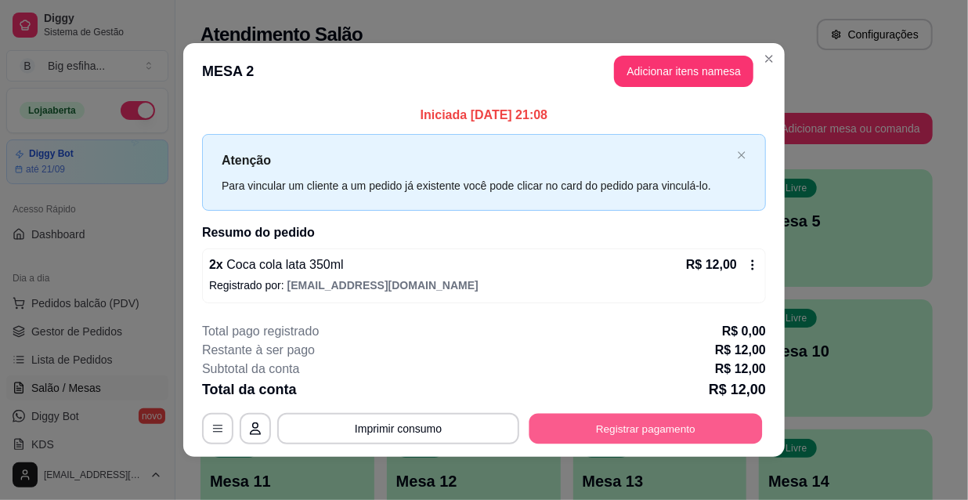
click at [638, 432] on button "Registrar pagamento" at bounding box center [645, 428] width 233 height 31
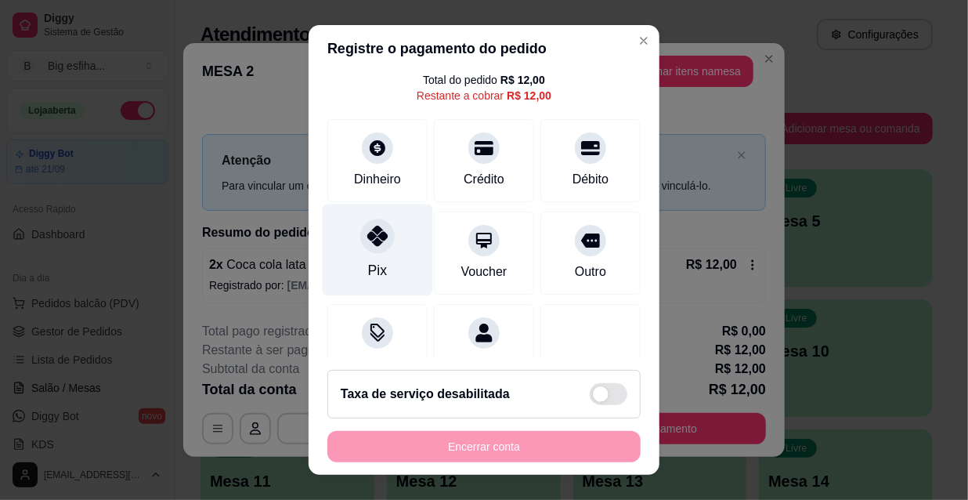
scroll to position [117, 0]
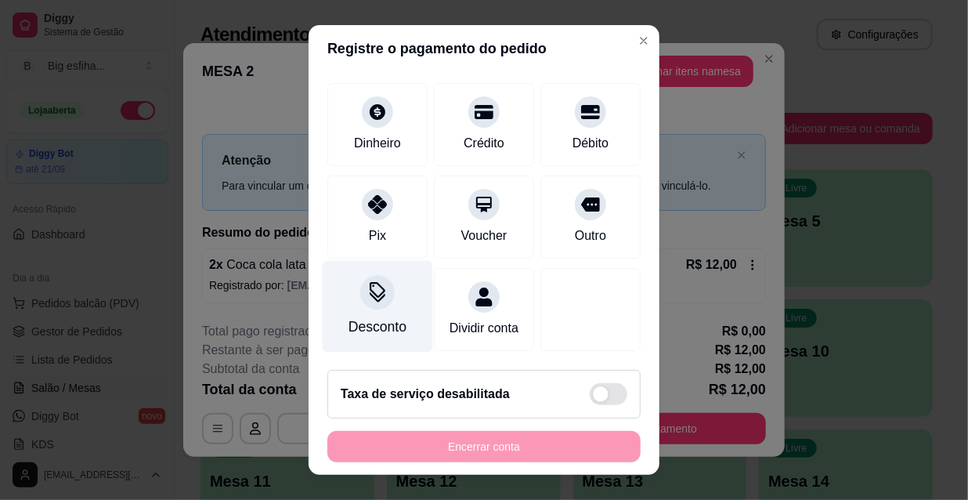
click at [377, 282] on icon at bounding box center [377, 292] width 20 height 20
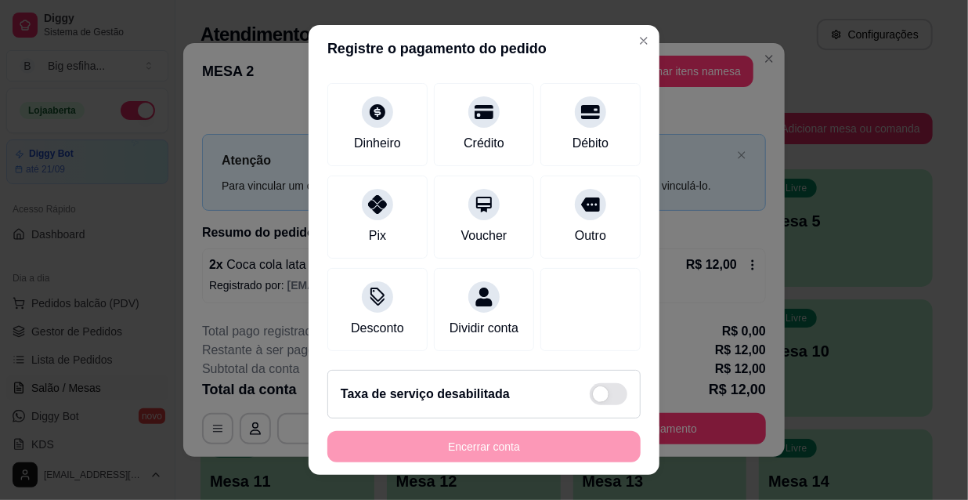
click at [385, 281] on input at bounding box center [483, 293] width 313 height 31
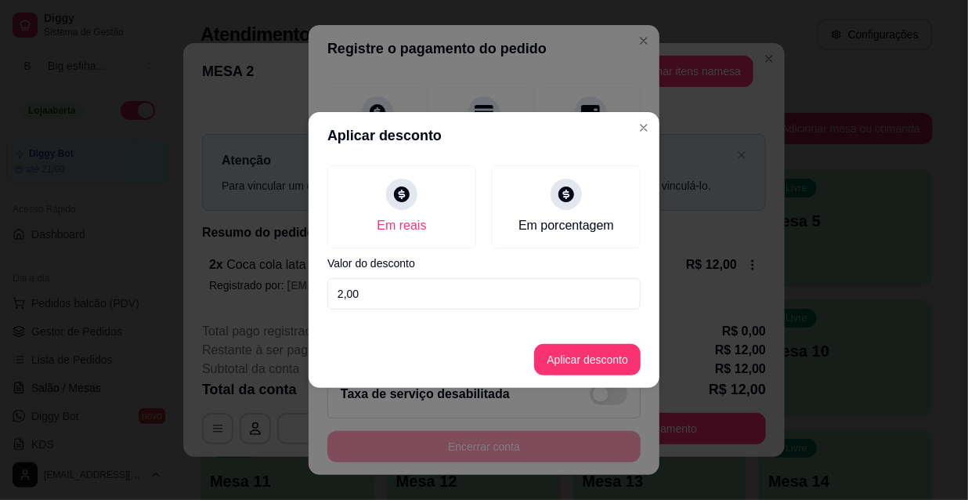
type input "2,00"
click at [561, 368] on button "Aplicar desconto" at bounding box center [587, 360] width 103 height 31
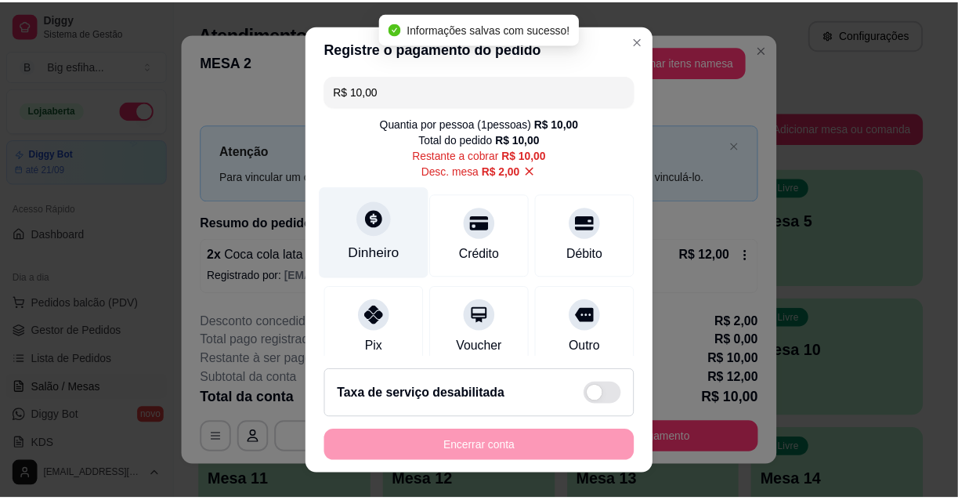
scroll to position [0, 0]
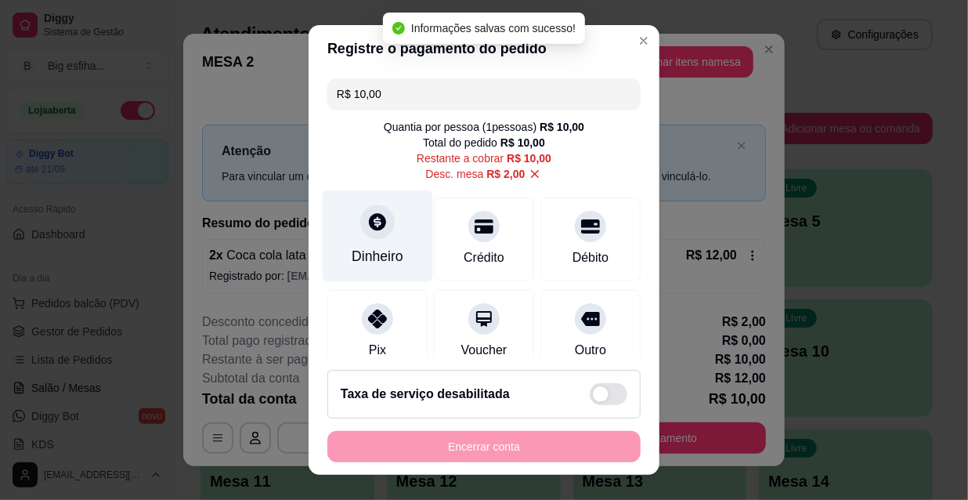
click at [380, 217] on div at bounding box center [377, 221] width 34 height 34
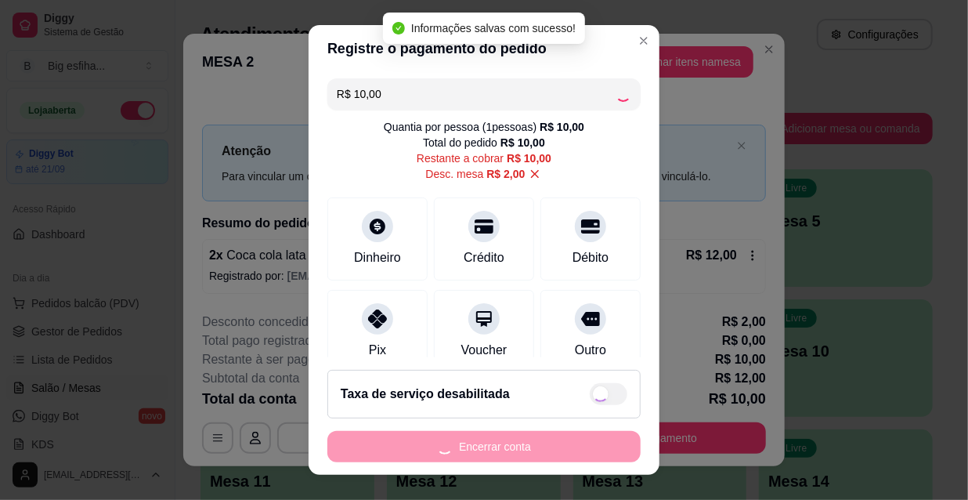
type input "R$ 0,00"
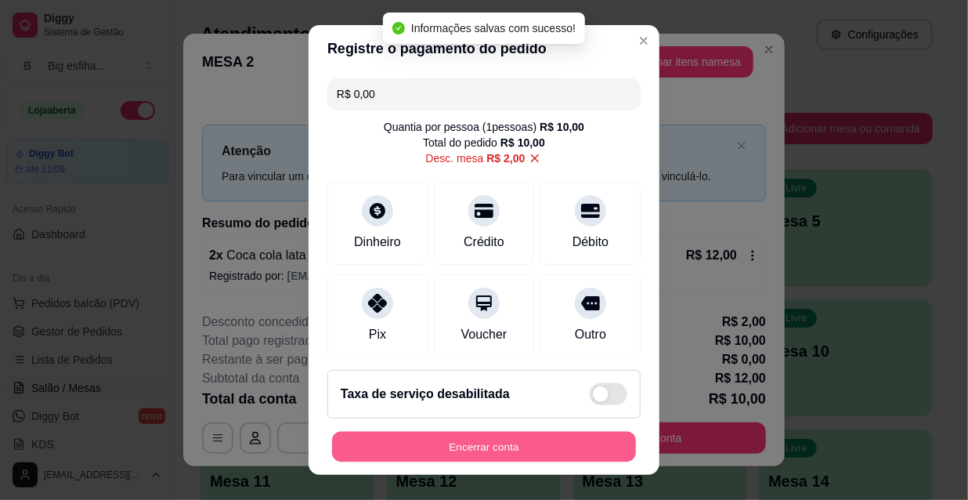
click at [468, 449] on button "Encerrar conta" at bounding box center [484, 447] width 304 height 31
